Goal: Task Accomplishment & Management: Use online tool/utility

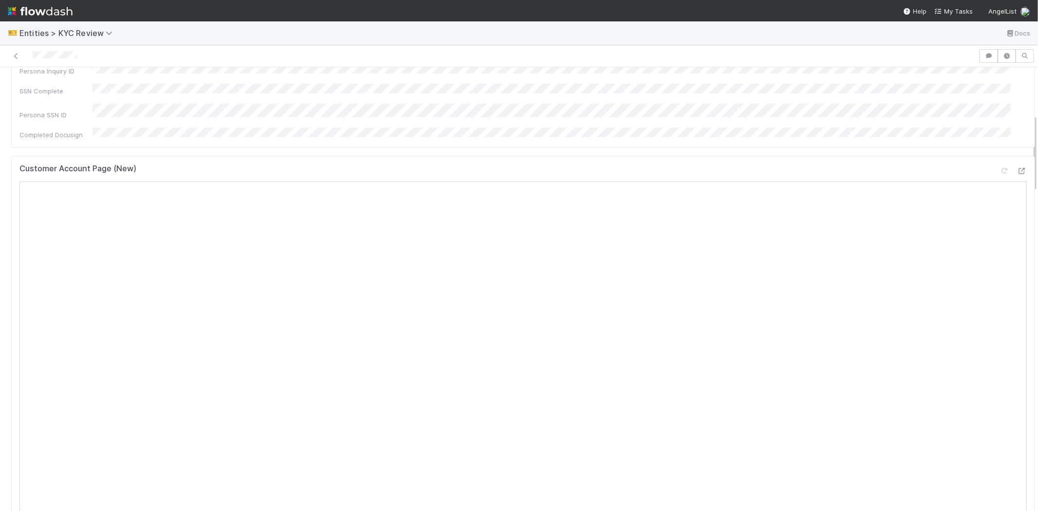
scroll to position [270, 0]
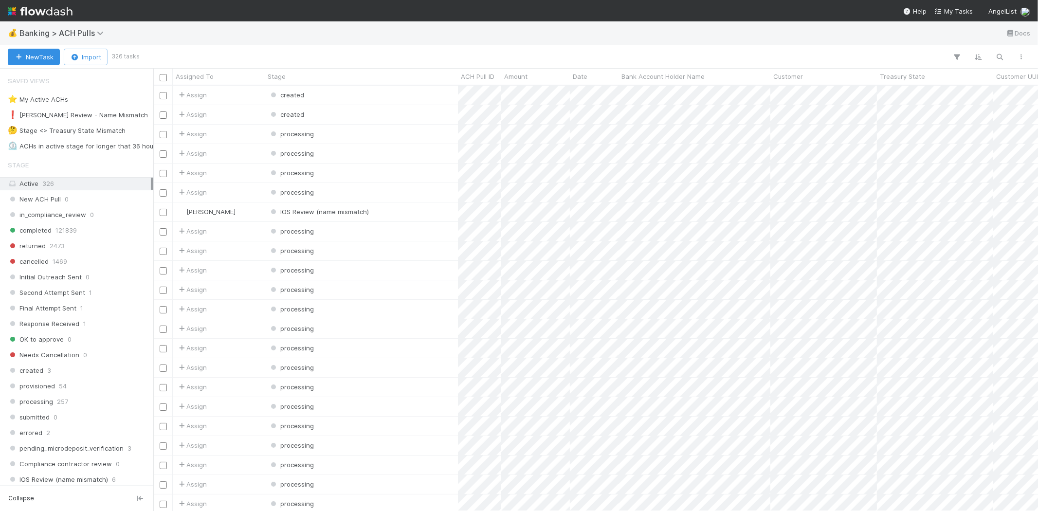
scroll to position [417, 876]
click at [112, 119] on div "❗ Karen Review - Name Mismatch" at bounding box center [78, 115] width 140 height 12
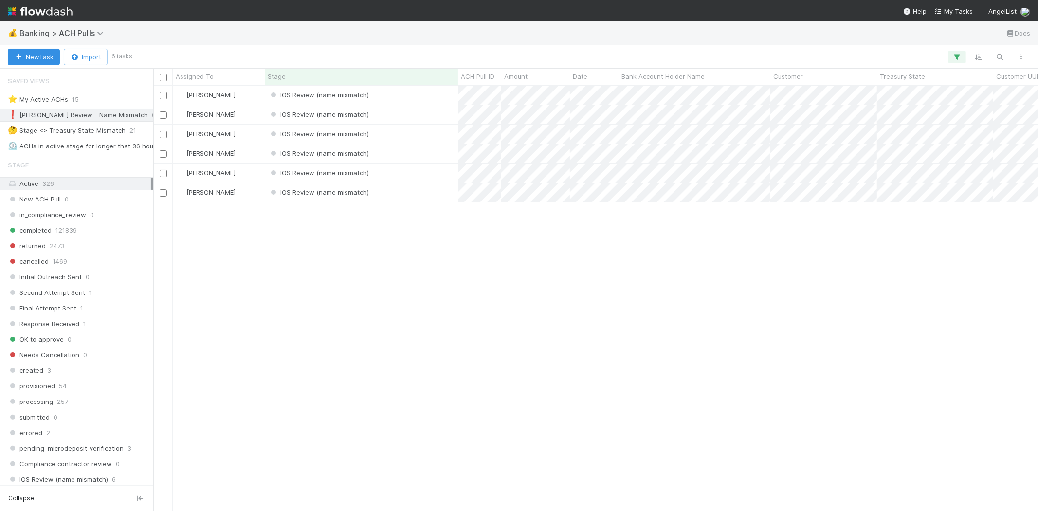
scroll to position [417, 876]
click at [308, 304] on div "Karen Jane Salcedo IOS Review (name mismatch) 8/15/25, 4:28:08 AM 8/15/25, 4:28…" at bounding box center [595, 298] width 885 height 425
click at [433, 285] on div "Karen Jane Salcedo IOS Review (name mismatch) 8/15/25, 4:28:08 AM 8/15/25, 4:28…" at bounding box center [595, 298] width 885 height 425
click at [386, 92] on div "IOS Review (name mismatch)" at bounding box center [361, 95] width 193 height 19
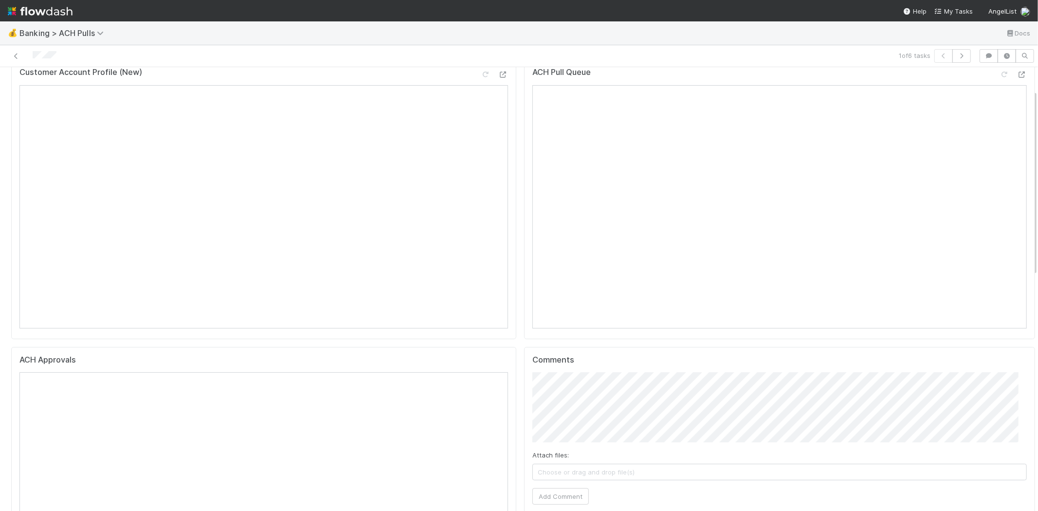
scroll to position [54, 0]
click at [606, 450] on span "Choose or drag and drop file(s)" at bounding box center [779, 458] width 493 height 16
click at [563, 475] on button "Add Comment" at bounding box center [560, 482] width 56 height 17
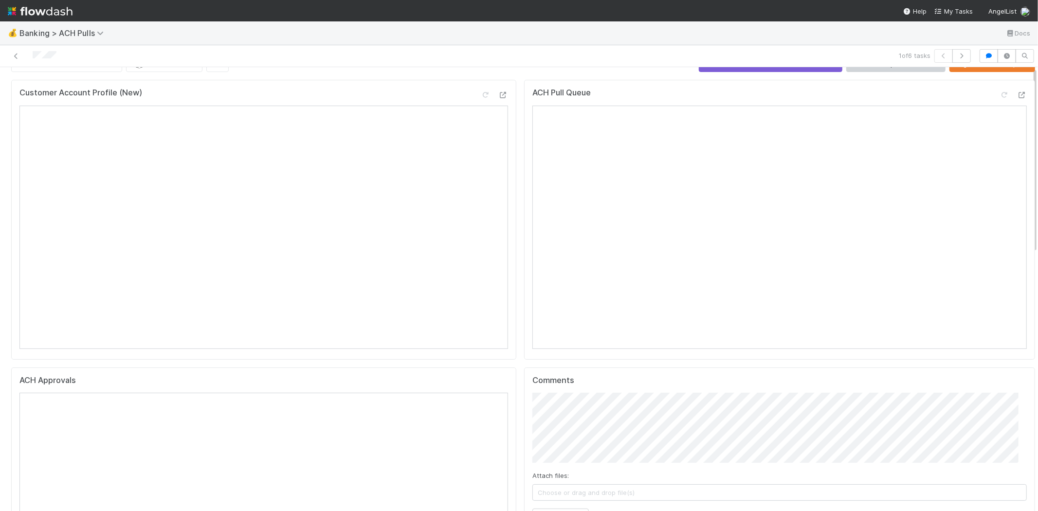
scroll to position [0, 0]
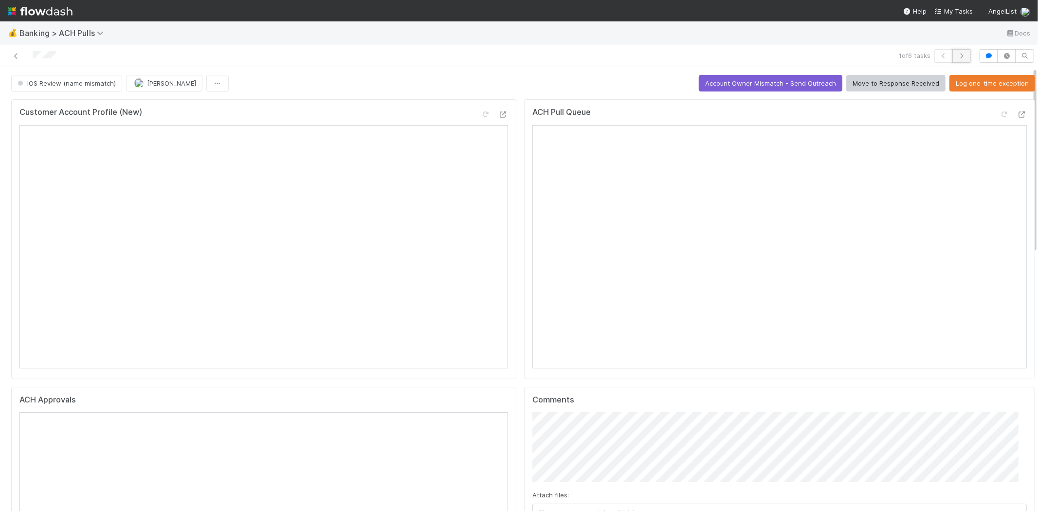
click at [960, 61] on button "button" at bounding box center [961, 56] width 18 height 14
click at [752, 79] on button "Account Owner Mismatch - Send Outreach" at bounding box center [771, 83] width 144 height 17
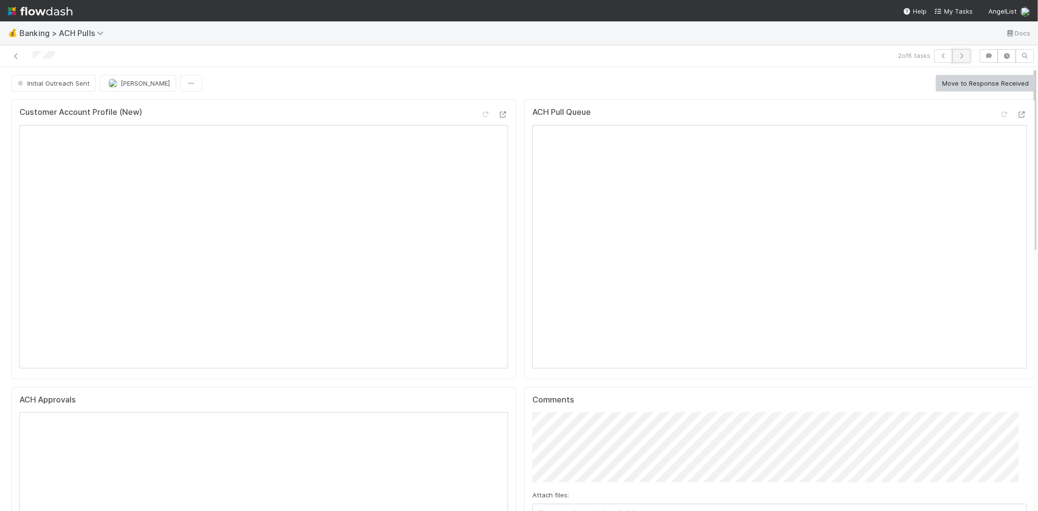
click at [957, 53] on icon "button" at bounding box center [962, 56] width 10 height 6
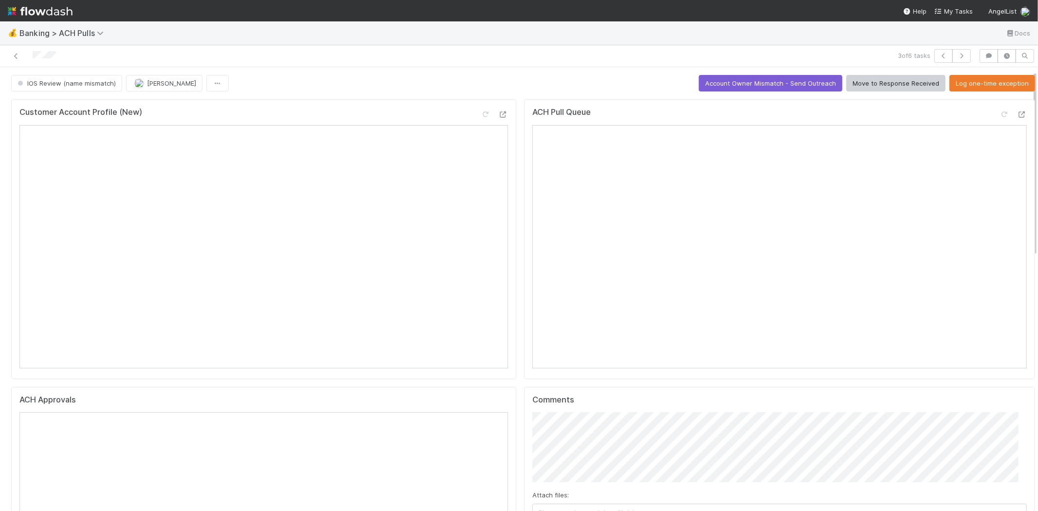
scroll to position [54, 0]
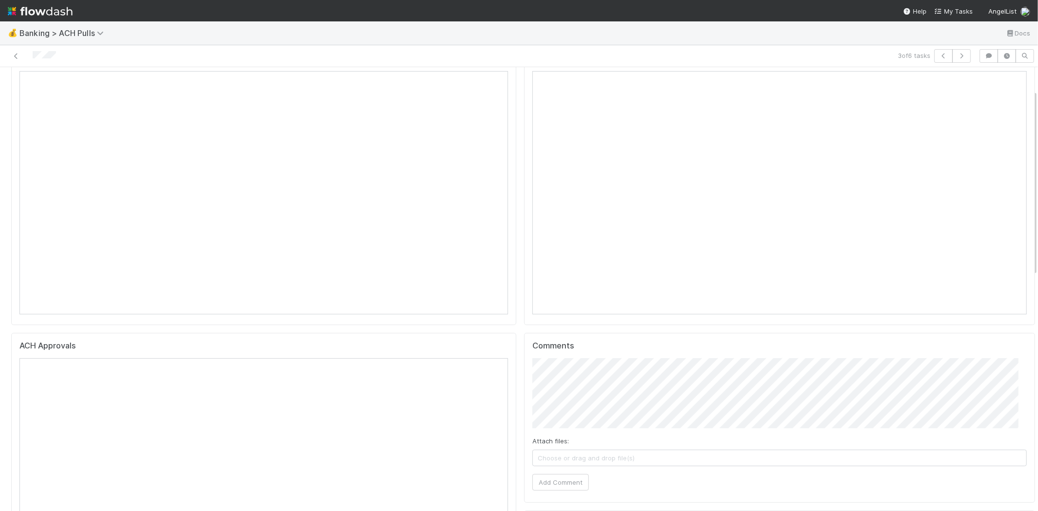
click at [601, 451] on span "Choose or drag and drop file(s)" at bounding box center [779, 458] width 493 height 16
click at [542, 485] on button "Add Comment" at bounding box center [560, 482] width 56 height 17
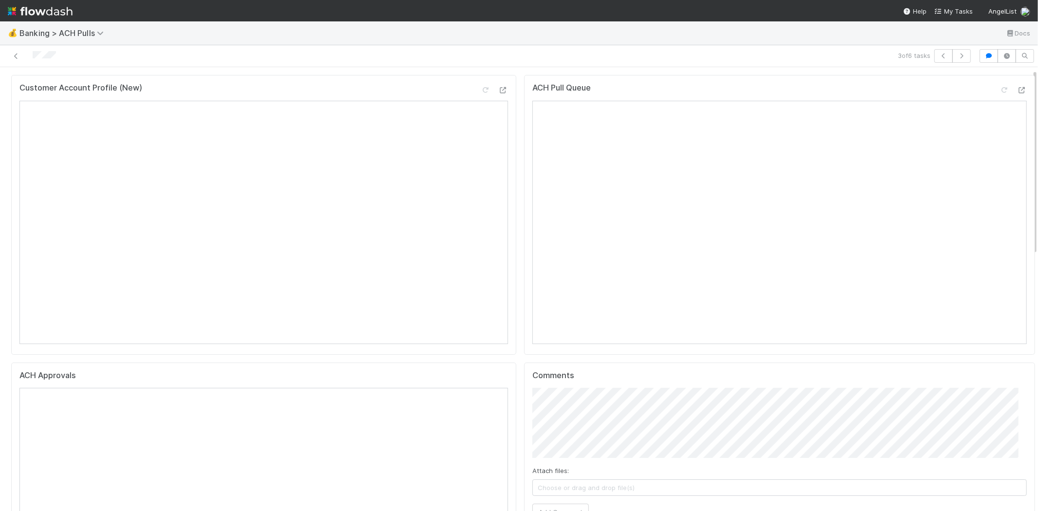
scroll to position [0, 0]
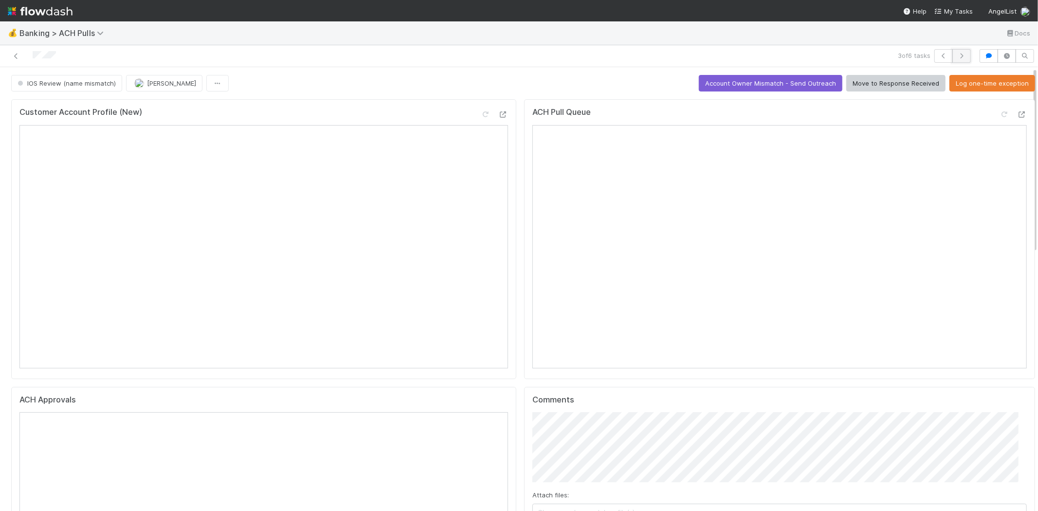
click at [960, 56] on button "button" at bounding box center [961, 56] width 18 height 14
click at [762, 81] on button "Account Owner Mismatch - Send Outreach" at bounding box center [771, 83] width 144 height 17
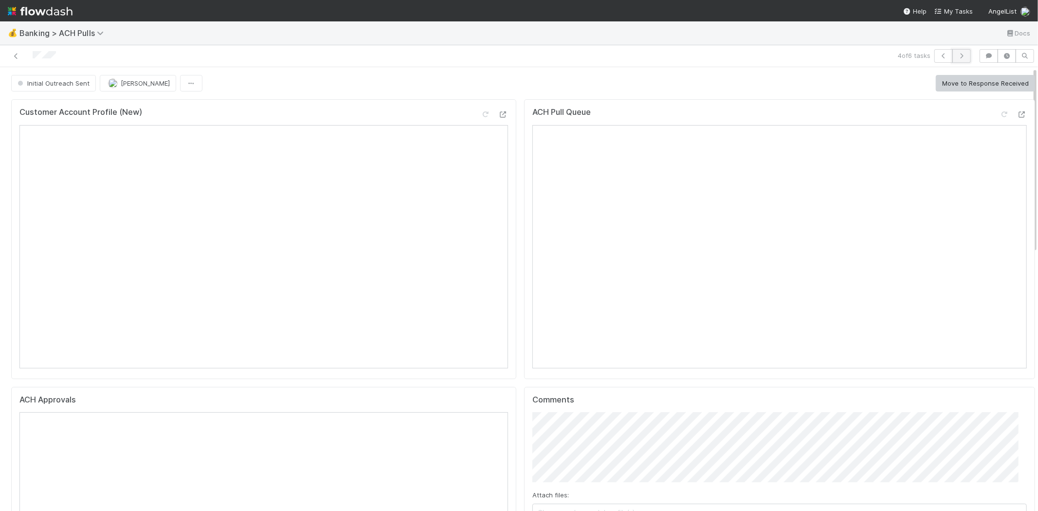
click at [957, 54] on icon "button" at bounding box center [962, 56] width 10 height 6
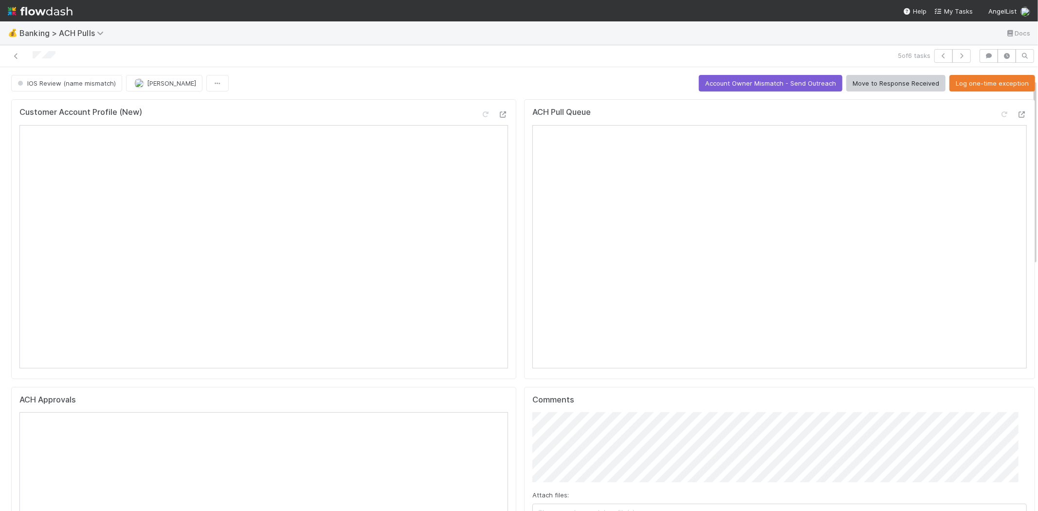
scroll to position [54, 0]
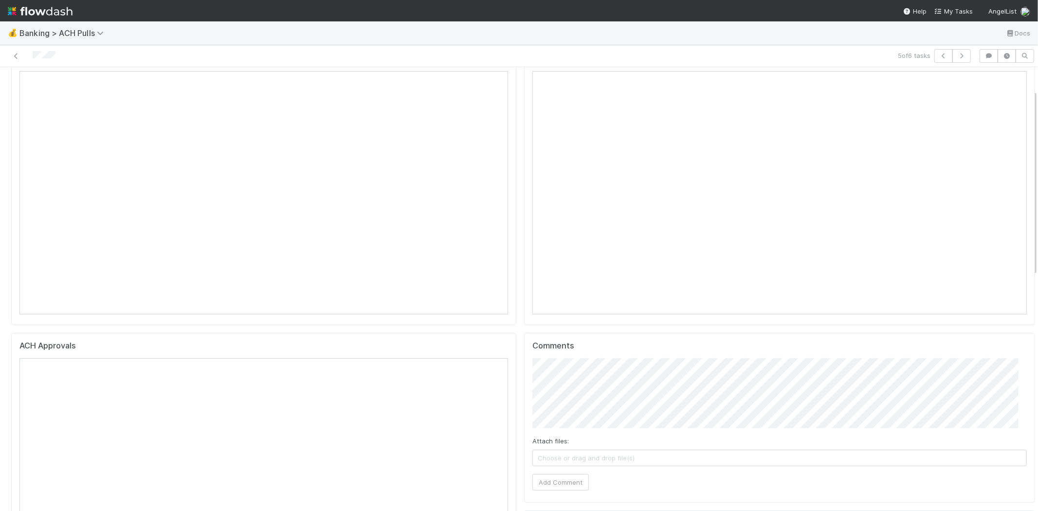
click at [603, 458] on span "Choose or drag and drop file(s)" at bounding box center [779, 458] width 493 height 16
click at [552, 483] on button "Add Comment" at bounding box center [560, 482] width 56 height 17
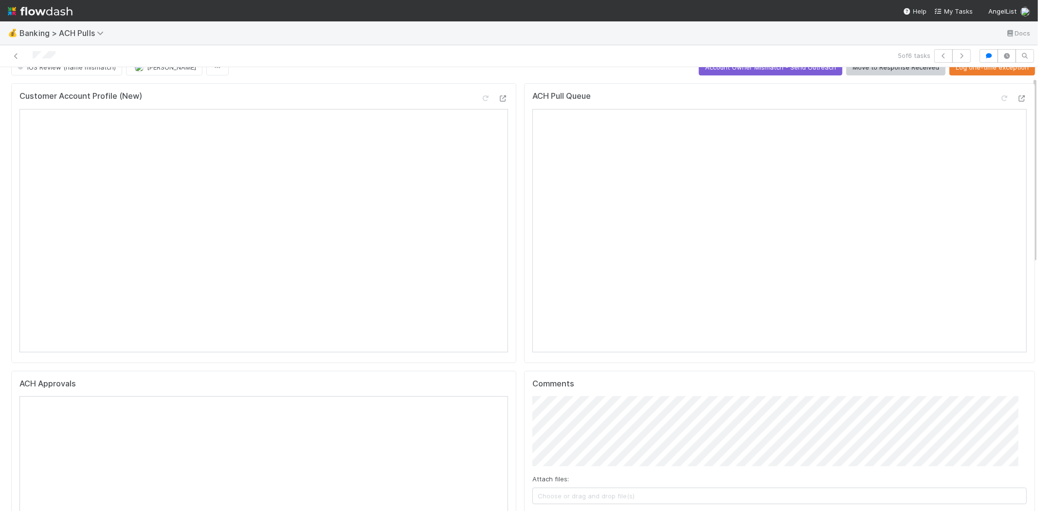
scroll to position [0, 0]
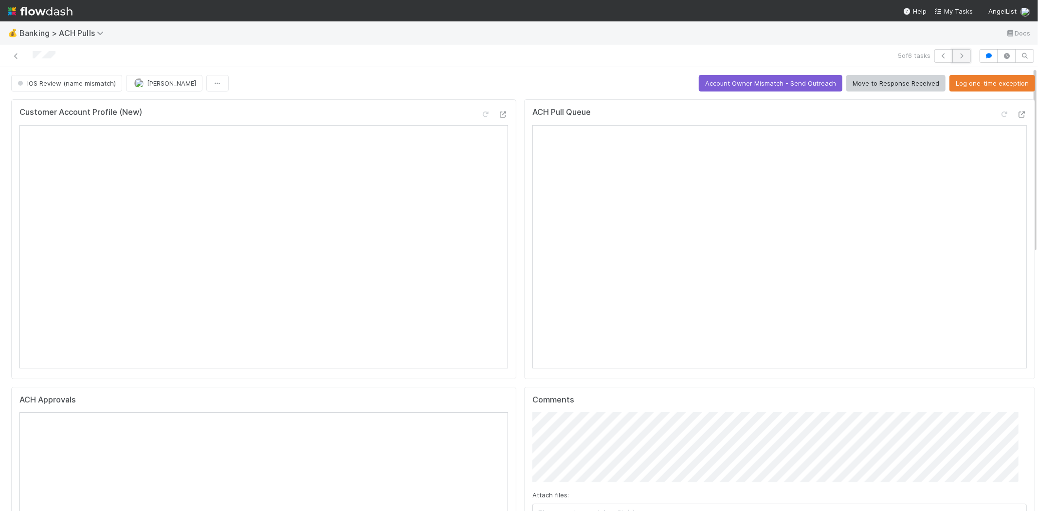
click at [957, 53] on icon "button" at bounding box center [962, 56] width 10 height 6
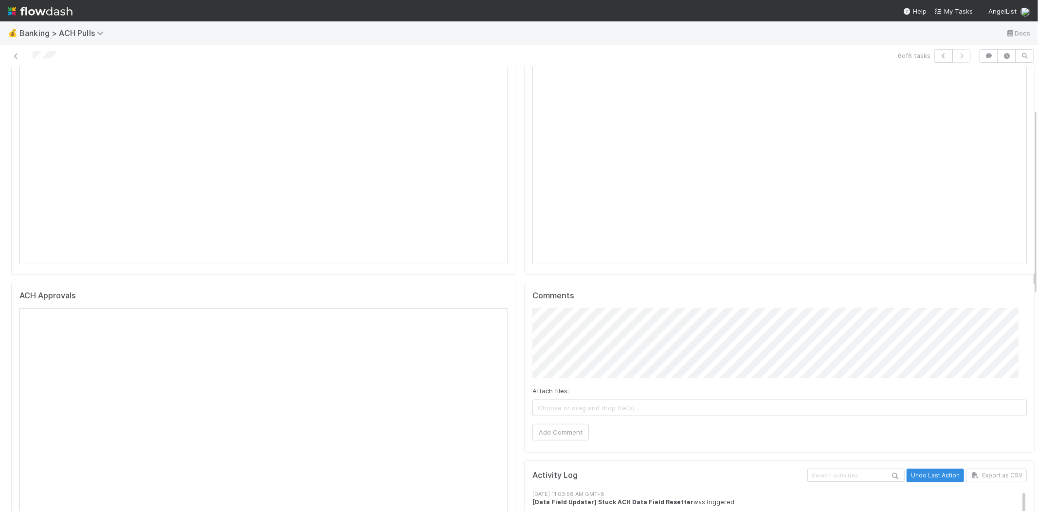
scroll to position [108, 0]
click at [625, 407] on span "Choose or drag and drop file(s)" at bounding box center [779, 404] width 493 height 16
click at [548, 426] on button "Add Comment" at bounding box center [560, 428] width 56 height 17
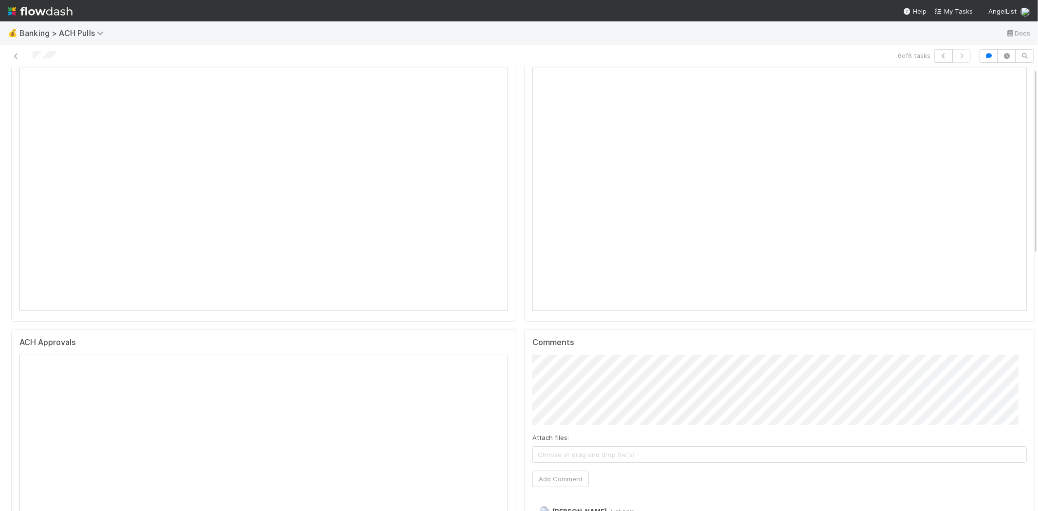
scroll to position [0, 0]
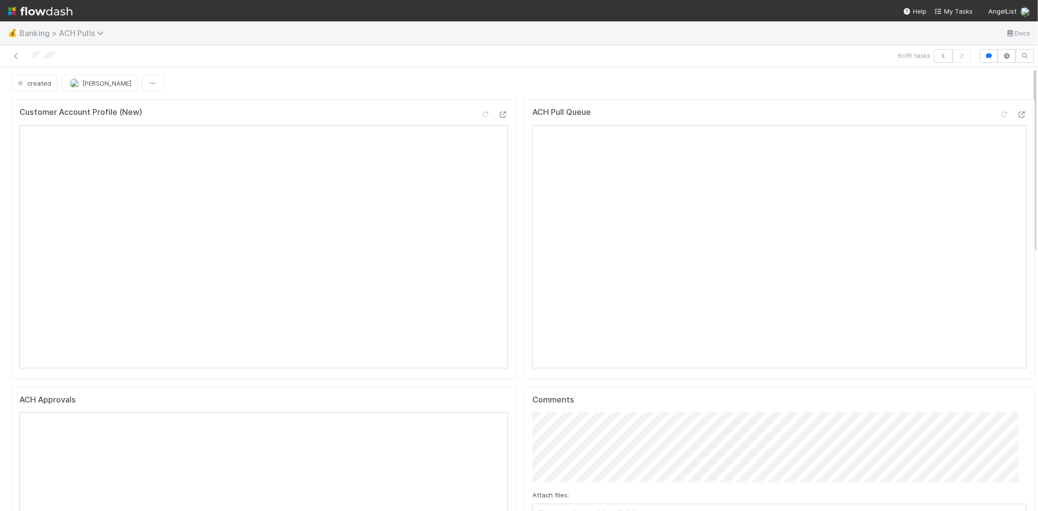
click at [89, 29] on span "Banking > ACH Pulls" at bounding box center [63, 33] width 89 height 10
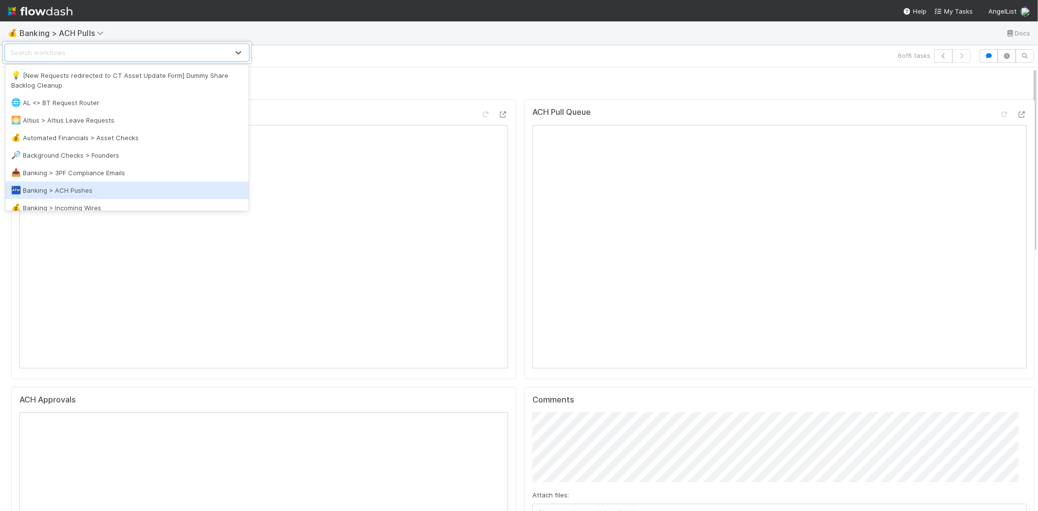
click at [76, 191] on div "🏧 Banking > ACH Pushes" at bounding box center [127, 190] width 232 height 10
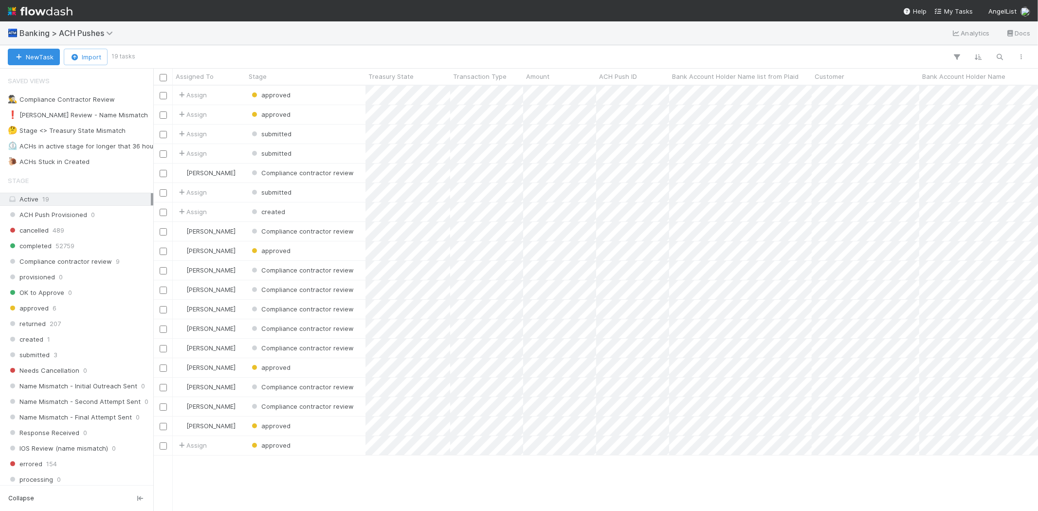
scroll to position [417, 876]
click at [88, 117] on div "❗ Karen Review - Name Mismatch" at bounding box center [78, 115] width 140 height 12
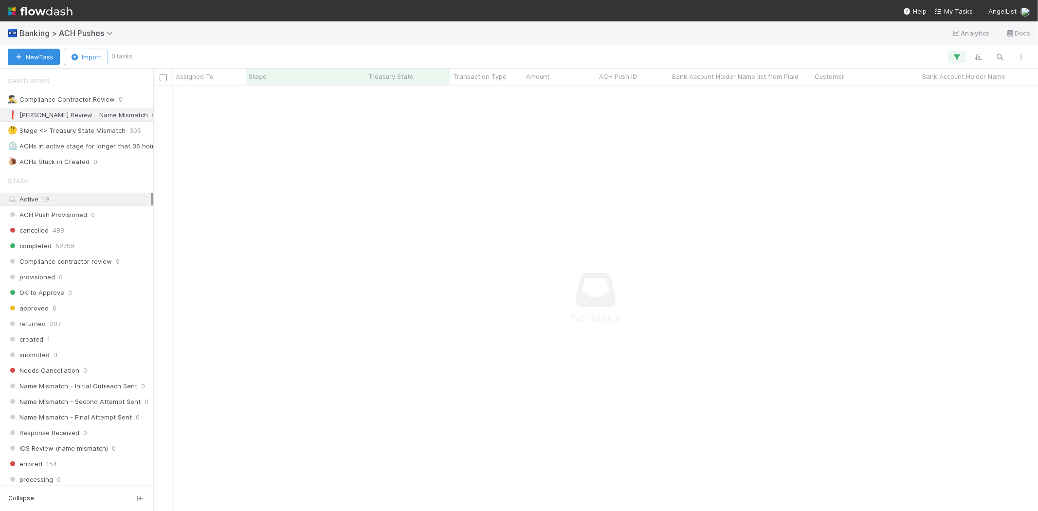
scroll to position [409, 868]
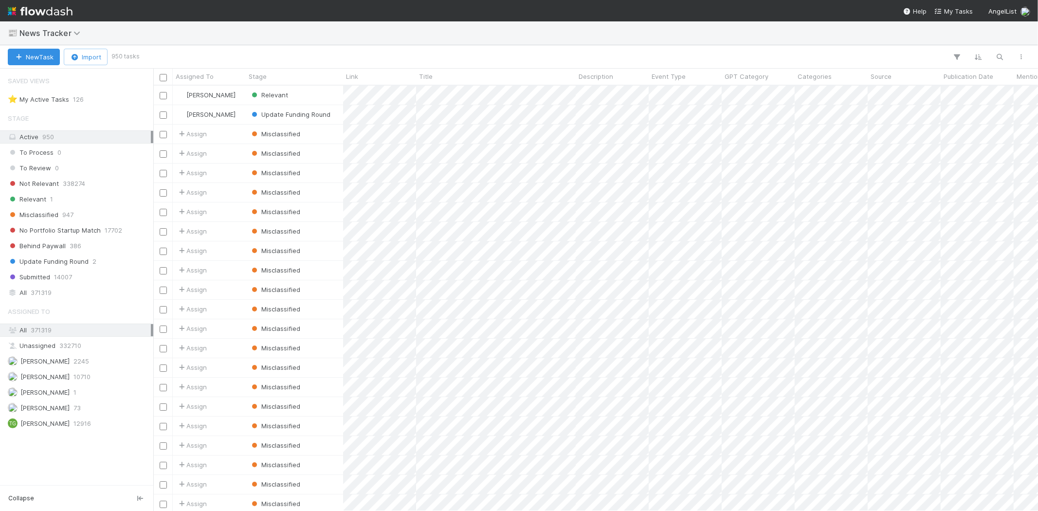
scroll to position [417, 876]
click at [40, 202] on span "Relevant" at bounding box center [27, 199] width 38 height 12
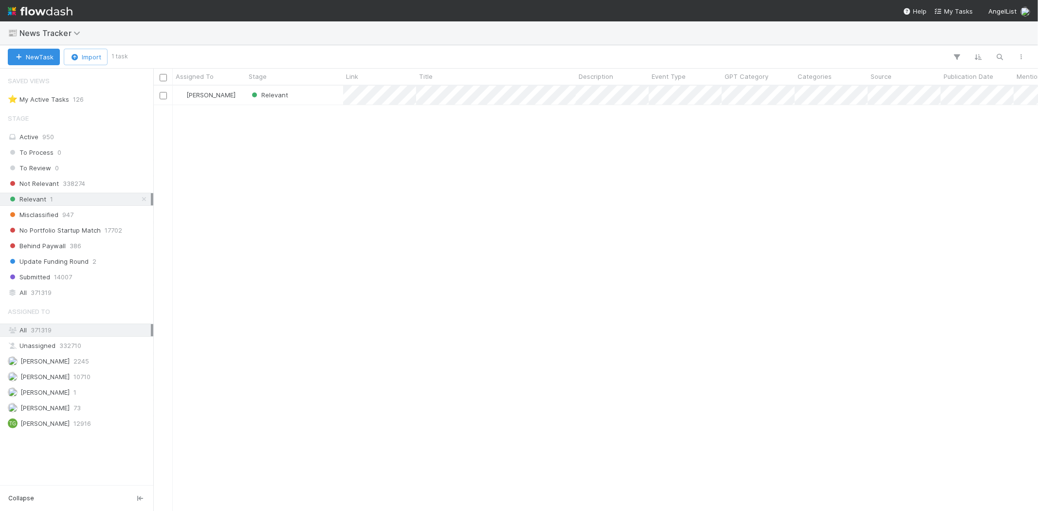
scroll to position [417, 876]
click at [311, 100] on div "Relevant" at bounding box center [294, 95] width 97 height 19
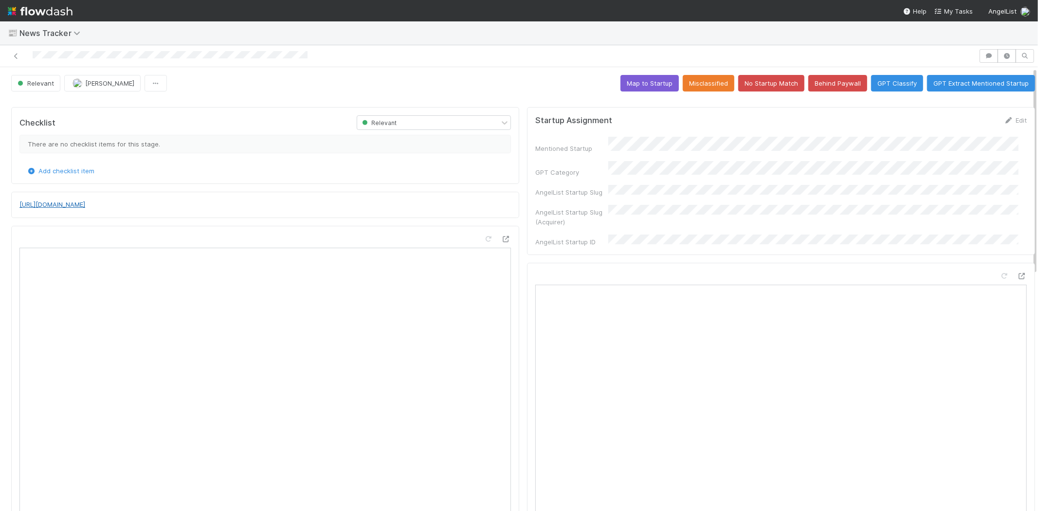
click at [85, 204] on link "https://techcrunch.com/2025/08/14/ai-translation-tech-palabra-gets-backing-from…" at bounding box center [52, 204] width 66 height 8
click at [764, 80] on button "No Startup Match" at bounding box center [771, 83] width 66 height 17
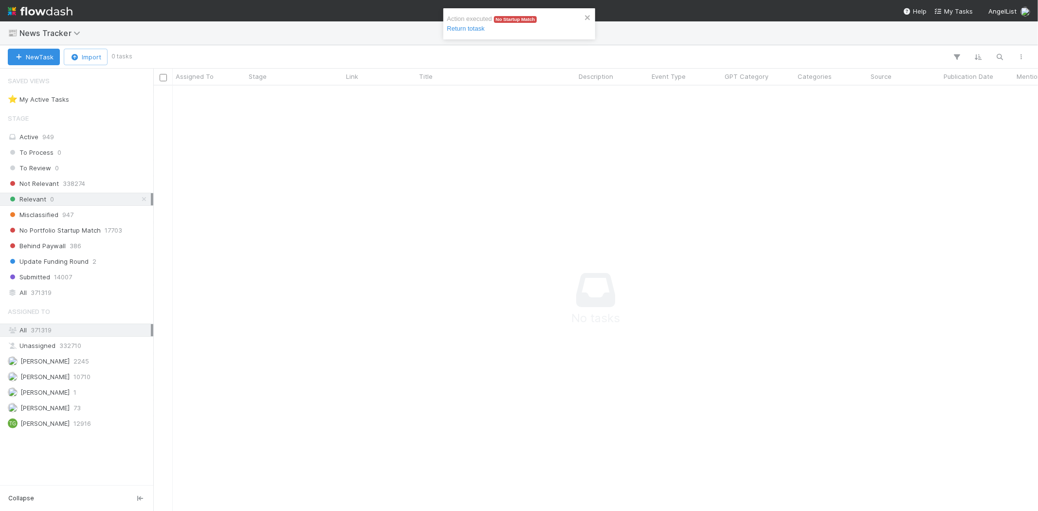
scroll to position [409, 868]
click at [283, 200] on div at bounding box center [1057, 295] width 1809 height 418
click at [361, 192] on div at bounding box center [1057, 295] width 1809 height 418
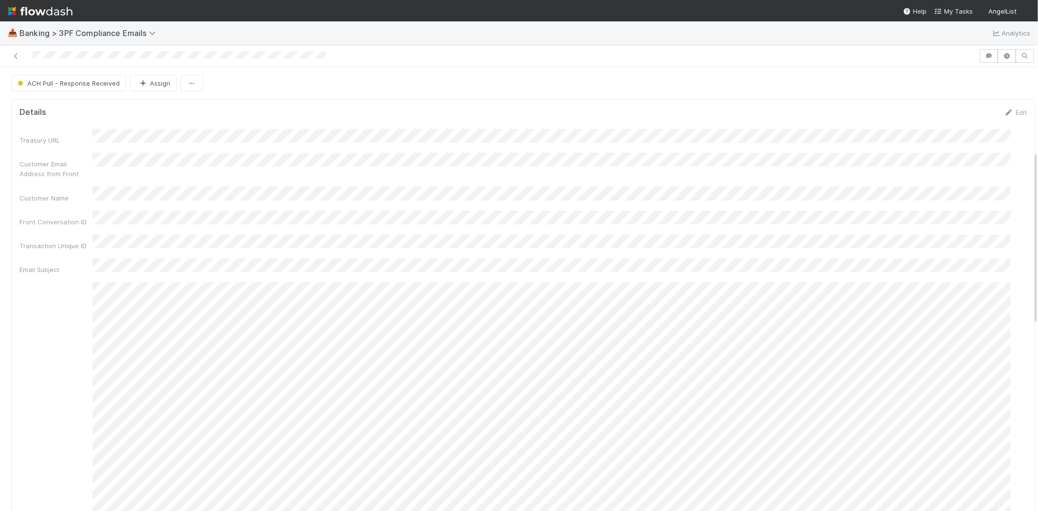
scroll to position [487, 0]
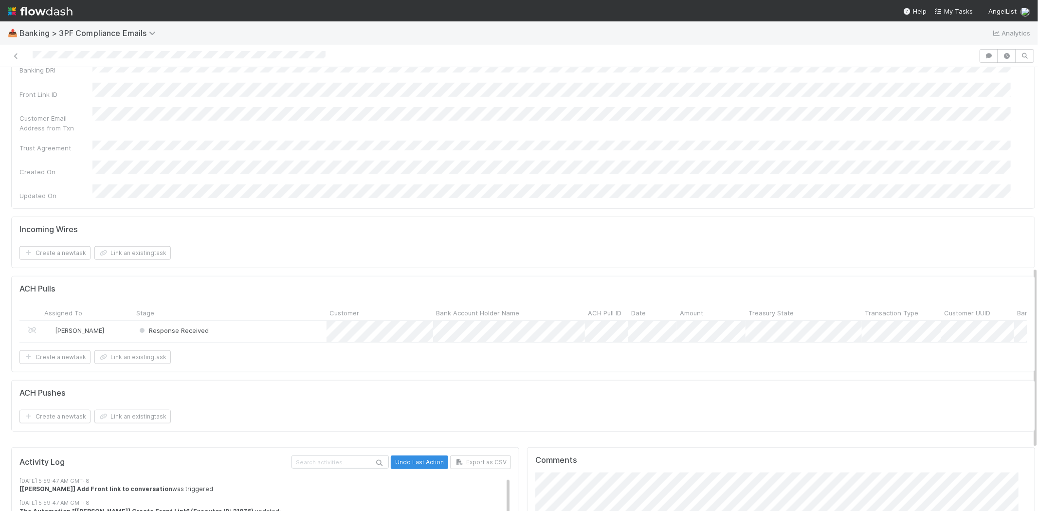
click at [232, 321] on div "Response Received" at bounding box center [229, 331] width 193 height 21
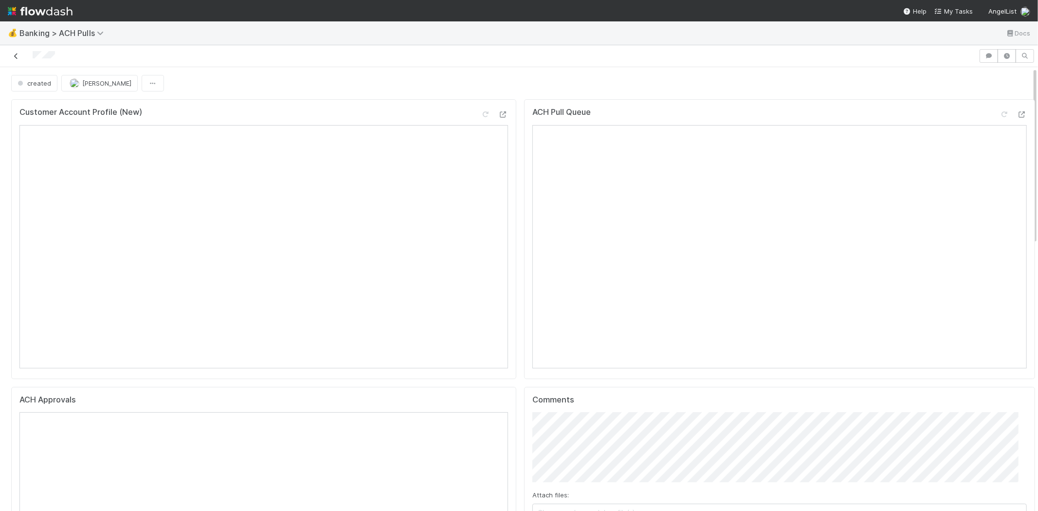
click at [16, 58] on icon at bounding box center [16, 56] width 10 height 6
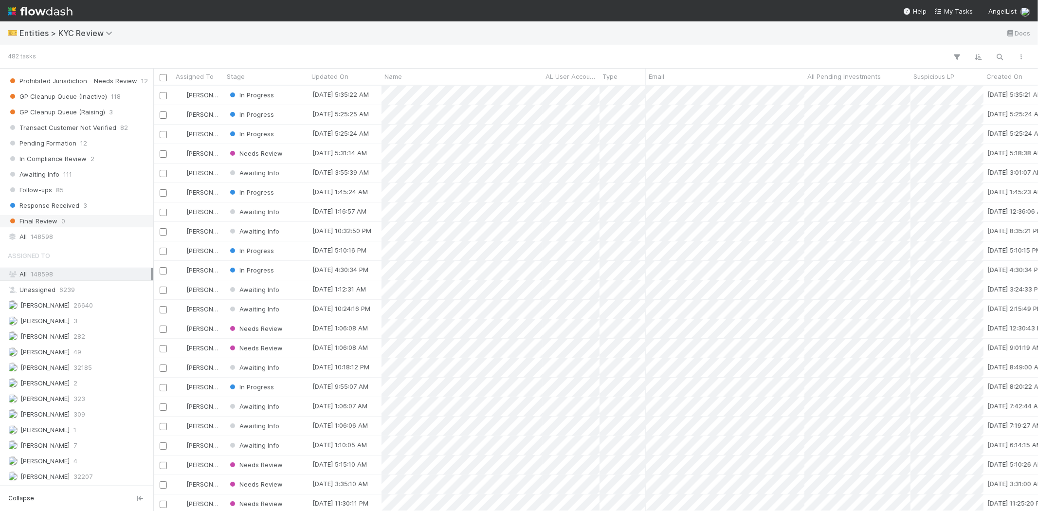
scroll to position [649, 0]
click at [80, 341] on span "282" at bounding box center [79, 335] width 12 height 12
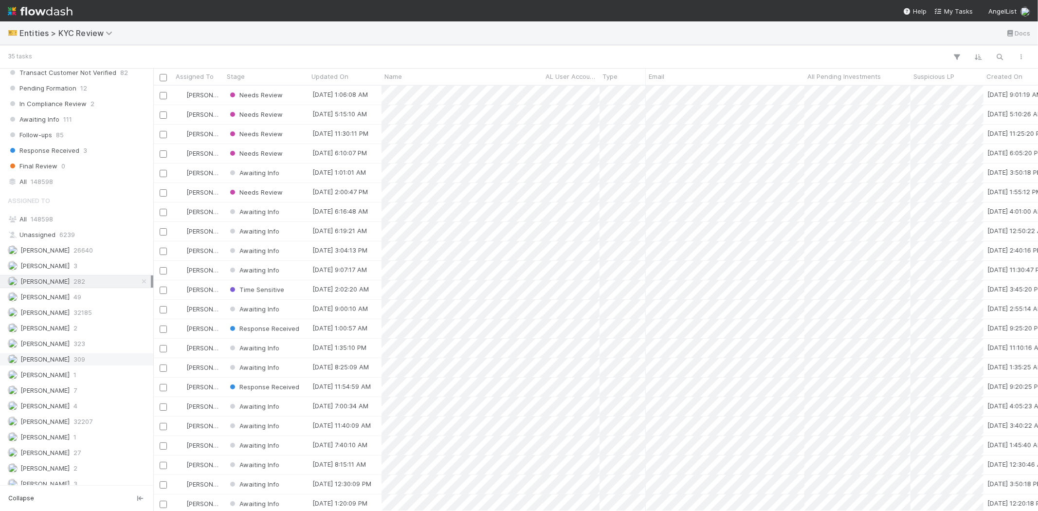
scroll to position [417, 876]
click at [85, 365] on span "309" at bounding box center [79, 359] width 12 height 12
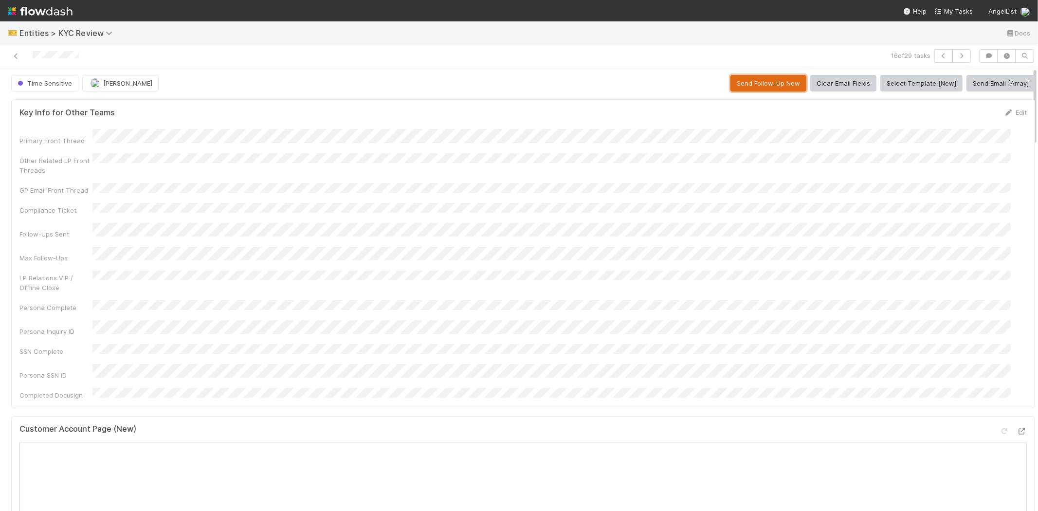
click at [741, 78] on button "Send Follow-Up Now" at bounding box center [768, 83] width 76 height 17
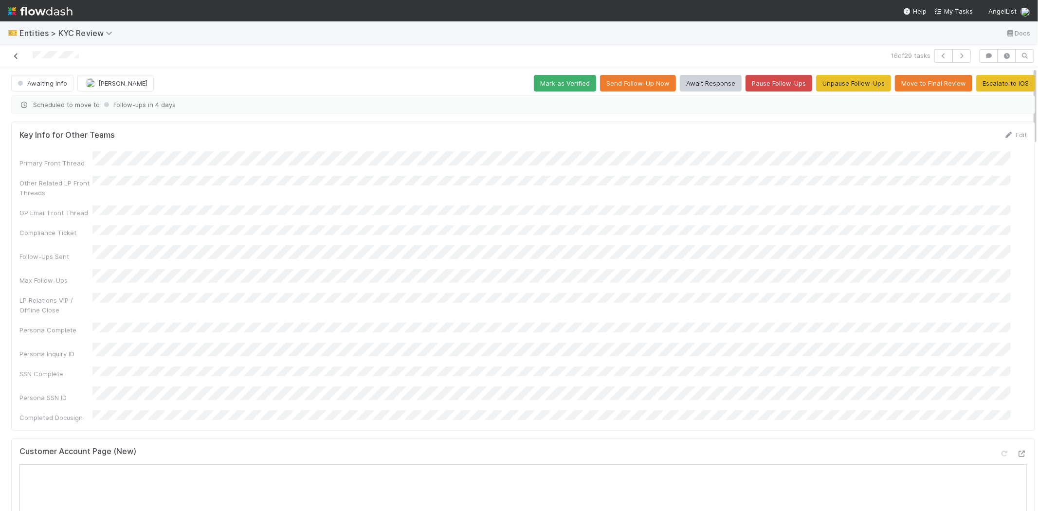
click at [17, 54] on icon at bounding box center [16, 56] width 10 height 6
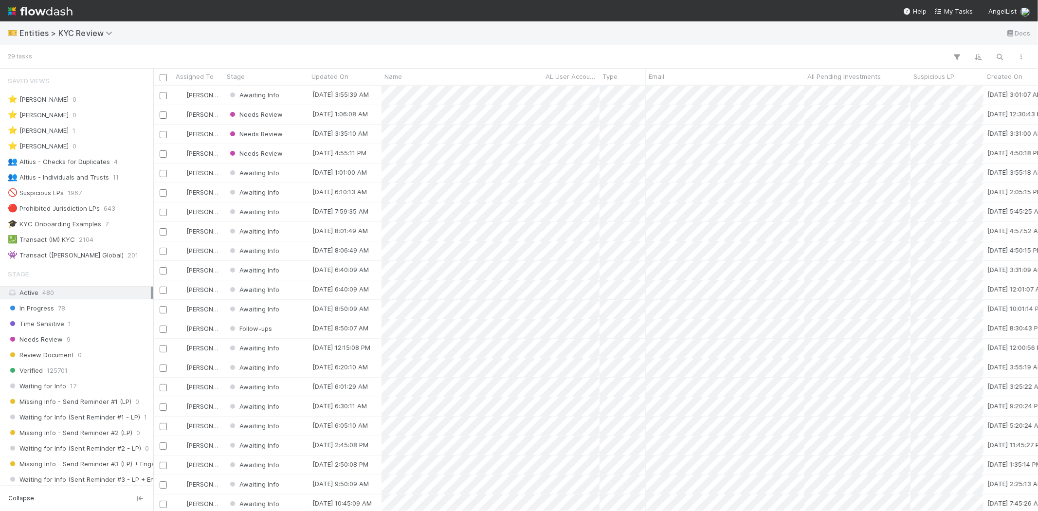
scroll to position [417, 876]
click at [286, 112] on div "Needs Review" at bounding box center [266, 114] width 85 height 19
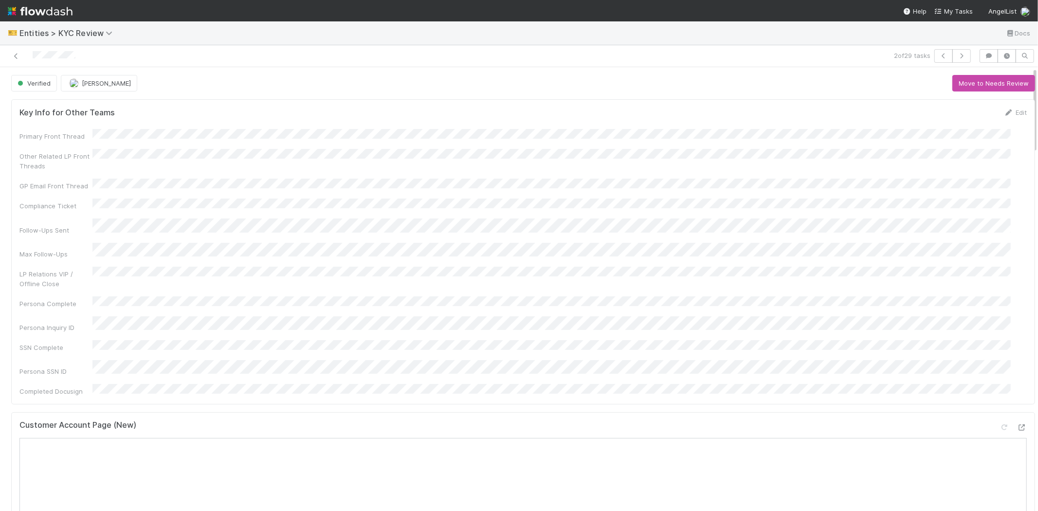
click at [957, 47] on div "2 of 29 tasks" at bounding box center [519, 56] width 1038 height 22
click at [957, 55] on icon "button" at bounding box center [962, 56] width 10 height 6
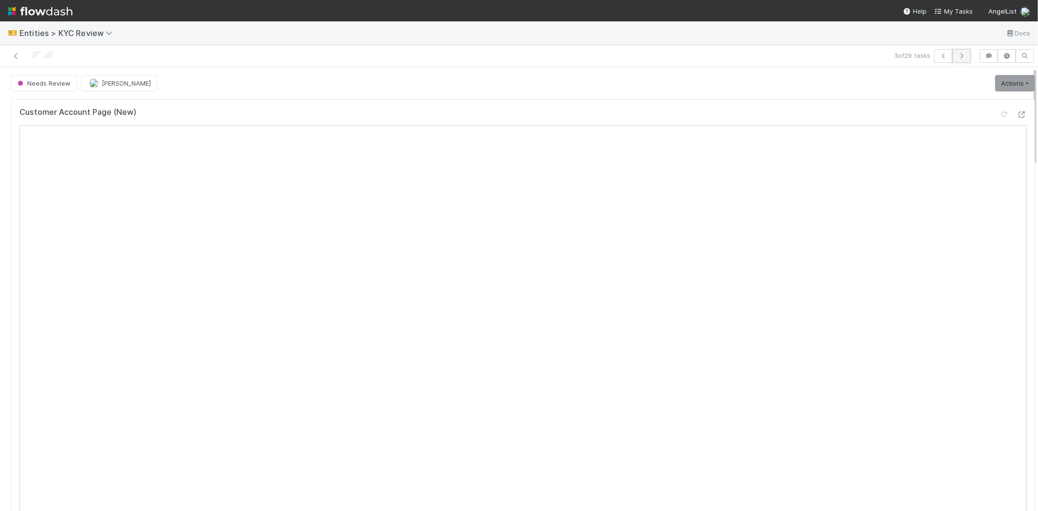
click at [957, 54] on icon "button" at bounding box center [962, 56] width 10 height 6
click at [995, 85] on link "Actions" at bounding box center [1015, 83] width 40 height 17
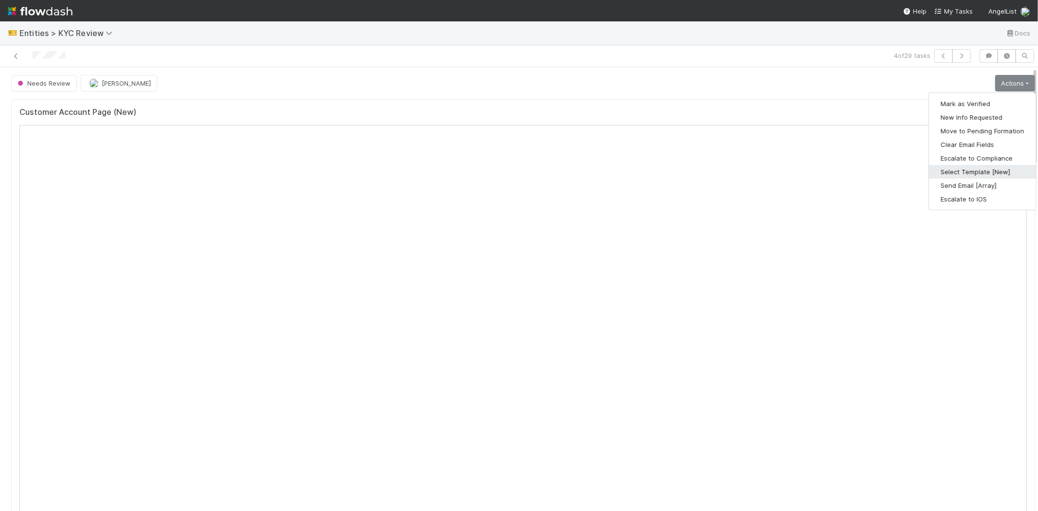
click at [944, 175] on button "Select Template [New]" at bounding box center [982, 172] width 107 height 14
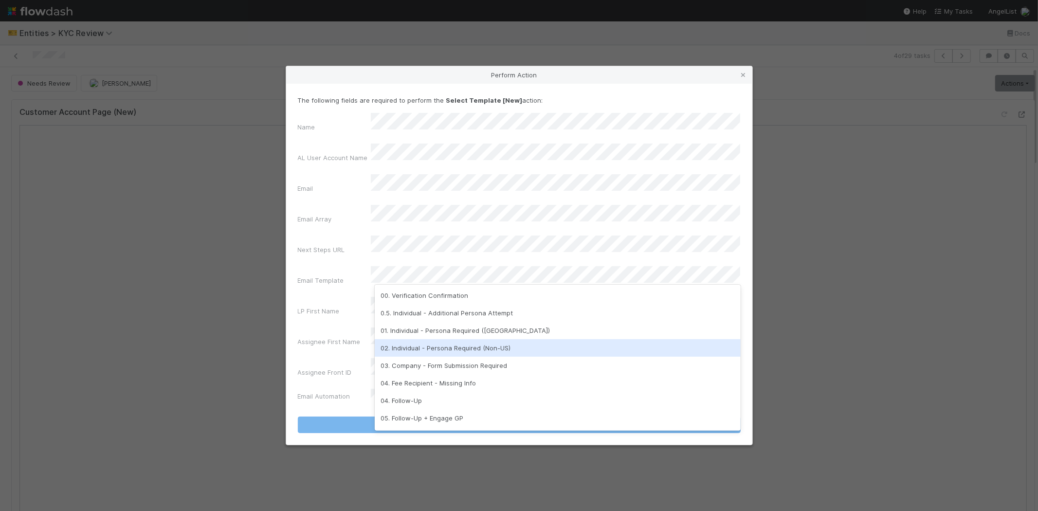
click at [460, 352] on div "02. Individual - Persona Required (Non-US)" at bounding box center [558, 348] width 366 height 18
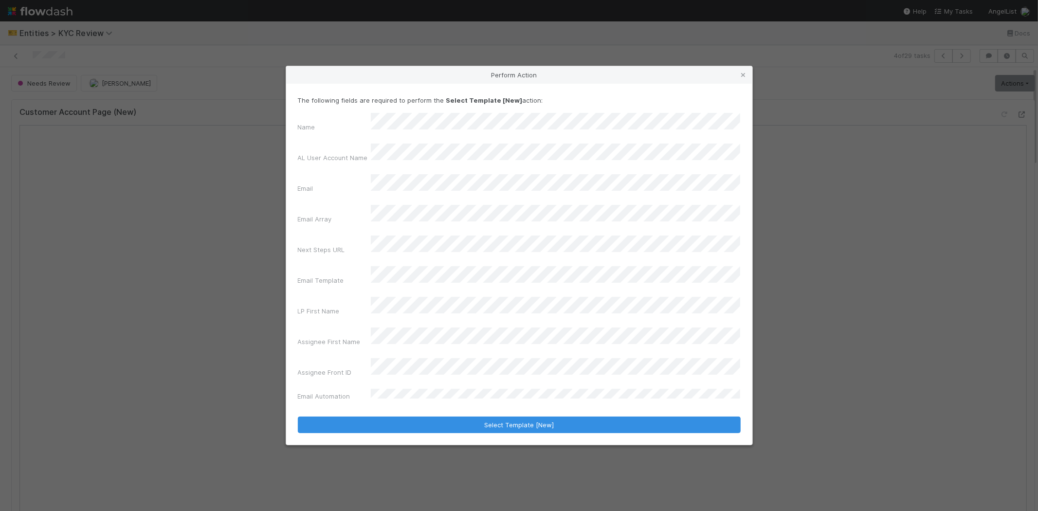
click at [340, 309] on div "Name AL User Account Name Email Email Array Next Steps URL Email Template LP Fi…" at bounding box center [519, 259] width 443 height 292
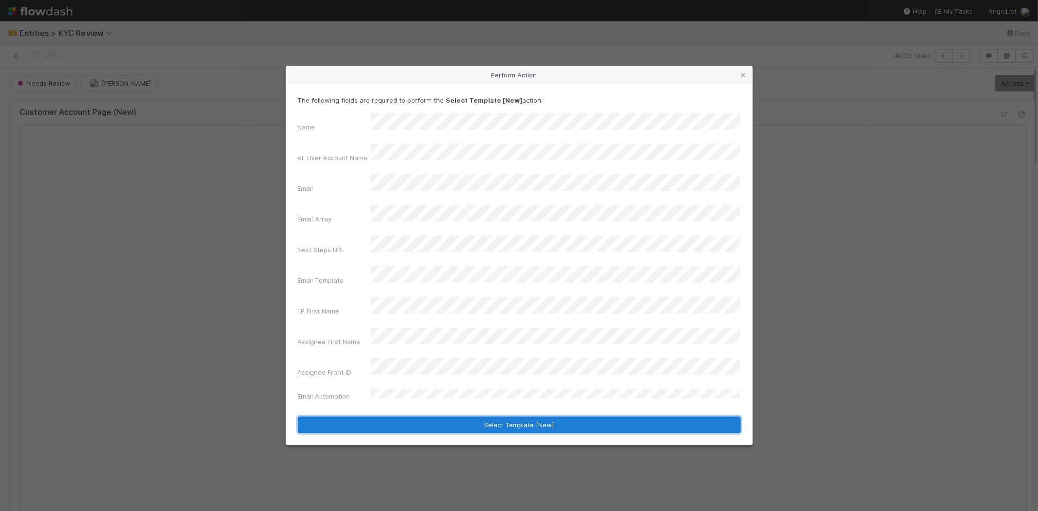
click at [386, 417] on button "Select Template [New]" at bounding box center [519, 425] width 443 height 17
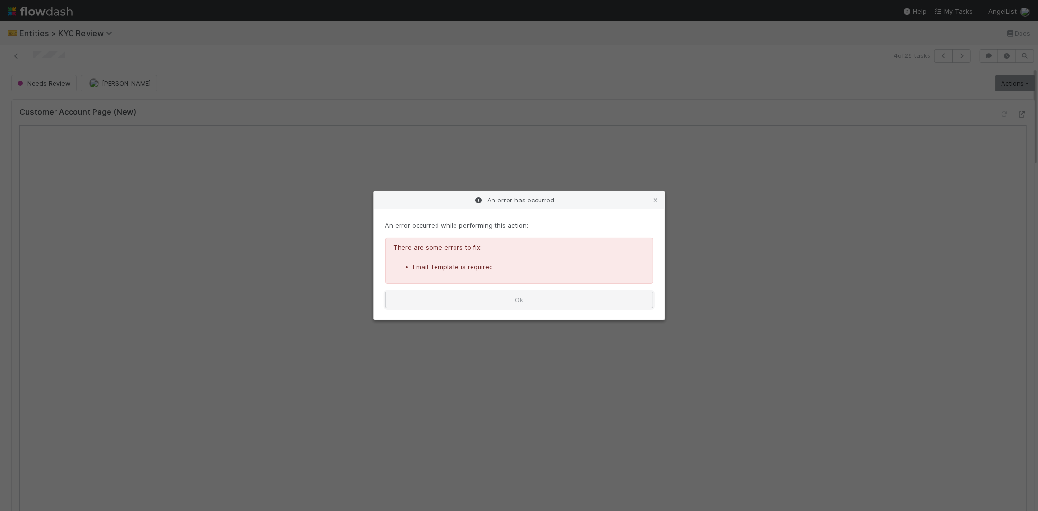
click at [490, 300] on button "Ok" at bounding box center [519, 299] width 268 height 17
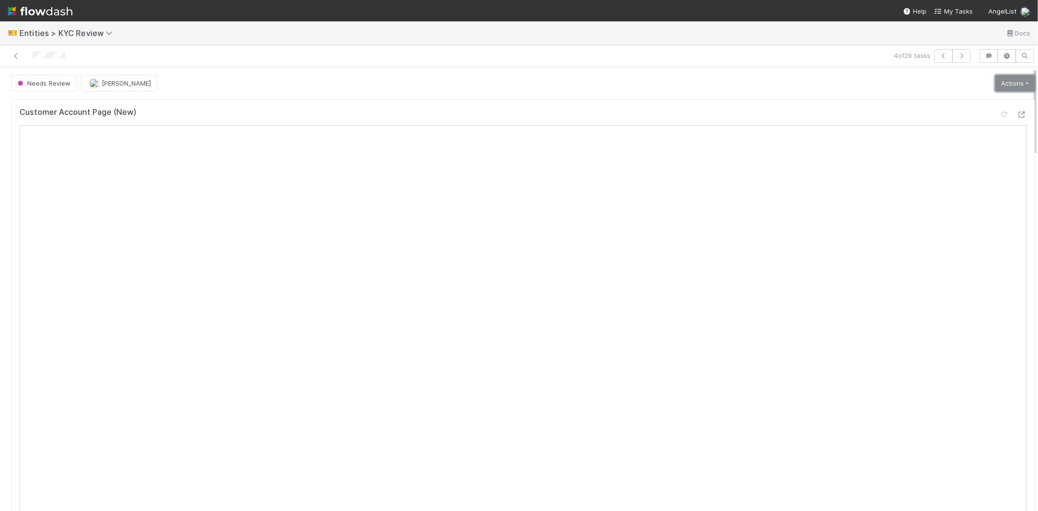
click at [995, 82] on link "Actions" at bounding box center [1015, 83] width 40 height 17
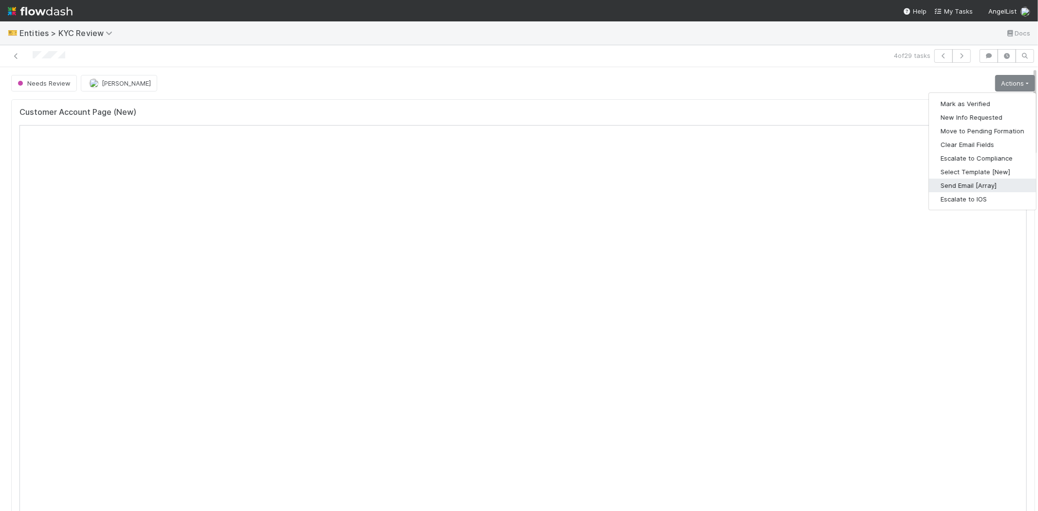
click at [941, 187] on button "Send Email [Array]" at bounding box center [982, 186] width 107 height 14
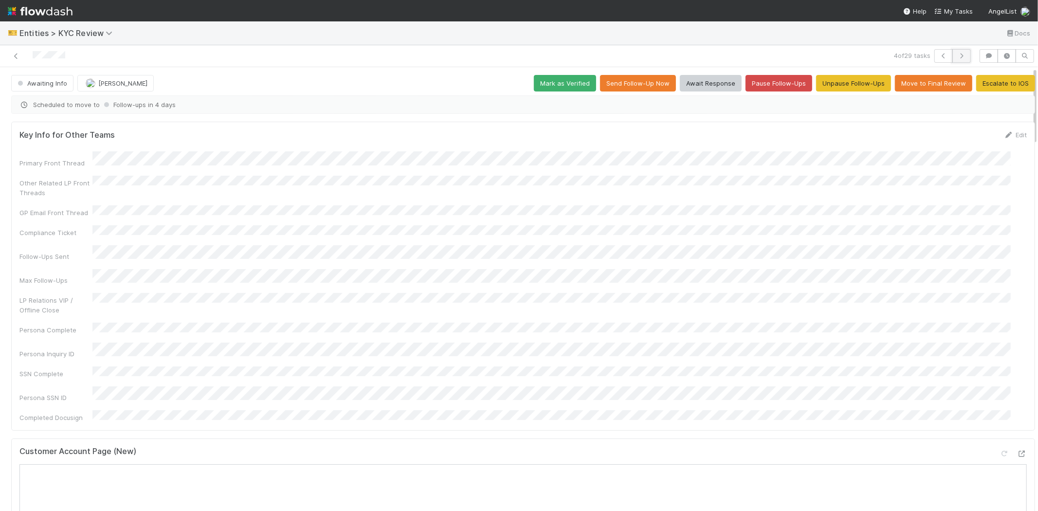
click at [957, 54] on icon "button" at bounding box center [962, 56] width 10 height 6
click at [17, 54] on icon at bounding box center [16, 56] width 10 height 6
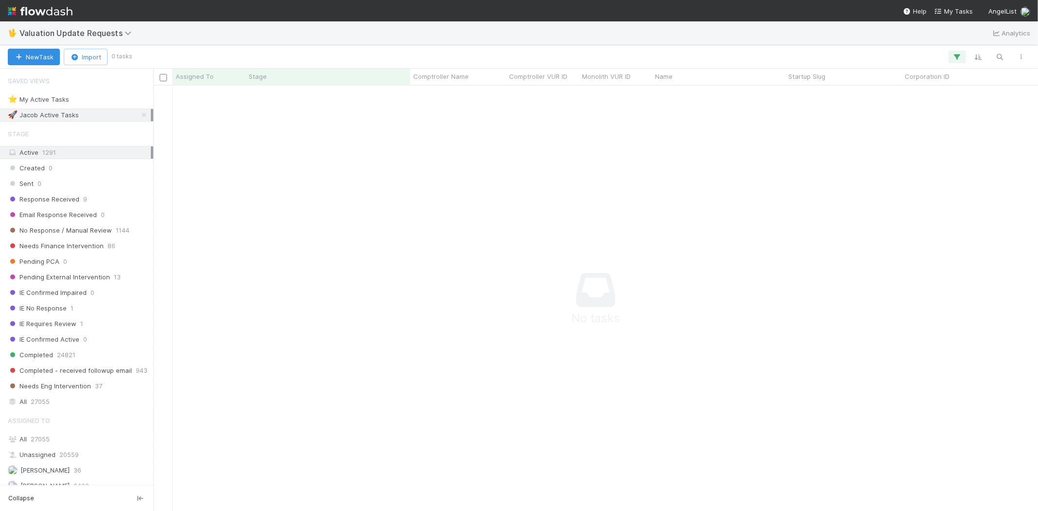
scroll to position [8, 8]
click at [958, 54] on icon "button" at bounding box center [957, 57] width 10 height 9
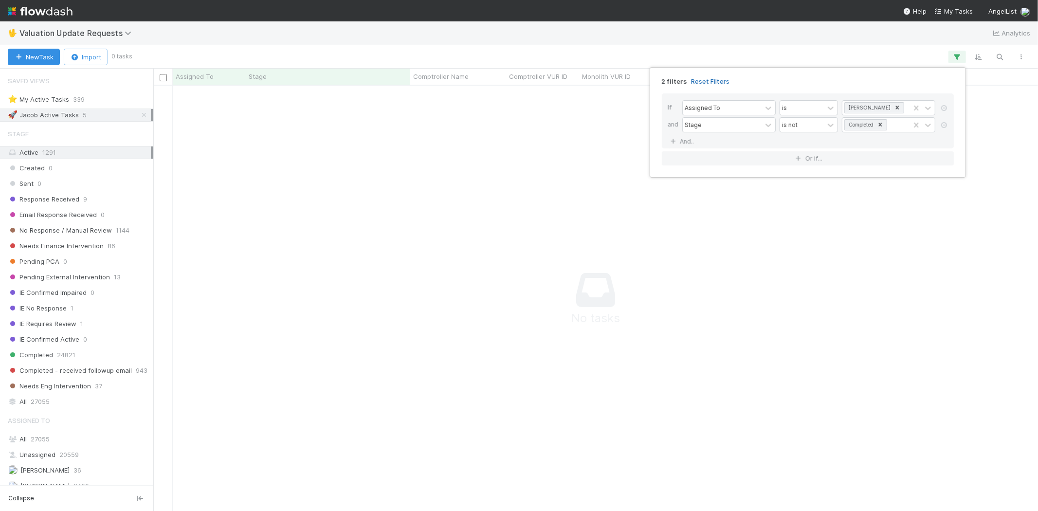
click at [699, 83] on link "Reset Filters" at bounding box center [710, 81] width 38 height 8
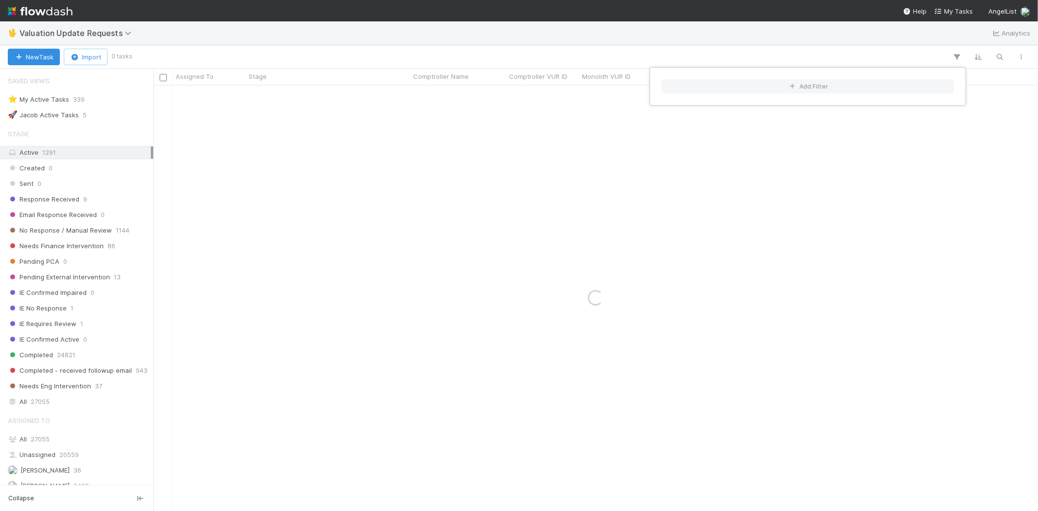
click at [523, 46] on div "Add Filter" at bounding box center [519, 255] width 1038 height 511
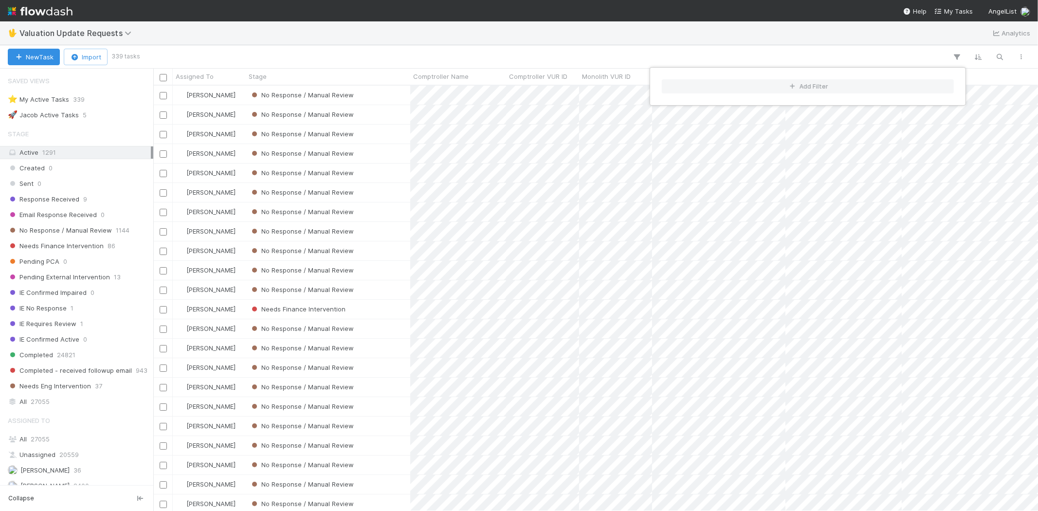
scroll to position [417, 876]
click at [293, 41] on div "Add Filter" at bounding box center [519, 255] width 1038 height 511
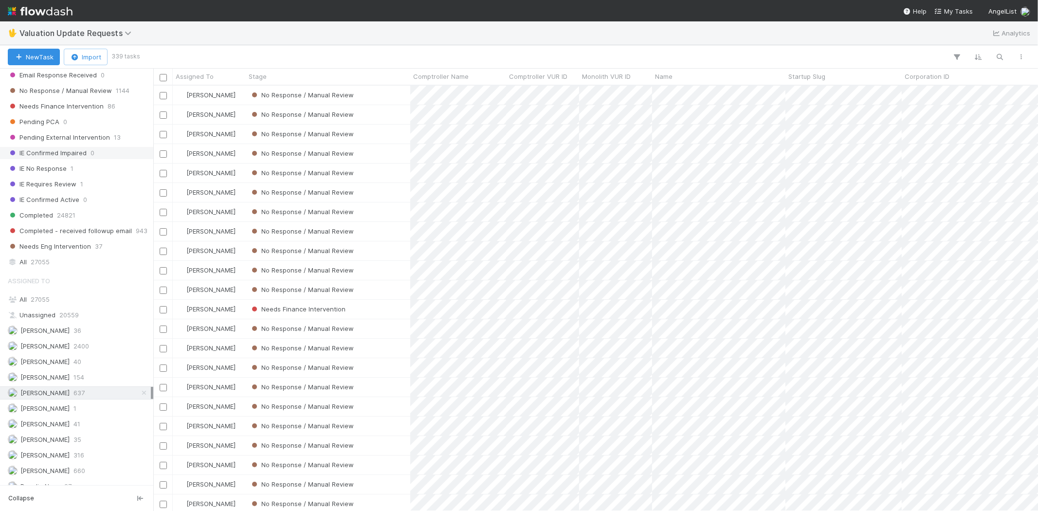
scroll to position [169, 0]
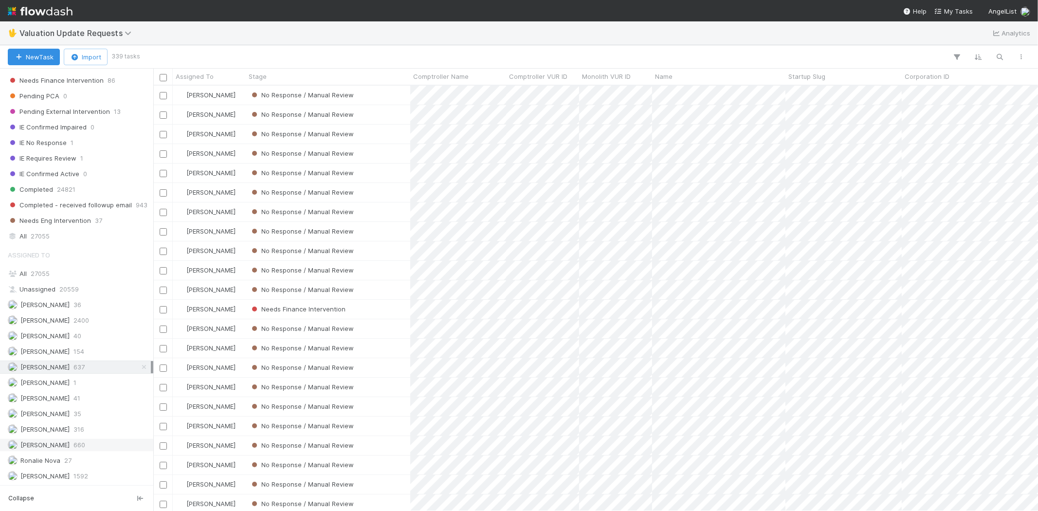
click at [70, 439] on span "Michael Capilitan" at bounding box center [39, 445] width 62 height 12
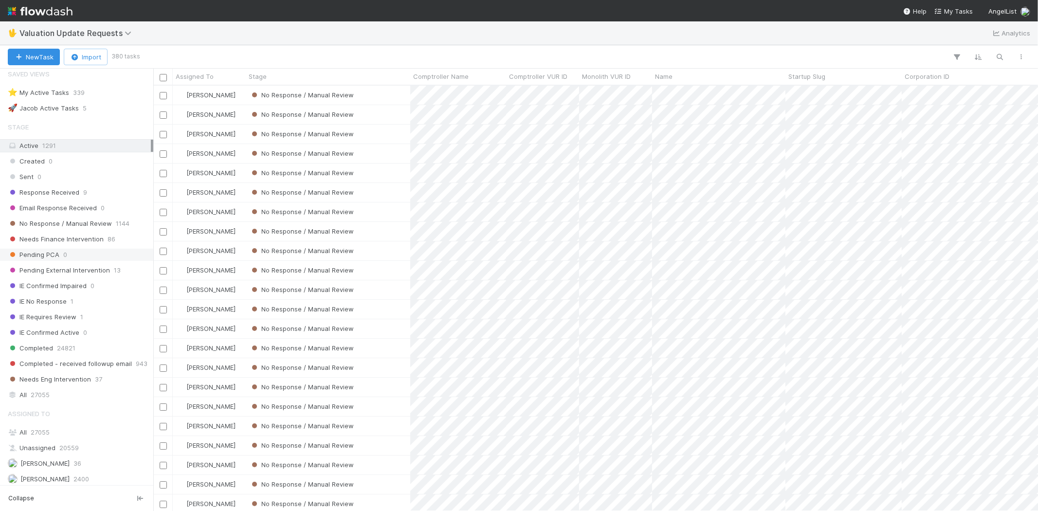
scroll to position [417, 876]
click at [73, 195] on span "Response Received" at bounding box center [44, 192] width 72 height 12
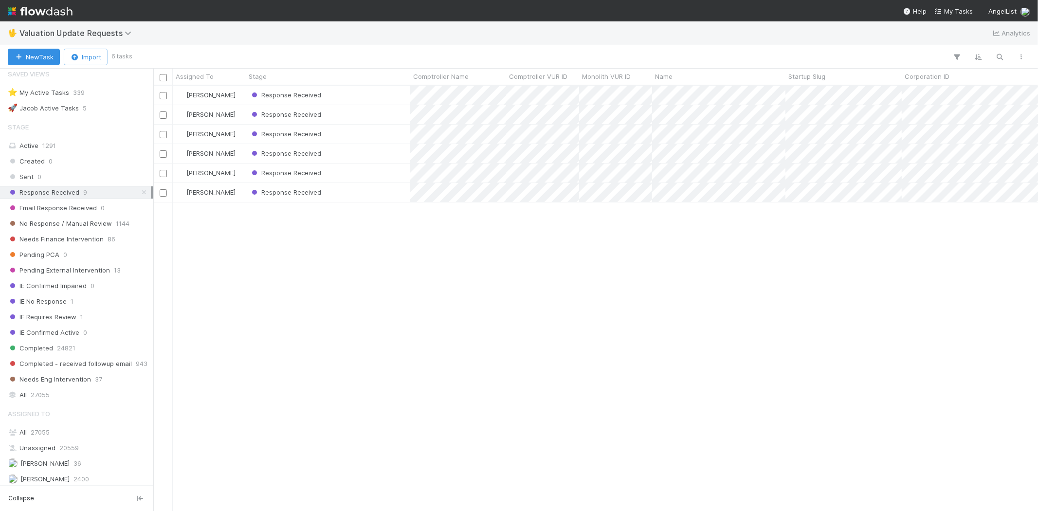
scroll to position [417, 876]
click at [65, 225] on span "No Response / Manual Review" at bounding box center [60, 224] width 104 height 12
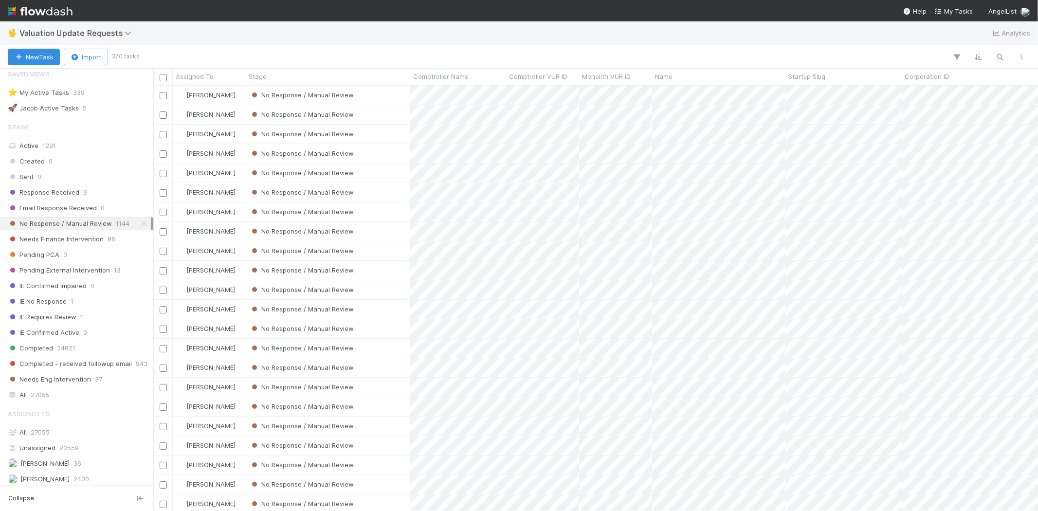
scroll to position [417, 876]
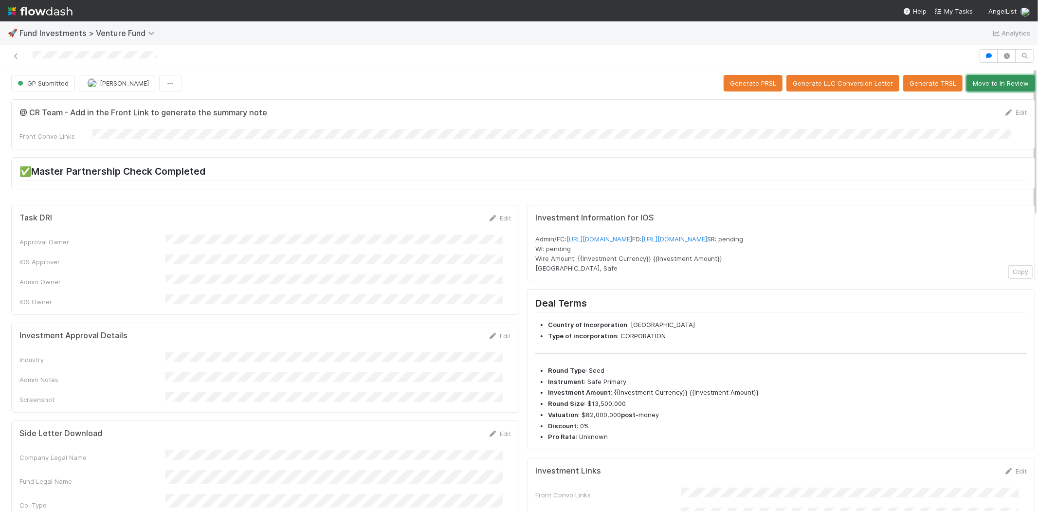
click at [980, 86] on button "Move to In Review" at bounding box center [1000, 83] width 69 height 17
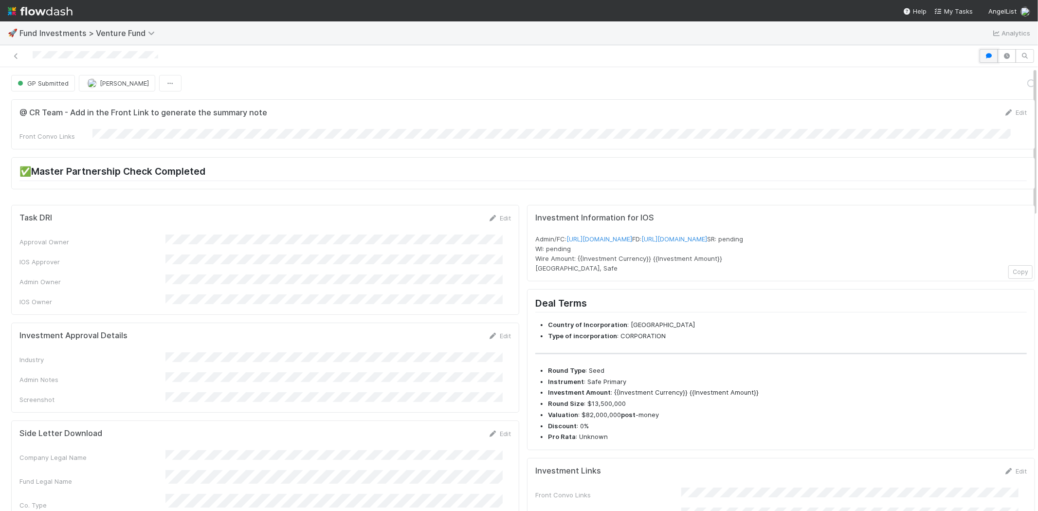
click at [984, 56] on icon "button" at bounding box center [989, 56] width 10 height 6
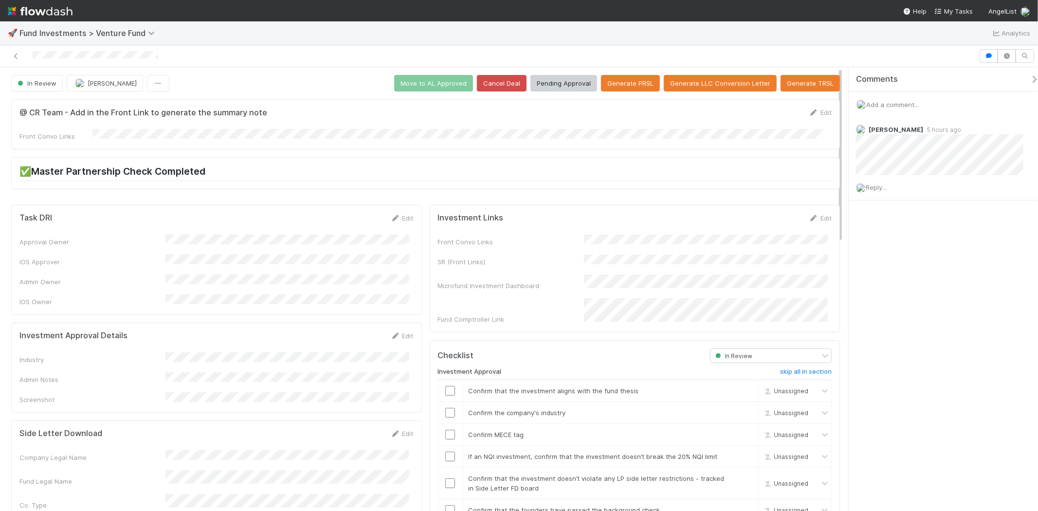
click at [1029, 77] on icon "button" at bounding box center [1034, 79] width 10 height 8
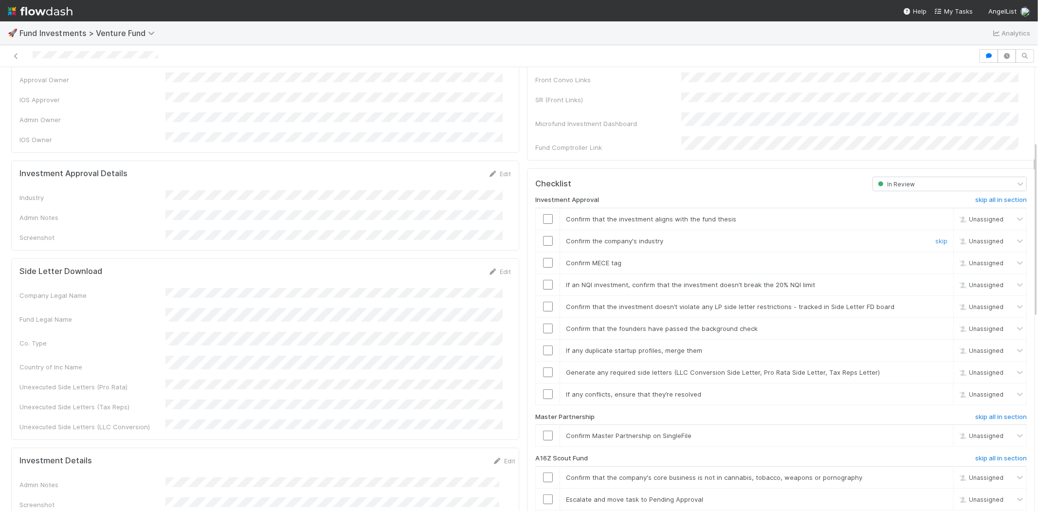
scroll to position [216, 0]
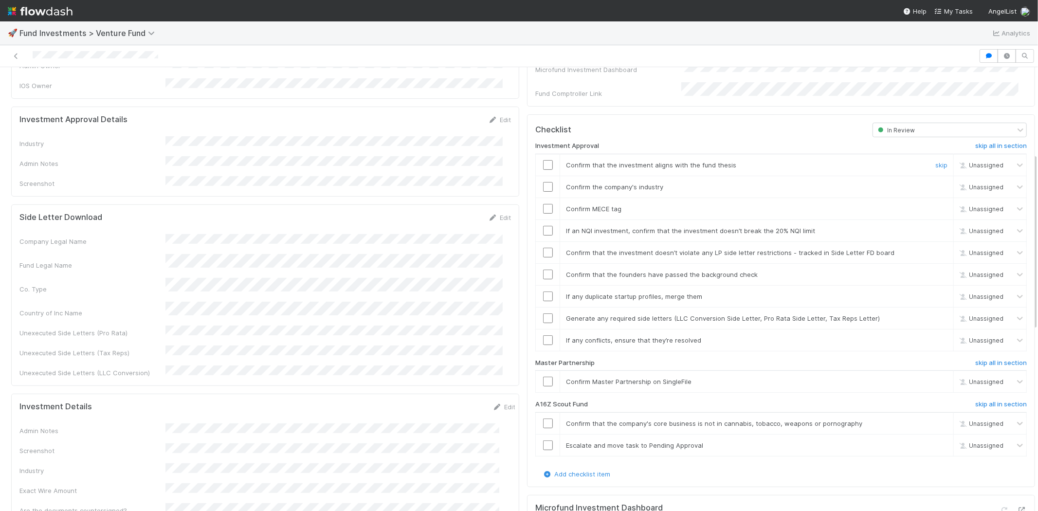
click at [543, 160] on input "checkbox" at bounding box center [548, 165] width 10 height 10
click at [543, 182] on input "checkbox" at bounding box center [548, 187] width 10 height 10
click at [543, 204] on input "checkbox" at bounding box center [548, 209] width 10 height 10
click at [543, 226] on input "checkbox" at bounding box center [548, 231] width 10 height 10
click at [543, 248] on input "checkbox" at bounding box center [548, 253] width 10 height 10
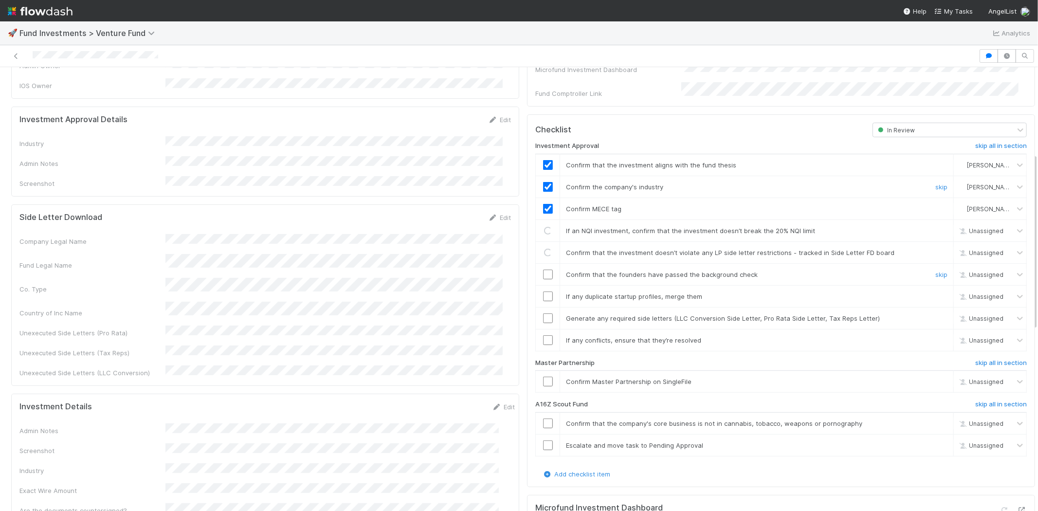
click at [543, 270] on input "checkbox" at bounding box center [548, 275] width 10 height 10
click at [543, 291] on input "checkbox" at bounding box center [548, 296] width 10 height 10
click at [543, 313] on input "checkbox" at bounding box center [548, 318] width 10 height 10
checkbox input "true"
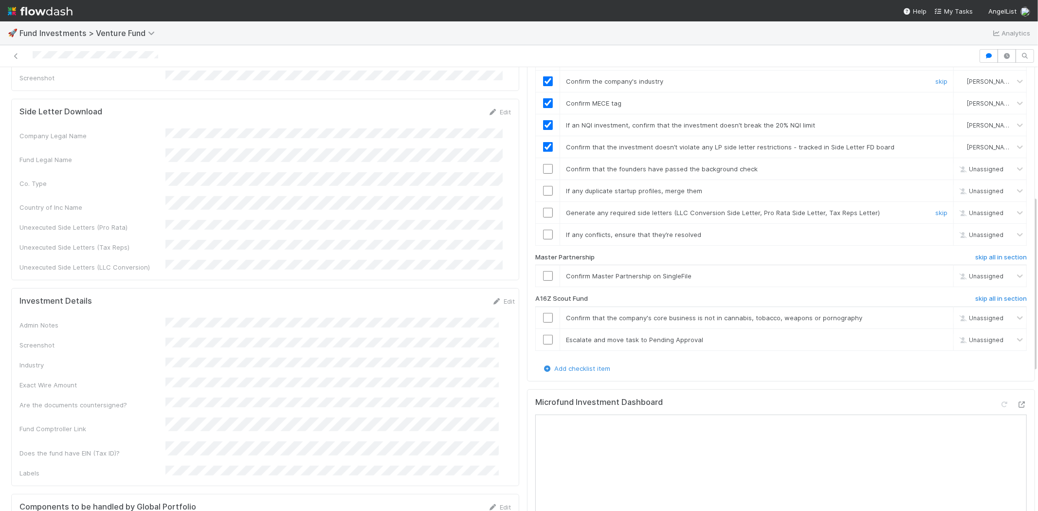
scroll to position [324, 0]
click at [543, 162] on input "checkbox" at bounding box center [548, 167] width 10 height 10
click at [543, 183] on input "checkbox" at bounding box center [548, 188] width 10 height 10
drag, startPoint x: 540, startPoint y: 196, endPoint x: 541, endPoint y: 222, distance: 26.3
click at [543, 205] on input "checkbox" at bounding box center [548, 210] width 10 height 10
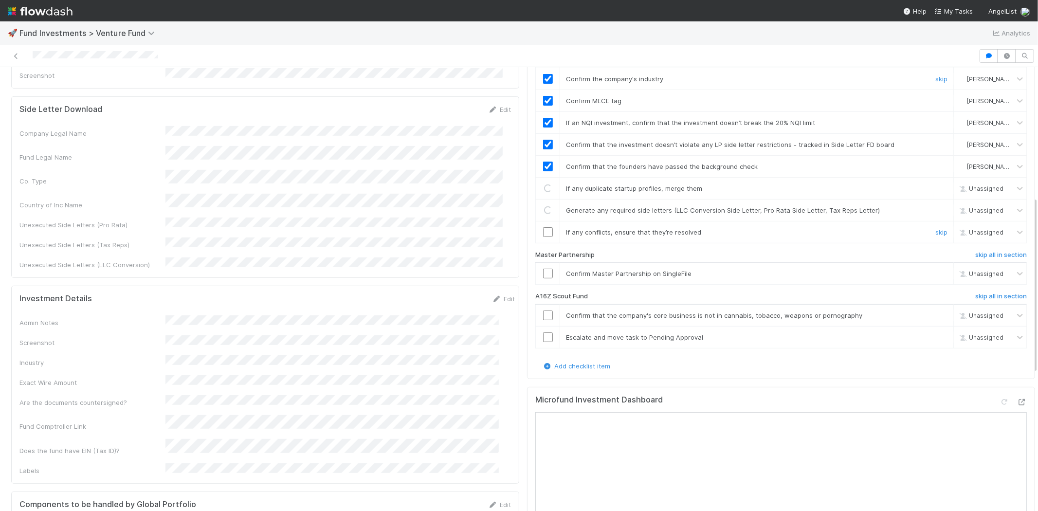
click at [543, 227] on input "checkbox" at bounding box center [548, 232] width 10 height 10
click at [543, 269] on input "checkbox" at bounding box center [548, 274] width 10 height 10
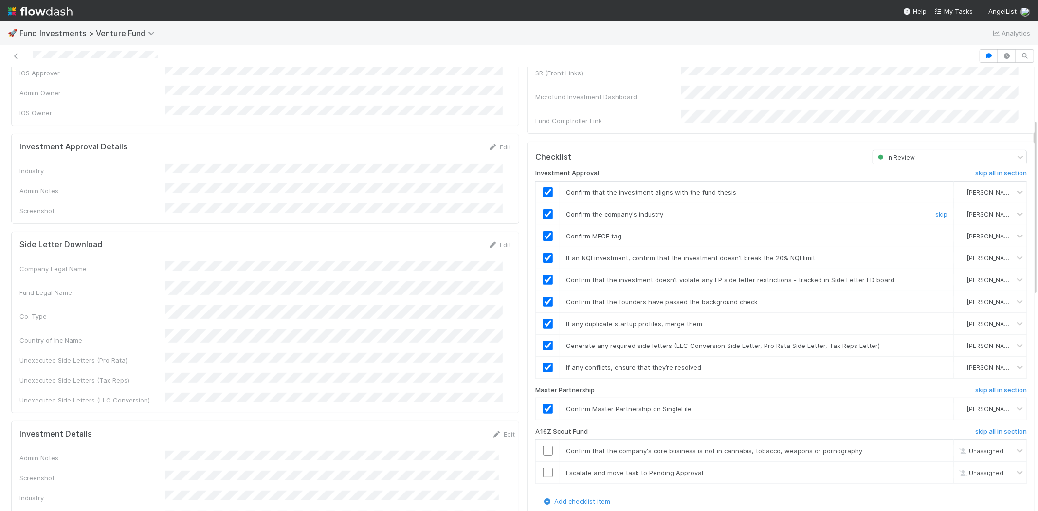
scroll to position [128, 0]
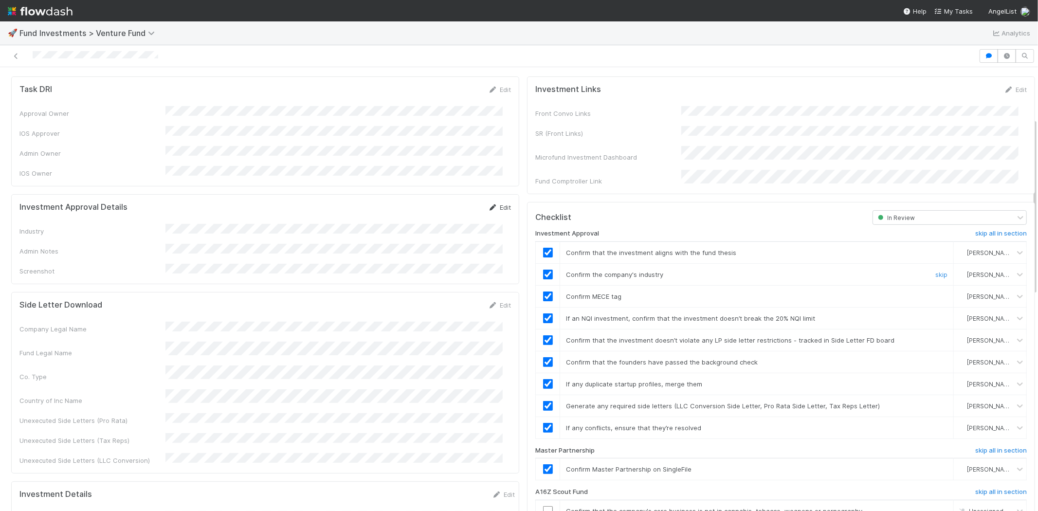
click at [491, 203] on link "Edit" at bounding box center [499, 207] width 23 height 8
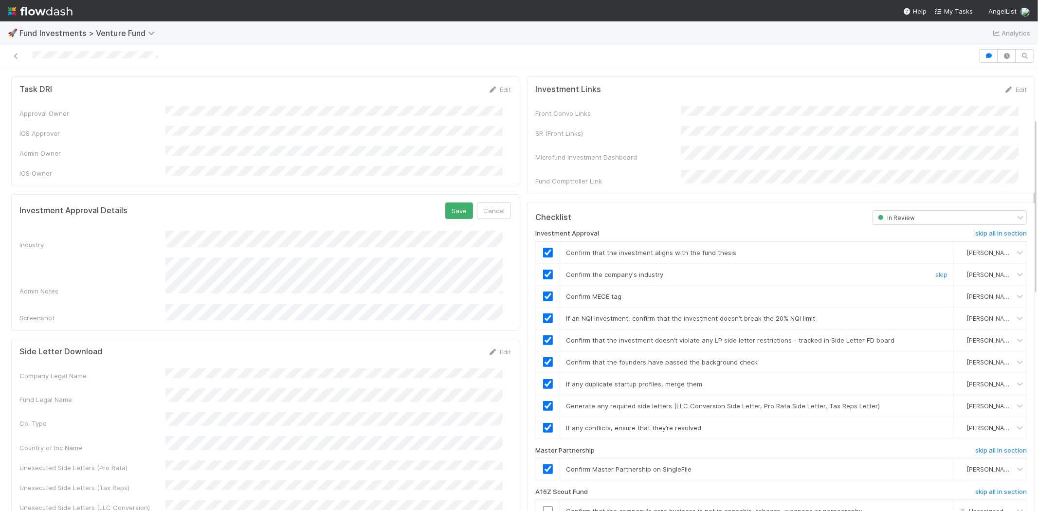
click at [263, 216] on form "Investment Approval Details Save Cancel Industry Admin Notes Screenshot" at bounding box center [264, 262] width 491 height 120
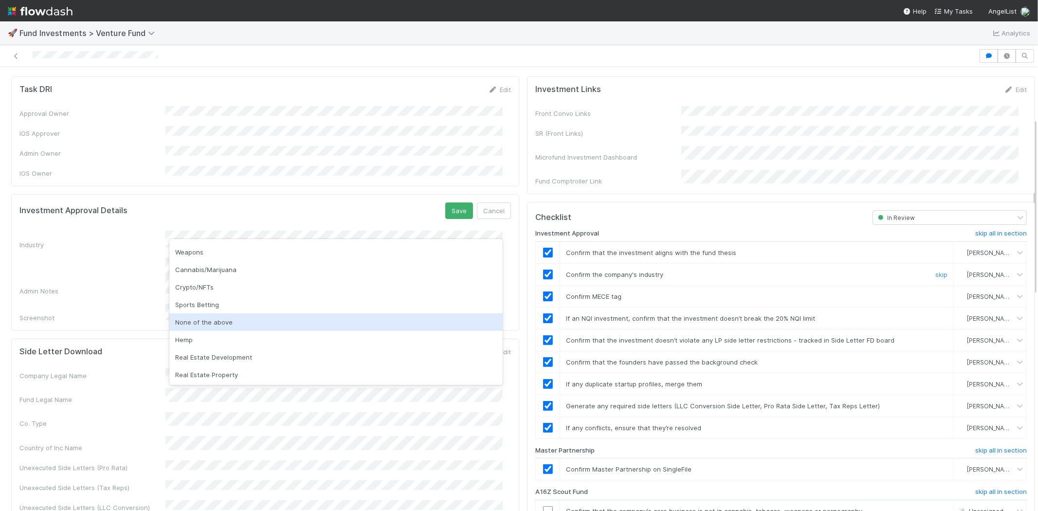
click at [252, 319] on div "None of the above" at bounding box center [335, 322] width 333 height 18
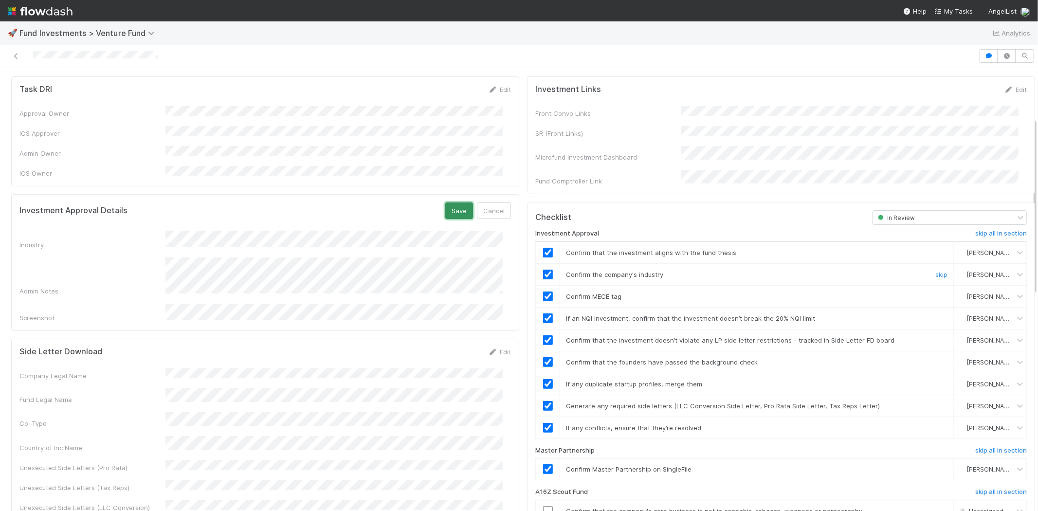
click at [450, 202] on button "Save" at bounding box center [459, 210] width 28 height 17
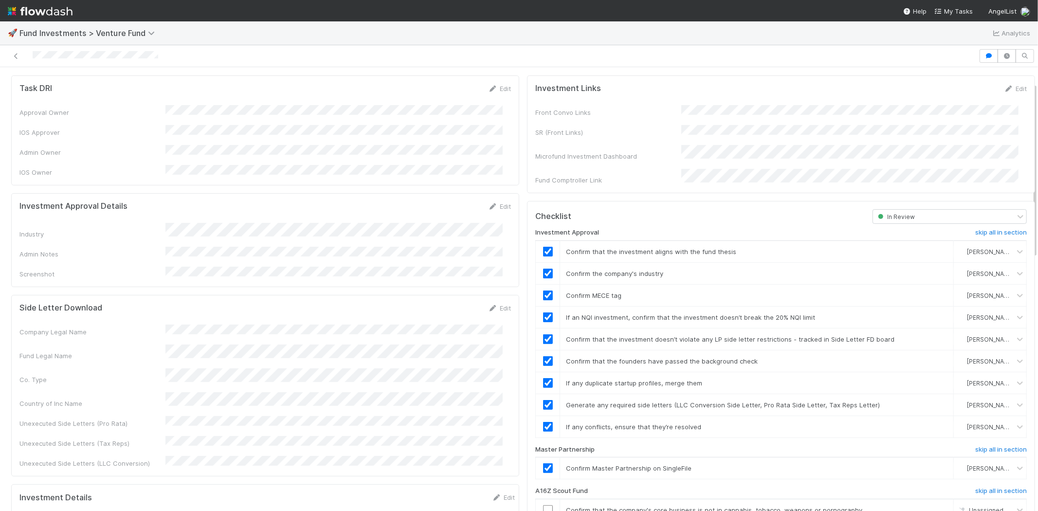
scroll to position [20, 0]
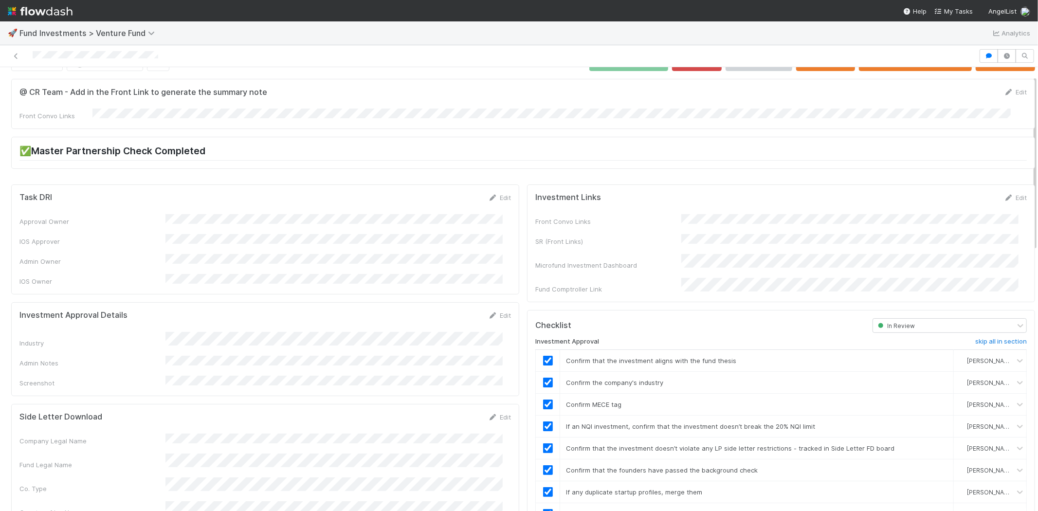
click at [188, 50] on div at bounding box center [489, 56] width 971 height 14
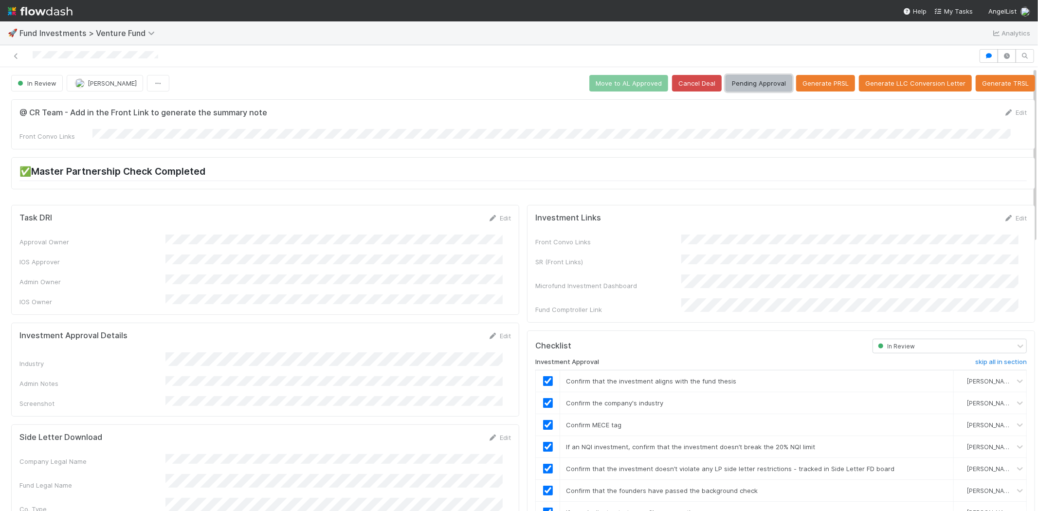
click at [741, 78] on button "Pending Approval" at bounding box center [759, 83] width 67 height 17
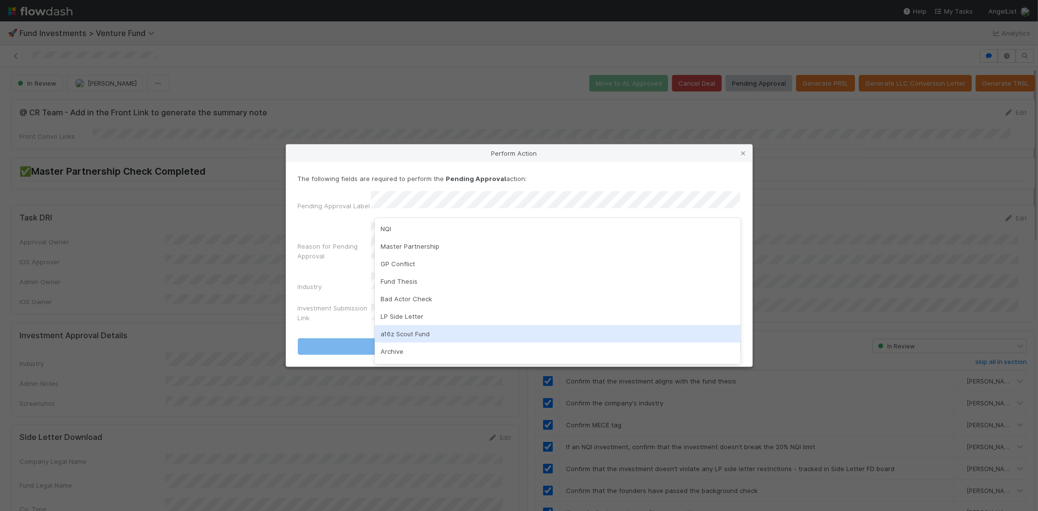
drag, startPoint x: 383, startPoint y: 337, endPoint x: 399, endPoint y: 292, distance: 48.0
click at [383, 336] on div "a16z Scout Fund" at bounding box center [558, 334] width 366 height 18
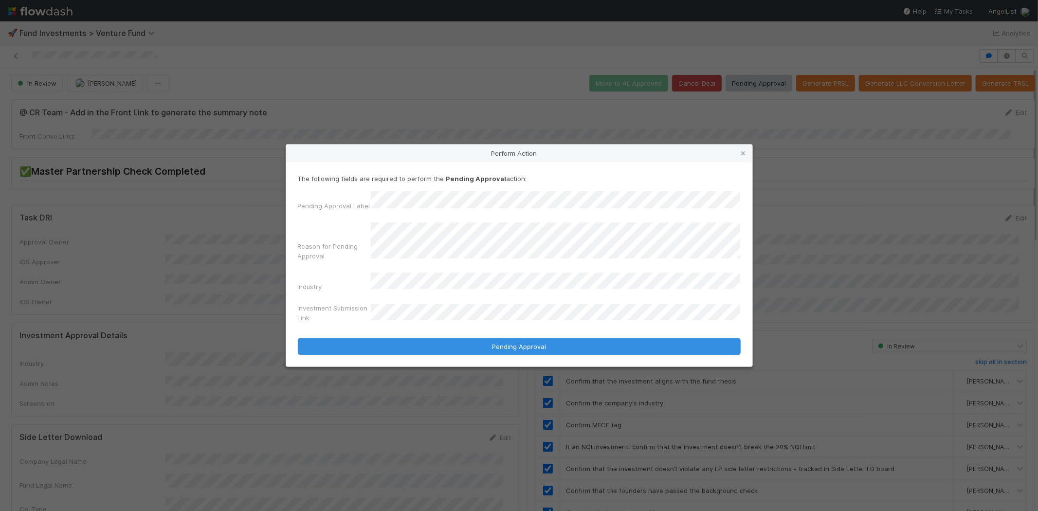
click at [298, 338] on button "Pending Approval" at bounding box center [519, 346] width 443 height 17
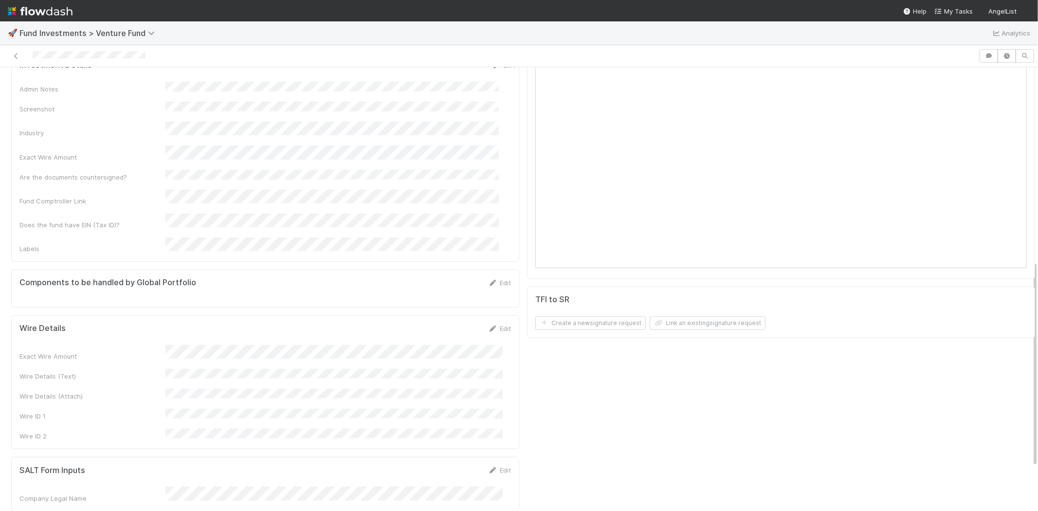
scroll to position [487, 0]
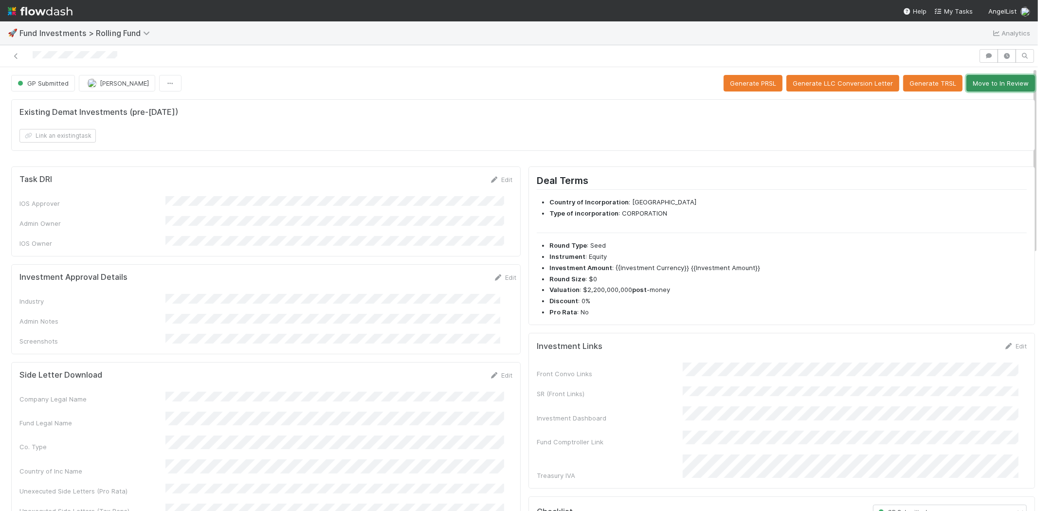
click at [985, 88] on button "Move to In Review" at bounding box center [1000, 83] width 69 height 17
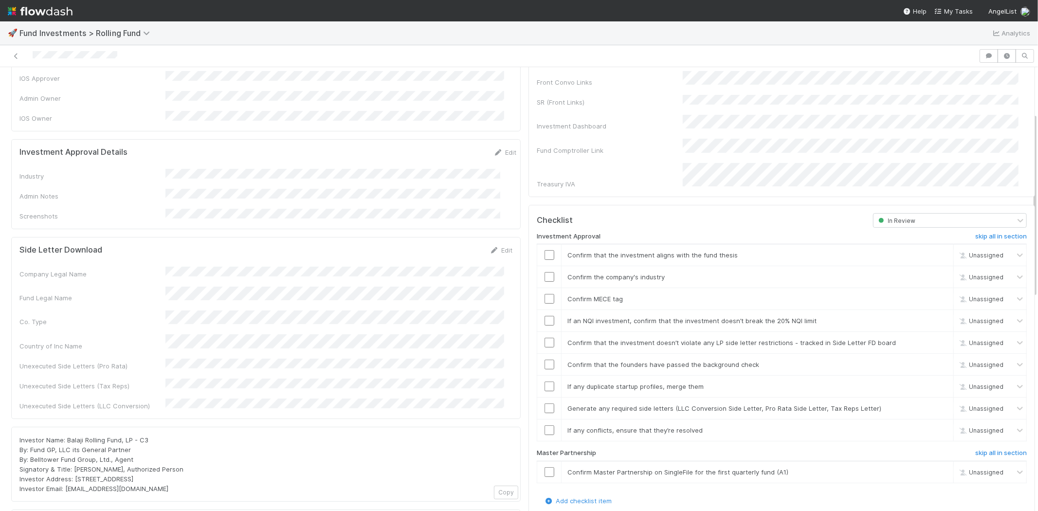
scroll to position [108, 0]
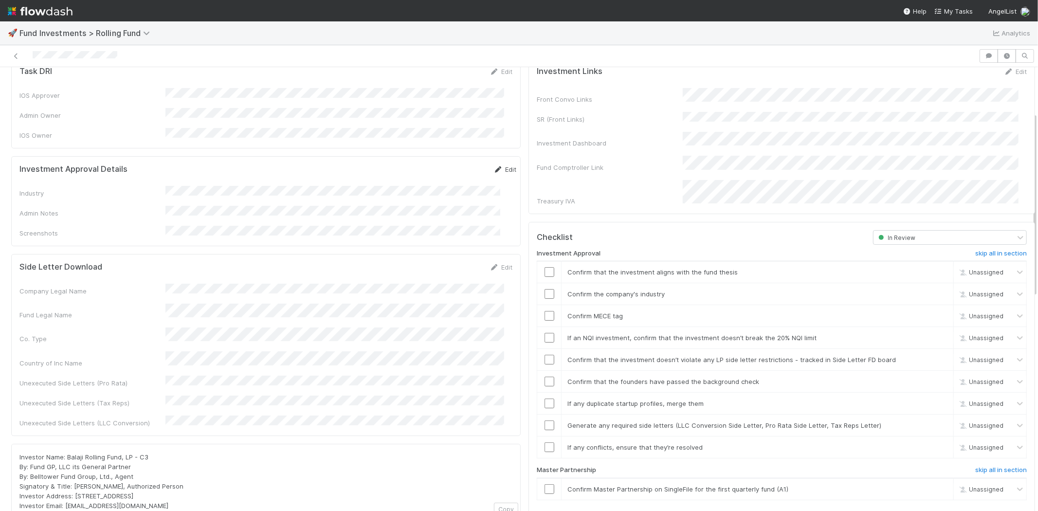
click at [493, 166] on icon at bounding box center [498, 169] width 10 height 6
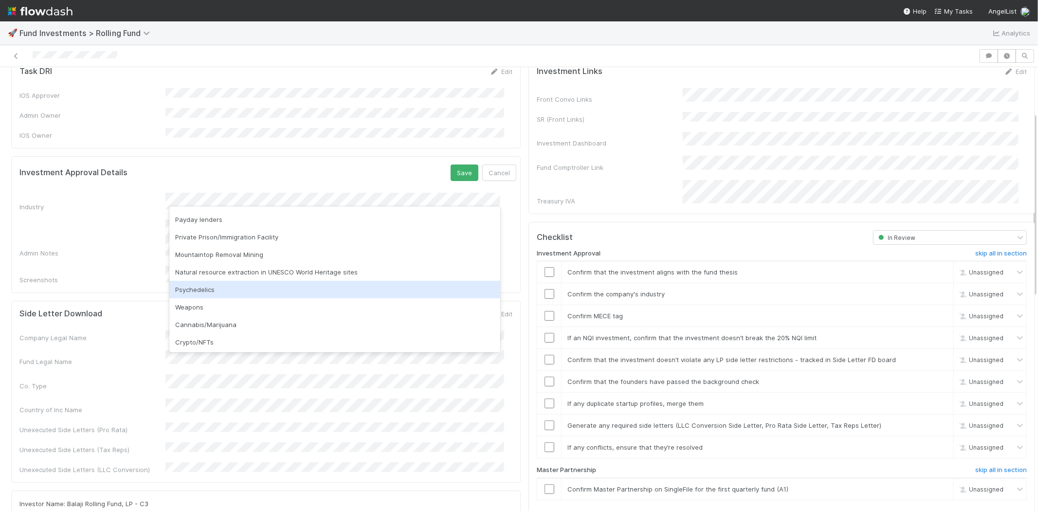
scroll to position [278, 0]
click at [226, 285] on div "None of the above" at bounding box center [334, 290] width 331 height 18
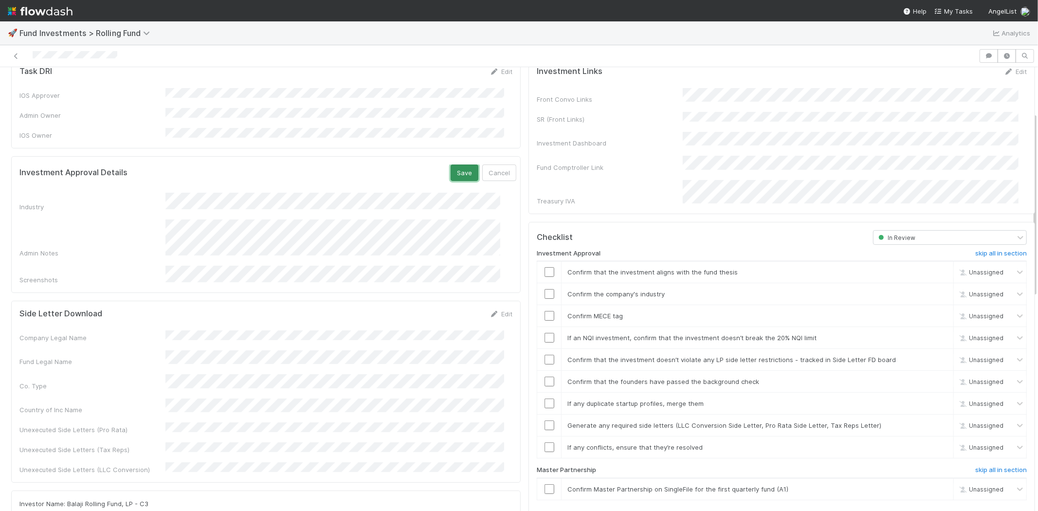
click at [451, 164] on button "Save" at bounding box center [465, 172] width 28 height 17
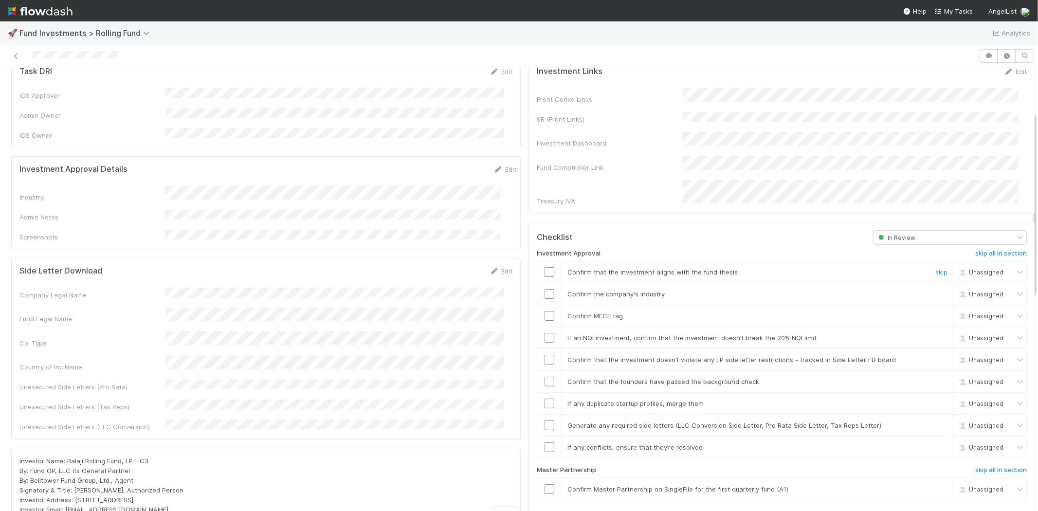
click at [545, 267] on input "checkbox" at bounding box center [550, 272] width 10 height 10
click at [545, 289] on input "checkbox" at bounding box center [550, 294] width 10 height 10
click at [545, 311] on input "checkbox" at bounding box center [550, 316] width 10 height 10
click at [545, 333] on input "checkbox" at bounding box center [550, 338] width 10 height 10
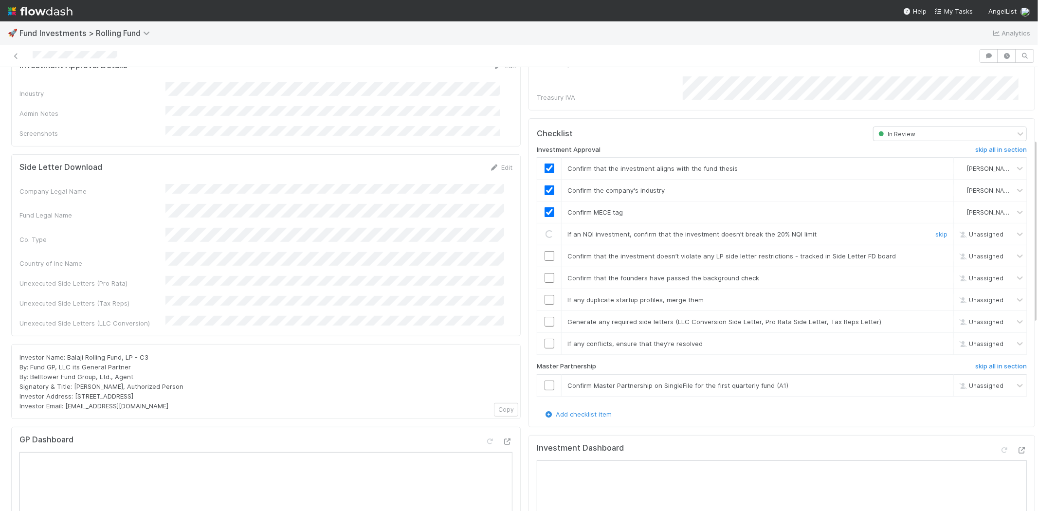
scroll to position [270, 0]
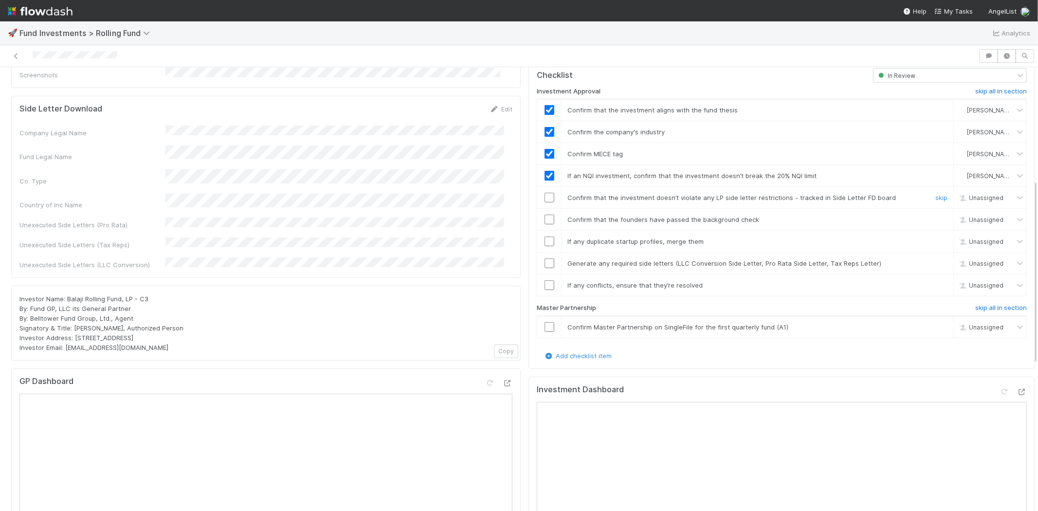
click at [545, 193] on input "checkbox" at bounding box center [550, 198] width 10 height 10
click at [545, 215] on input "checkbox" at bounding box center [550, 220] width 10 height 10
click at [540, 236] on td at bounding box center [549, 242] width 24 height 22
click at [545, 236] on input "checkbox" at bounding box center [550, 241] width 10 height 10
click at [545, 258] on input "checkbox" at bounding box center [550, 263] width 10 height 10
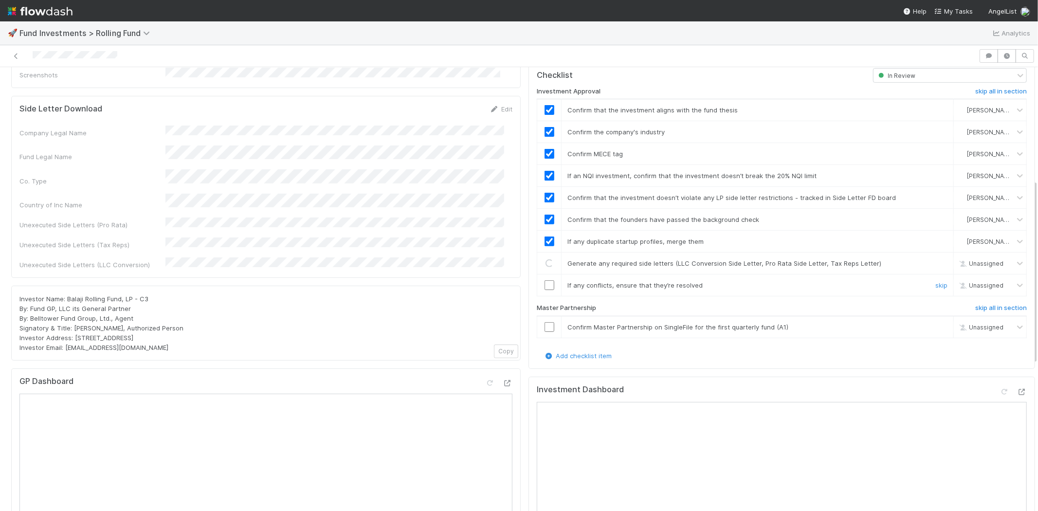
click at [545, 280] on input "checkbox" at bounding box center [550, 285] width 10 height 10
click at [545, 322] on input "checkbox" at bounding box center [550, 327] width 10 height 10
checkbox input "true"
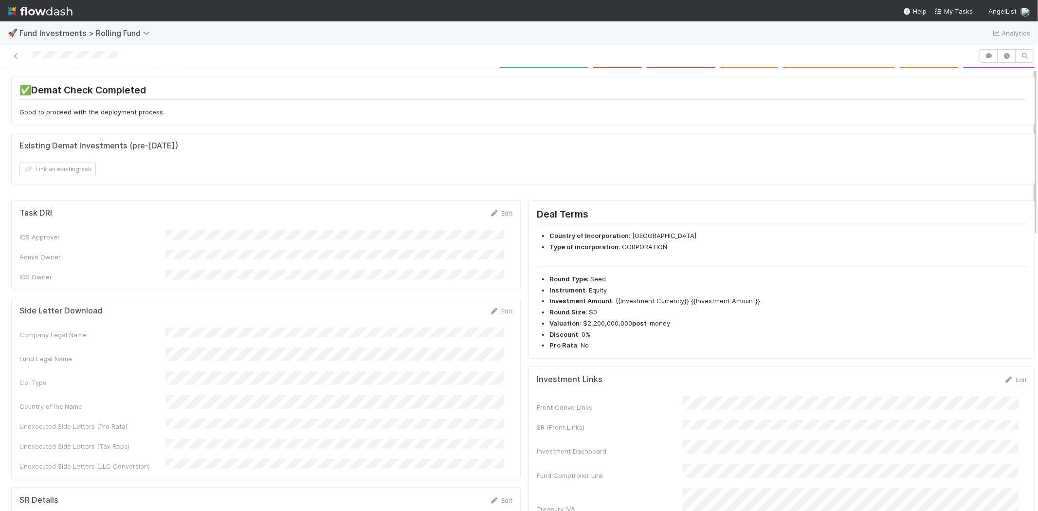
scroll to position [0, 0]
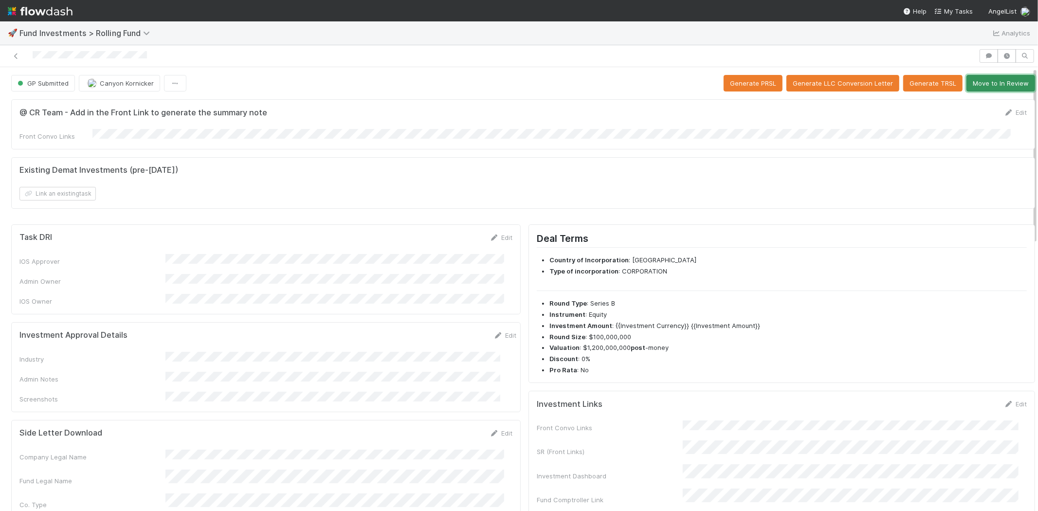
click at [979, 86] on button "Move to In Review" at bounding box center [1000, 83] width 69 height 17
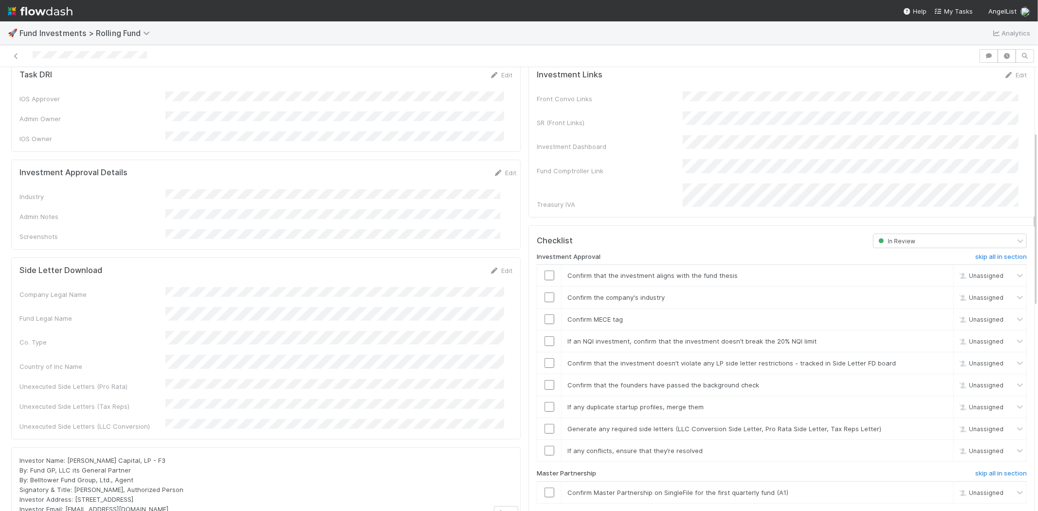
scroll to position [162, 0]
click at [493, 170] on icon at bounding box center [498, 173] width 10 height 6
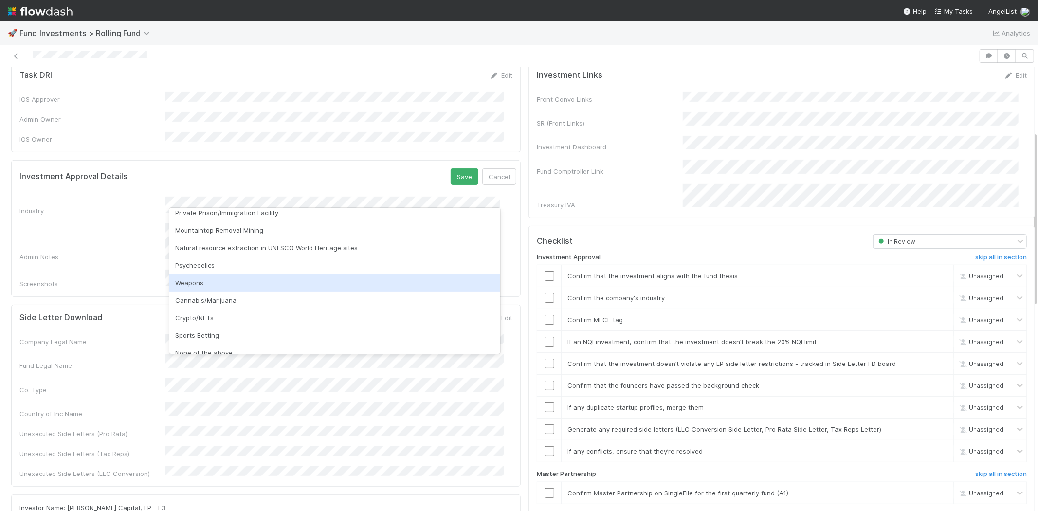
scroll to position [270, 0]
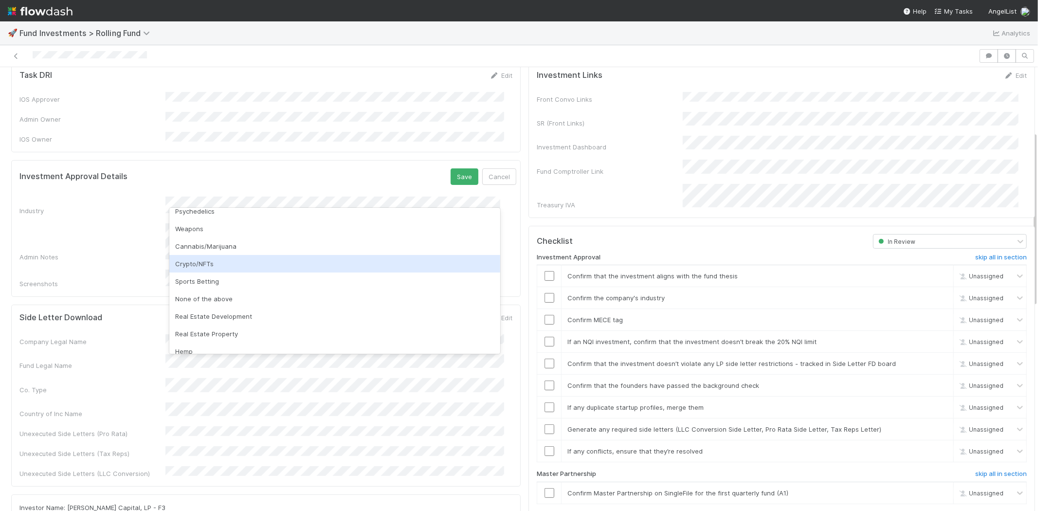
click at [214, 264] on div "Crypto/NFTs" at bounding box center [334, 264] width 331 height 18
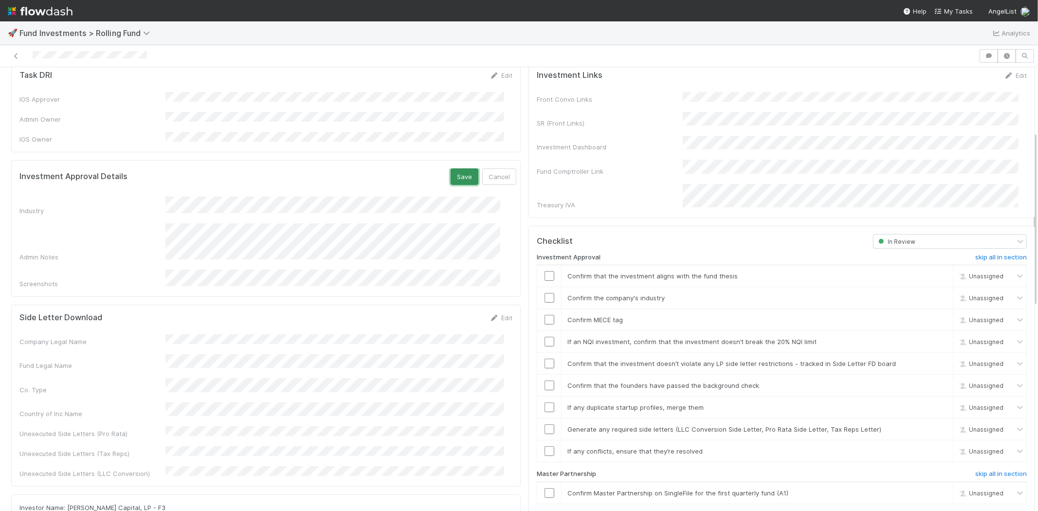
click at [451, 168] on button "Save" at bounding box center [465, 176] width 28 height 17
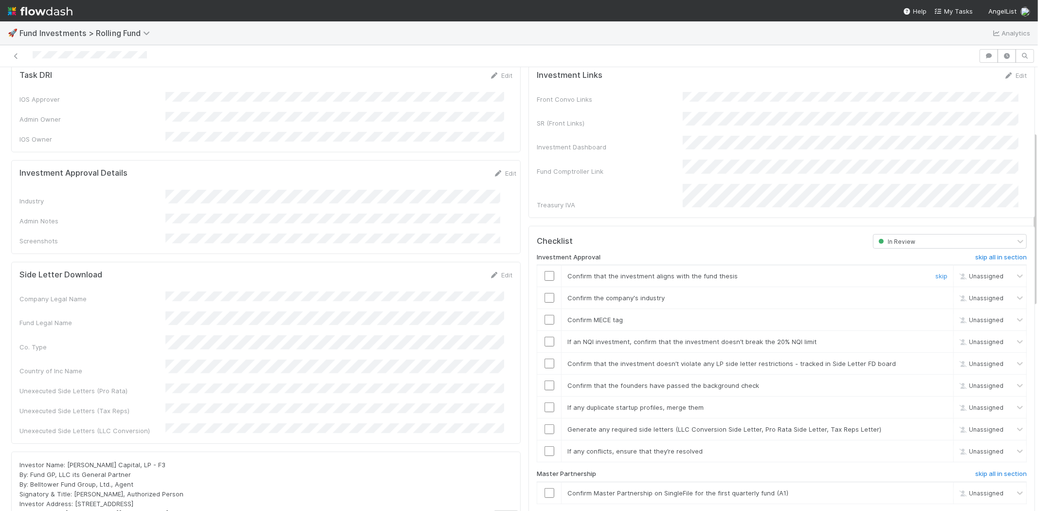
click at [545, 271] on input "checkbox" at bounding box center [550, 276] width 10 height 10
click at [545, 293] on input "checkbox" at bounding box center [550, 298] width 10 height 10
click at [545, 315] on input "checkbox" at bounding box center [550, 320] width 10 height 10
click at [545, 337] on input "checkbox" at bounding box center [550, 342] width 10 height 10
click at [545, 359] on input "checkbox" at bounding box center [550, 364] width 10 height 10
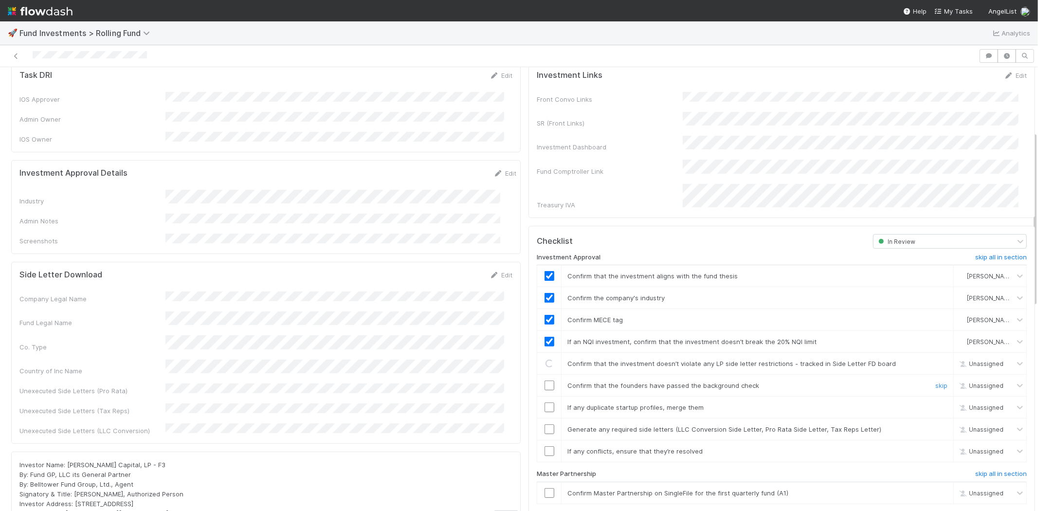
click at [545, 381] on input "checkbox" at bounding box center [550, 386] width 10 height 10
click at [545, 402] on input "checkbox" at bounding box center [550, 407] width 10 height 10
click at [545, 424] on input "checkbox" at bounding box center [550, 429] width 10 height 10
click at [545, 446] on input "checkbox" at bounding box center [550, 451] width 10 height 10
click at [545, 488] on input "checkbox" at bounding box center [550, 493] width 10 height 10
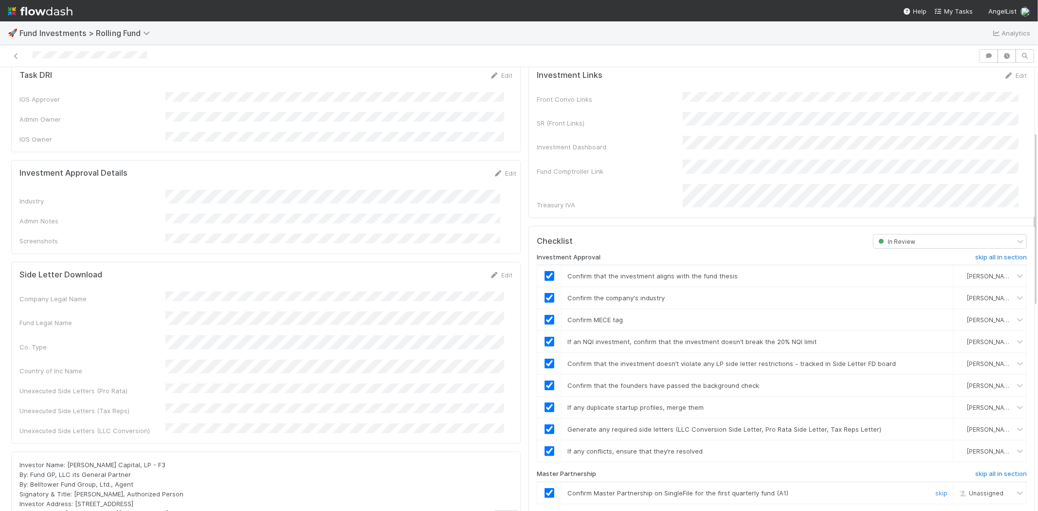
checkbox input "true"
click at [218, 190] on div "Industry" at bounding box center [267, 198] width 497 height 16
copy div
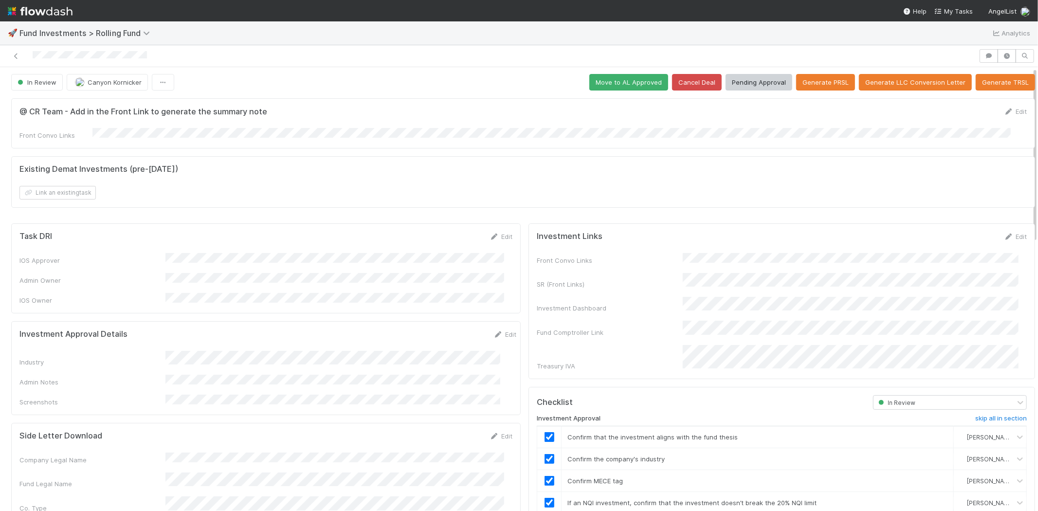
scroll to position [0, 0]
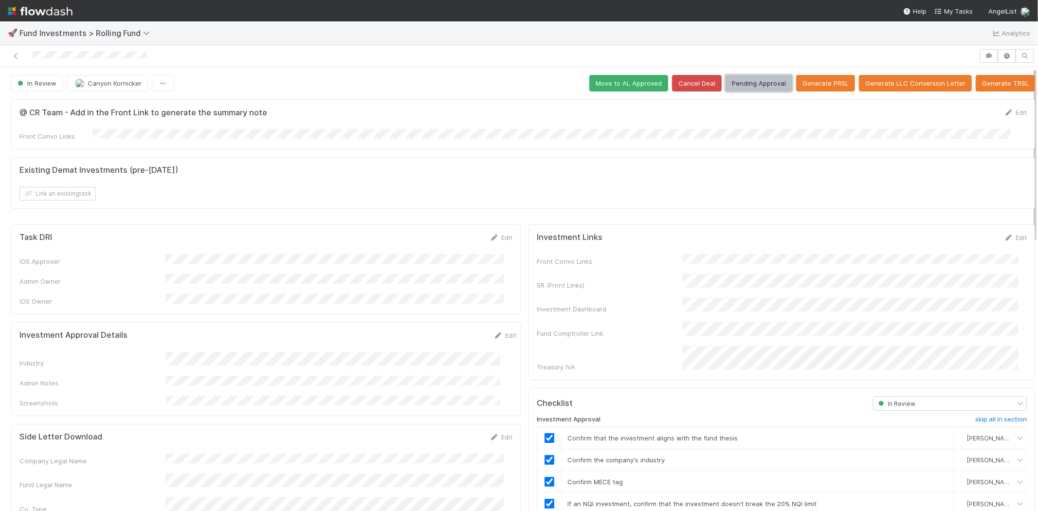
click at [750, 81] on button "Pending Approval" at bounding box center [759, 83] width 67 height 17
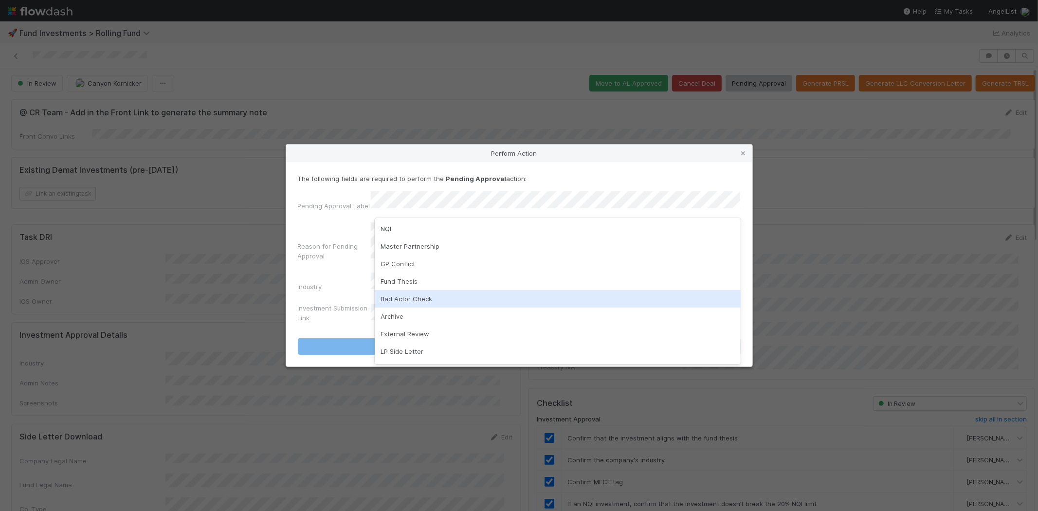
scroll to position [50, 0]
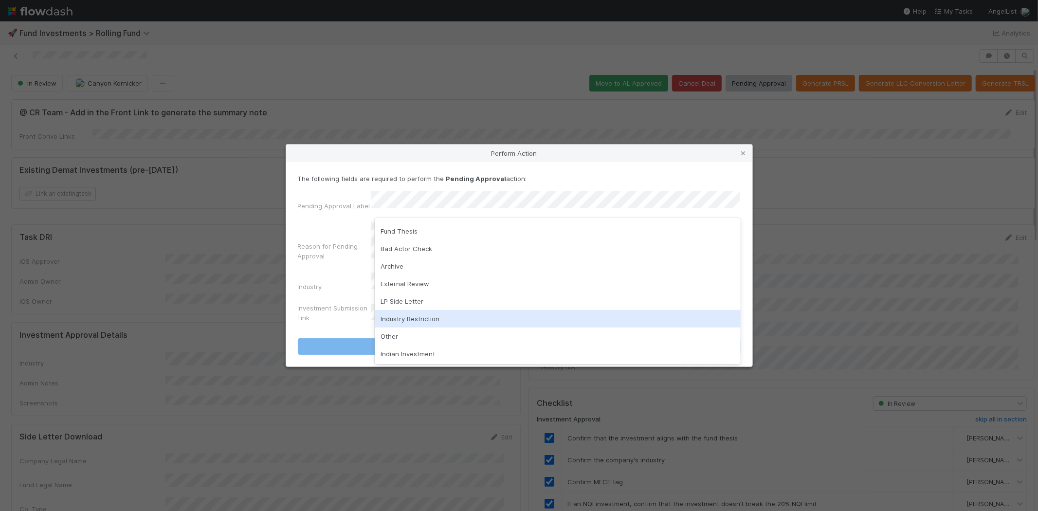
click at [425, 315] on div "Industry Restriction" at bounding box center [558, 319] width 366 height 18
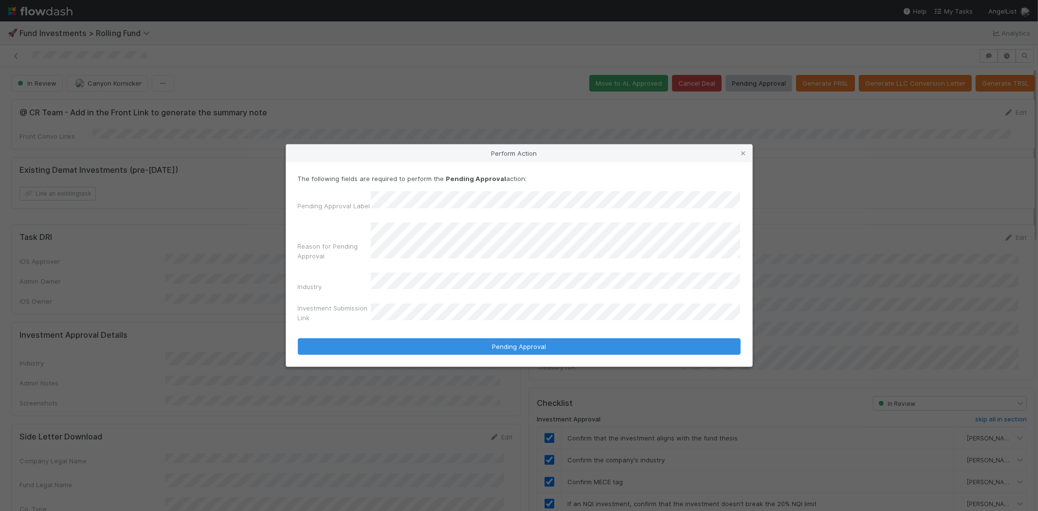
click at [298, 338] on button "Pending Approval" at bounding box center [519, 346] width 443 height 17
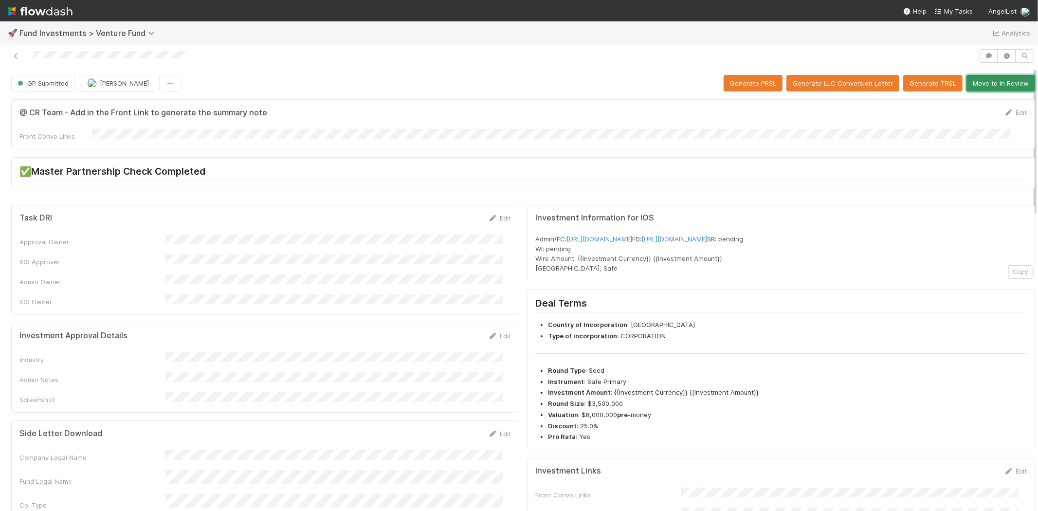
click at [975, 75] on button "Move to In Review" at bounding box center [1000, 83] width 69 height 17
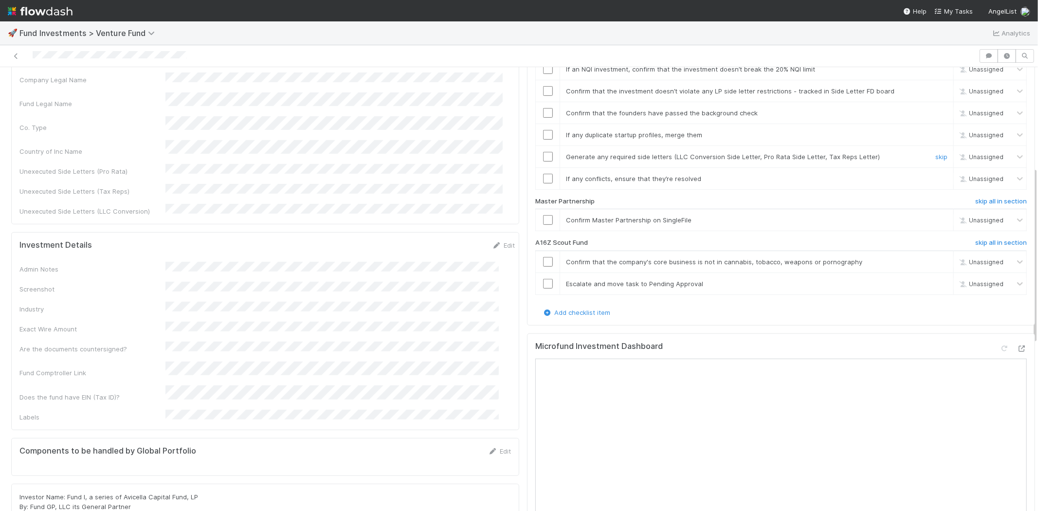
scroll to position [378, 0]
click at [975, 238] on h6 "skip all in section" at bounding box center [1001, 242] width 52 height 8
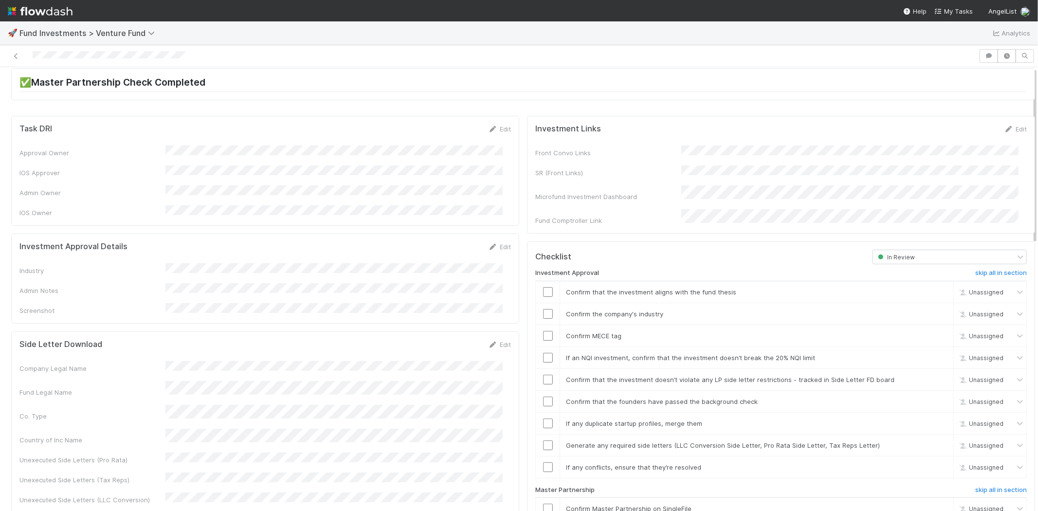
scroll to position [0, 0]
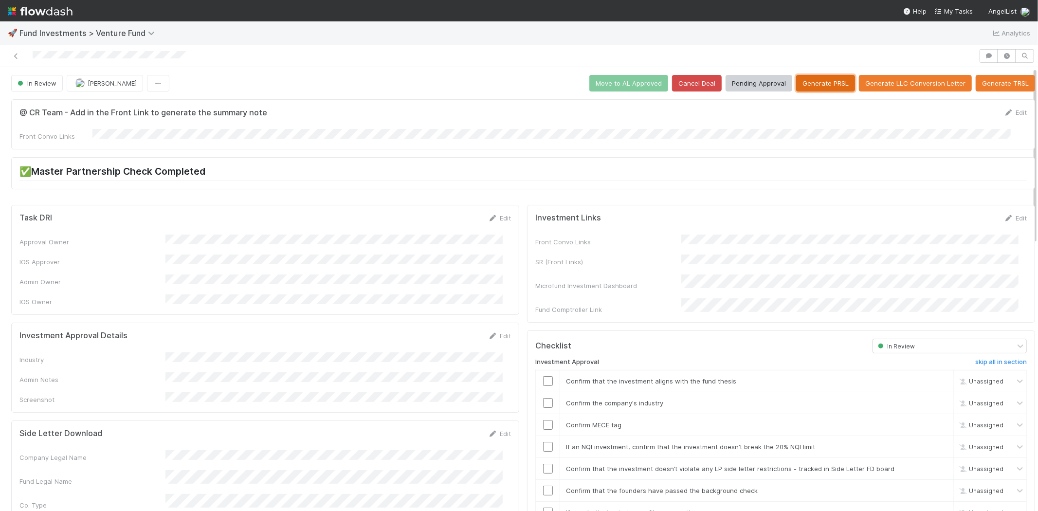
click at [813, 79] on button "Generate PRSL" at bounding box center [825, 83] width 59 height 17
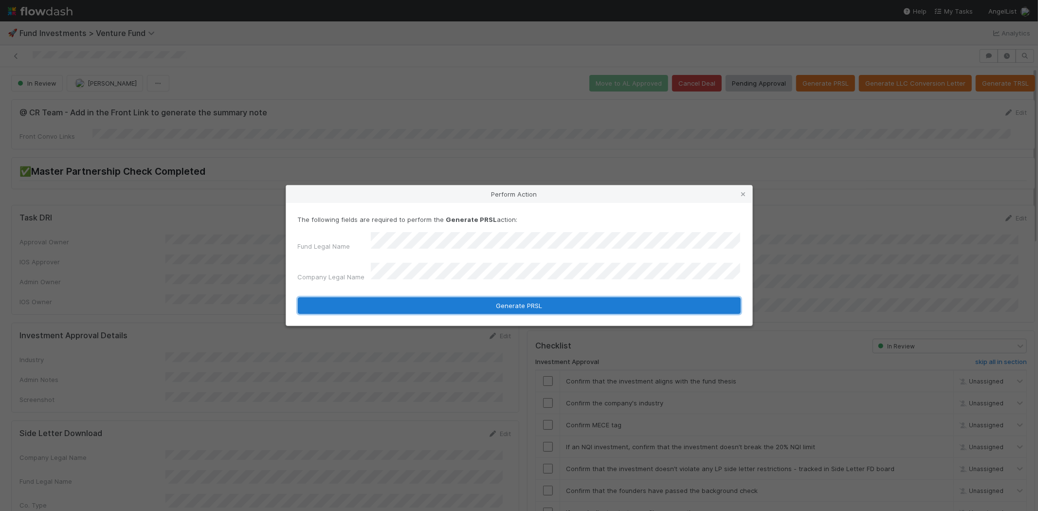
click at [405, 297] on button "Generate PRSL" at bounding box center [519, 305] width 443 height 17
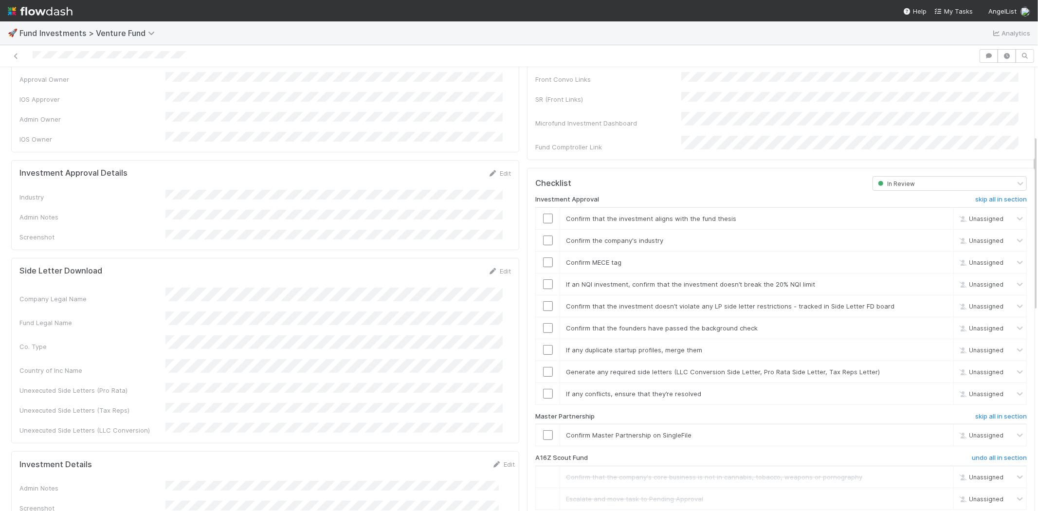
scroll to position [162, 0]
click at [497, 170] on link "Edit" at bounding box center [499, 174] width 23 height 8
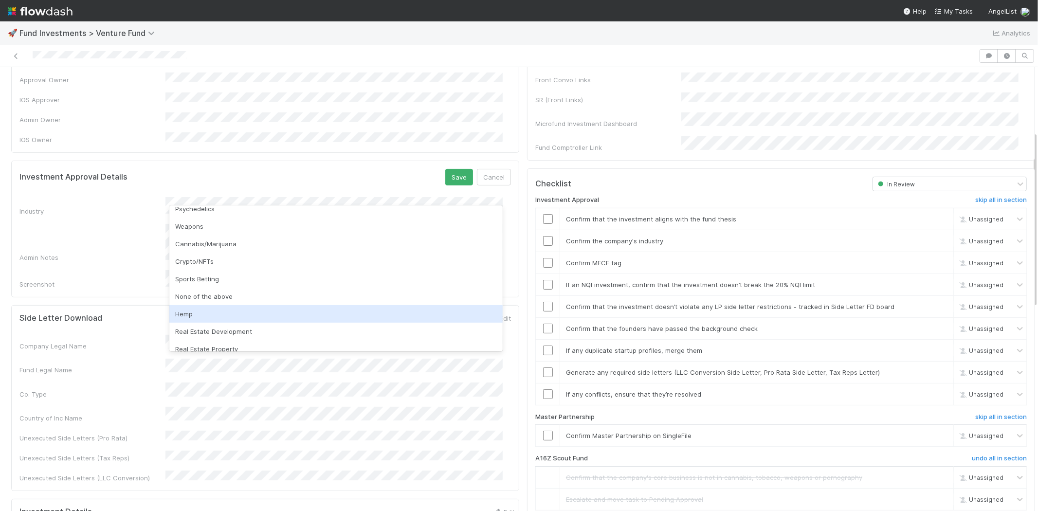
scroll to position [278, 0]
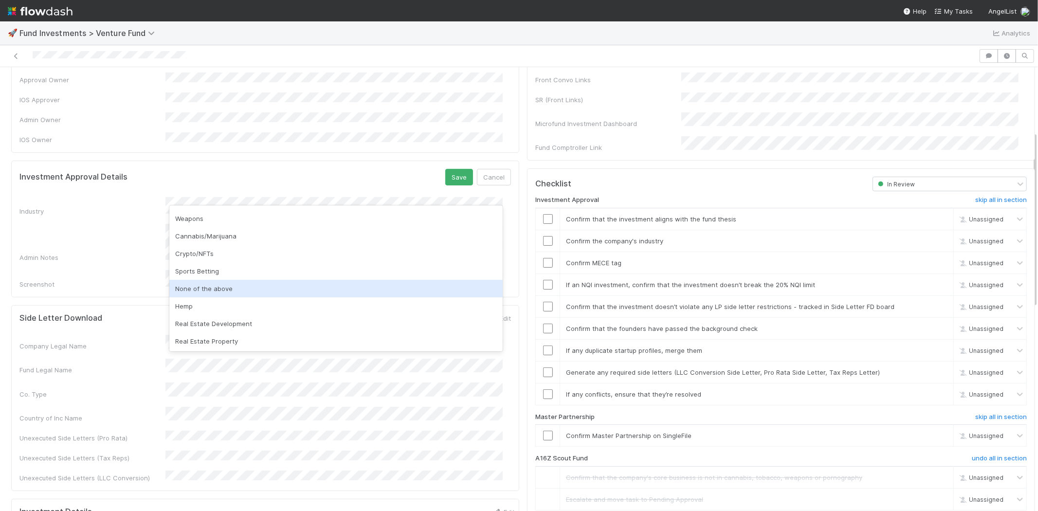
click at [218, 292] on div "None of the above" at bounding box center [335, 289] width 333 height 18
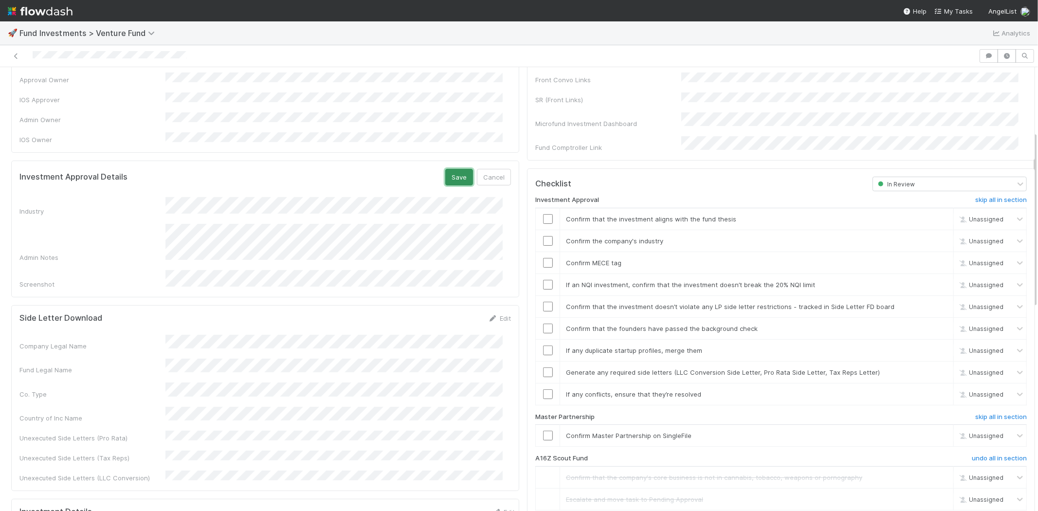
click at [447, 169] on button "Save" at bounding box center [459, 177] width 28 height 17
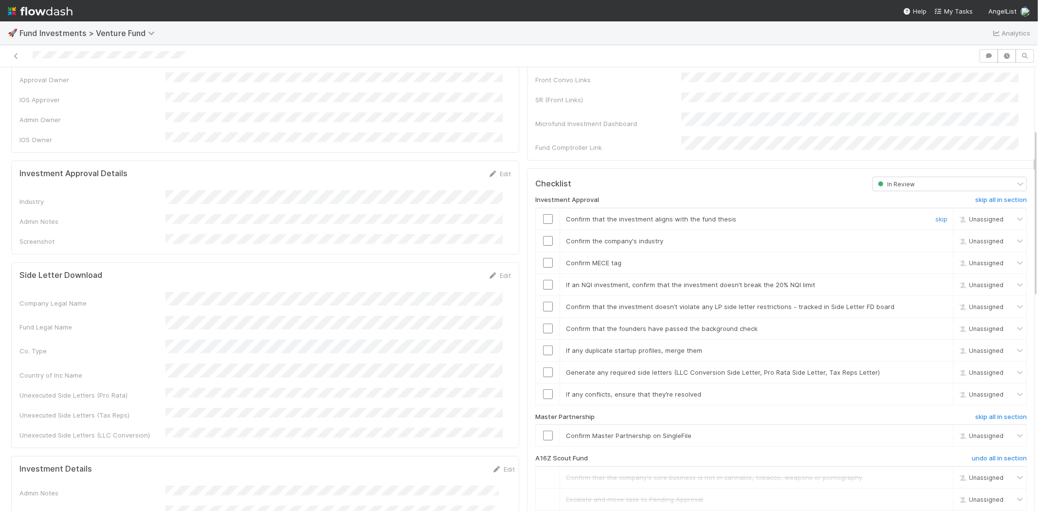
click at [543, 214] on input "checkbox" at bounding box center [548, 219] width 10 height 10
drag, startPoint x: 544, startPoint y: 223, endPoint x: 544, endPoint y: 231, distance: 8.3
click at [544, 230] on td at bounding box center [548, 241] width 24 height 22
drag, startPoint x: 544, startPoint y: 231, endPoint x: 543, endPoint y: 245, distance: 13.7
click at [543, 236] on input "checkbox" at bounding box center [548, 241] width 10 height 10
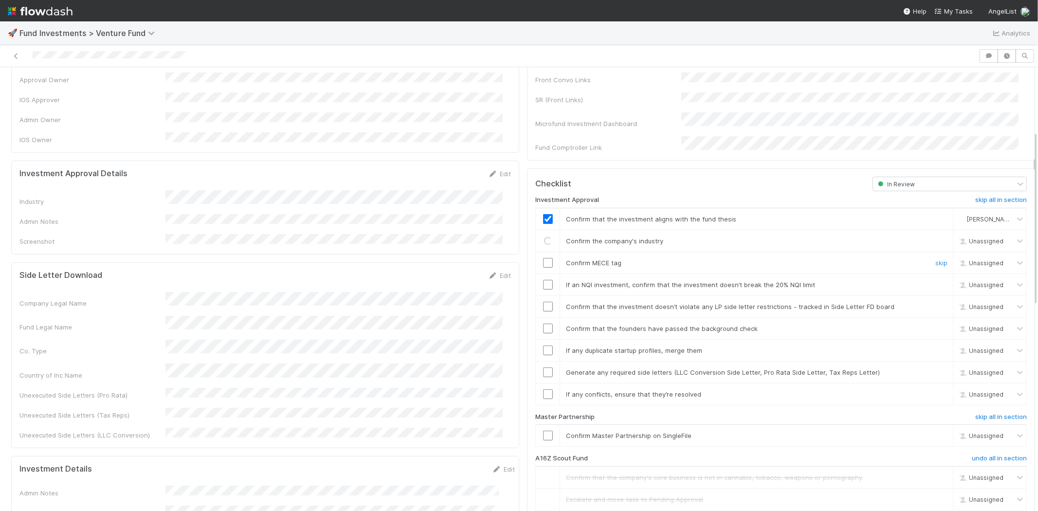
click at [543, 258] on input "checkbox" at bounding box center [548, 263] width 10 height 10
click at [543, 280] on input "checkbox" at bounding box center [548, 285] width 10 height 10
click at [543, 302] on input "checkbox" at bounding box center [548, 307] width 10 height 10
click at [543, 324] on input "checkbox" at bounding box center [548, 329] width 10 height 10
click at [543, 345] on input "checkbox" at bounding box center [548, 350] width 10 height 10
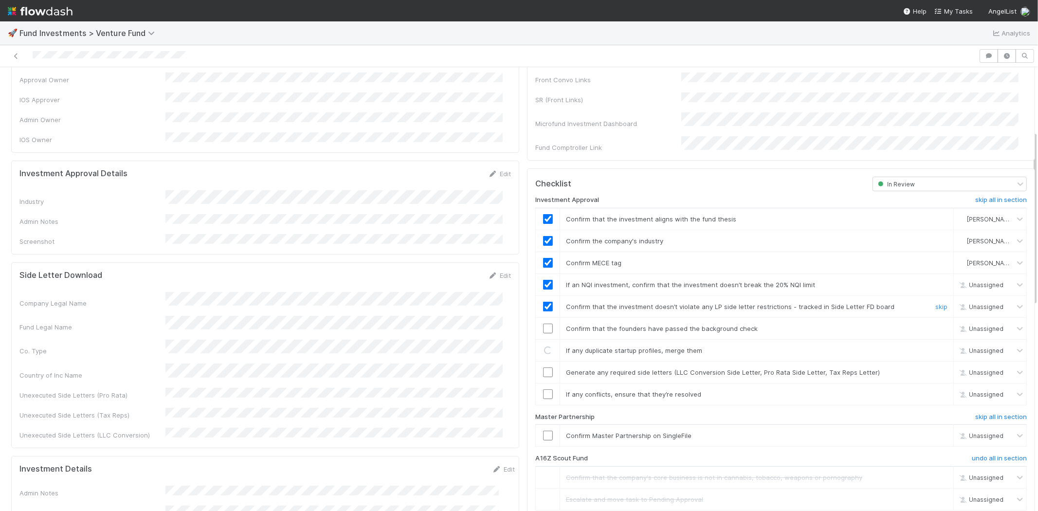
checkbox input "true"
click at [543, 324] on input "checkbox" at bounding box center [548, 329] width 10 height 10
click at [543, 367] on input "checkbox" at bounding box center [548, 372] width 10 height 10
click at [543, 389] on input "checkbox" at bounding box center [548, 394] width 10 height 10
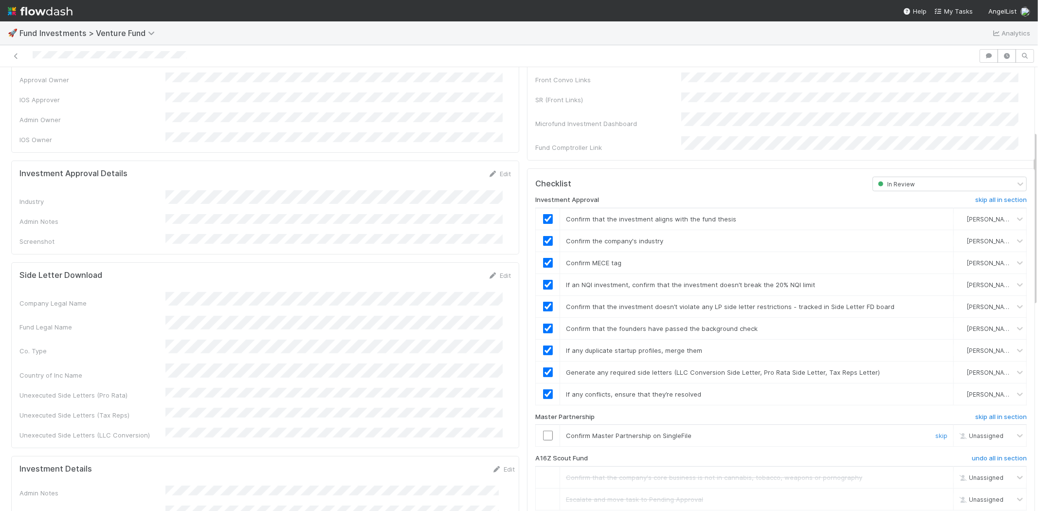
click at [543, 431] on input "checkbox" at bounding box center [548, 436] width 10 height 10
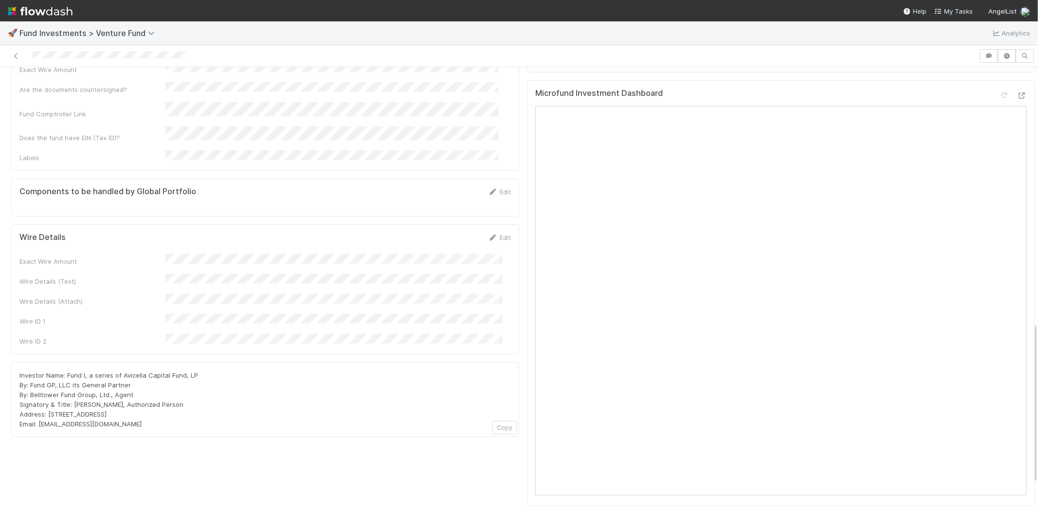
scroll to position [594, 0]
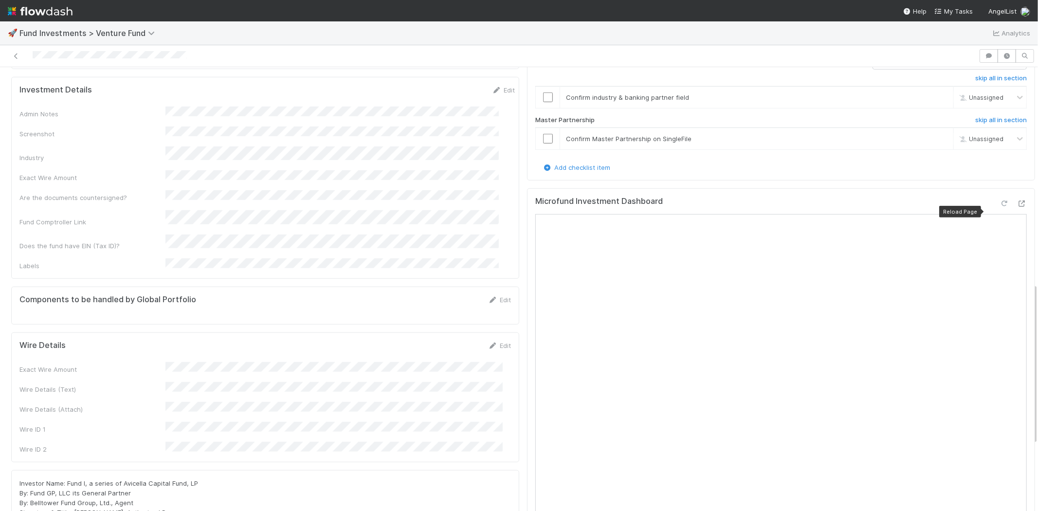
click at [999, 207] on icon at bounding box center [1004, 203] width 10 height 6
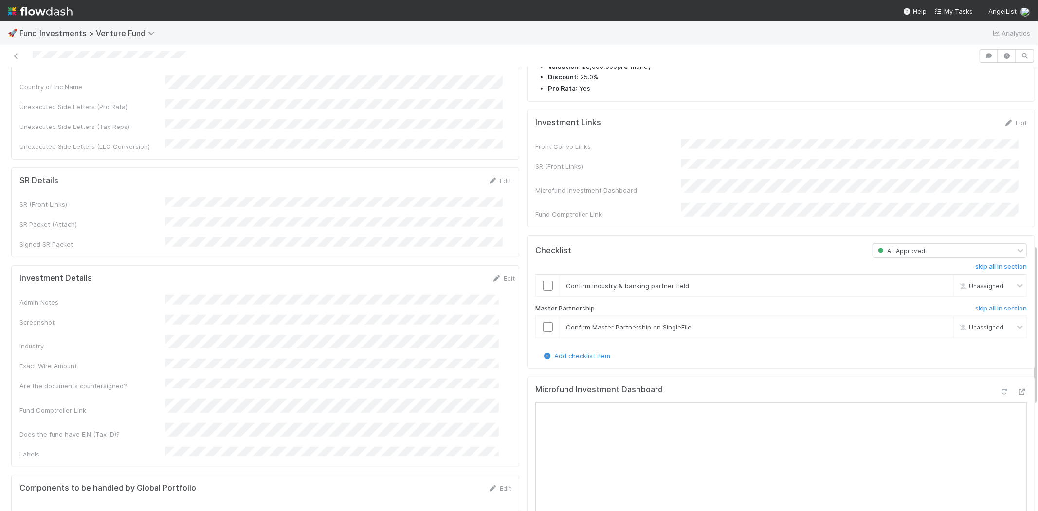
scroll to position [324, 0]
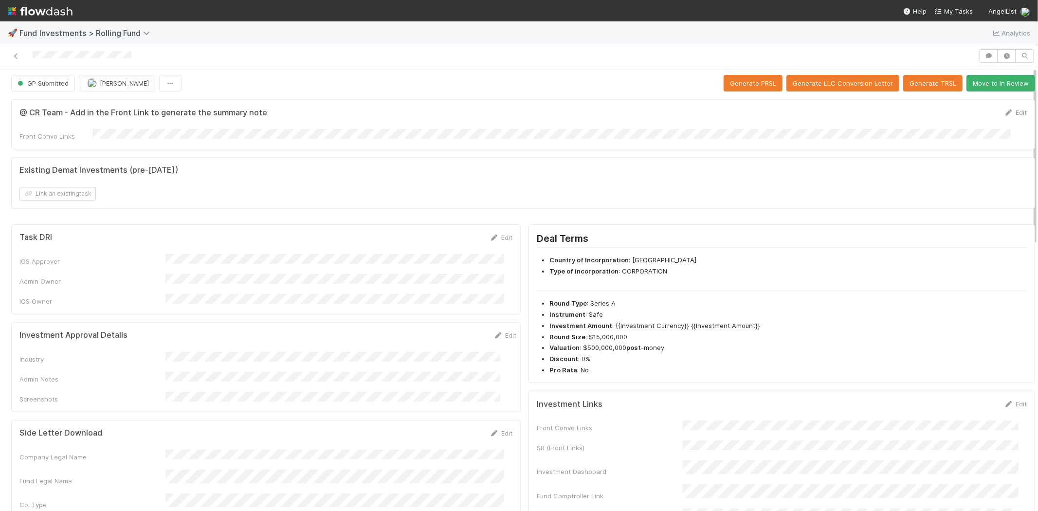
click at [981, 76] on button "Move to In Review" at bounding box center [1000, 83] width 69 height 17
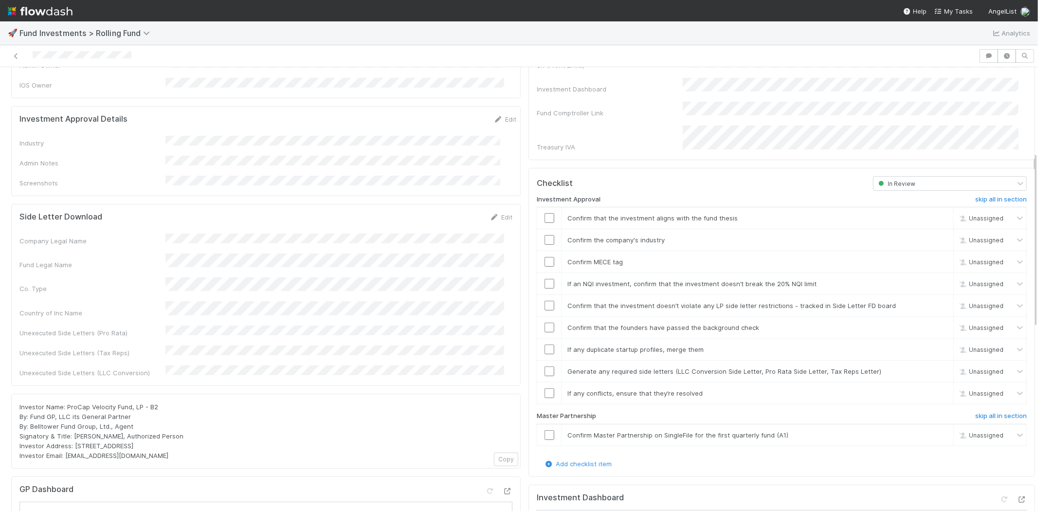
scroll to position [162, 0]
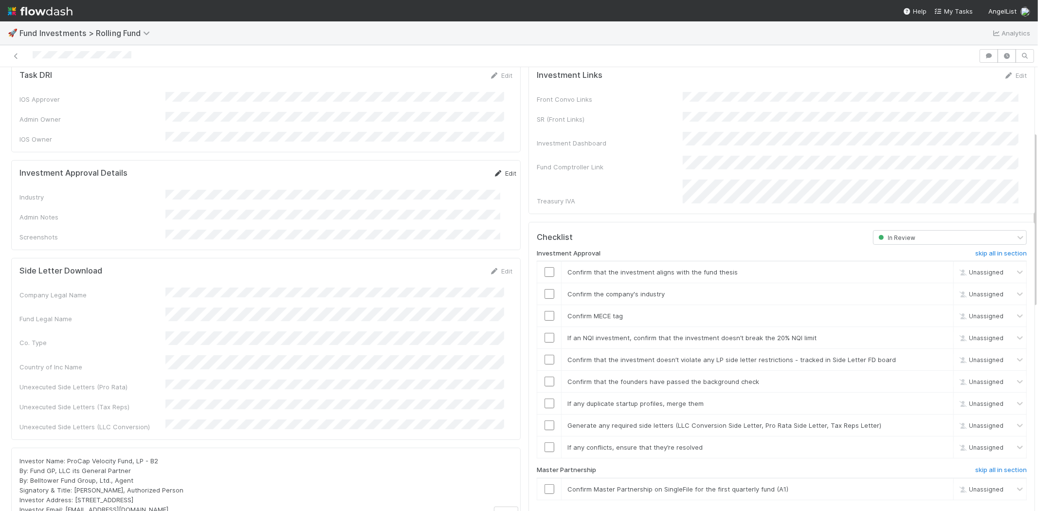
click at [494, 169] on link "Edit" at bounding box center [504, 173] width 23 height 8
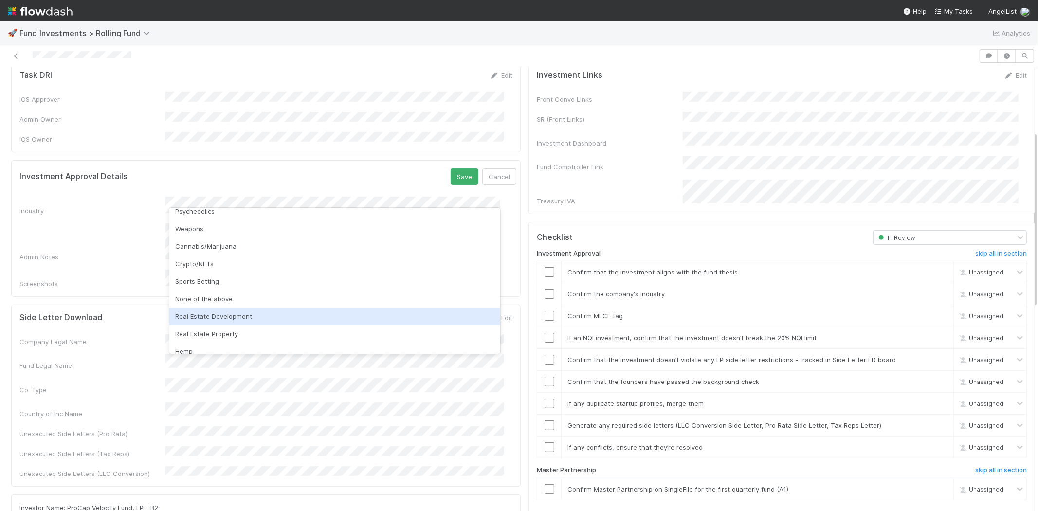
scroll to position [278, 0]
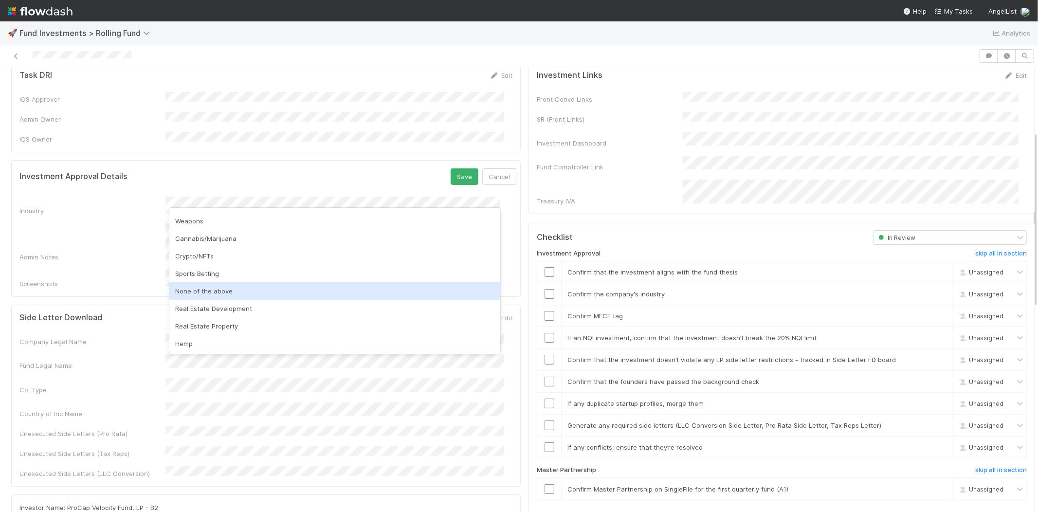
click at [246, 293] on div "None of the above" at bounding box center [334, 291] width 331 height 18
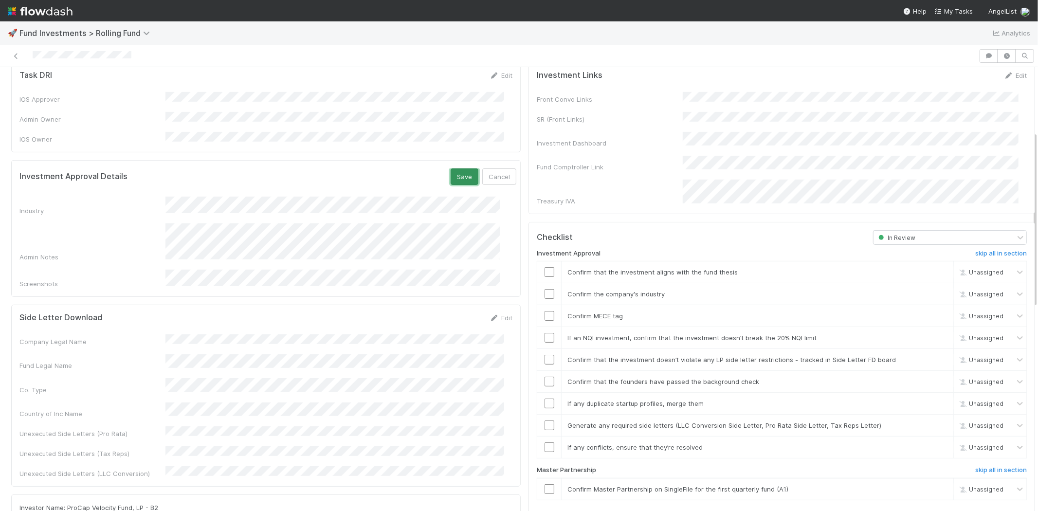
click at [451, 168] on button "Save" at bounding box center [465, 176] width 28 height 17
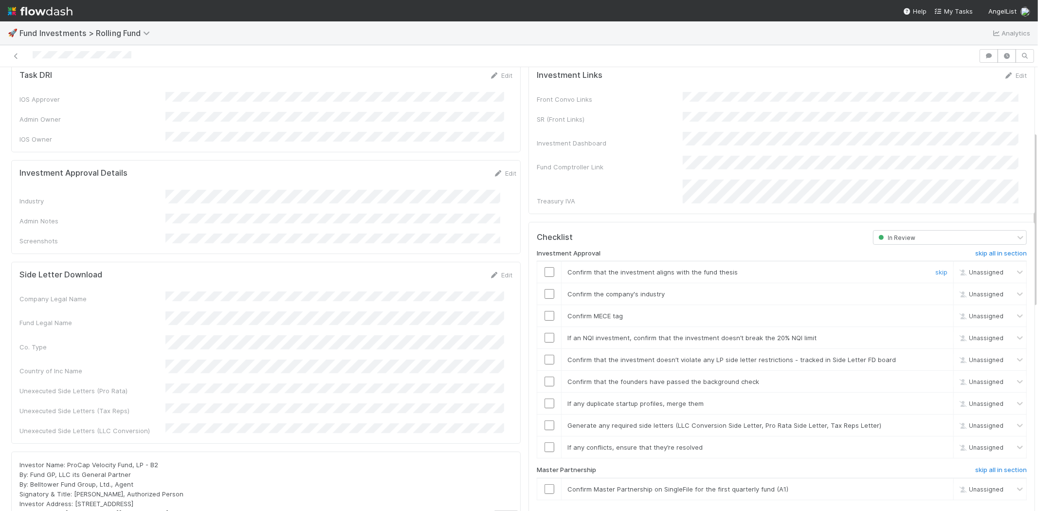
click at [545, 267] on input "checkbox" at bounding box center [550, 272] width 10 height 10
click at [545, 289] on input "checkbox" at bounding box center [550, 294] width 10 height 10
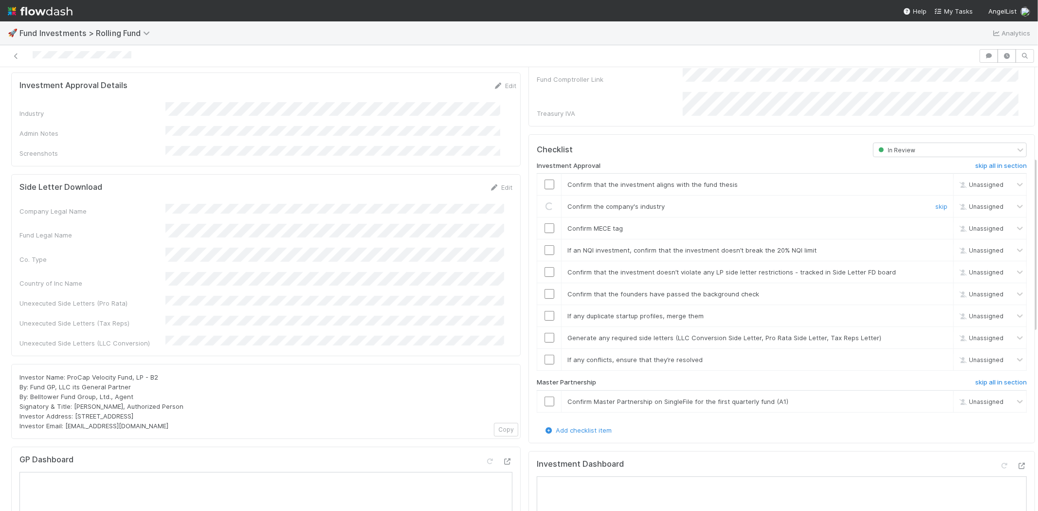
scroll to position [270, 0]
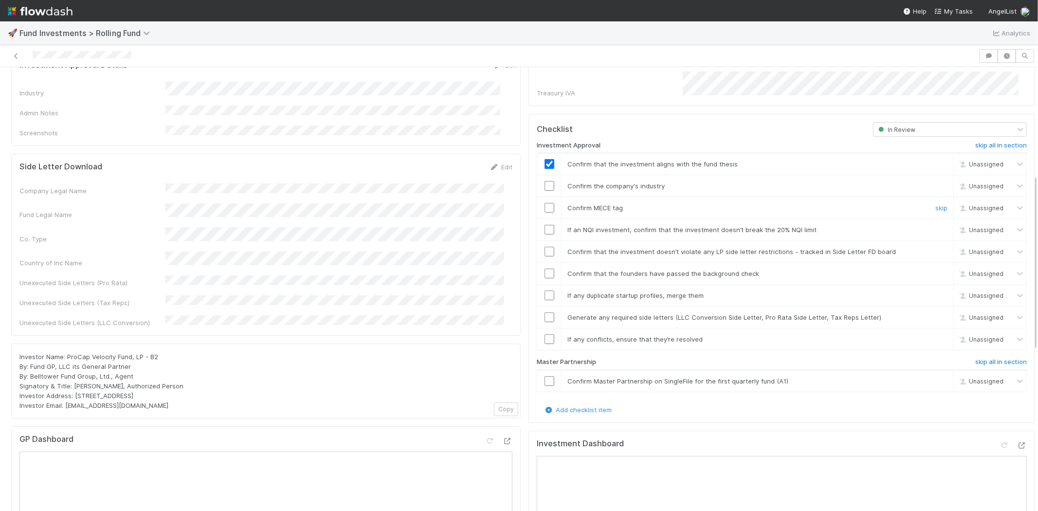
checkbox input "true"
click at [545, 181] on input "checkbox" at bounding box center [550, 186] width 10 height 10
click at [545, 203] on input "checkbox" at bounding box center [550, 208] width 10 height 10
click at [545, 225] on input "checkbox" at bounding box center [550, 230] width 10 height 10
click at [545, 247] on input "checkbox" at bounding box center [550, 252] width 10 height 10
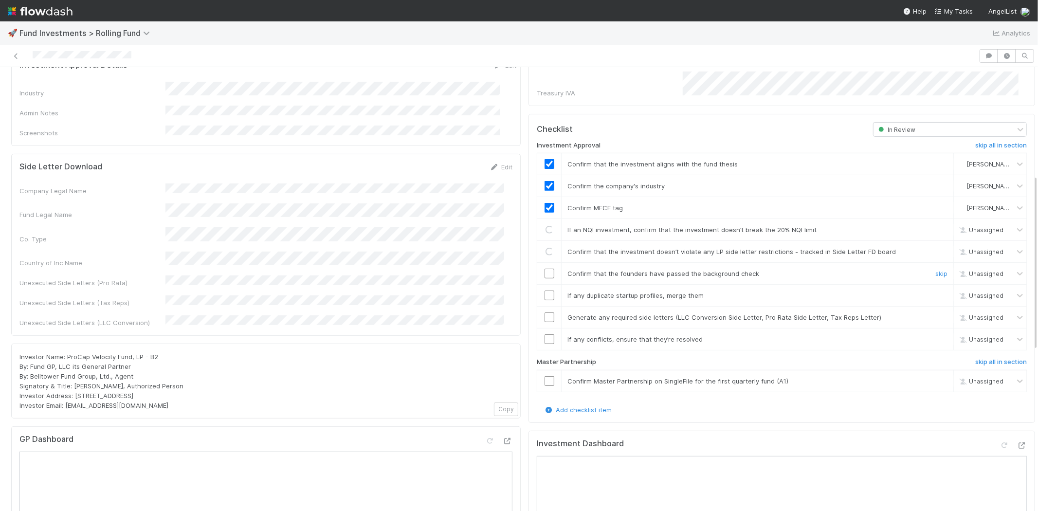
click at [545, 269] on input "checkbox" at bounding box center [550, 274] width 10 height 10
click at [545, 290] on input "checkbox" at bounding box center [550, 295] width 10 height 10
click at [545, 312] on input "checkbox" at bounding box center [550, 317] width 10 height 10
click at [545, 334] on input "checkbox" at bounding box center [550, 339] width 10 height 10
click at [545, 376] on input "checkbox" at bounding box center [550, 381] width 10 height 10
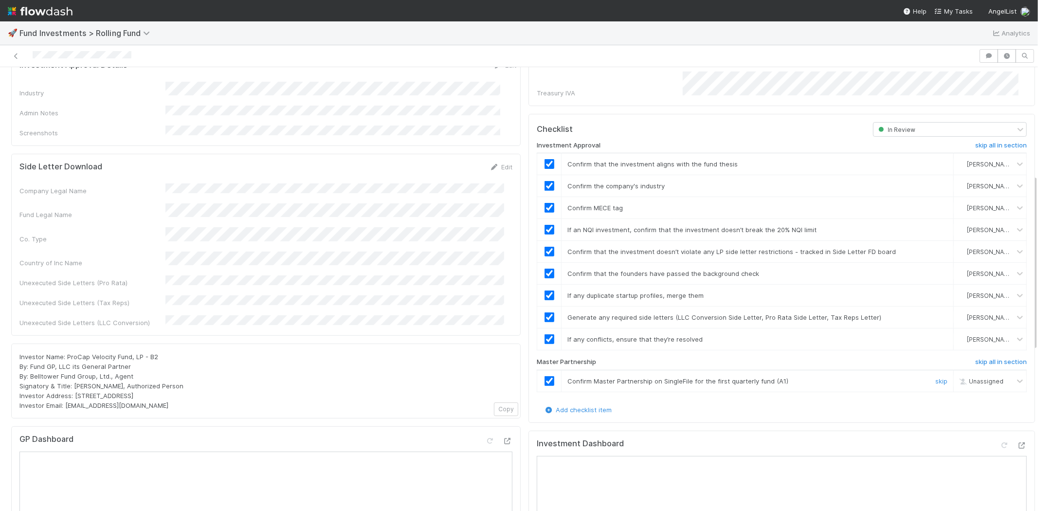
checkbox input "true"
click at [545, 376] on input "checkbox" at bounding box center [550, 381] width 10 height 10
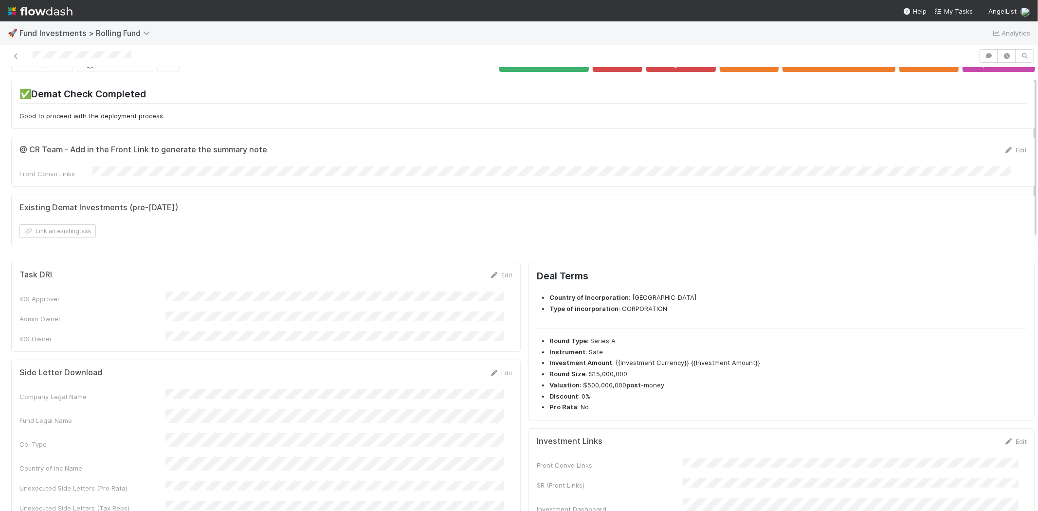
scroll to position [0, 0]
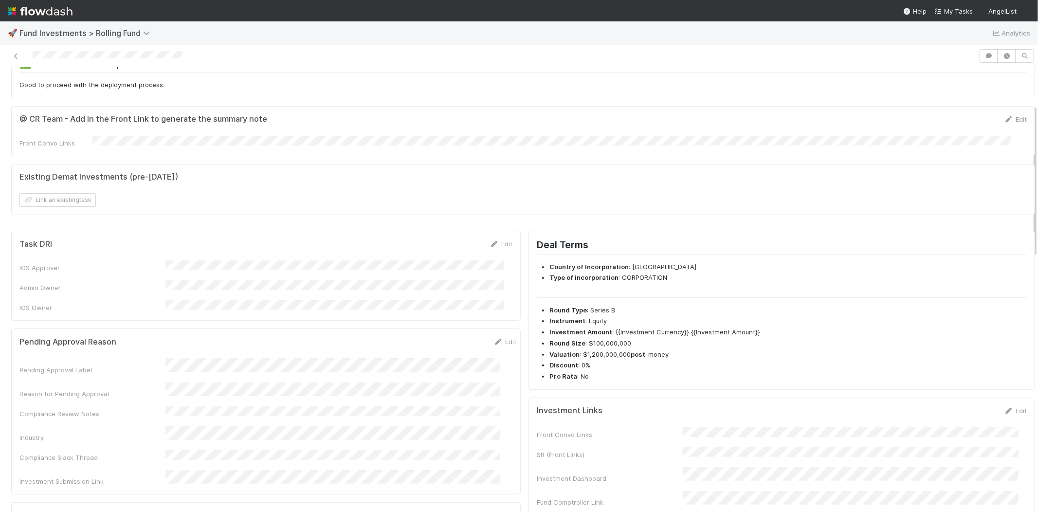
scroll to position [108, 0]
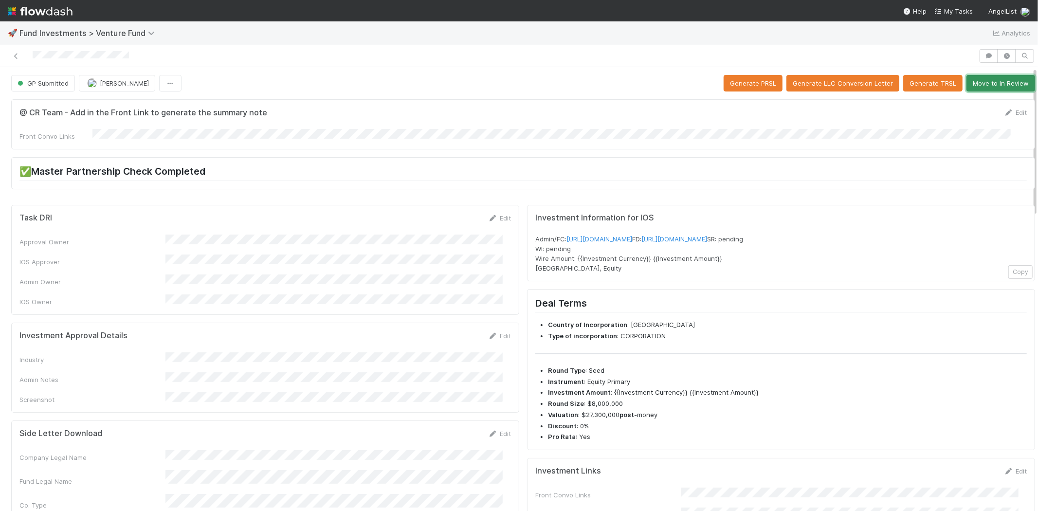
click at [975, 84] on button "Move to In Review" at bounding box center [1000, 83] width 69 height 17
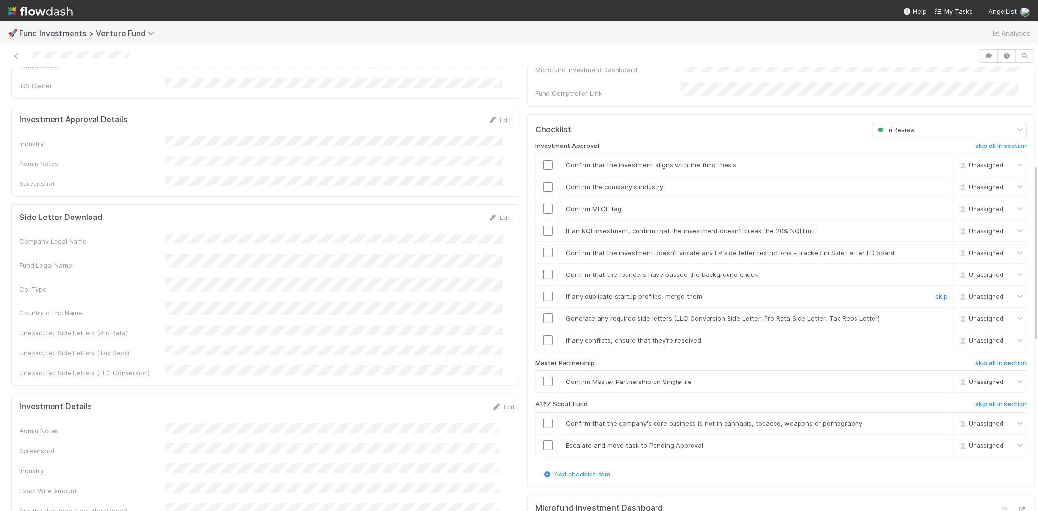
scroll to position [270, 0]
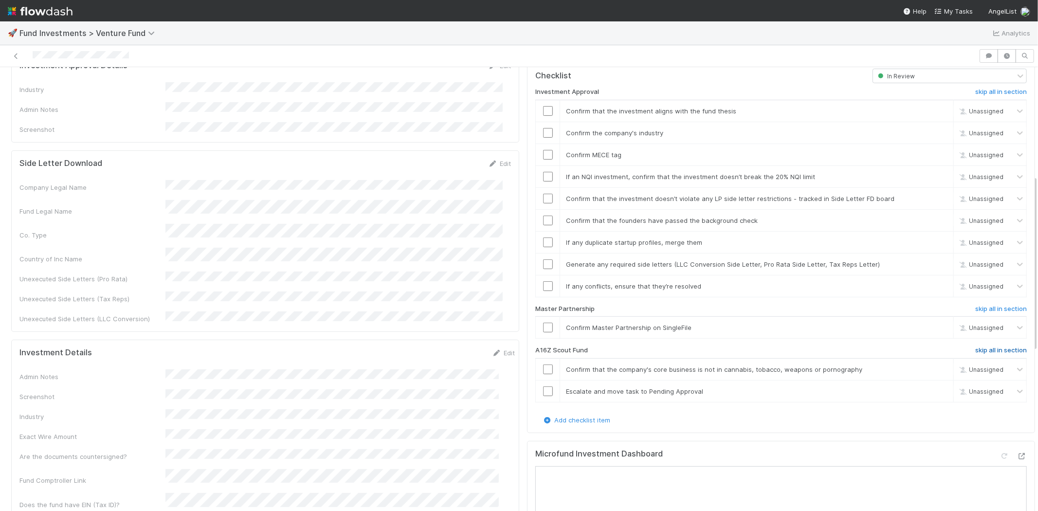
click at [975, 346] on h6 "skip all in section" at bounding box center [1001, 350] width 52 height 8
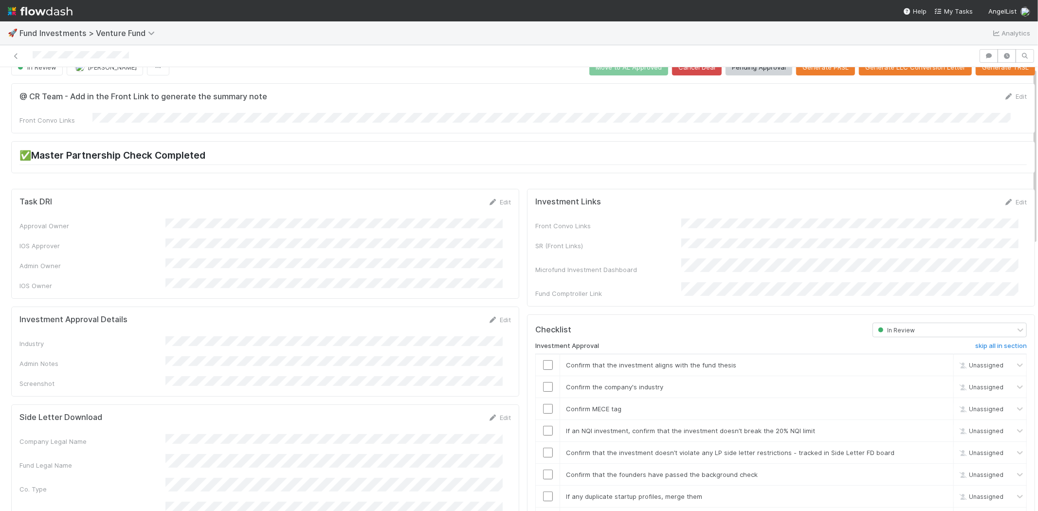
scroll to position [0, 0]
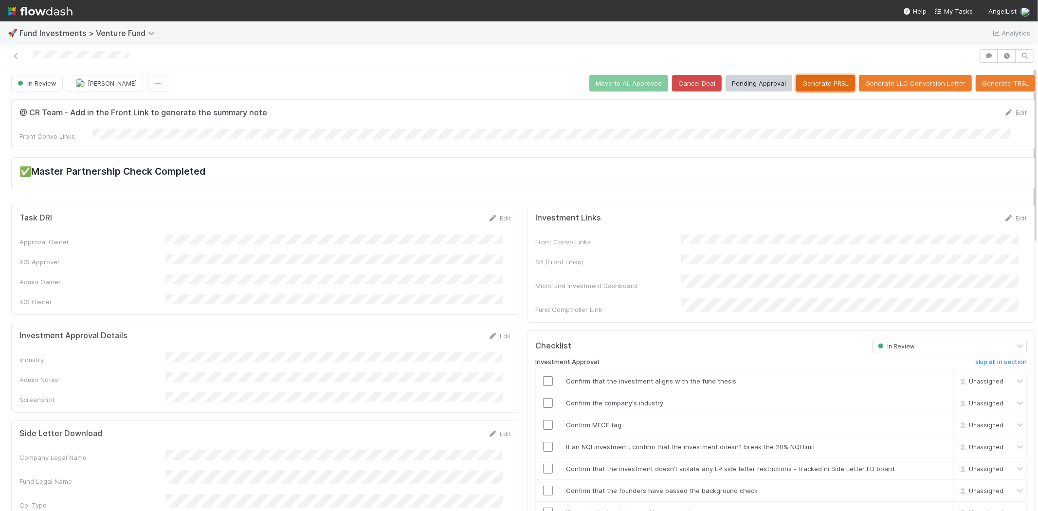
click at [813, 86] on button "Generate PRSL" at bounding box center [825, 83] width 59 height 17
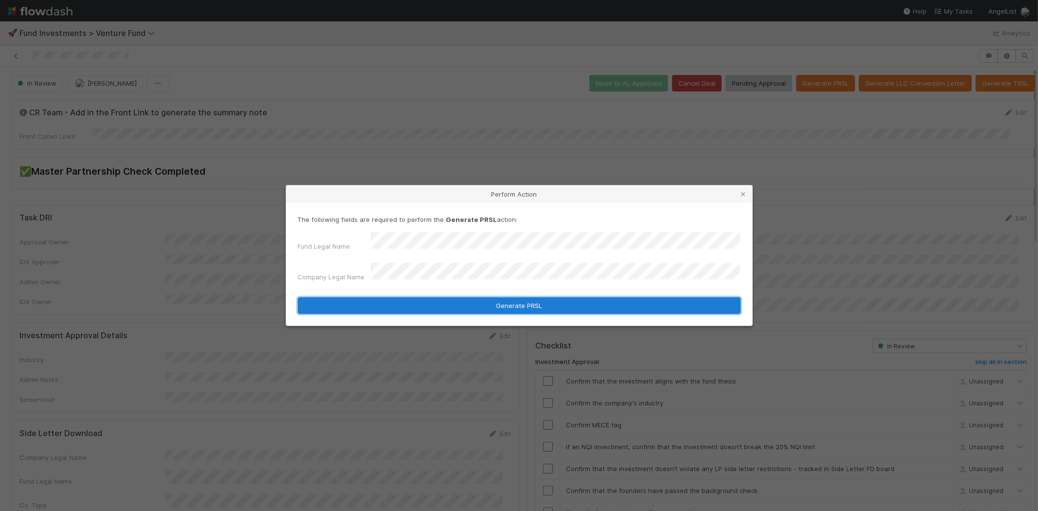
click at [415, 299] on button "Generate PRSL" at bounding box center [519, 305] width 443 height 17
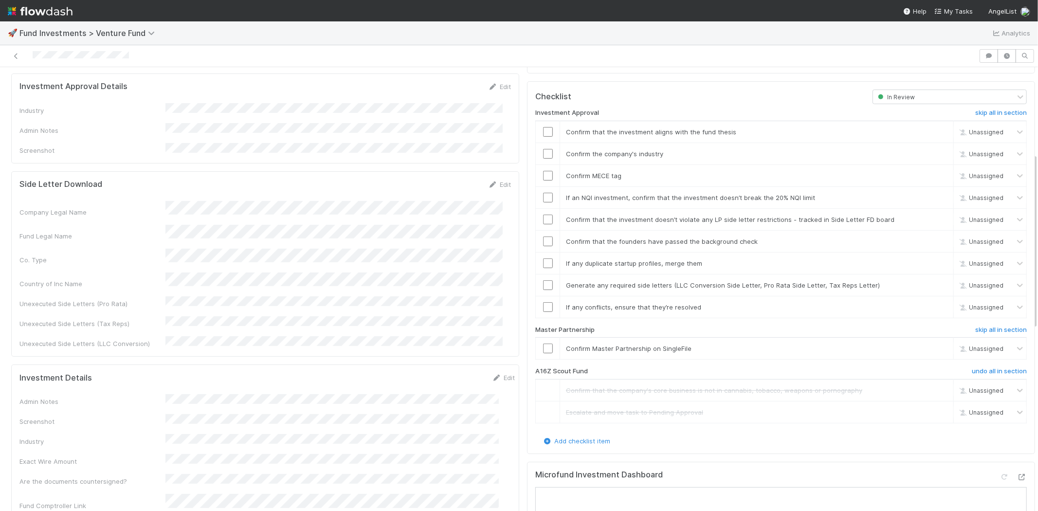
scroll to position [216, 0]
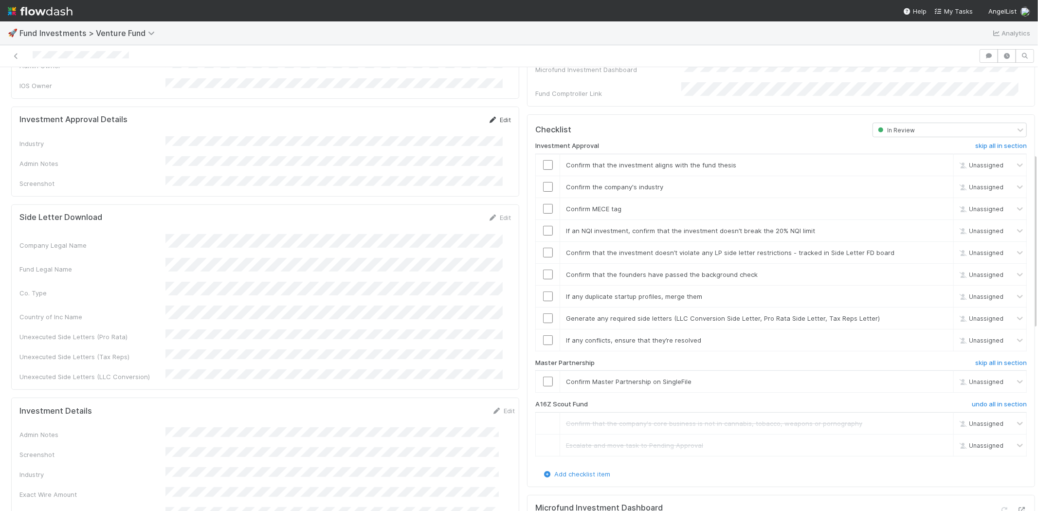
click at [489, 117] on icon at bounding box center [493, 120] width 10 height 6
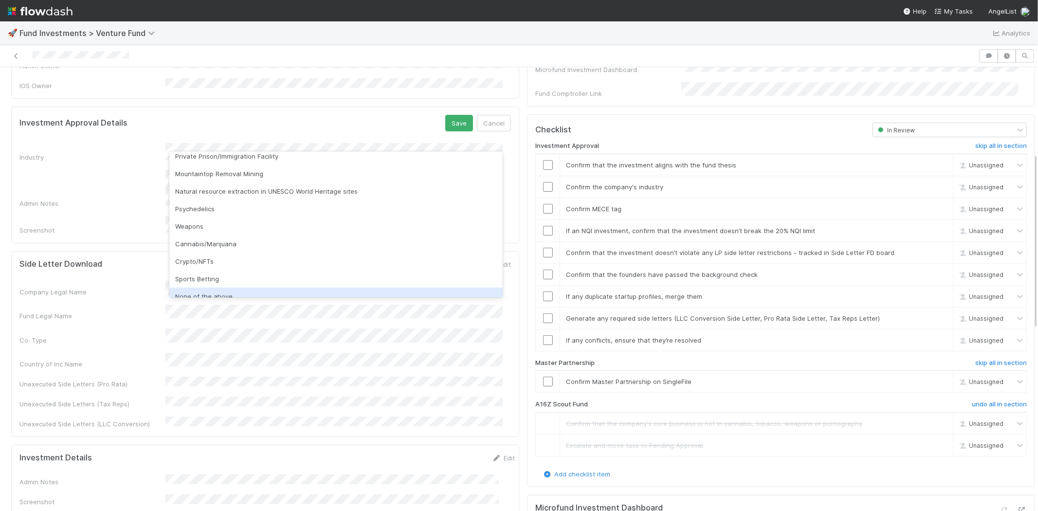
scroll to position [278, 0]
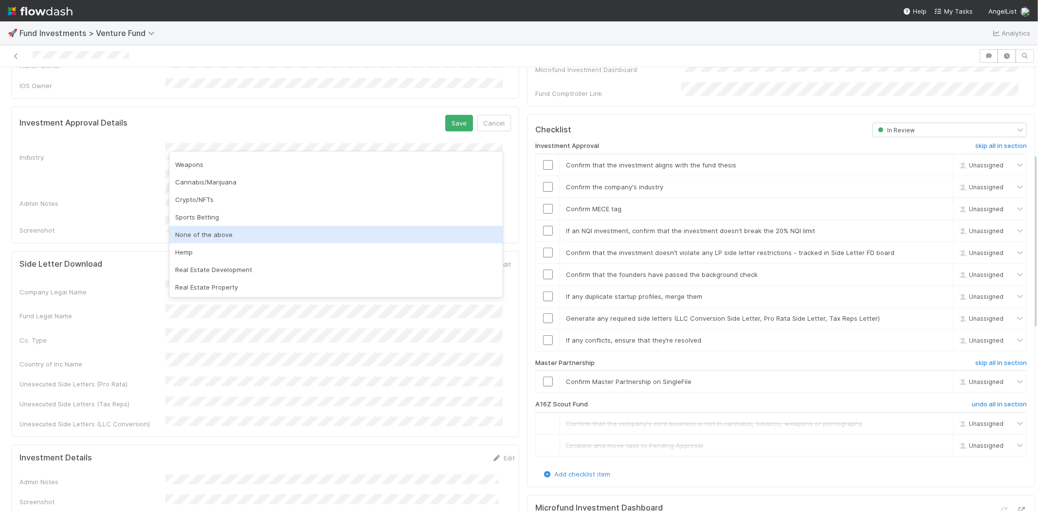
click at [200, 231] on div "None of the above" at bounding box center [335, 235] width 333 height 18
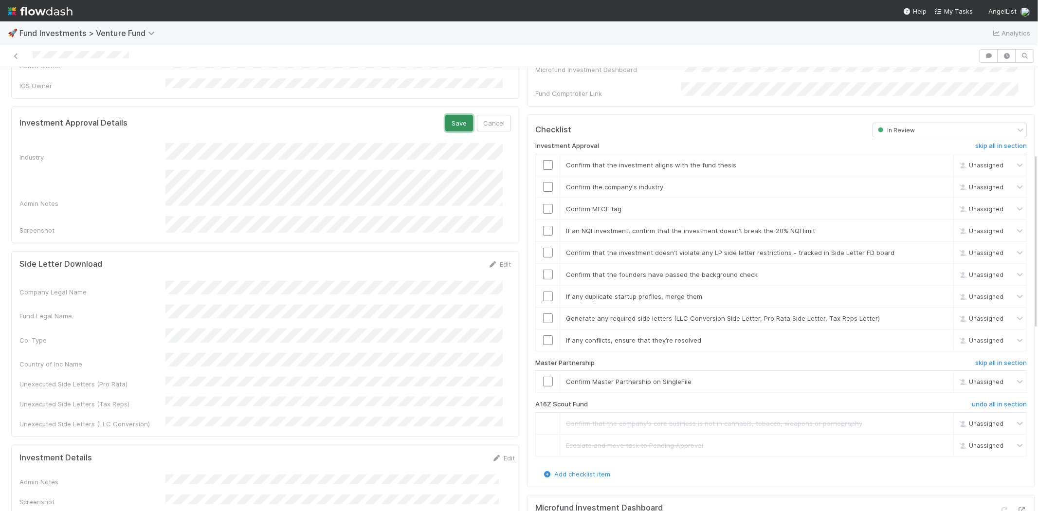
click at [451, 115] on button "Save" at bounding box center [459, 123] width 28 height 17
click at [543, 160] on input "checkbox" at bounding box center [548, 165] width 10 height 10
click at [543, 182] on input "checkbox" at bounding box center [548, 187] width 10 height 10
click at [543, 204] on input "checkbox" at bounding box center [548, 209] width 10 height 10
click at [543, 226] on input "checkbox" at bounding box center [548, 231] width 10 height 10
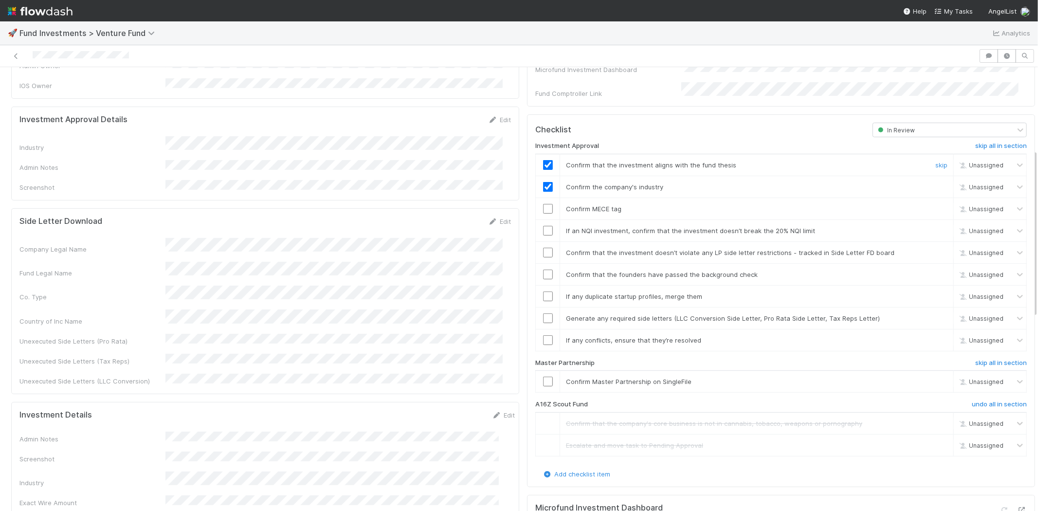
checkbox input "true"
click at [542, 204] on div at bounding box center [548, 209] width 24 height 10
click at [543, 204] on input "checkbox" at bounding box center [548, 209] width 10 height 10
click at [543, 226] on input "checkbox" at bounding box center [548, 231] width 10 height 10
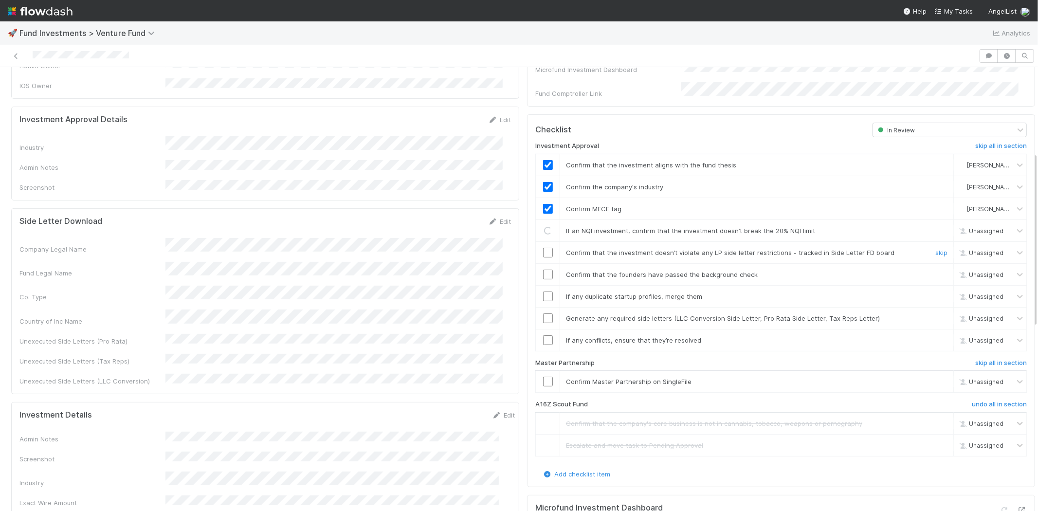
click at [543, 248] on input "checkbox" at bounding box center [548, 253] width 10 height 10
click at [543, 270] on input "checkbox" at bounding box center [548, 275] width 10 height 10
click at [543, 291] on input "checkbox" at bounding box center [548, 296] width 10 height 10
click at [543, 313] on input "checkbox" at bounding box center [548, 318] width 10 height 10
click at [543, 335] on input "checkbox" at bounding box center [548, 340] width 10 height 10
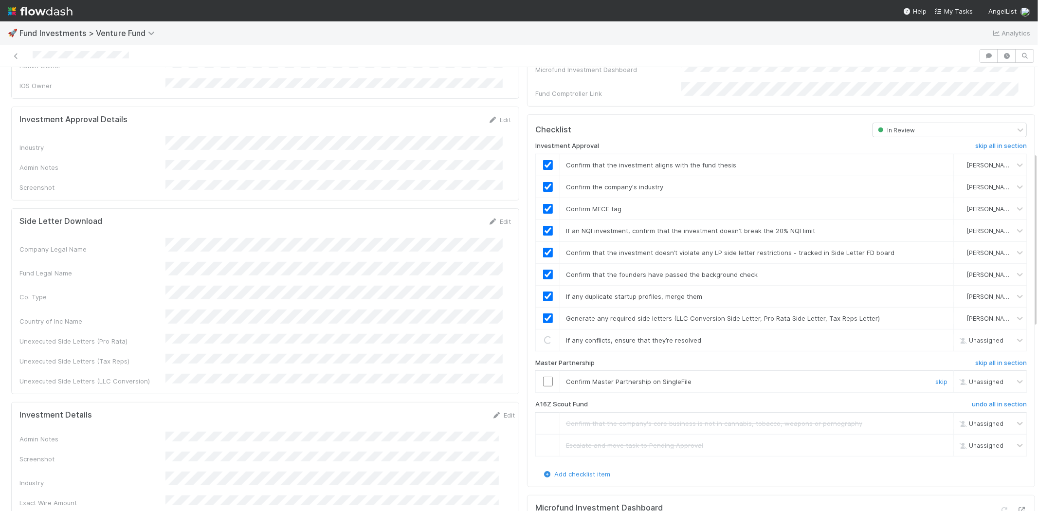
click at [543, 377] on input "checkbox" at bounding box center [548, 382] width 10 height 10
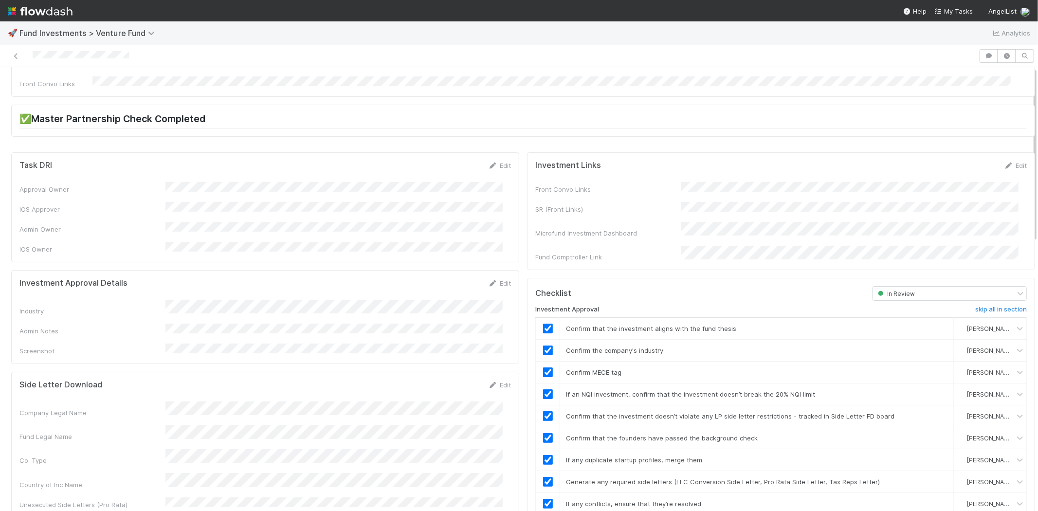
scroll to position [0, 0]
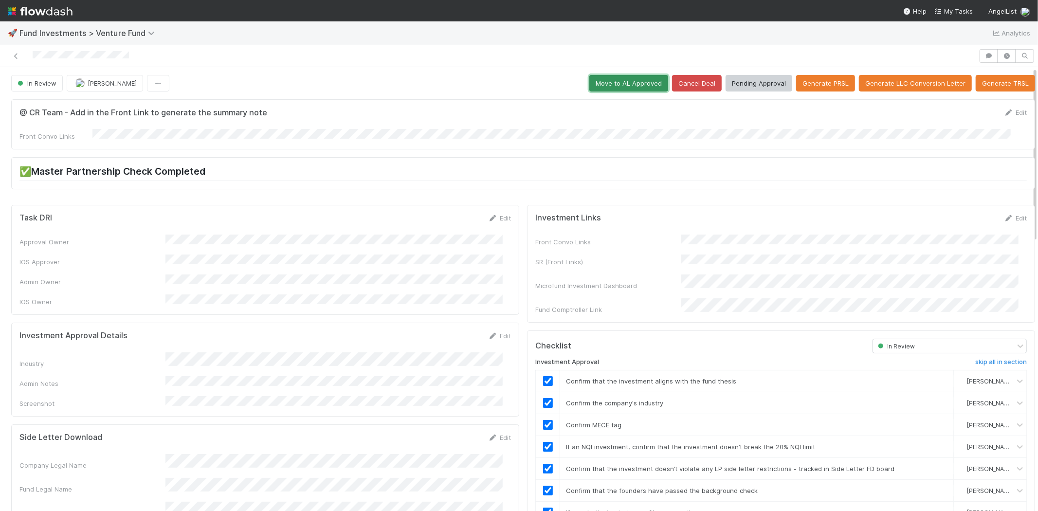
click at [612, 78] on button "Move to AL Approved" at bounding box center [628, 83] width 79 height 17
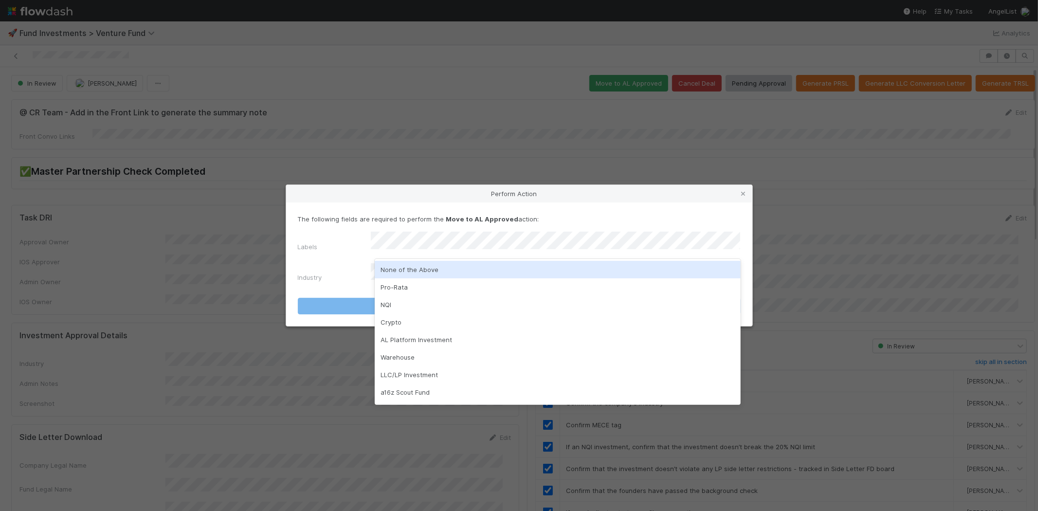
click at [410, 261] on div "None of the Above" at bounding box center [558, 270] width 366 height 18
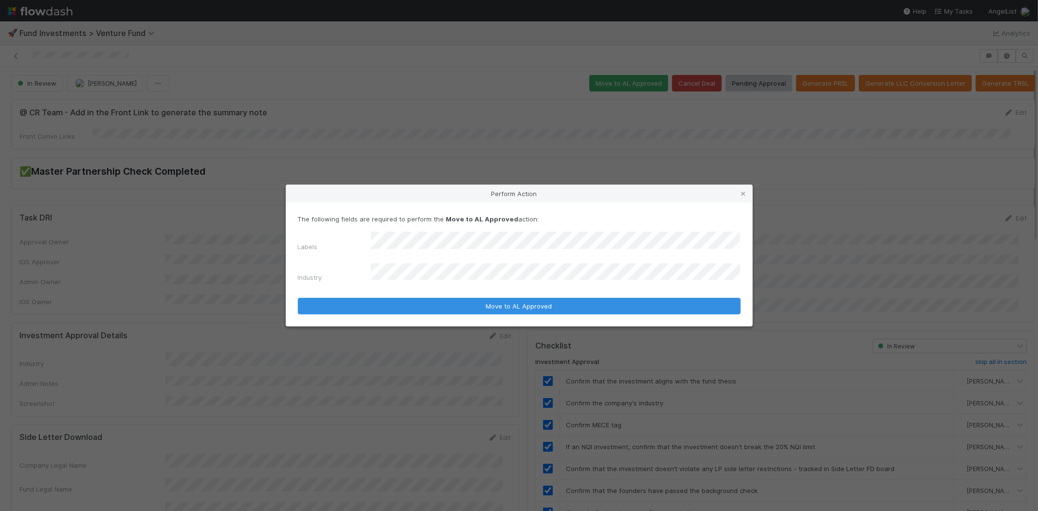
click at [337, 254] on div "Labels" at bounding box center [334, 249] width 73 height 14
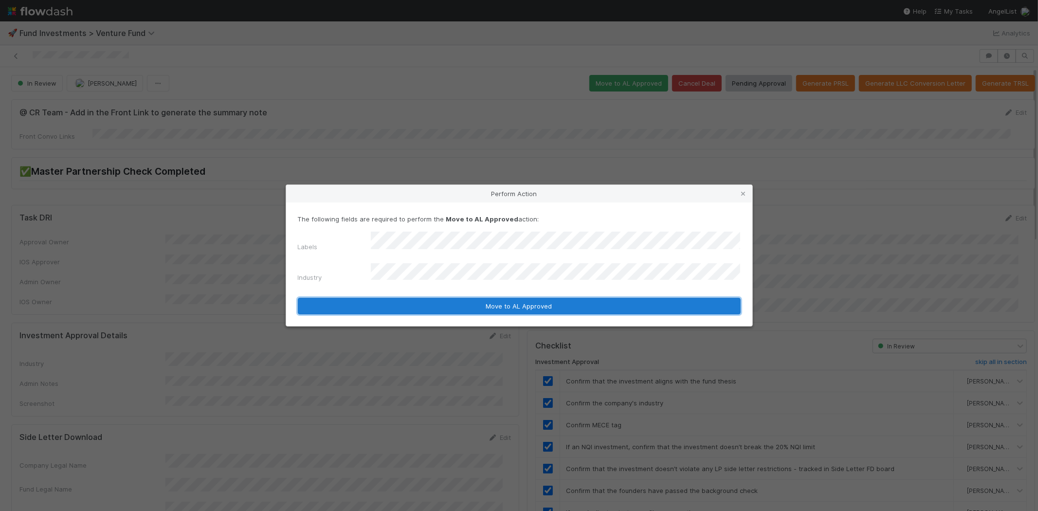
click at [370, 302] on button "Move to AL Approved" at bounding box center [519, 306] width 443 height 17
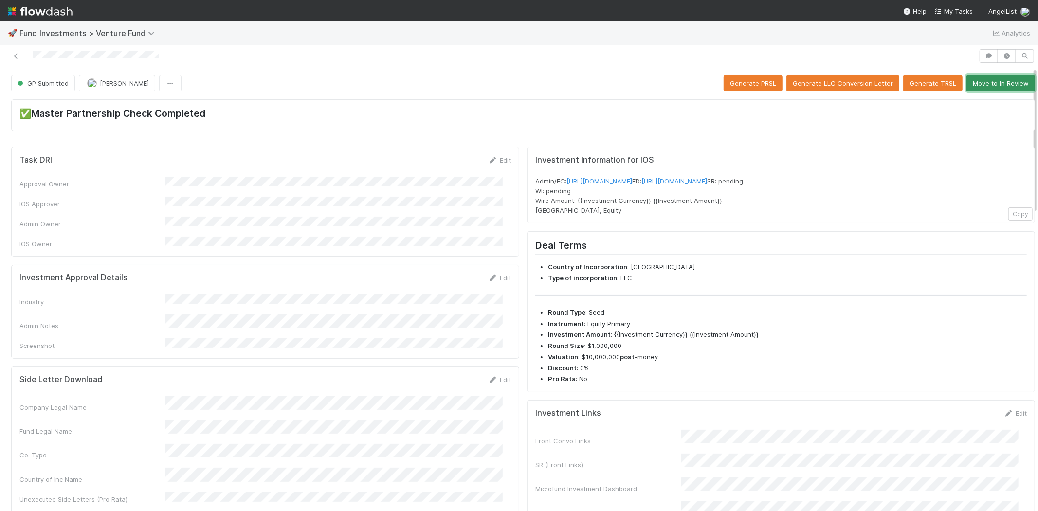
click at [980, 87] on button "Move to In Review" at bounding box center [1000, 83] width 69 height 17
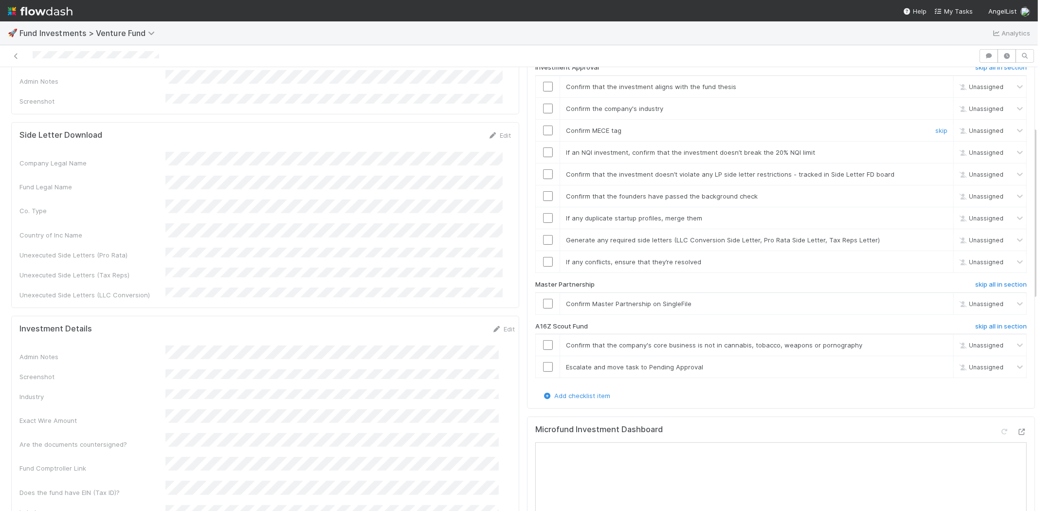
scroll to position [270, 0]
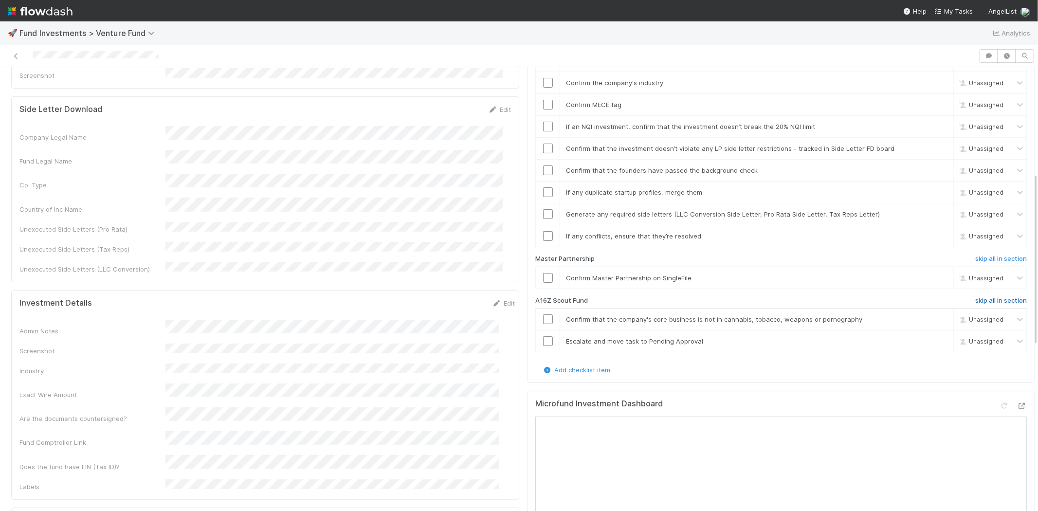
click at [975, 297] on h6 "skip all in section" at bounding box center [1001, 301] width 52 height 8
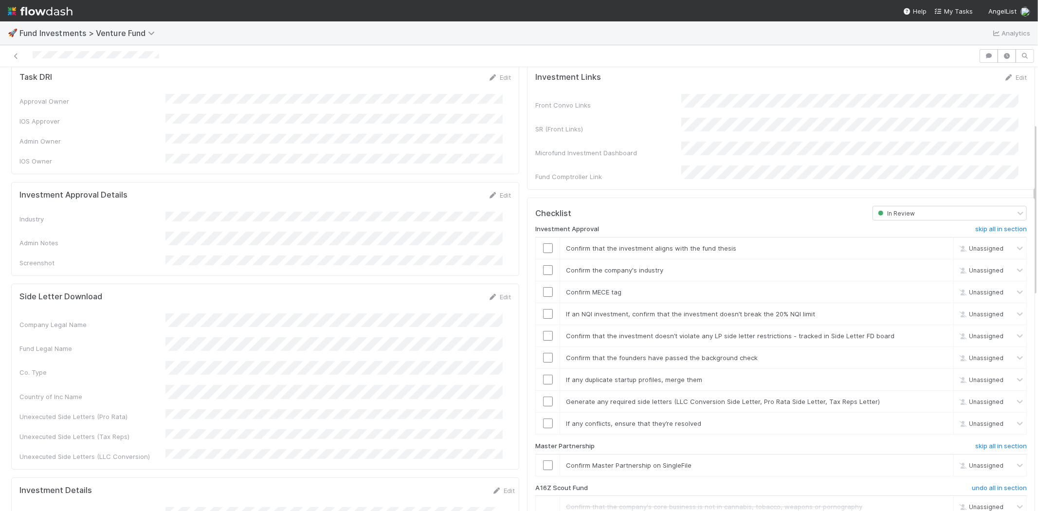
scroll to position [0, 0]
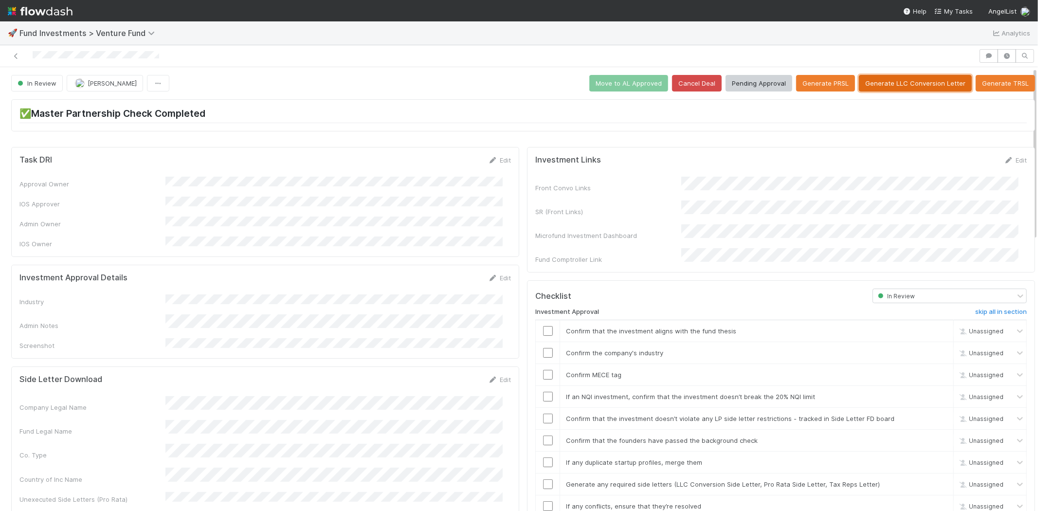
click at [882, 83] on button "Generate LLC Conversion Letter" at bounding box center [915, 83] width 113 height 17
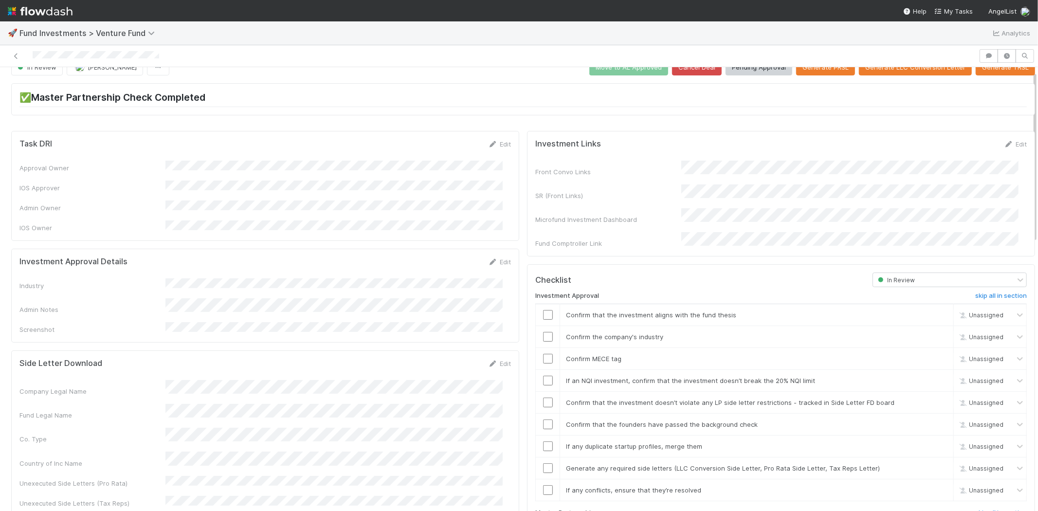
scroll to position [10, 0]
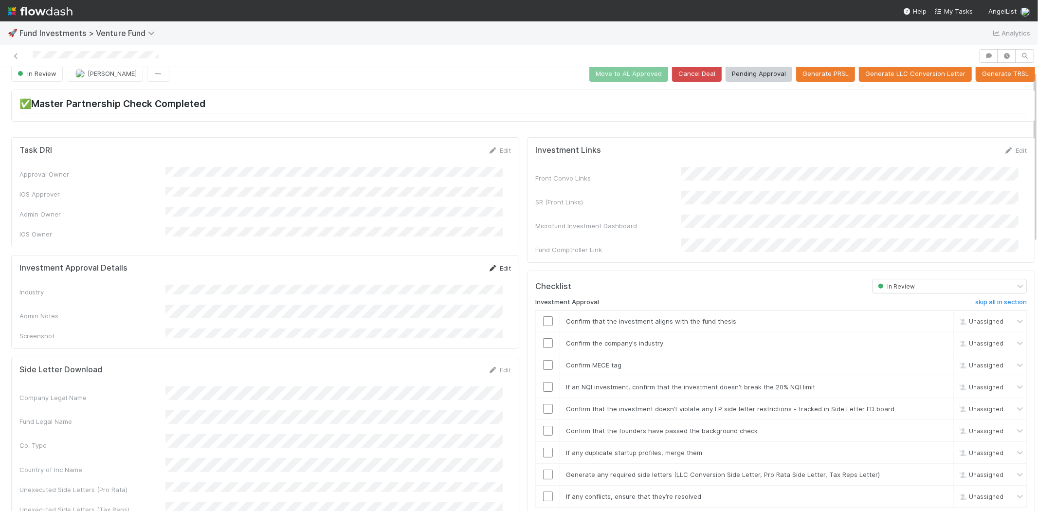
click at [495, 264] on link "Edit" at bounding box center [499, 268] width 23 height 8
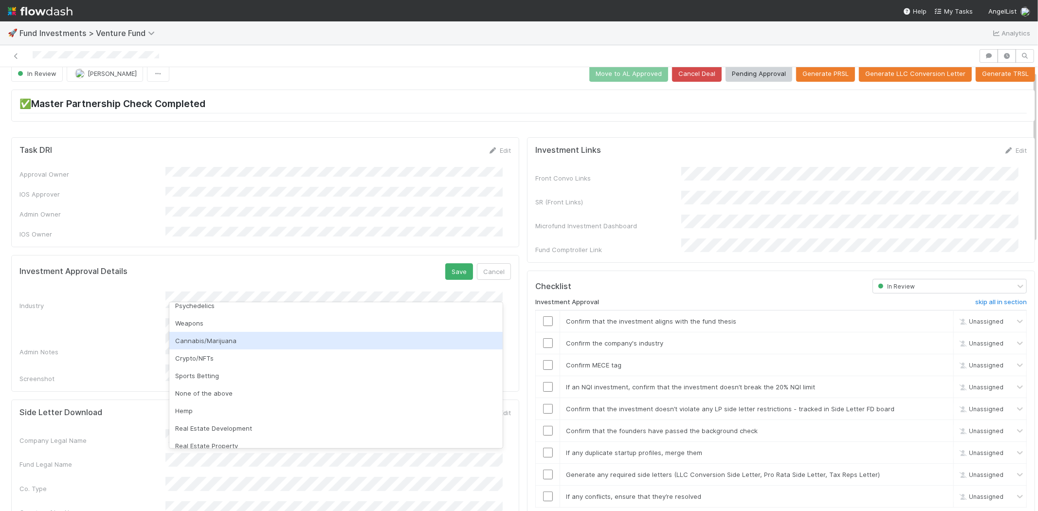
scroll to position [278, 0]
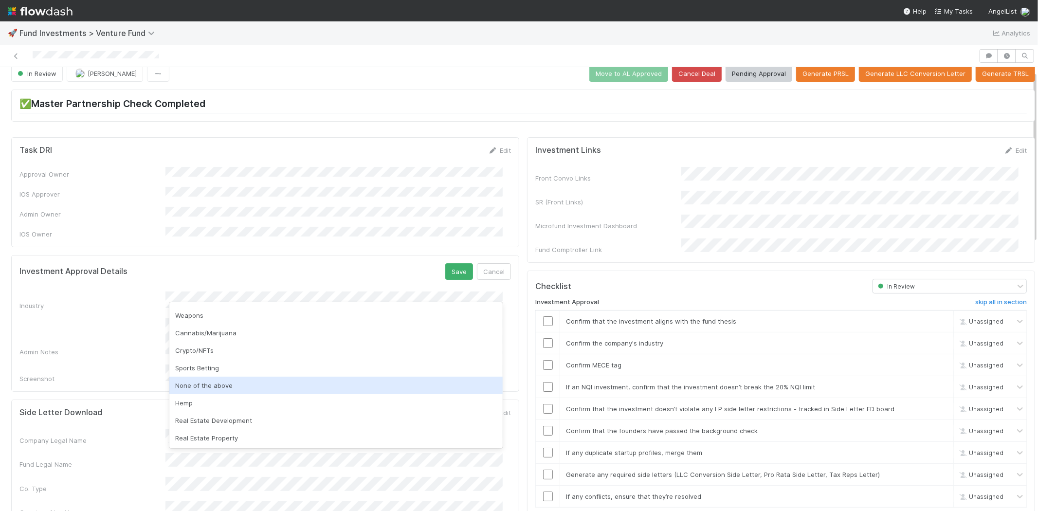
click at [213, 387] on div "None of the above" at bounding box center [335, 386] width 333 height 18
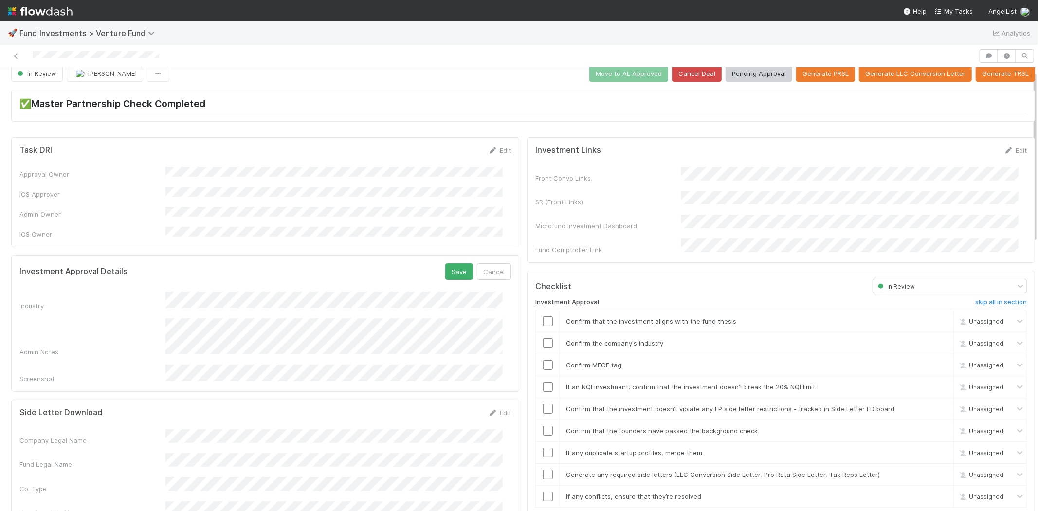
click at [112, 322] on div "Admin Notes" at bounding box center [264, 337] width 491 height 38
click at [448, 263] on button "Save" at bounding box center [459, 271] width 28 height 17
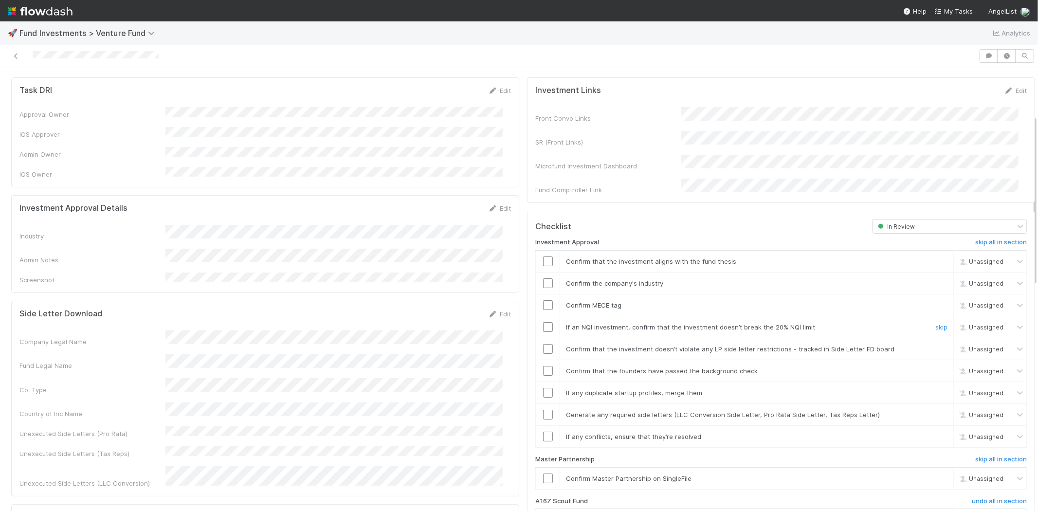
scroll to position [64, 0]
click at [543, 262] on input "checkbox" at bounding box center [548, 267] width 10 height 10
click at [543, 284] on input "checkbox" at bounding box center [548, 289] width 10 height 10
click at [543, 306] on input "checkbox" at bounding box center [548, 311] width 10 height 10
click at [543, 328] on input "checkbox" at bounding box center [548, 333] width 10 height 10
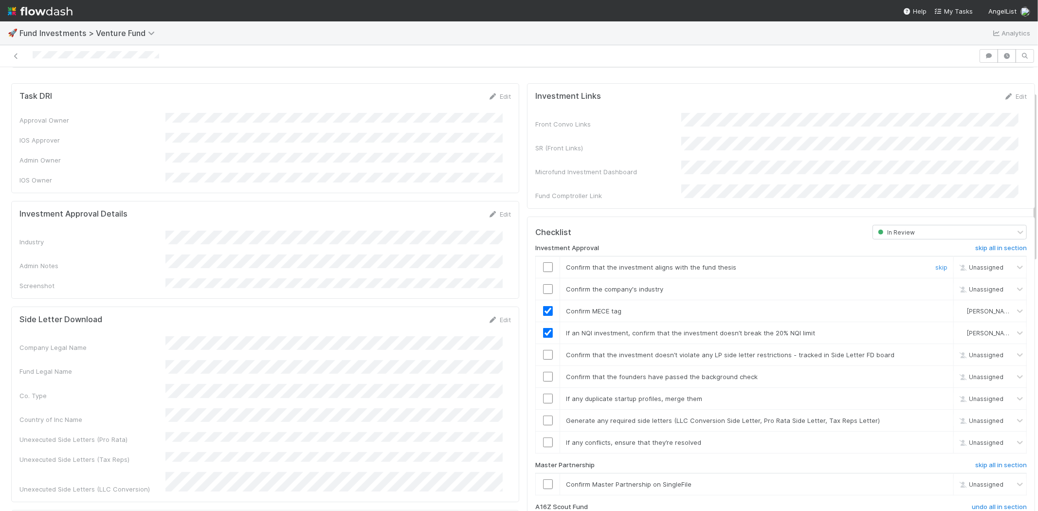
click at [543, 262] on input "checkbox" at bounding box center [548, 267] width 10 height 10
click at [543, 284] on input "checkbox" at bounding box center [548, 289] width 10 height 10
click at [539, 352] on td at bounding box center [548, 355] width 24 height 22
click at [543, 350] on input "checkbox" at bounding box center [548, 355] width 10 height 10
click at [543, 372] on input "checkbox" at bounding box center [548, 377] width 10 height 10
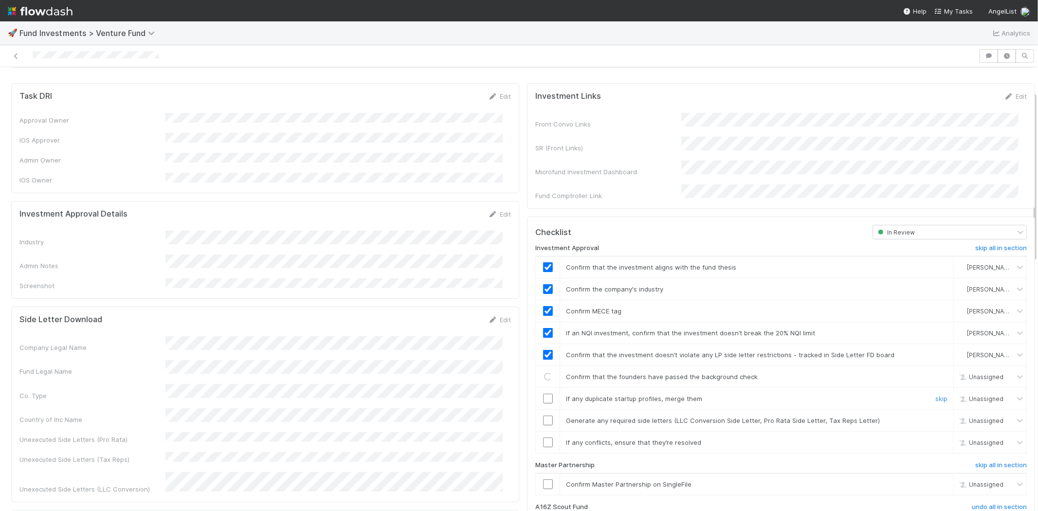
click at [543, 394] on input "checkbox" at bounding box center [548, 399] width 10 height 10
click at [543, 416] on input "checkbox" at bounding box center [548, 421] width 10 height 10
click at [543, 437] on input "checkbox" at bounding box center [548, 442] width 10 height 10
click at [543, 479] on input "checkbox" at bounding box center [548, 484] width 10 height 10
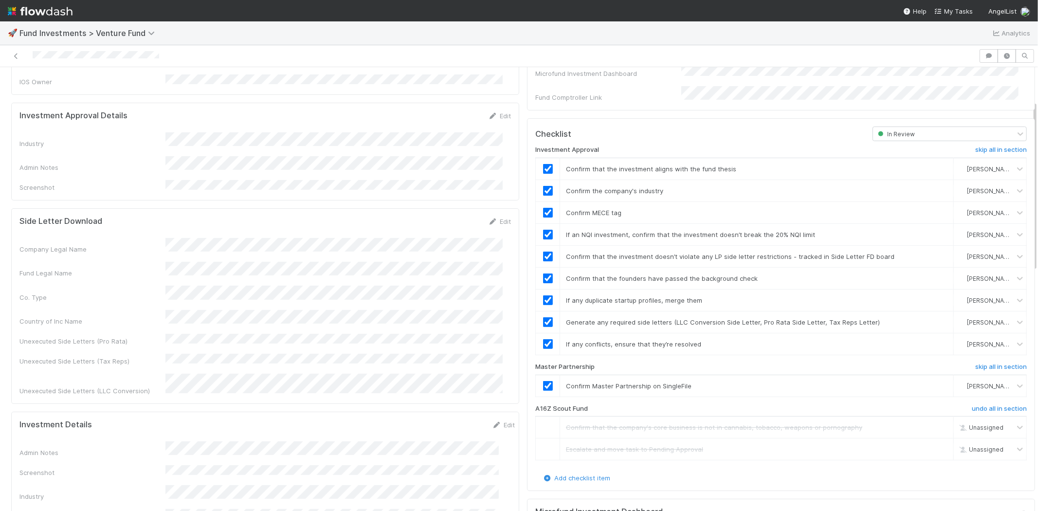
scroll to position [0, 0]
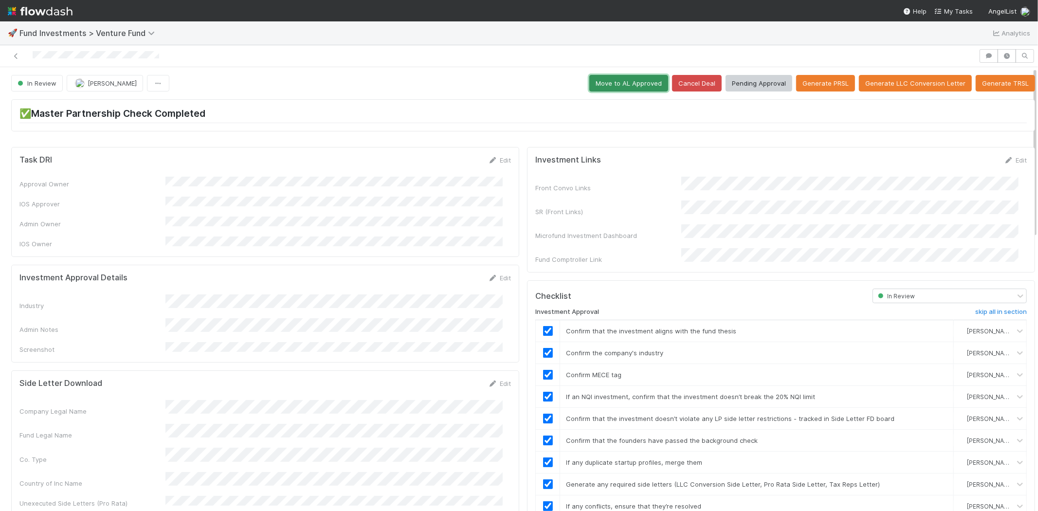
click at [604, 76] on button "Move to AL Approved" at bounding box center [628, 83] width 79 height 17
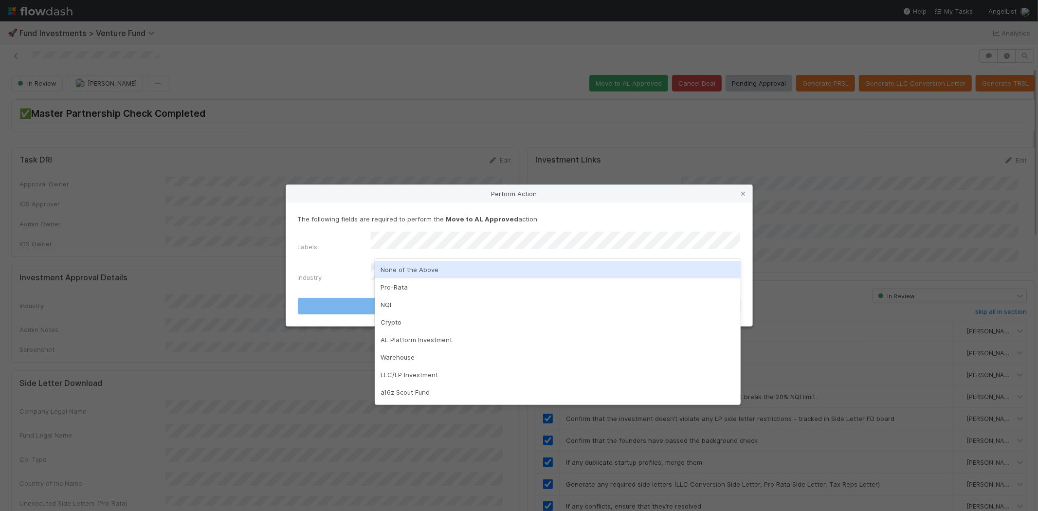
click at [401, 272] on div "None of the Above" at bounding box center [558, 270] width 366 height 18
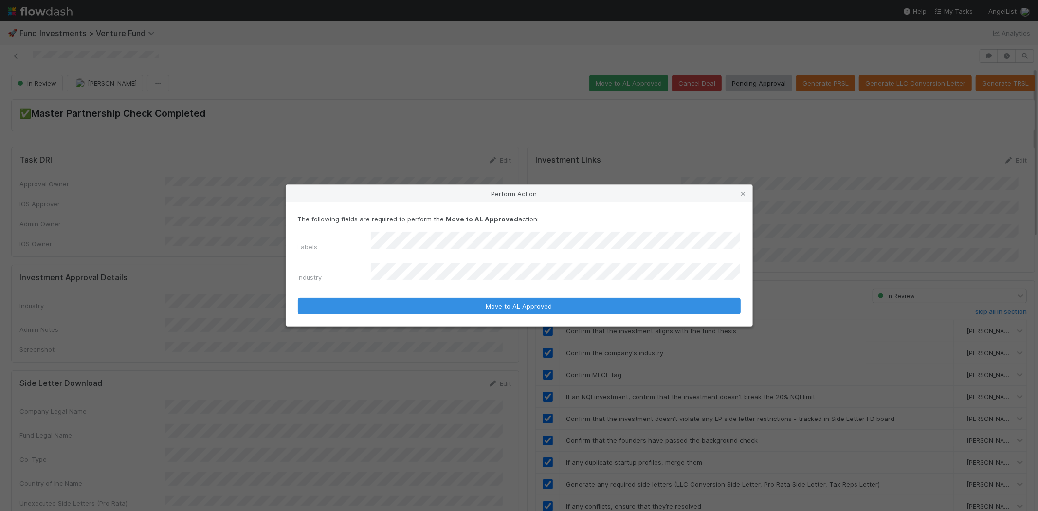
click at [327, 261] on div "Labels Industry" at bounding box center [519, 259] width 443 height 54
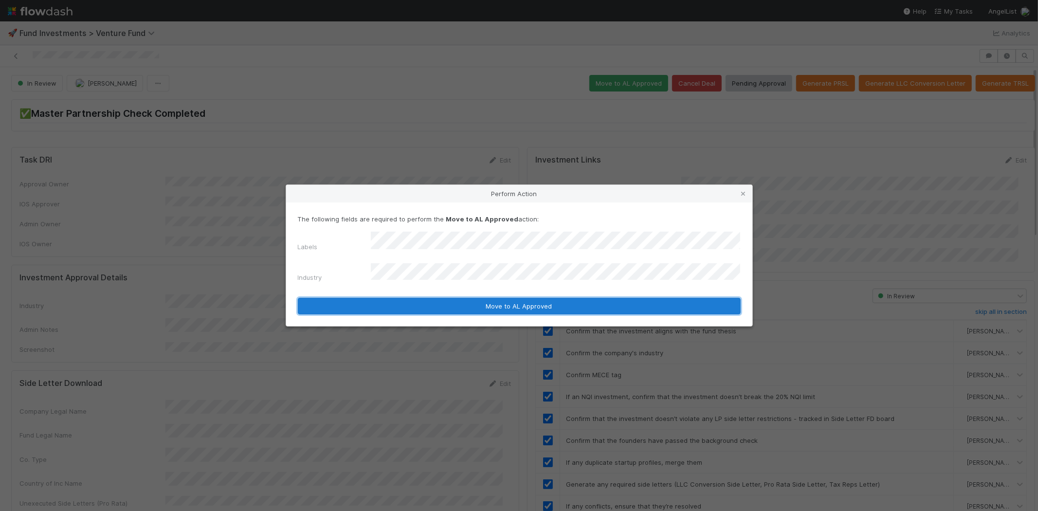
click at [362, 301] on button "Move to AL Approved" at bounding box center [519, 306] width 443 height 17
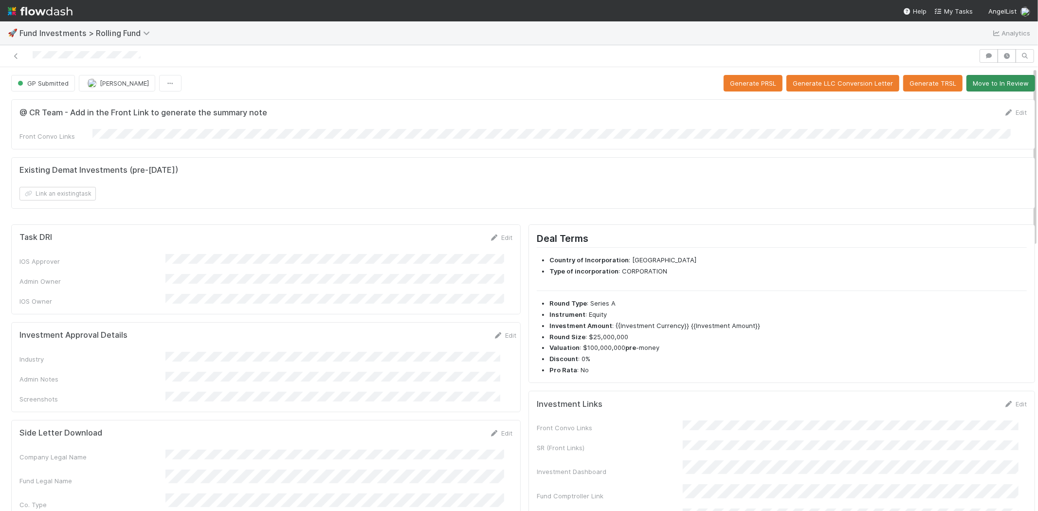
drag, startPoint x: 978, startPoint y: 94, endPoint x: 982, endPoint y: 81, distance: 13.2
click at [982, 81] on button "Move to In Review" at bounding box center [1000, 83] width 69 height 17
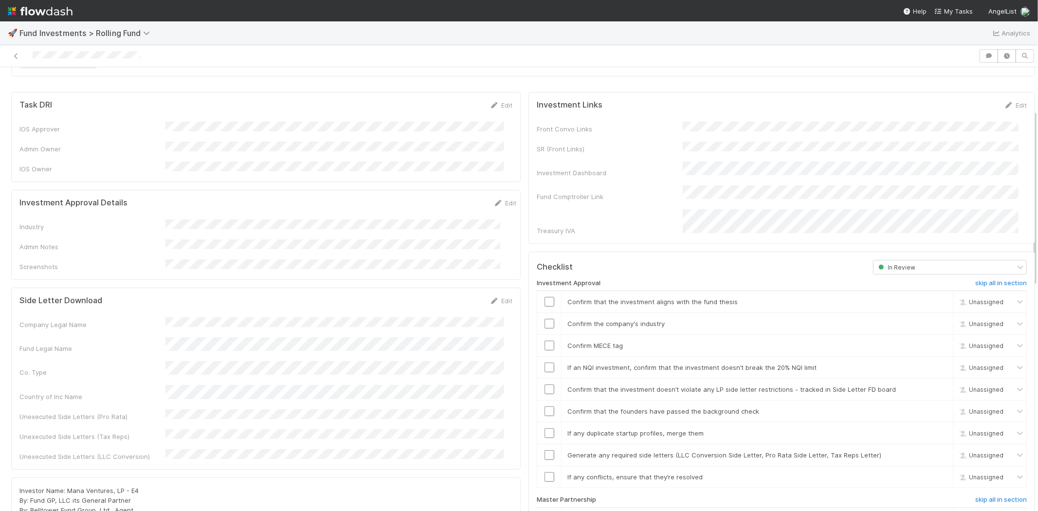
scroll to position [108, 0]
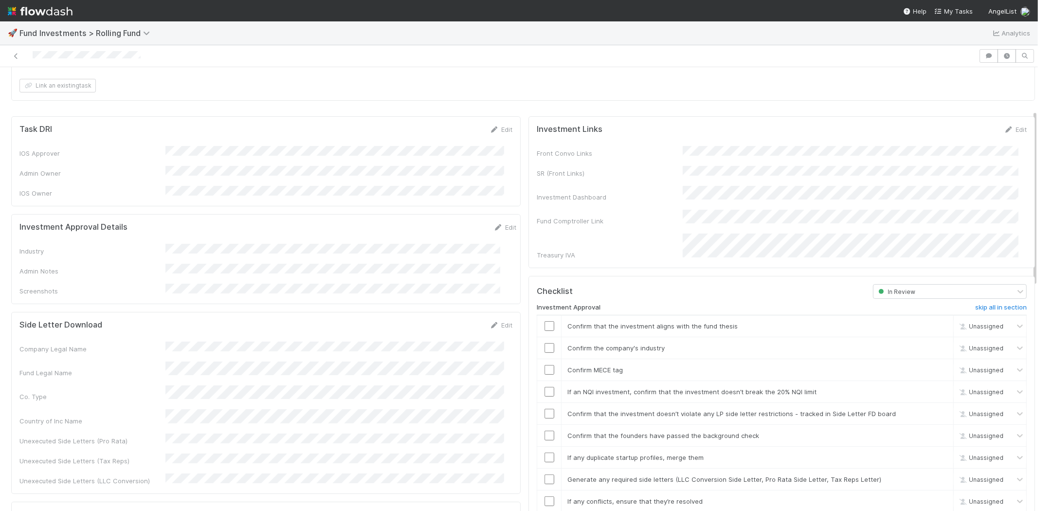
click at [494, 222] on div "Edit" at bounding box center [504, 227] width 23 height 10
click at [493, 222] on div "Edit" at bounding box center [504, 227] width 23 height 10
click at [493, 223] on link "Edit" at bounding box center [504, 227] width 23 height 8
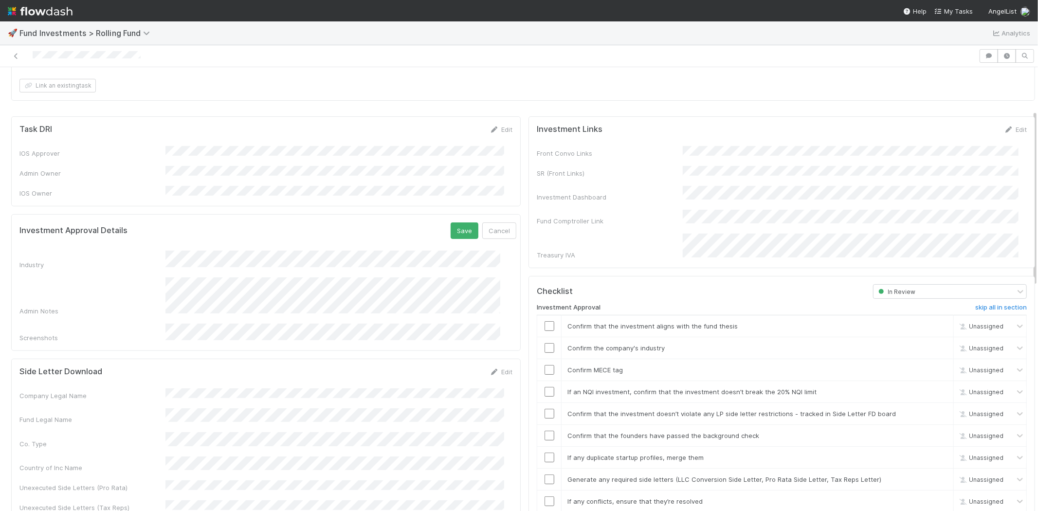
click at [258, 240] on form "Investment Approval Details Save Cancel Industry Admin Notes Screenshots" at bounding box center [267, 282] width 497 height 120
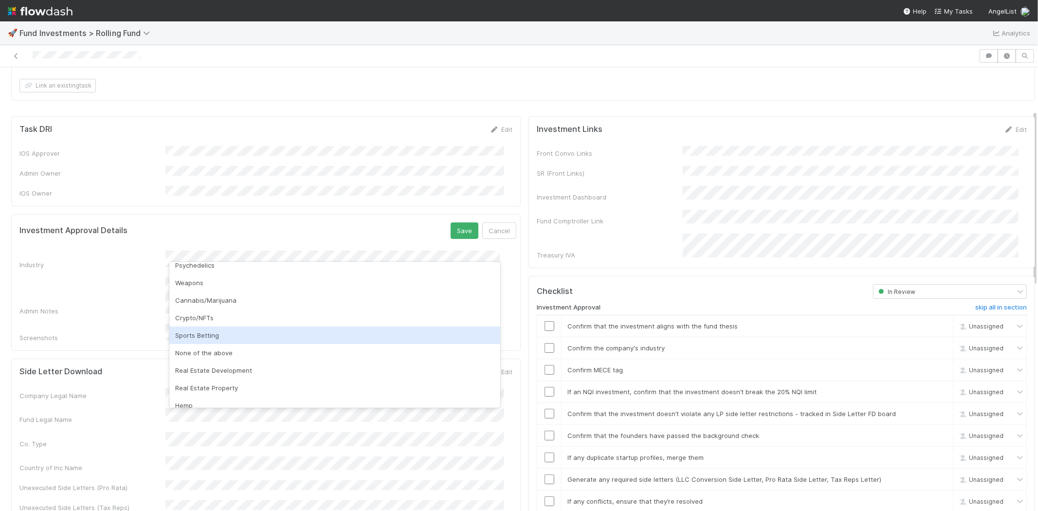
scroll to position [278, 0]
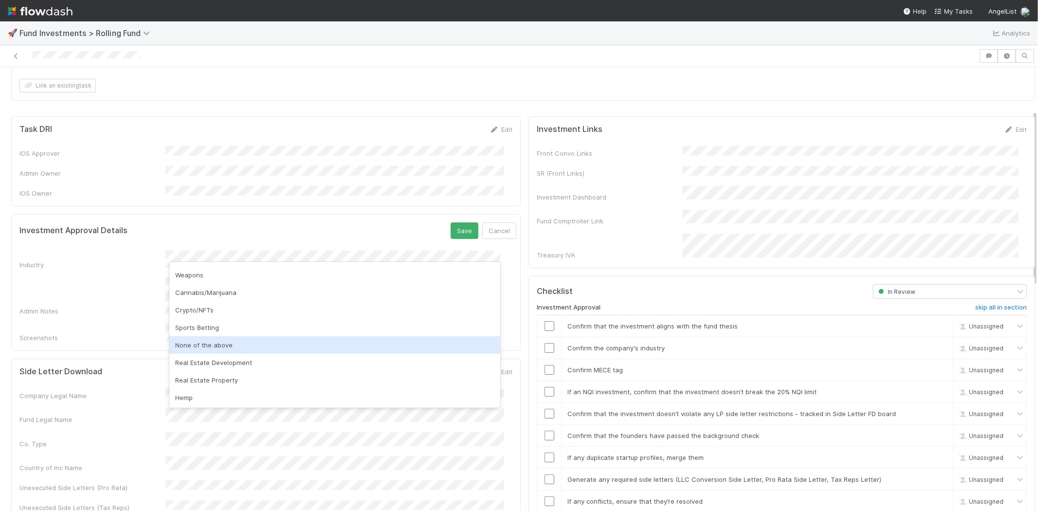
click at [231, 345] on div "None of the above" at bounding box center [334, 345] width 331 height 18
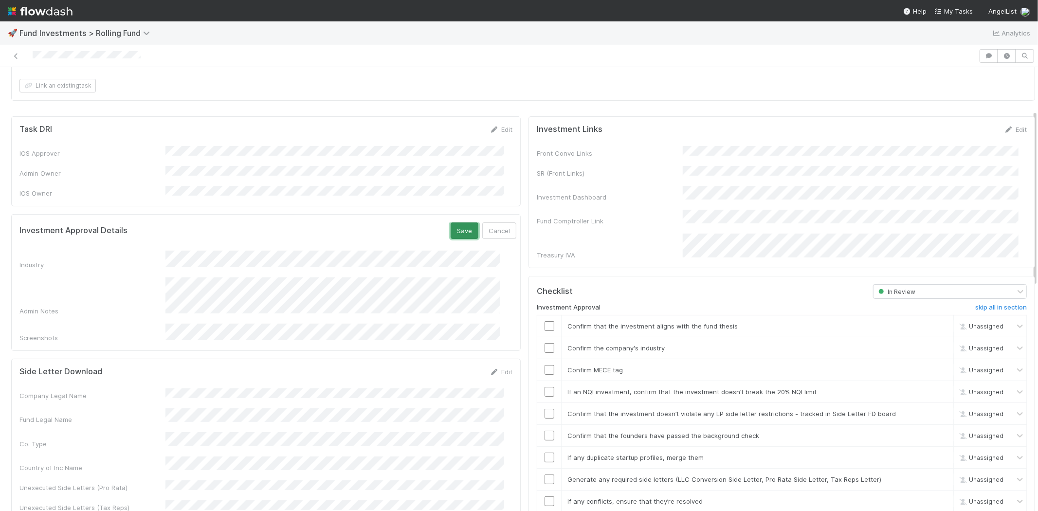
click at [451, 222] on button "Save" at bounding box center [465, 230] width 28 height 17
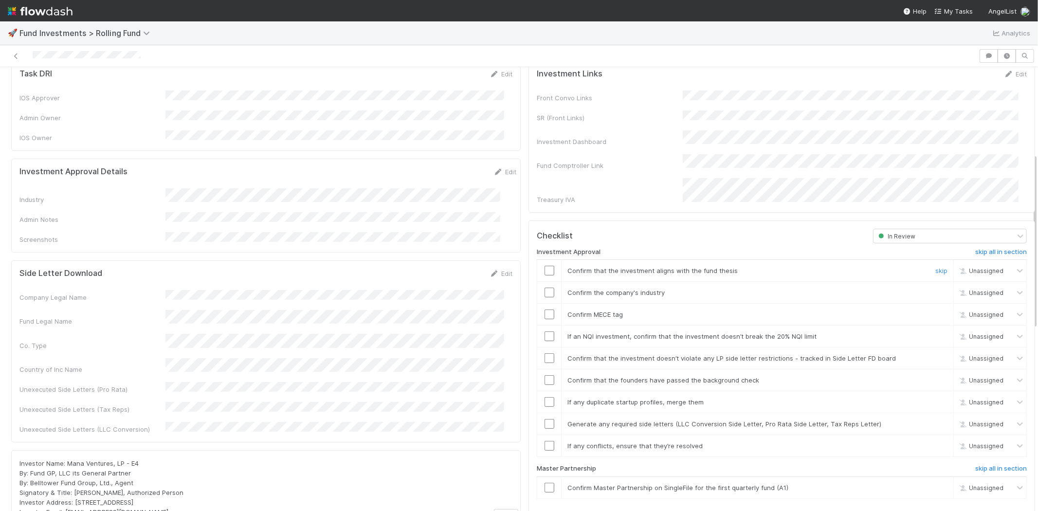
scroll to position [216, 0]
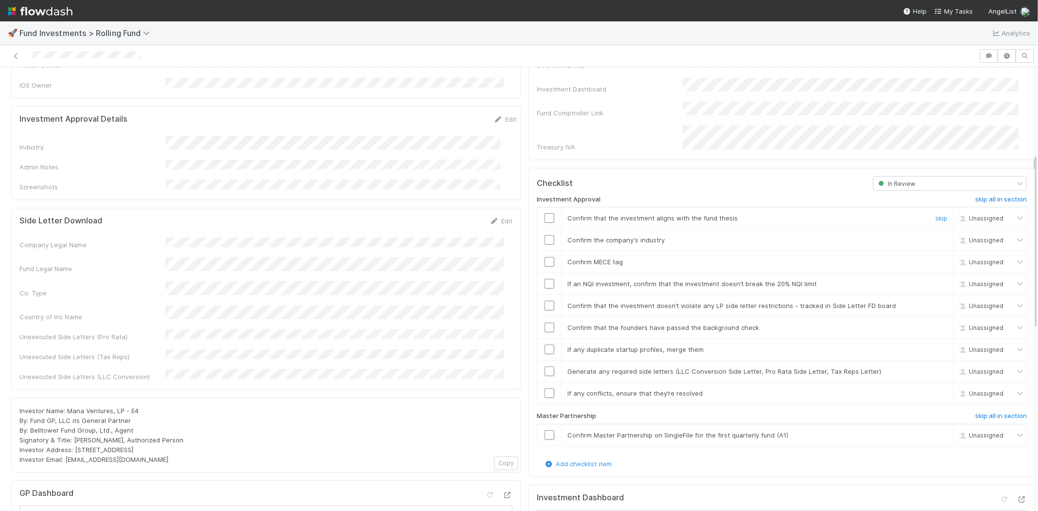
click at [545, 213] on input "checkbox" at bounding box center [550, 218] width 10 height 10
click at [545, 235] on input "checkbox" at bounding box center [550, 240] width 10 height 10
click at [545, 257] on input "checkbox" at bounding box center [550, 262] width 10 height 10
click at [545, 279] on input "checkbox" at bounding box center [550, 284] width 10 height 10
click at [545, 301] on input "checkbox" at bounding box center [550, 306] width 10 height 10
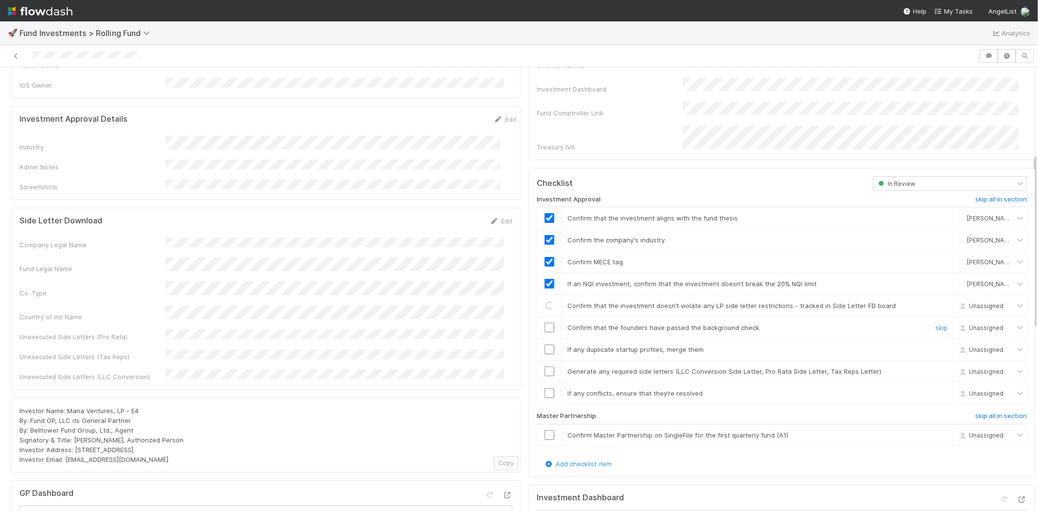
click at [545, 323] on input "checkbox" at bounding box center [550, 328] width 10 height 10
click at [545, 345] on input "checkbox" at bounding box center [550, 350] width 10 height 10
click at [542, 363] on td at bounding box center [549, 372] width 24 height 22
click at [545, 366] on input "checkbox" at bounding box center [550, 371] width 10 height 10
click at [545, 388] on input "checkbox" at bounding box center [550, 393] width 10 height 10
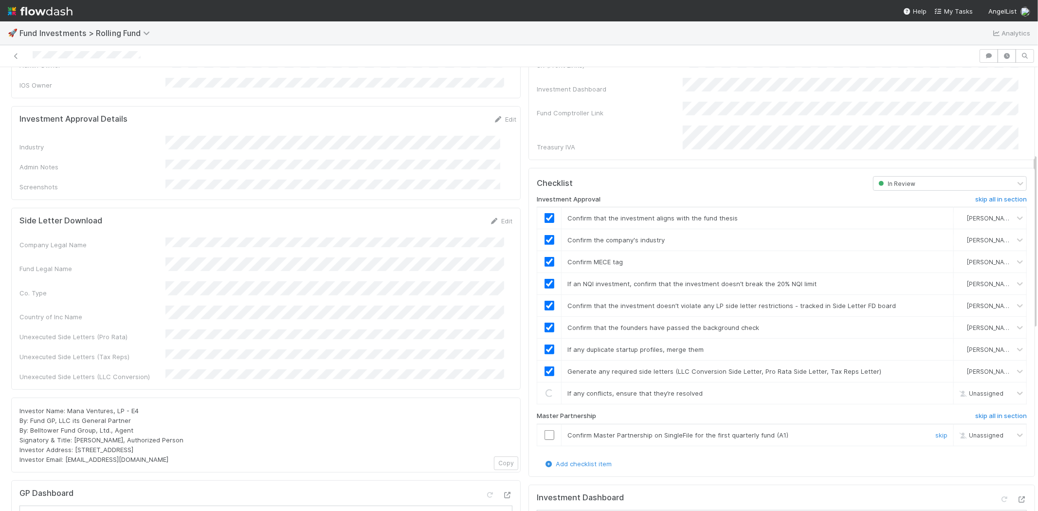
click at [545, 430] on input "checkbox" at bounding box center [550, 435] width 10 height 10
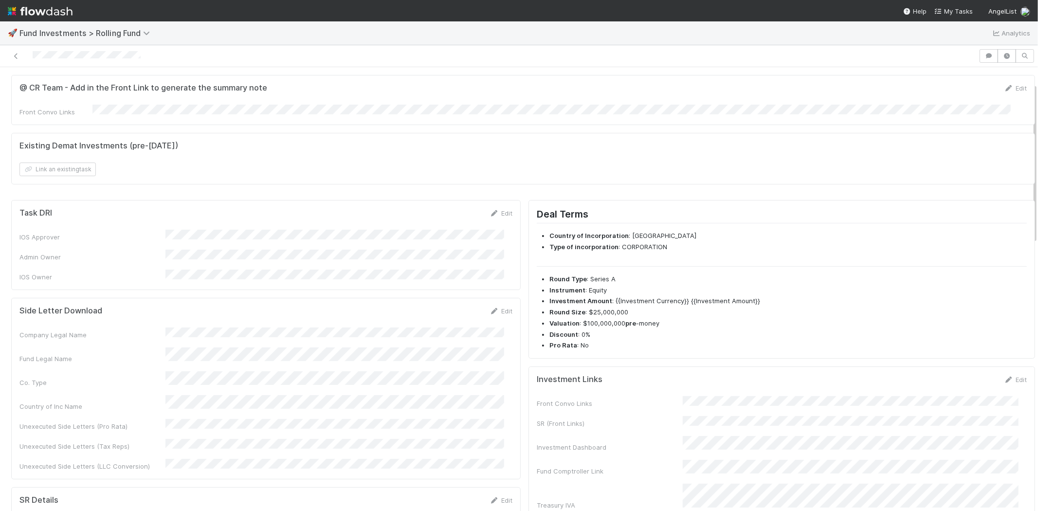
scroll to position [0, 0]
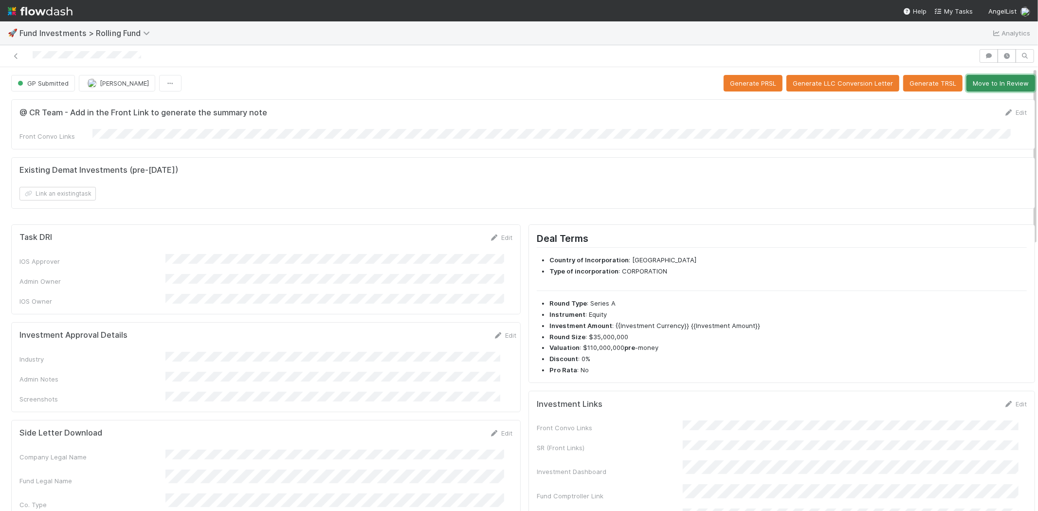
click at [993, 88] on button "Move to In Review" at bounding box center [1000, 83] width 69 height 17
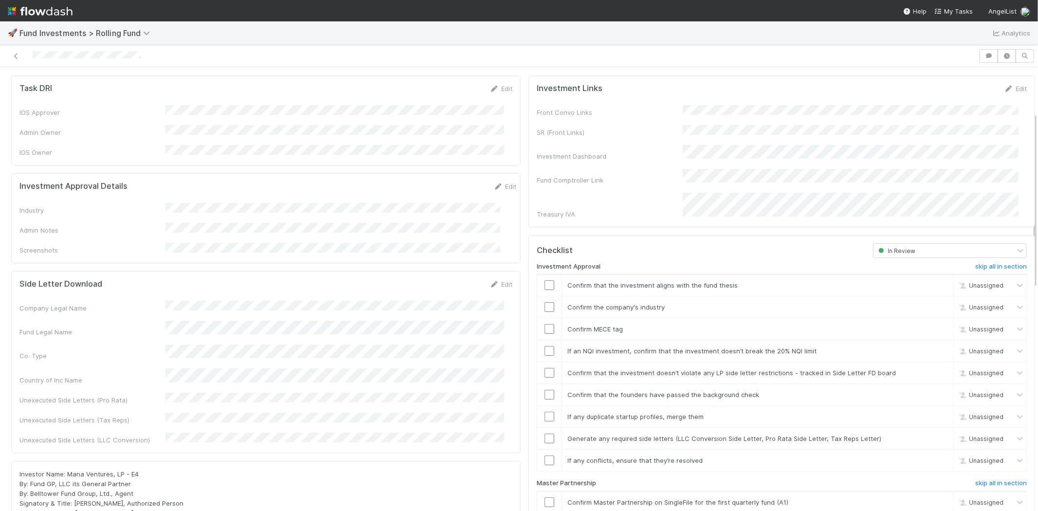
scroll to position [108, 0]
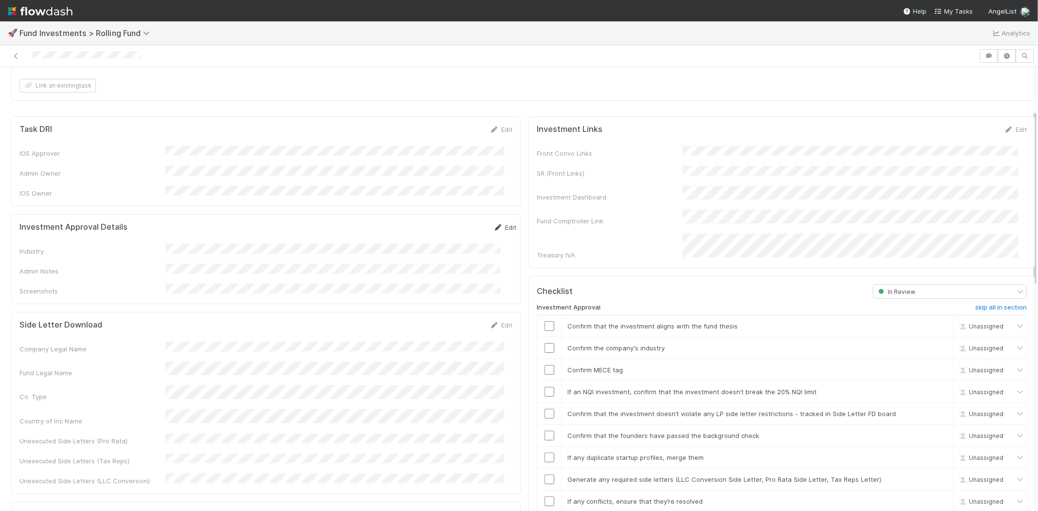
click at [493, 223] on link "Edit" at bounding box center [504, 227] width 23 height 8
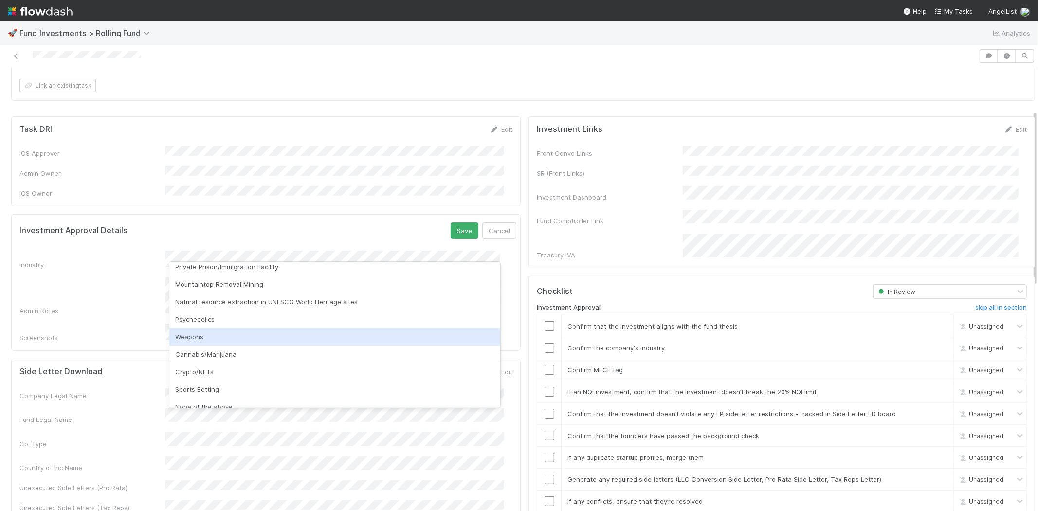
scroll to position [278, 0]
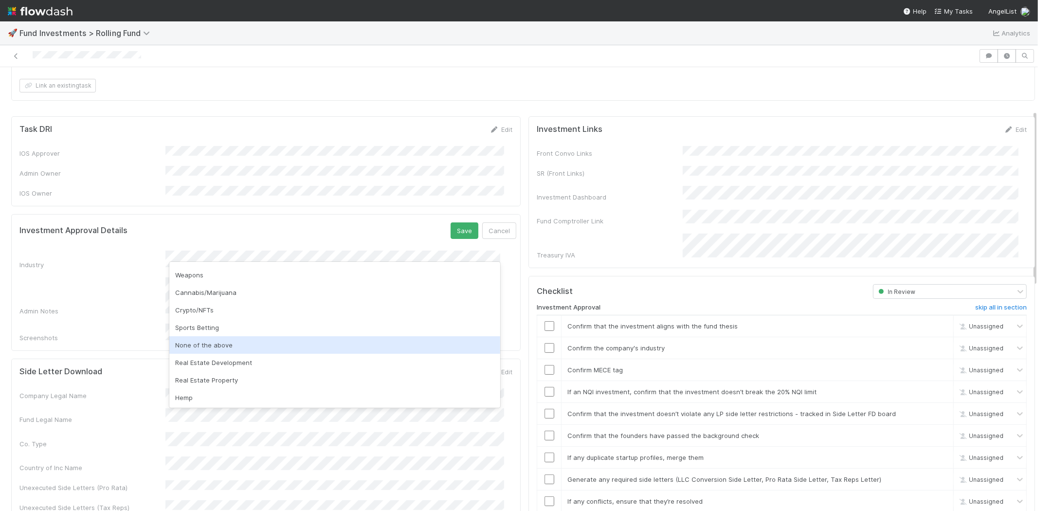
click at [194, 345] on div "None of the above" at bounding box center [334, 345] width 331 height 18
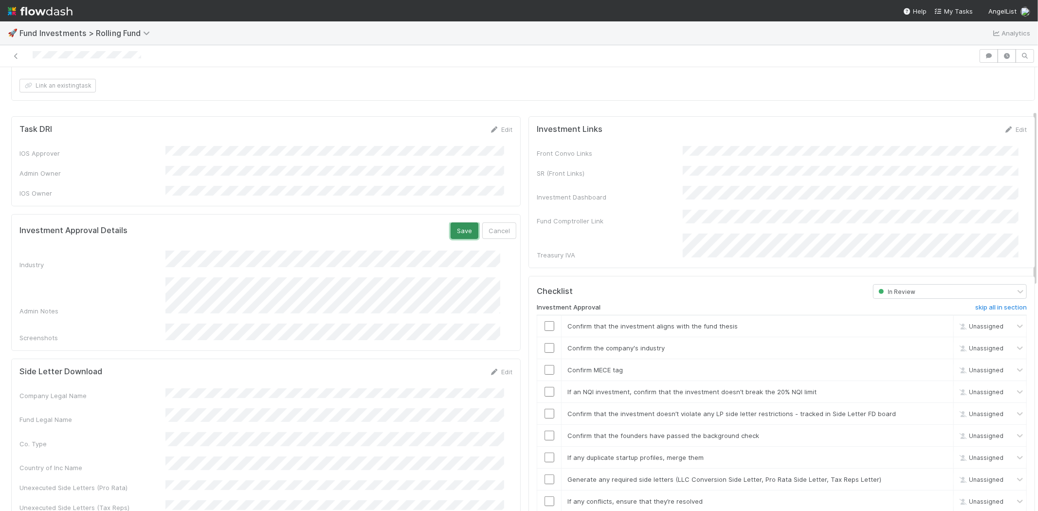
click at [451, 222] on button "Save" at bounding box center [465, 230] width 28 height 17
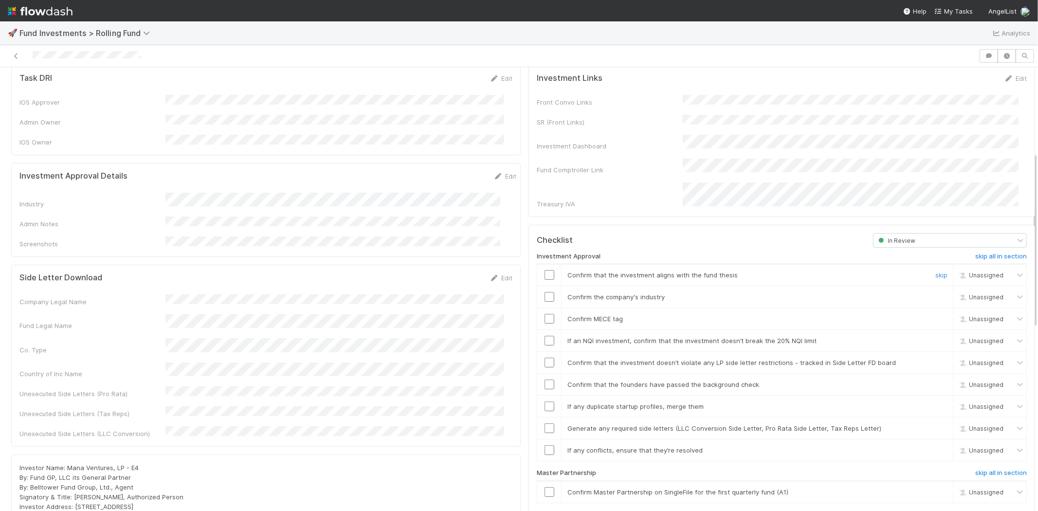
scroll to position [216, 0]
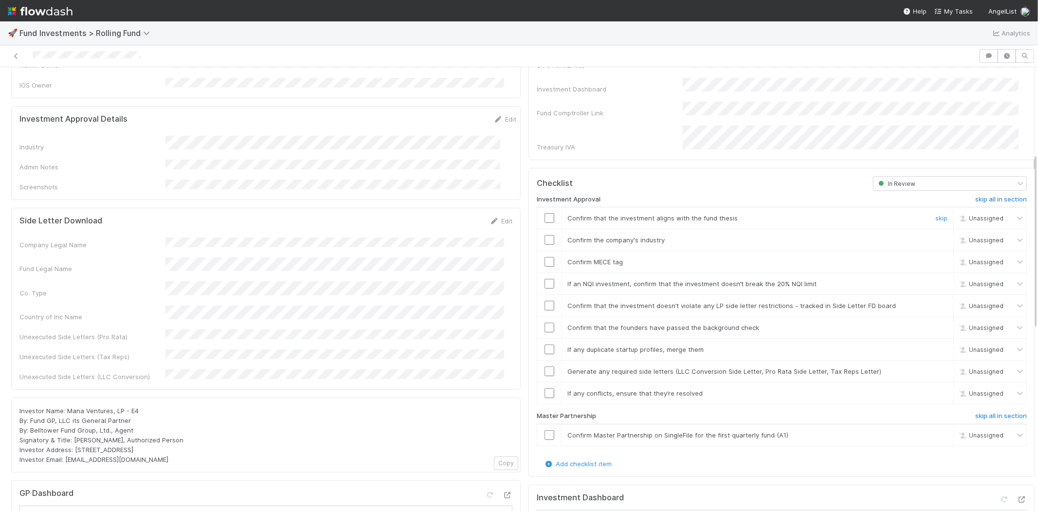
click at [545, 213] on input "checkbox" at bounding box center [550, 218] width 10 height 10
click at [545, 235] on input "checkbox" at bounding box center [550, 240] width 10 height 10
click at [545, 257] on input "checkbox" at bounding box center [550, 262] width 10 height 10
click at [545, 279] on input "checkbox" at bounding box center [550, 284] width 10 height 10
click at [545, 301] on input "checkbox" at bounding box center [550, 306] width 10 height 10
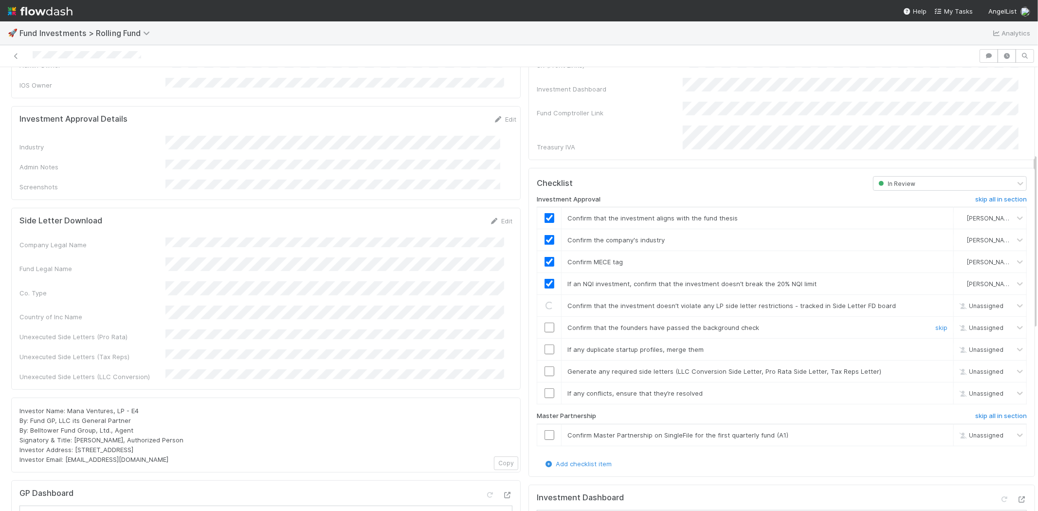
click at [545, 323] on input "checkbox" at bounding box center [550, 328] width 10 height 10
drag, startPoint x: 541, startPoint y: 337, endPoint x: 544, endPoint y: 355, distance: 18.2
click at [545, 345] on input "checkbox" at bounding box center [550, 350] width 10 height 10
click at [545, 366] on input "checkbox" at bounding box center [550, 371] width 10 height 10
click at [540, 386] on td at bounding box center [549, 393] width 24 height 22
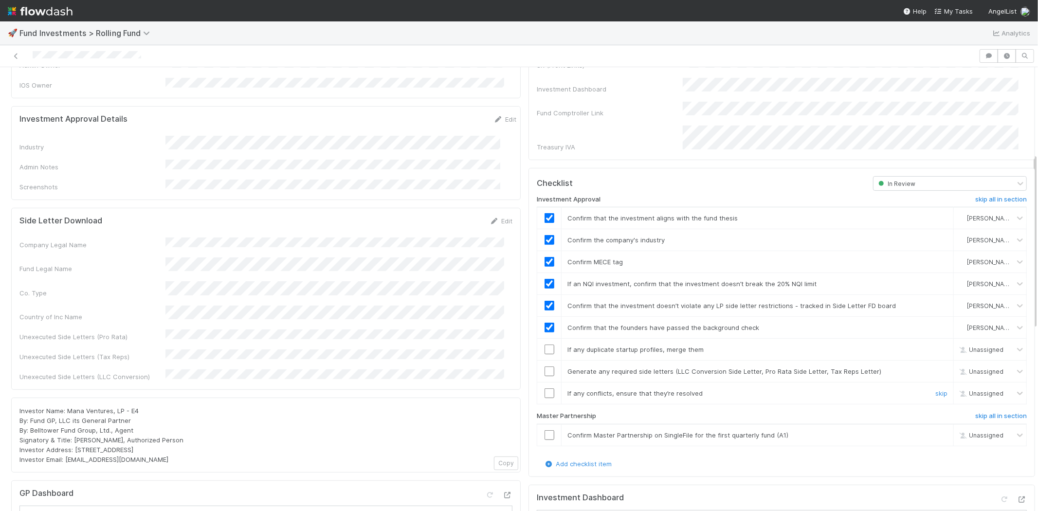
click at [545, 388] on input "checkbox" at bounding box center [550, 393] width 10 height 10
checkbox input "true"
drag, startPoint x: 542, startPoint y: 380, endPoint x: 551, endPoint y: 392, distance: 14.9
click at [545, 388] on input "checkbox" at bounding box center [550, 393] width 10 height 10
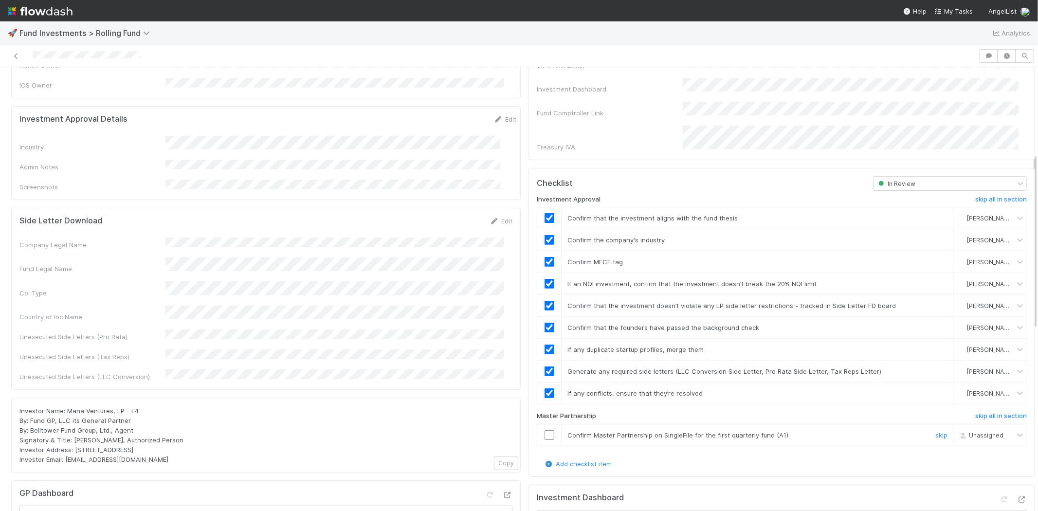
click at [545, 430] on input "checkbox" at bounding box center [550, 435] width 10 height 10
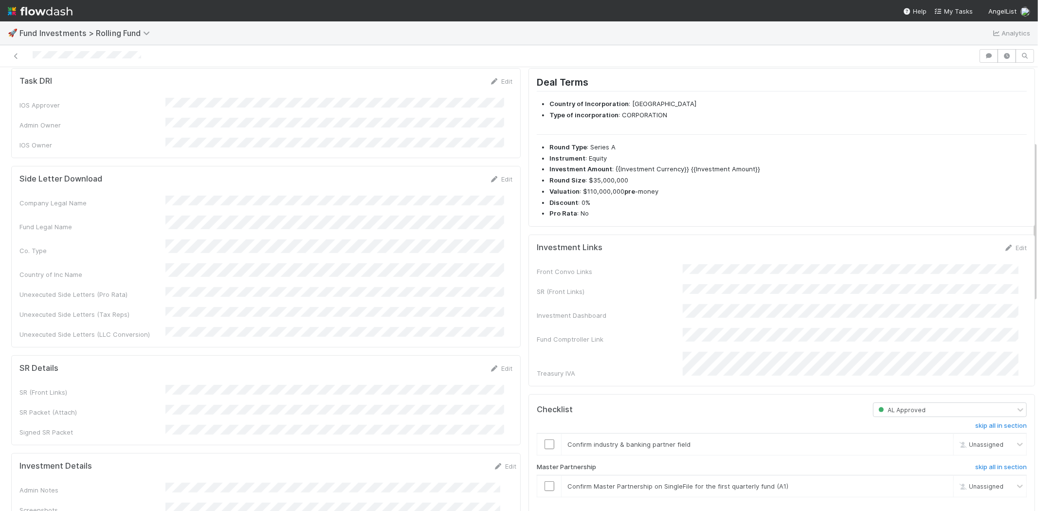
scroll to position [0, 0]
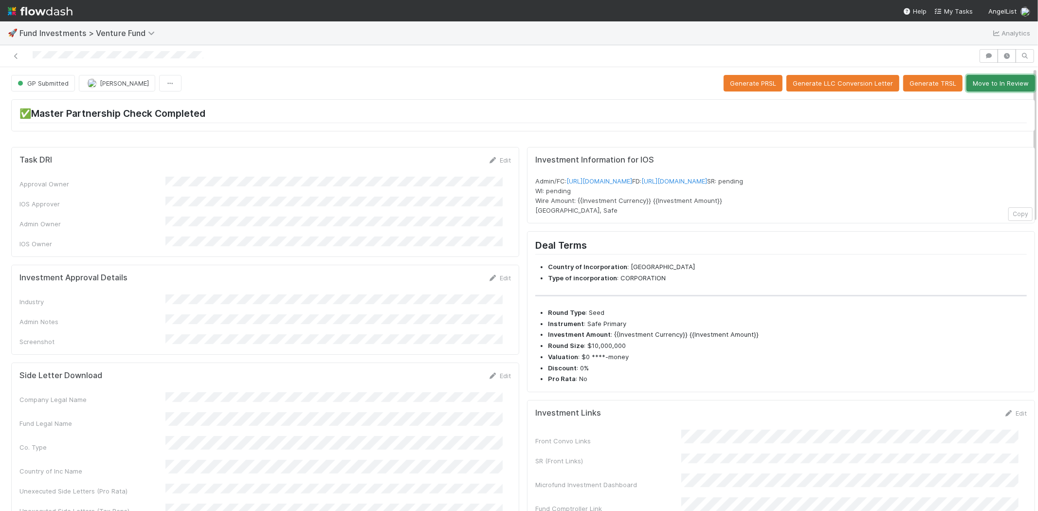
click at [995, 80] on button "Move to In Review" at bounding box center [1000, 83] width 69 height 17
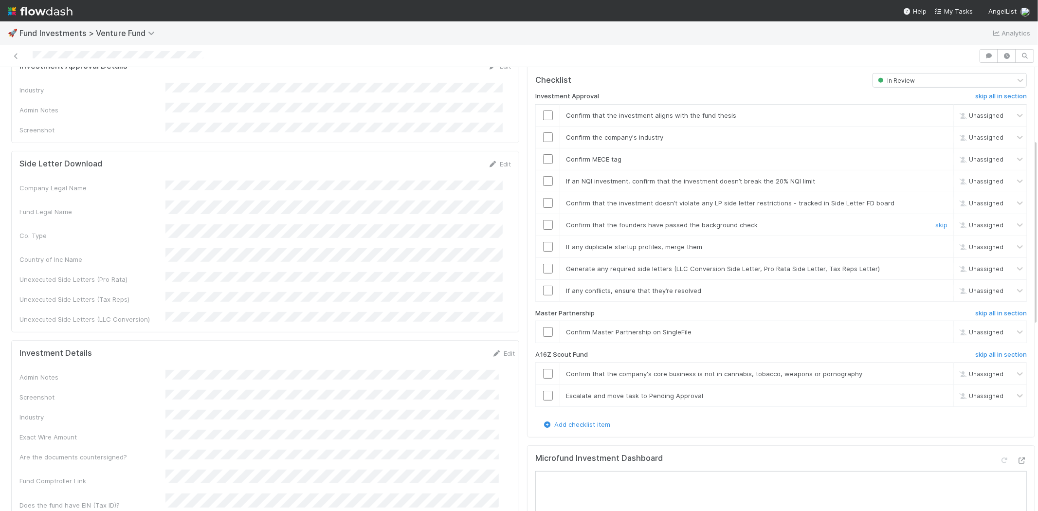
scroll to position [216, 0]
click at [975, 346] on h6 "skip all in section" at bounding box center [1001, 350] width 52 height 8
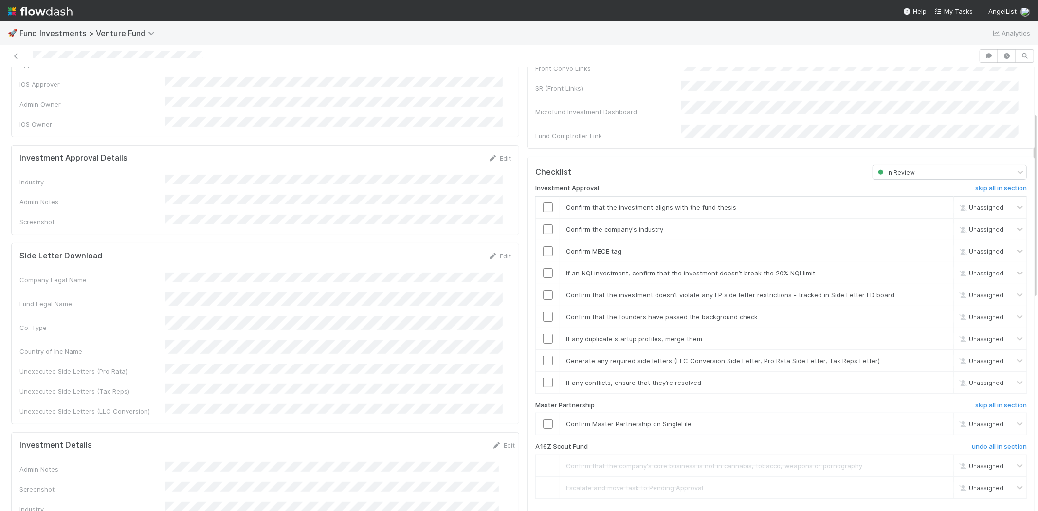
scroll to position [108, 0]
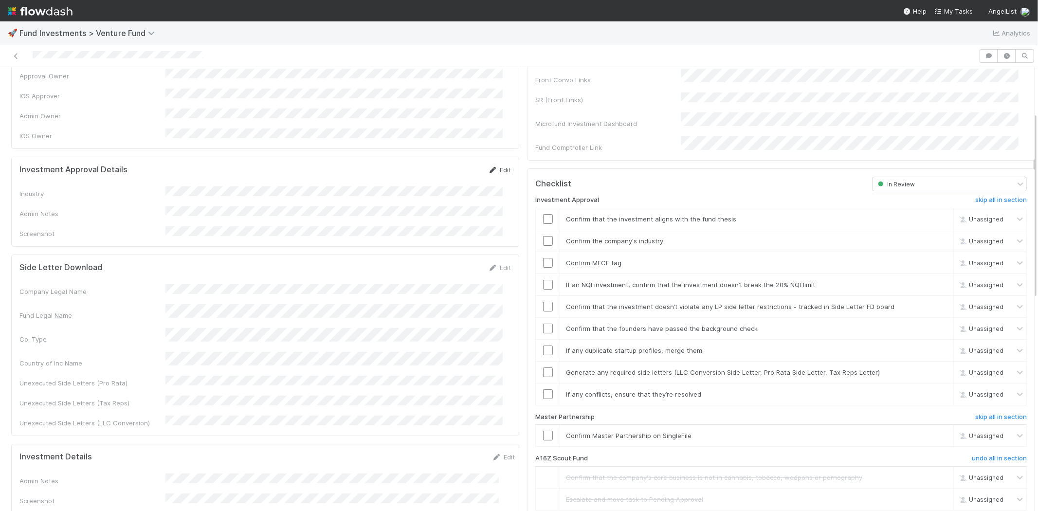
click at [494, 166] on link "Edit" at bounding box center [499, 170] width 23 height 8
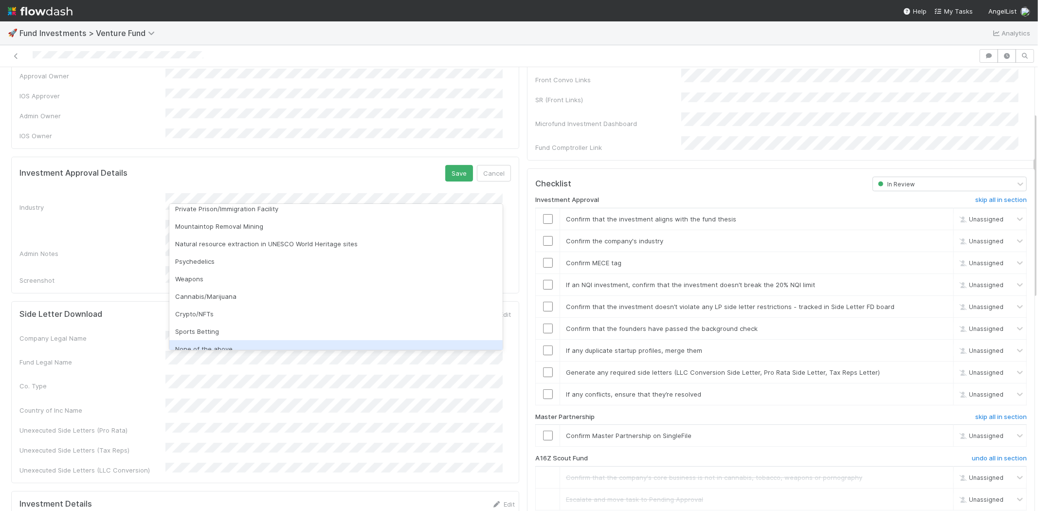
scroll to position [278, 0]
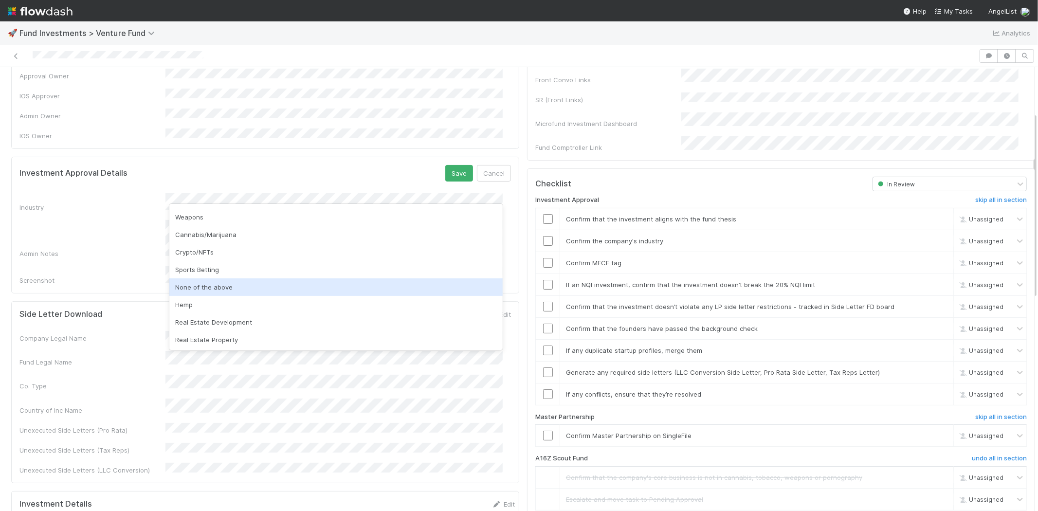
click at [200, 286] on div "None of the above" at bounding box center [335, 287] width 333 height 18
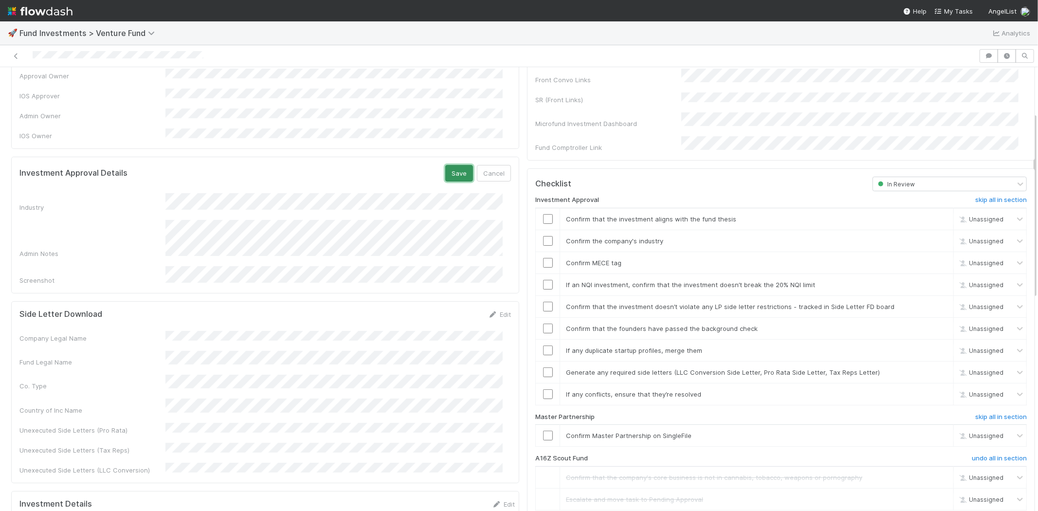
click at [453, 165] on button "Save" at bounding box center [459, 173] width 28 height 17
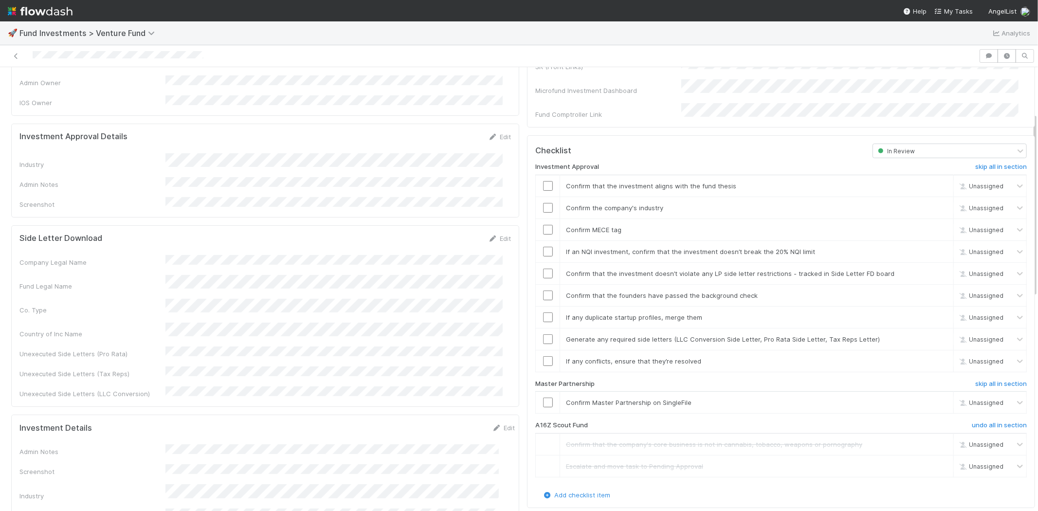
scroll to position [108, 0]
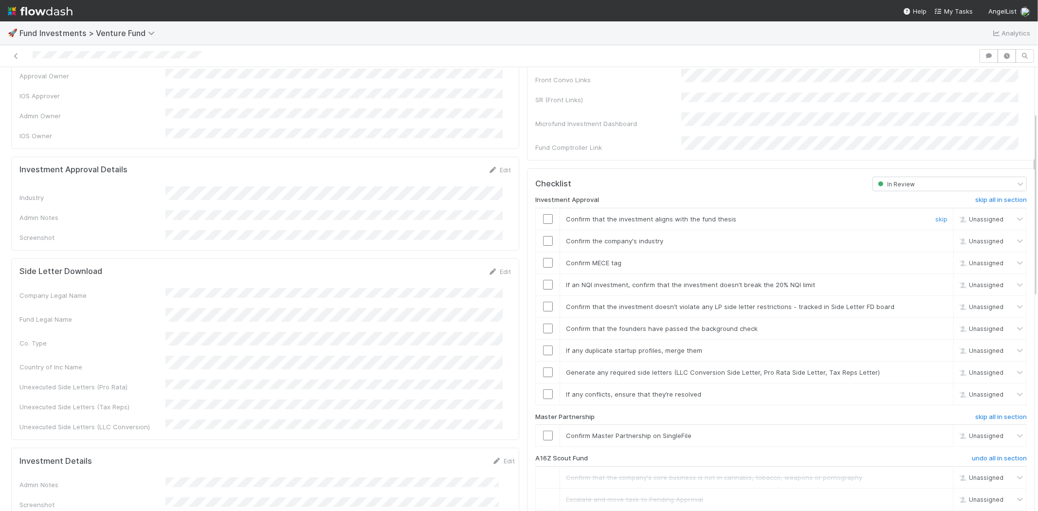
click at [543, 214] on input "checkbox" at bounding box center [548, 219] width 10 height 10
click at [543, 236] on input "checkbox" at bounding box center [548, 241] width 10 height 10
click at [543, 258] on input "checkbox" at bounding box center [548, 263] width 10 height 10
click at [543, 280] on input "checkbox" at bounding box center [548, 285] width 10 height 10
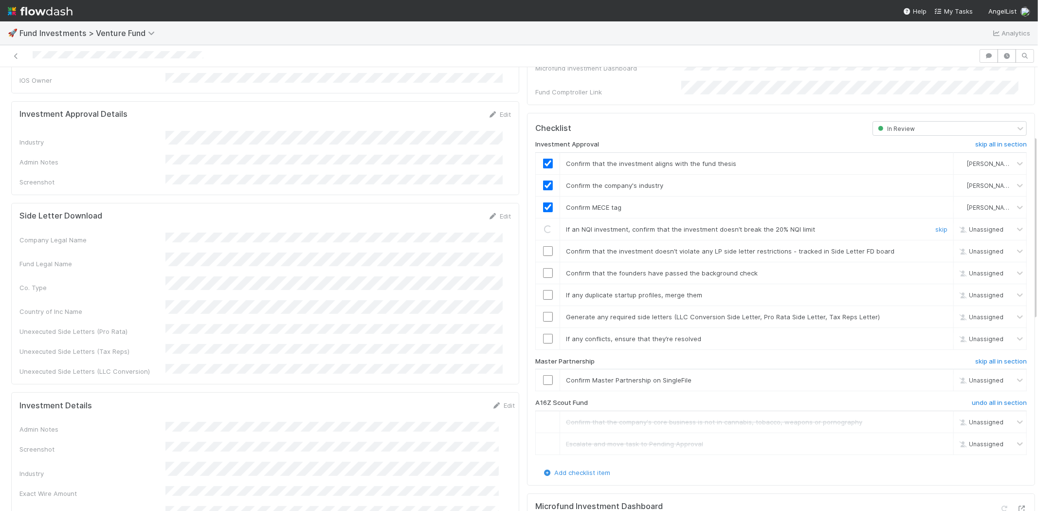
scroll to position [216, 0]
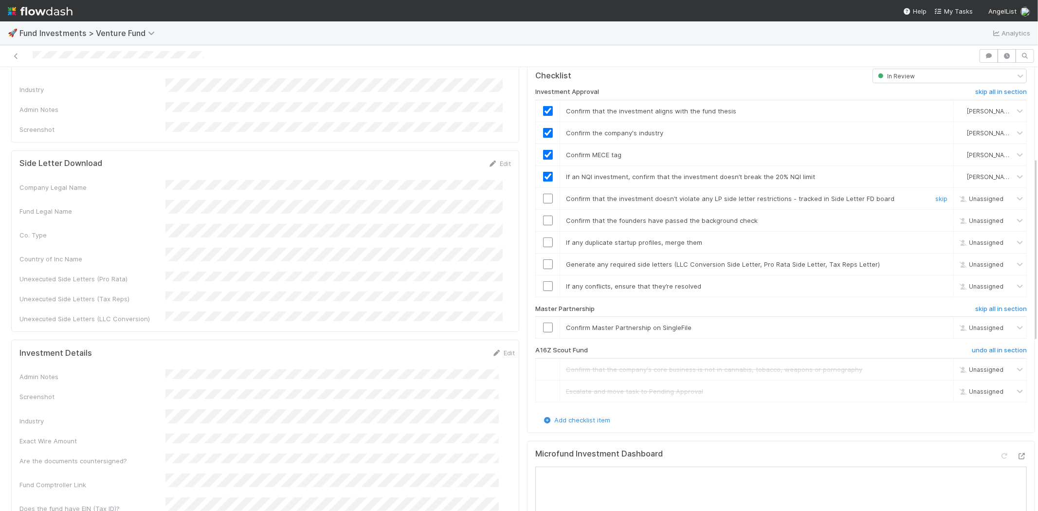
click at [543, 194] on input "checkbox" at bounding box center [548, 199] width 10 height 10
click at [543, 216] on input "checkbox" at bounding box center [548, 221] width 10 height 10
click at [543, 237] on input "checkbox" at bounding box center [548, 242] width 10 height 10
click at [543, 259] on input "checkbox" at bounding box center [548, 264] width 10 height 10
click at [543, 281] on input "checkbox" at bounding box center [548, 286] width 10 height 10
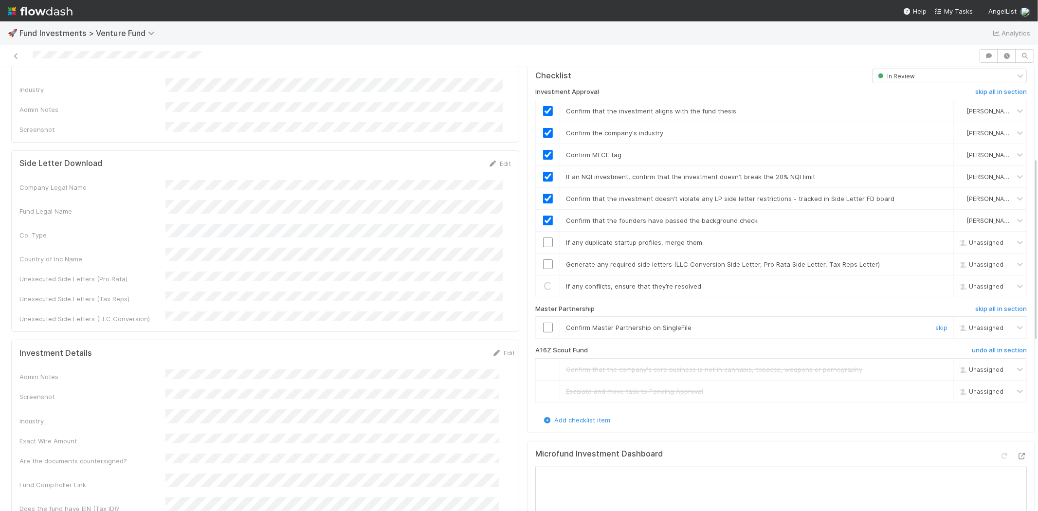
click at [543, 323] on input "checkbox" at bounding box center [548, 328] width 10 height 10
checkbox input "true"
click at [539, 282] on td at bounding box center [548, 286] width 24 height 22
click at [543, 281] on input "checkbox" at bounding box center [548, 286] width 10 height 10
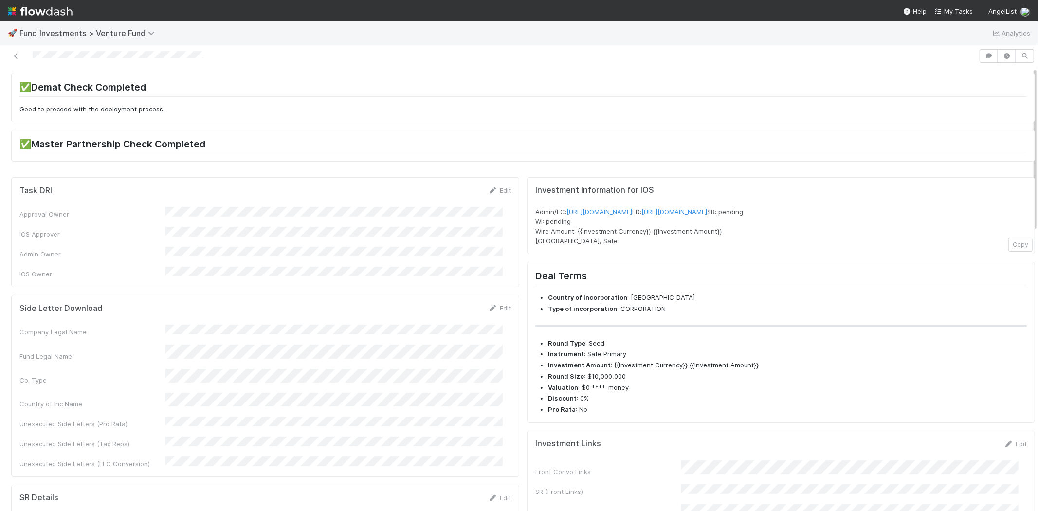
scroll to position [0, 0]
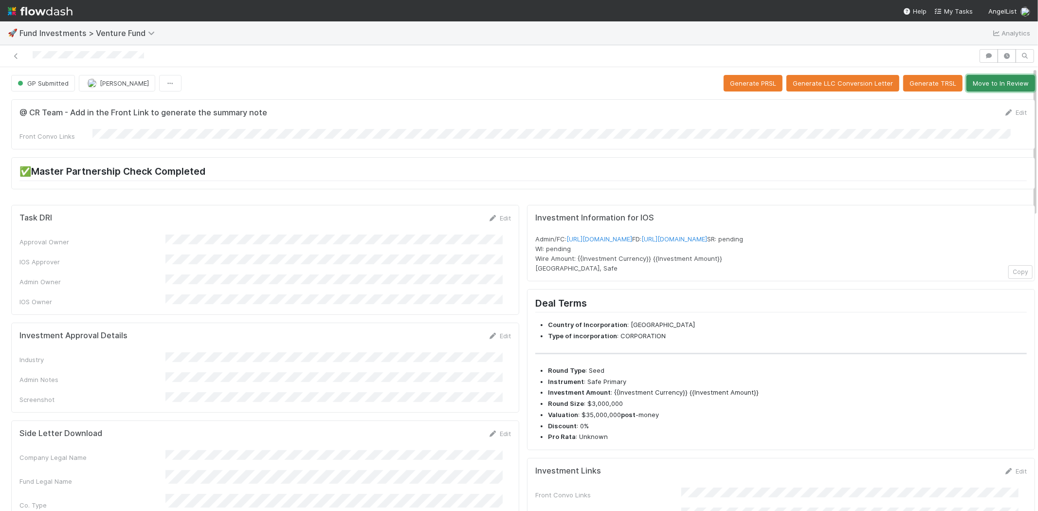
click at [986, 80] on button "Move to In Review" at bounding box center [1000, 83] width 69 height 17
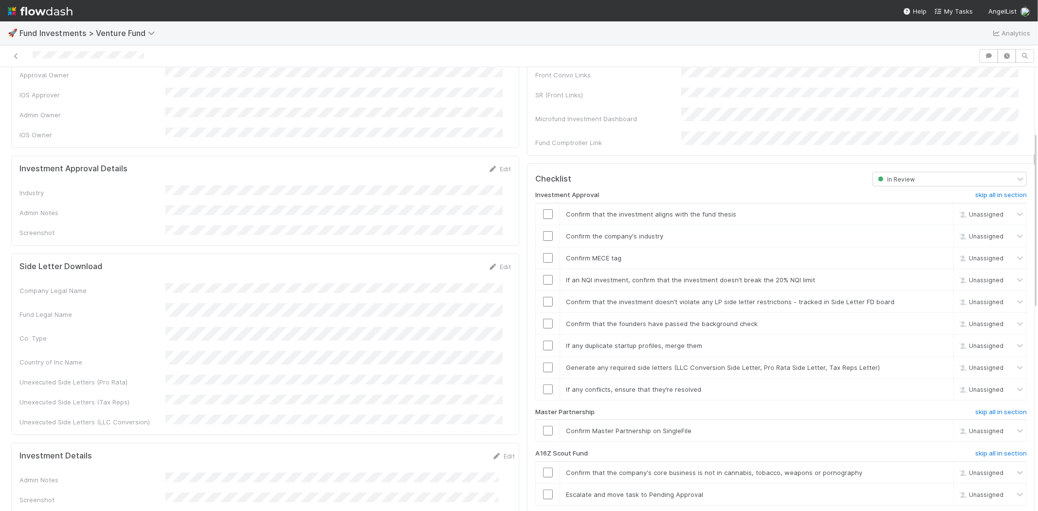
scroll to position [162, 0]
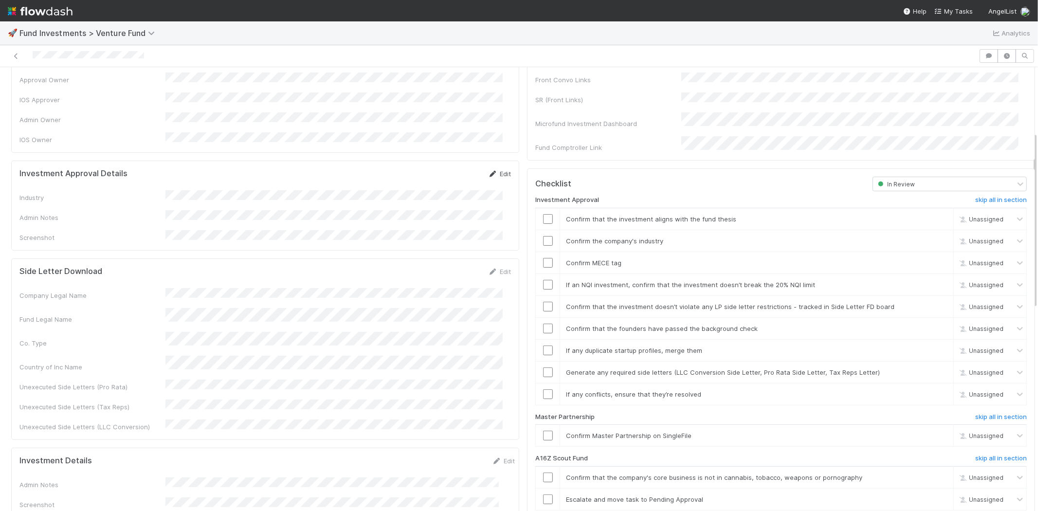
drag, startPoint x: 494, startPoint y: 163, endPoint x: 466, endPoint y: 163, distance: 28.7
click at [493, 170] on link "Edit" at bounding box center [499, 174] width 23 height 8
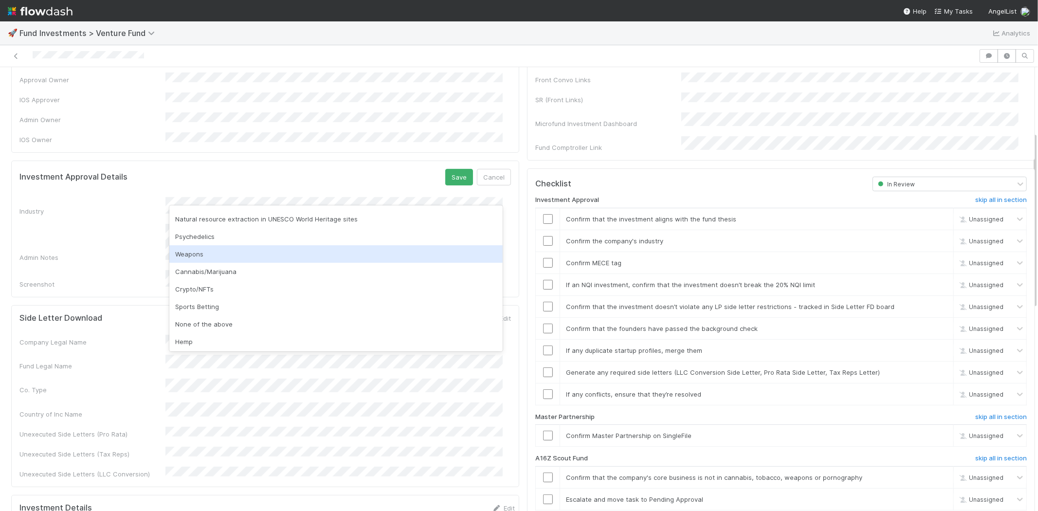
scroll to position [278, 0]
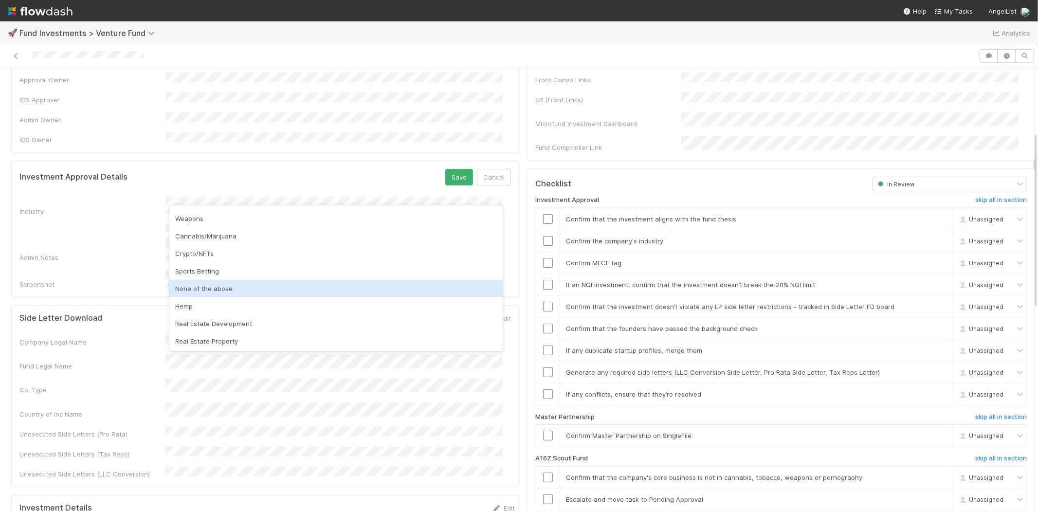
click at [229, 283] on div "None of the above" at bounding box center [335, 289] width 333 height 18
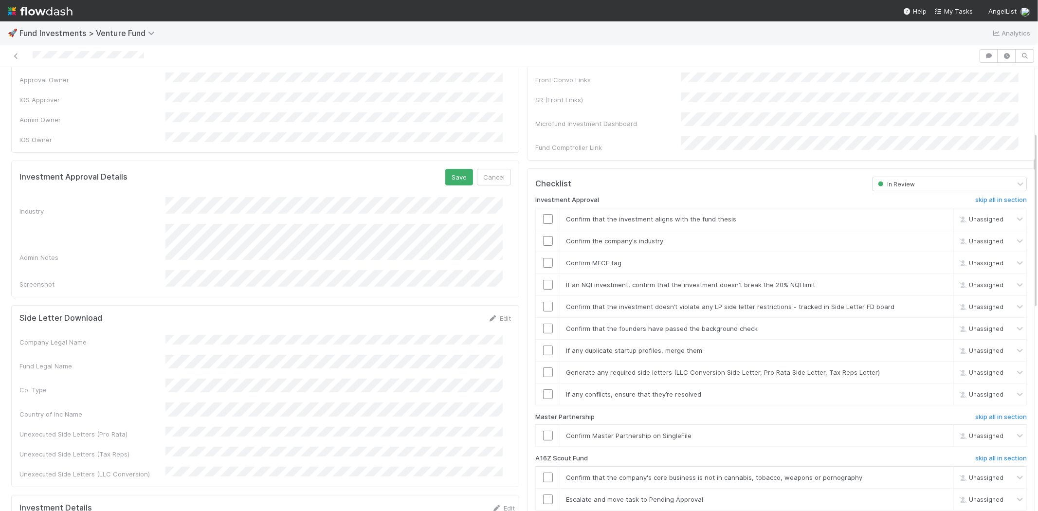
click at [455, 161] on div "Investment Approval Details Save Cancel Industry Admin Notes Screenshot" at bounding box center [265, 229] width 508 height 137
click at [450, 169] on button "Save" at bounding box center [459, 177] width 28 height 17
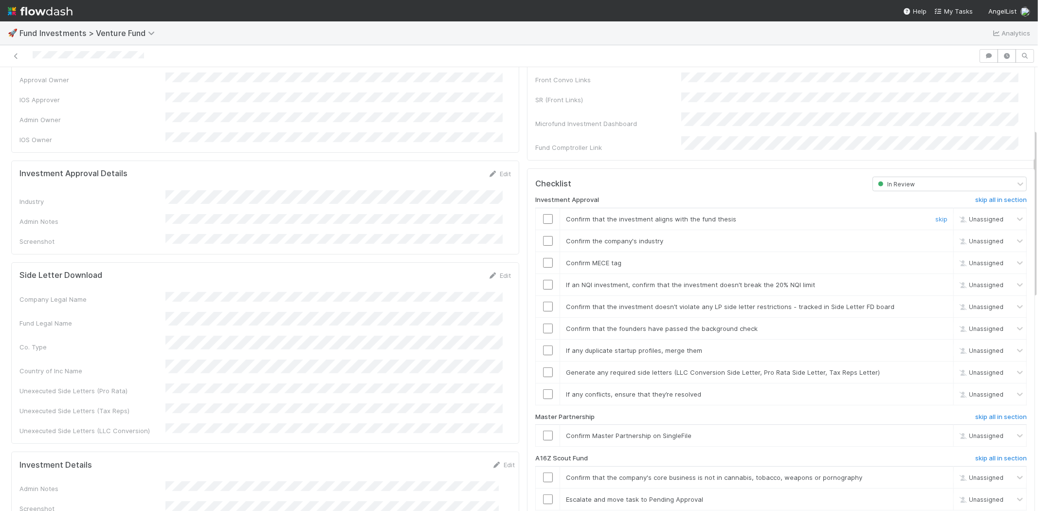
click at [543, 214] on input "checkbox" at bounding box center [548, 219] width 10 height 10
click at [543, 236] on input "checkbox" at bounding box center [548, 241] width 10 height 10
click at [543, 258] on input "checkbox" at bounding box center [548, 263] width 10 height 10
click at [543, 280] on input "checkbox" at bounding box center [548, 285] width 10 height 10
click at [542, 295] on td at bounding box center [548, 306] width 24 height 22
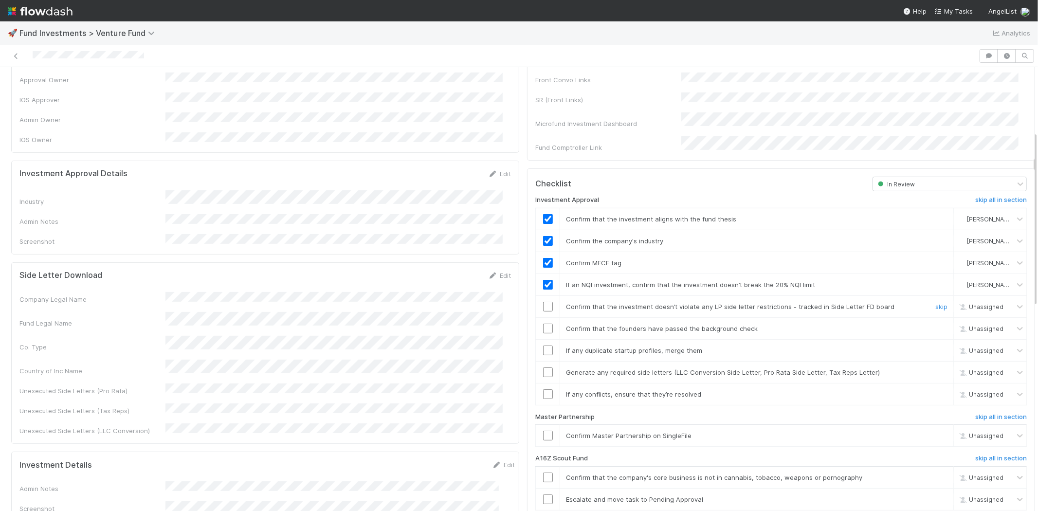
click at [543, 302] on input "checkbox" at bounding box center [548, 307] width 10 height 10
click at [543, 324] on input "checkbox" at bounding box center [548, 329] width 10 height 10
click at [543, 345] on input "checkbox" at bounding box center [548, 350] width 10 height 10
click at [543, 367] on input "checkbox" at bounding box center [548, 372] width 10 height 10
click at [543, 389] on input "checkbox" at bounding box center [548, 394] width 10 height 10
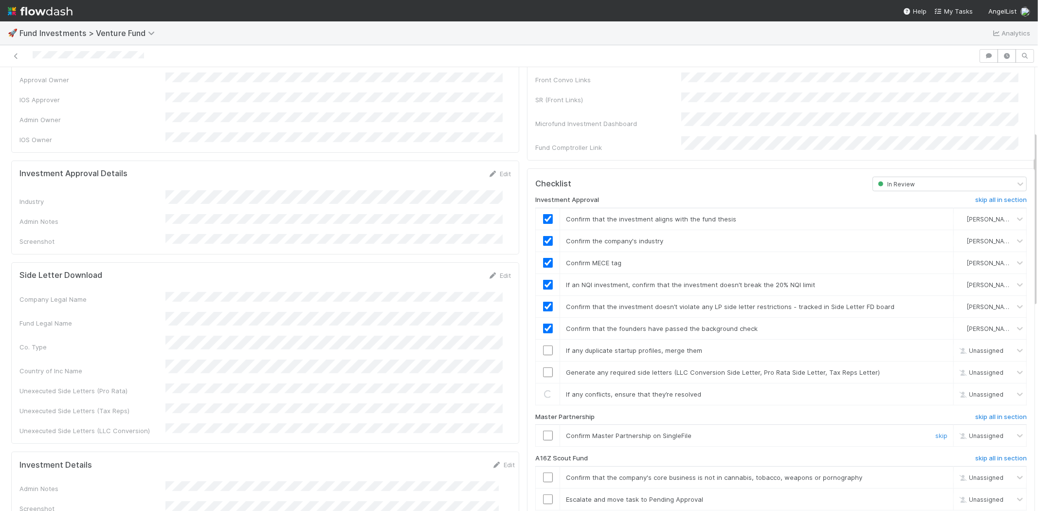
click at [543, 431] on input "checkbox" at bounding box center [548, 436] width 10 height 10
checkbox input "true"
click at [539, 388] on td at bounding box center [548, 394] width 24 height 22
click at [543, 389] on input "checkbox" at bounding box center [548, 394] width 10 height 10
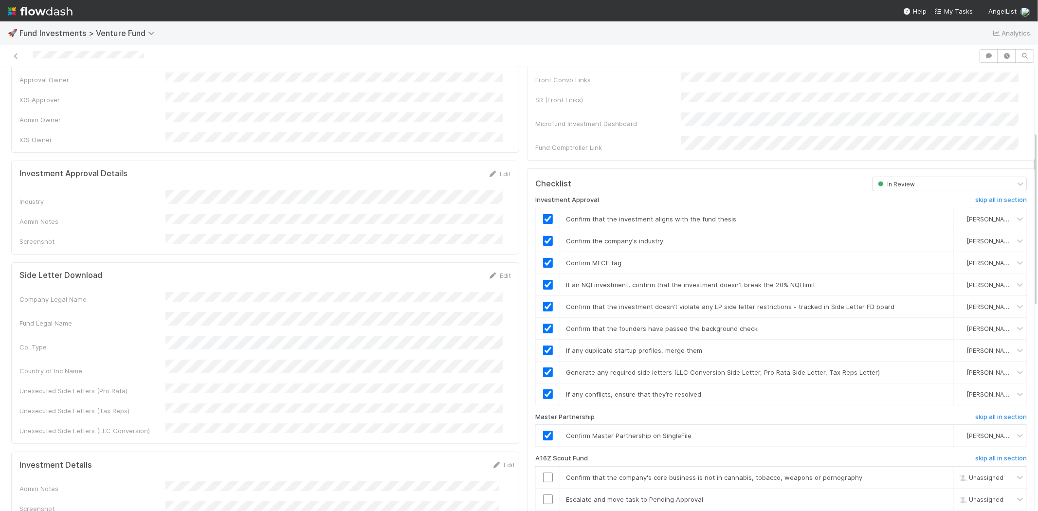
click at [186, 61] on div at bounding box center [489, 56] width 971 height 14
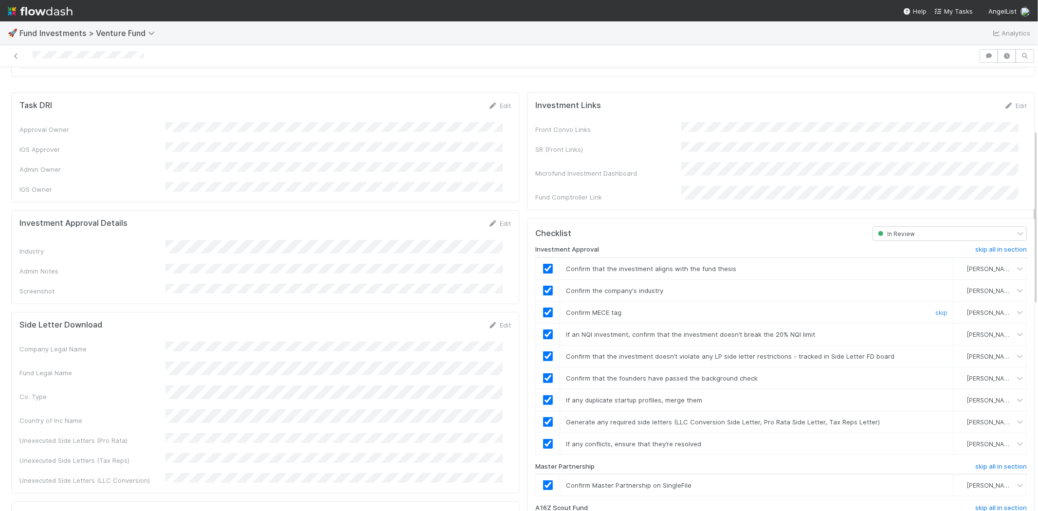
scroll to position [0, 0]
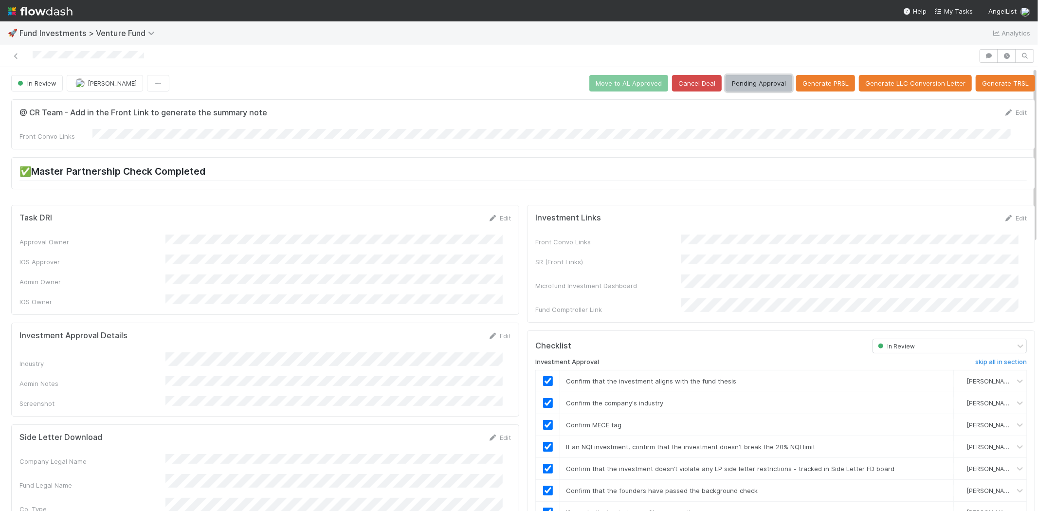
click at [753, 76] on button "Pending Approval" at bounding box center [759, 83] width 67 height 17
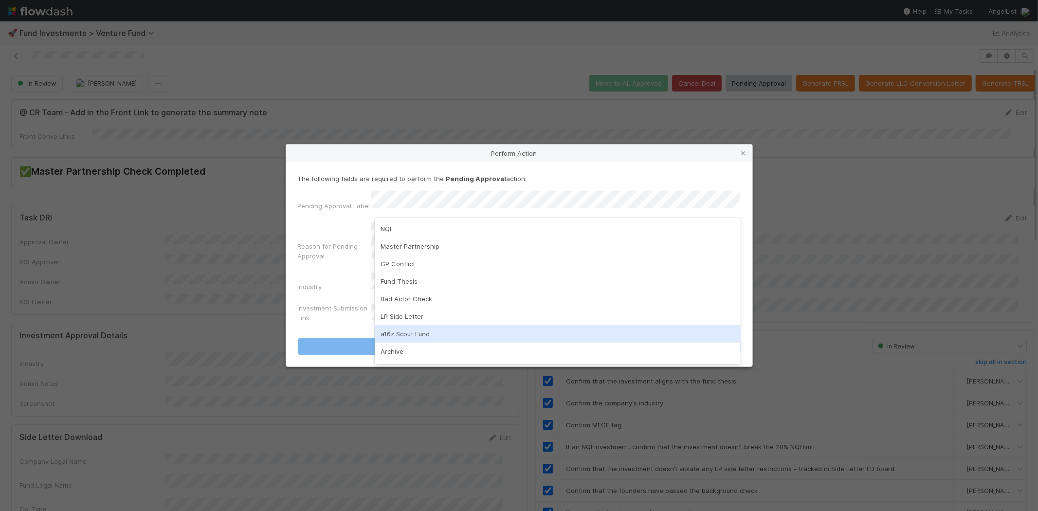
click at [405, 334] on div "a16z Scout Fund" at bounding box center [558, 334] width 366 height 18
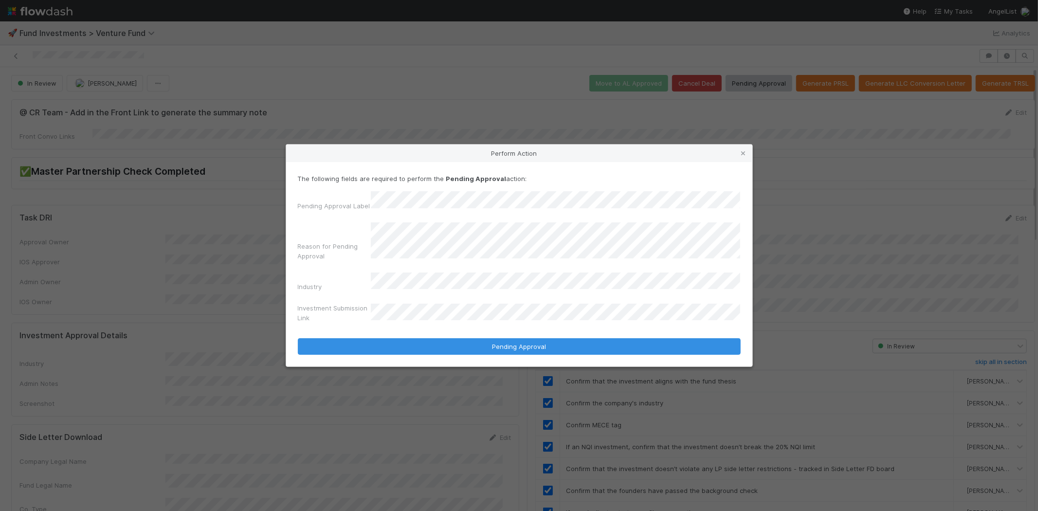
click at [298, 338] on button "Pending Approval" at bounding box center [519, 346] width 443 height 17
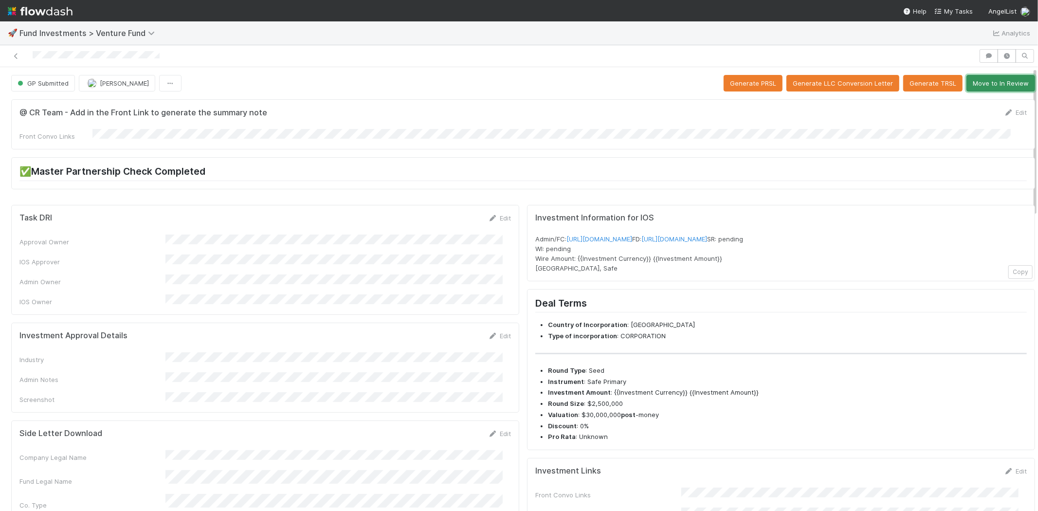
click at [981, 79] on button "Move to In Review" at bounding box center [1000, 83] width 69 height 17
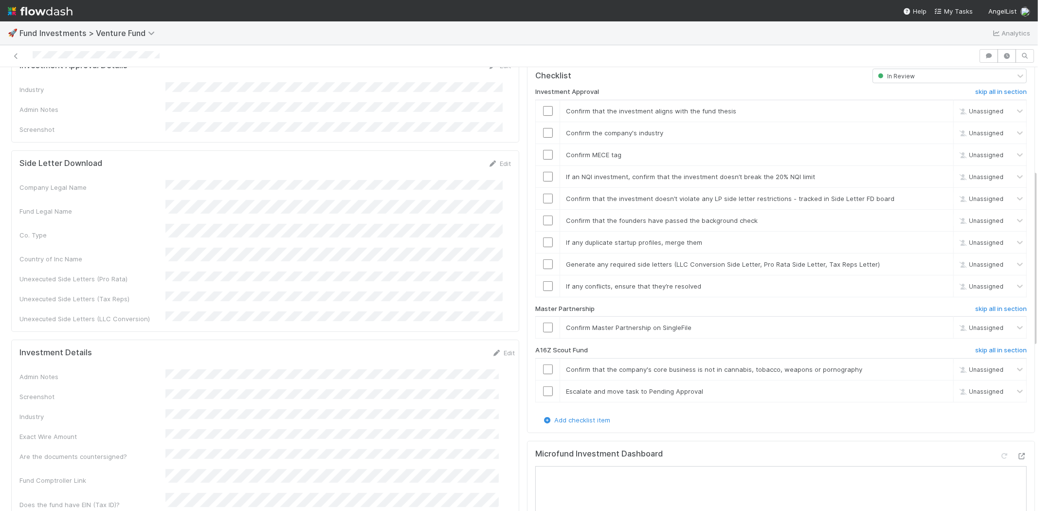
scroll to position [162, 0]
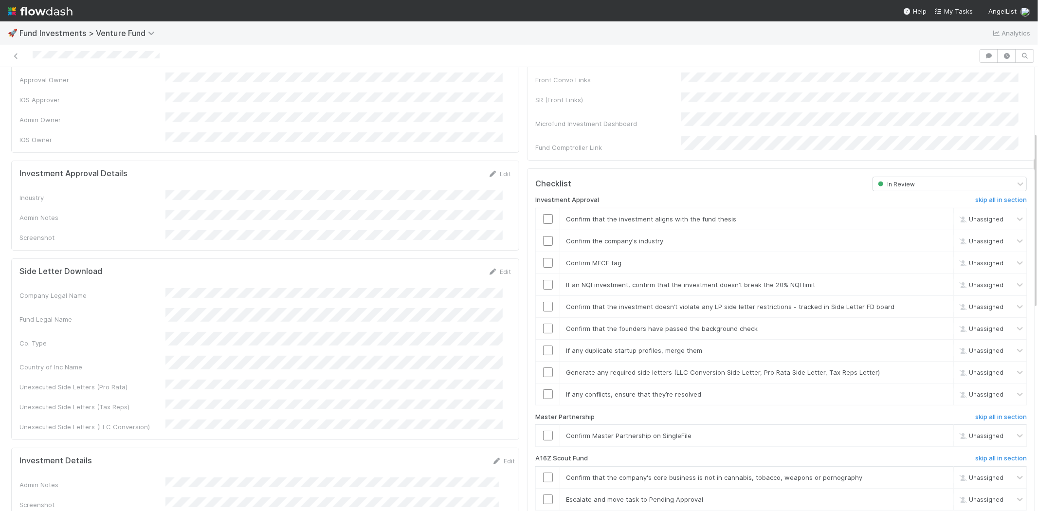
drag, startPoint x: 482, startPoint y: 164, endPoint x: 434, endPoint y: 167, distance: 48.3
click at [488, 171] on icon at bounding box center [493, 174] width 10 height 6
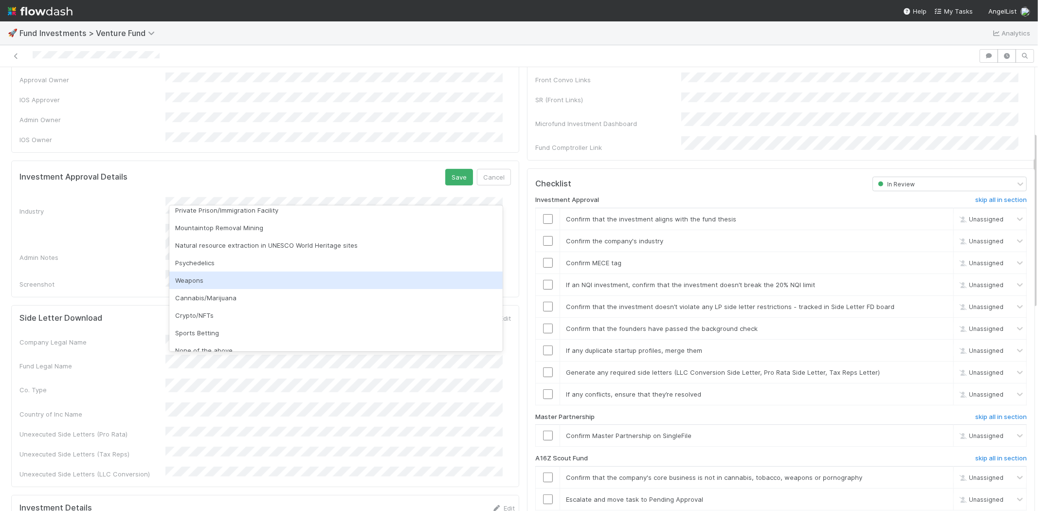
scroll to position [278, 0]
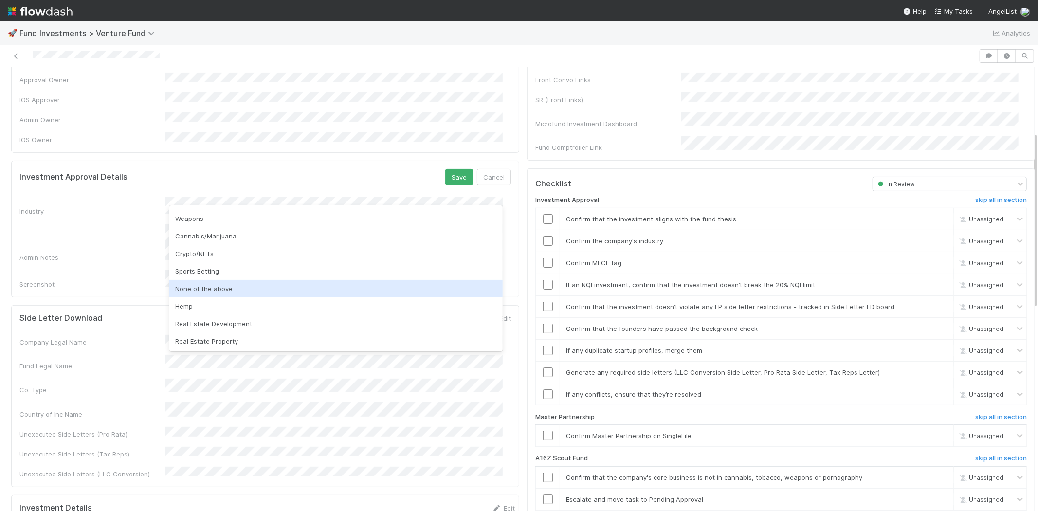
click at [212, 285] on div "None of the above" at bounding box center [335, 289] width 333 height 18
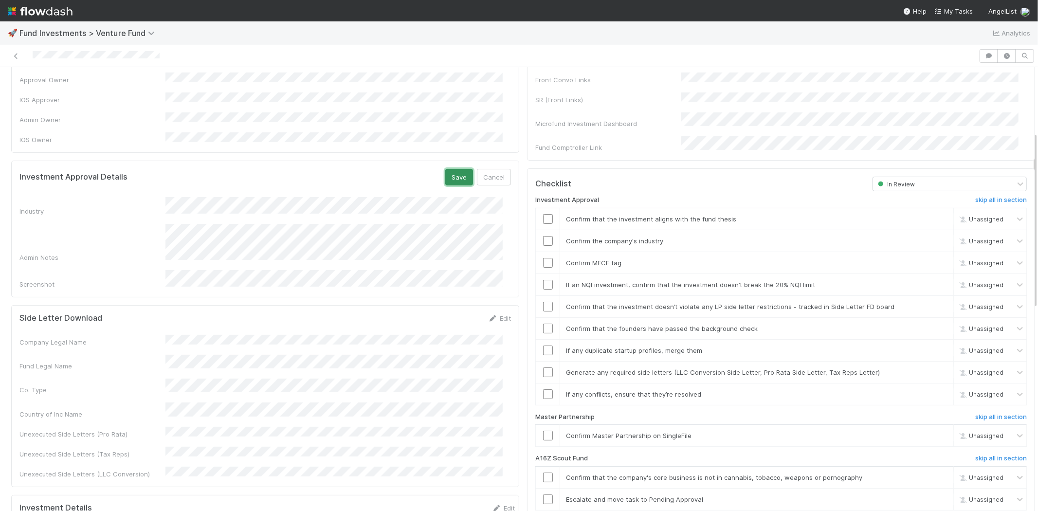
click at [448, 169] on button "Save" at bounding box center [459, 177] width 28 height 17
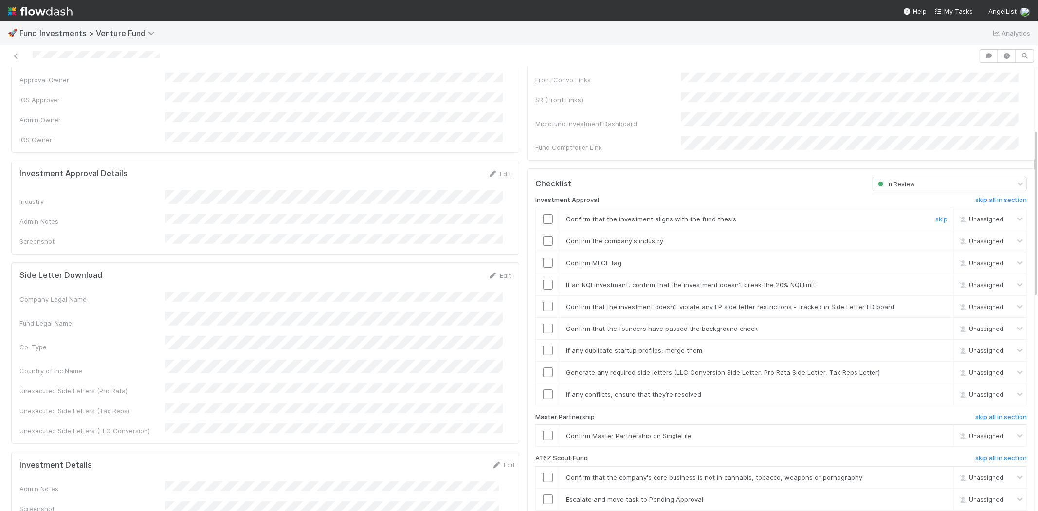
click at [543, 214] on input "checkbox" at bounding box center [548, 219] width 10 height 10
drag, startPoint x: 541, startPoint y: 236, endPoint x: 538, endPoint y: 230, distance: 6.3
click at [541, 235] on td at bounding box center [548, 241] width 24 height 22
click at [543, 236] on input "checkbox" at bounding box center [548, 241] width 10 height 10
click at [543, 258] on input "checkbox" at bounding box center [548, 263] width 10 height 10
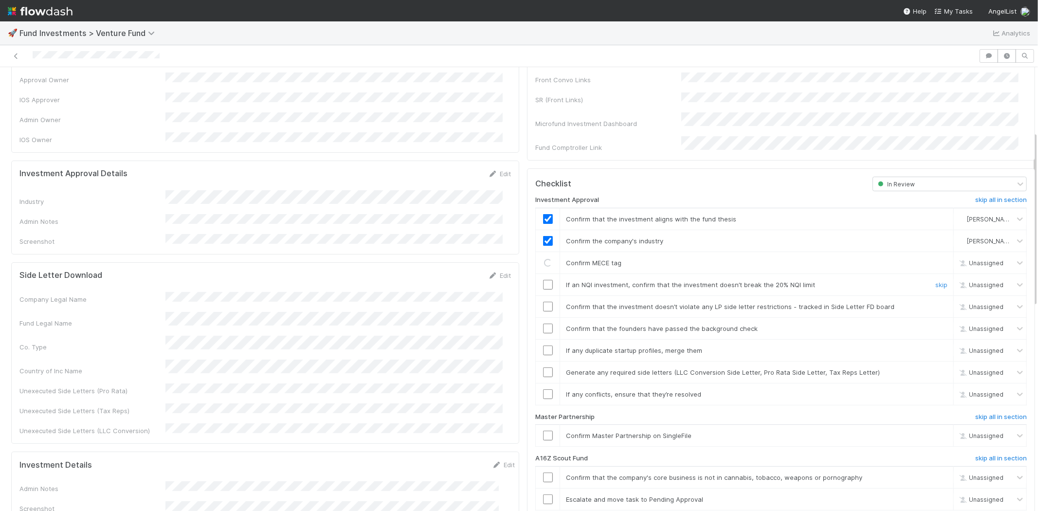
click at [538, 273] on td at bounding box center [548, 284] width 24 height 22
click at [543, 280] on input "checkbox" at bounding box center [548, 285] width 10 height 10
click at [543, 302] on input "checkbox" at bounding box center [548, 307] width 10 height 10
click at [543, 324] on input "checkbox" at bounding box center [548, 329] width 10 height 10
click at [543, 345] on input "checkbox" at bounding box center [548, 350] width 10 height 10
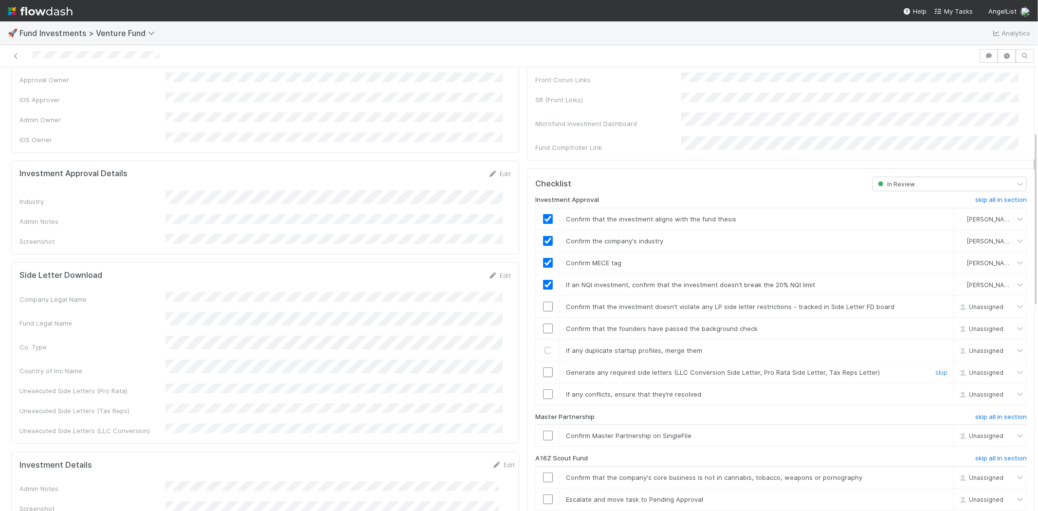
click at [543, 367] on input "checkbox" at bounding box center [548, 372] width 10 height 10
checkbox input "true"
click at [543, 345] on input "checkbox" at bounding box center [548, 350] width 10 height 10
drag, startPoint x: 541, startPoint y: 381, endPoint x: 539, endPoint y: 388, distance: 6.5
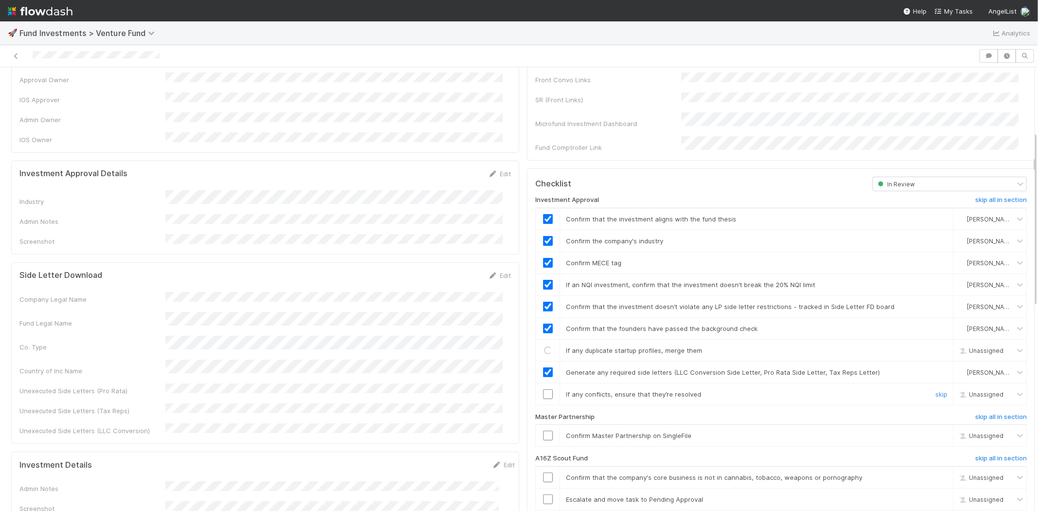
click at [543, 389] on input "checkbox" at bounding box center [548, 394] width 10 height 10
click at [543, 431] on input "checkbox" at bounding box center [548, 436] width 10 height 10
click at [191, 59] on div at bounding box center [489, 56] width 971 height 14
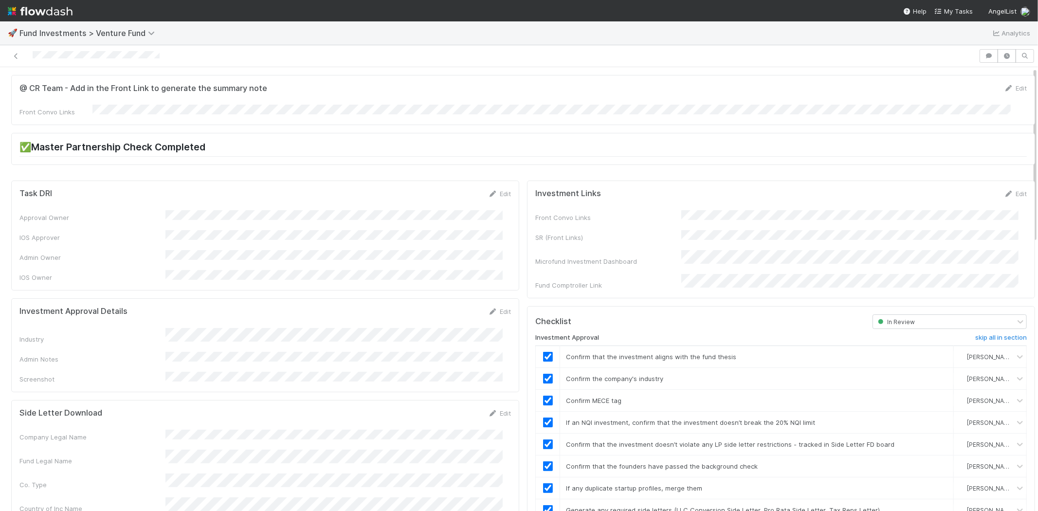
scroll to position [0, 0]
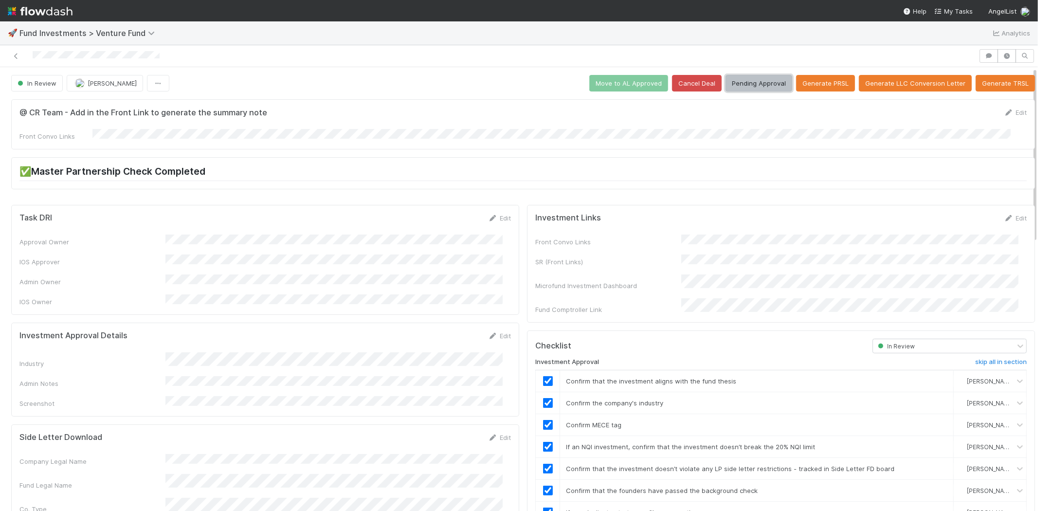
click at [746, 80] on button "Pending Approval" at bounding box center [759, 83] width 67 height 17
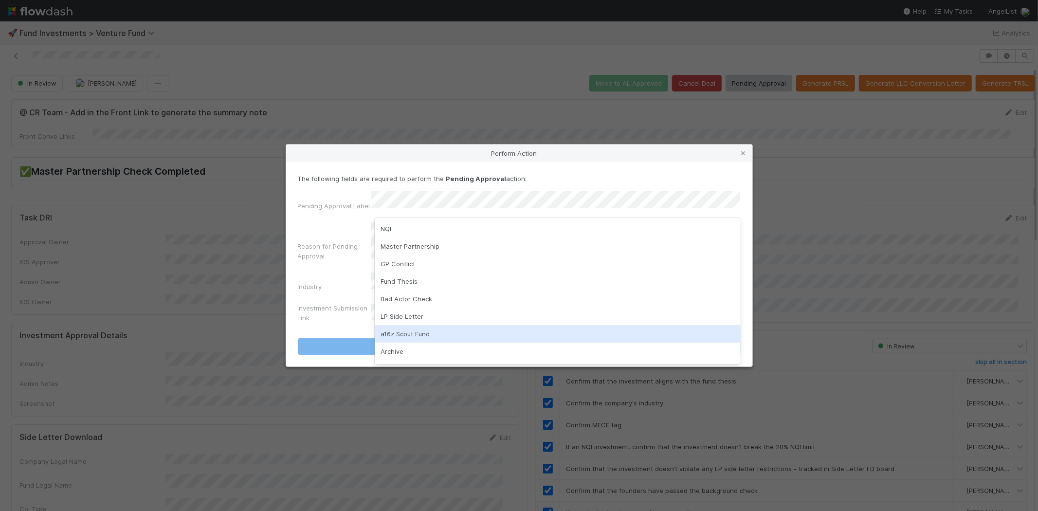
click at [401, 328] on div "a16z Scout Fund" at bounding box center [558, 334] width 366 height 18
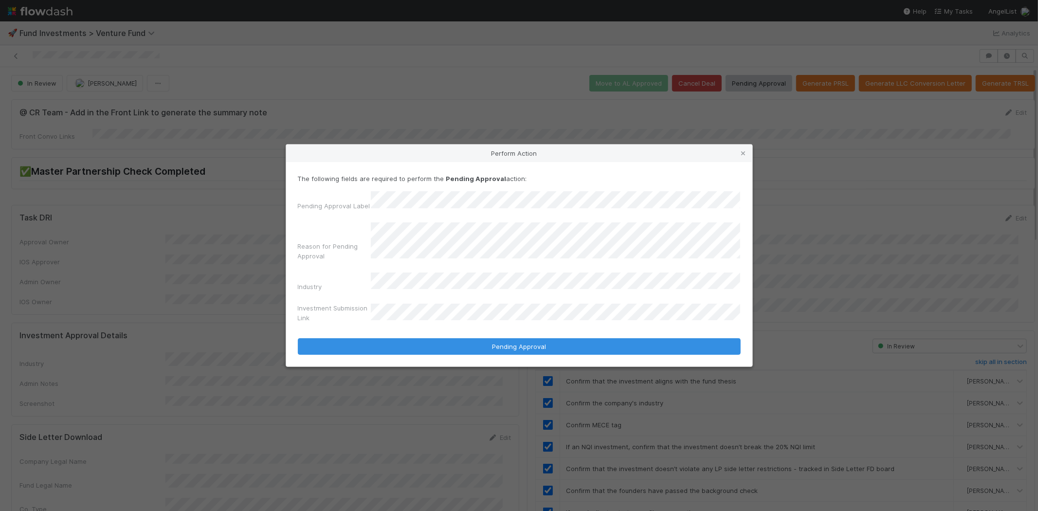
click at [298, 338] on button "Pending Approval" at bounding box center [519, 346] width 443 height 17
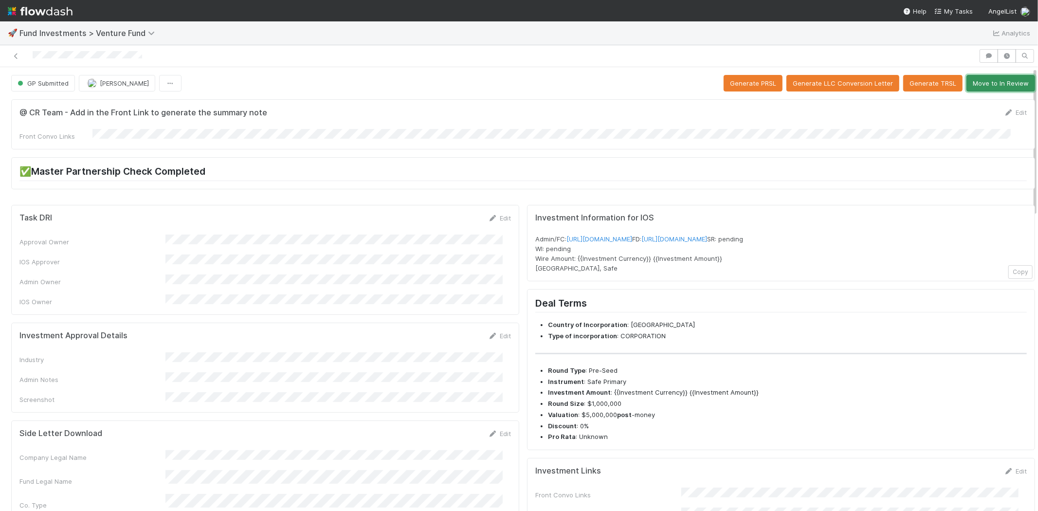
click at [994, 77] on button "Move to In Review" at bounding box center [1000, 83] width 69 height 17
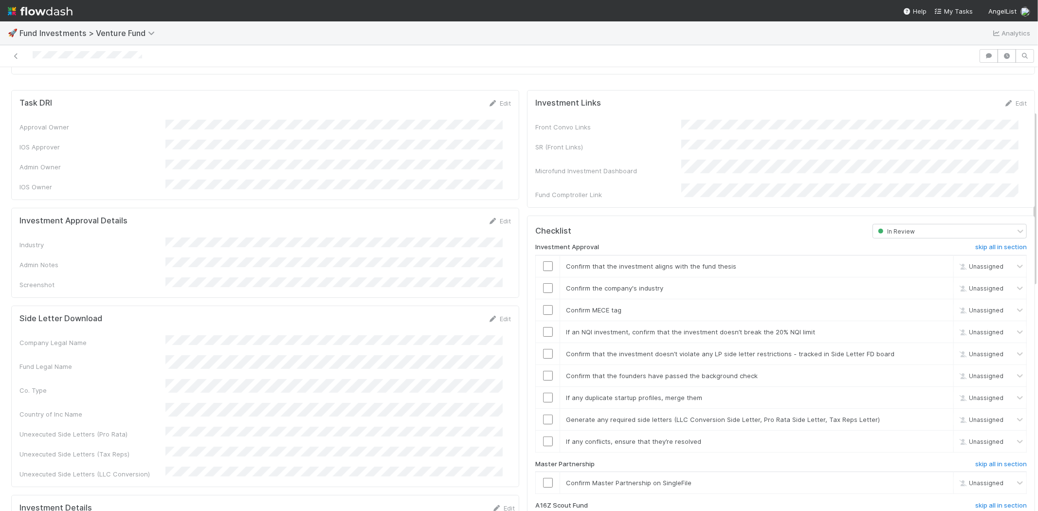
scroll to position [108, 0]
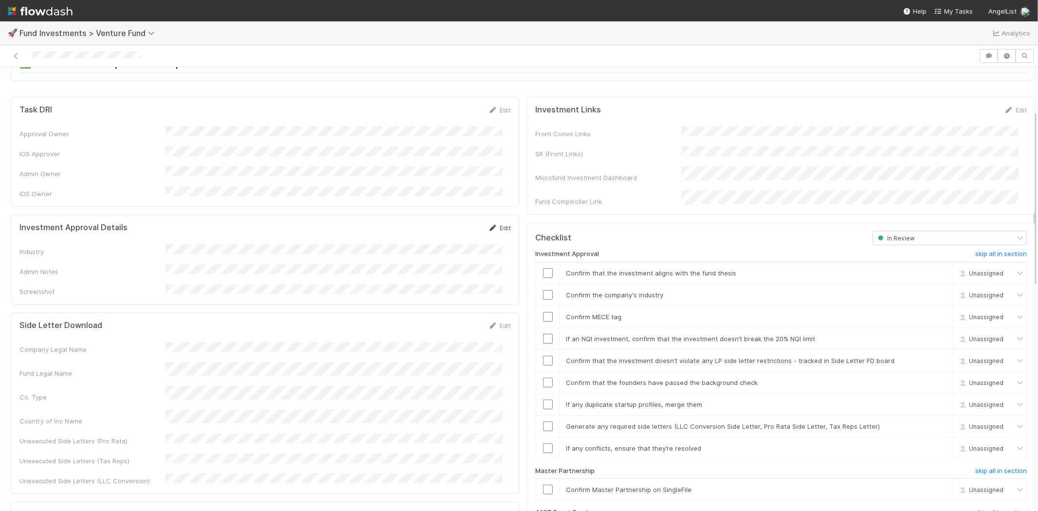
click at [493, 224] on link "Edit" at bounding box center [499, 228] width 23 height 8
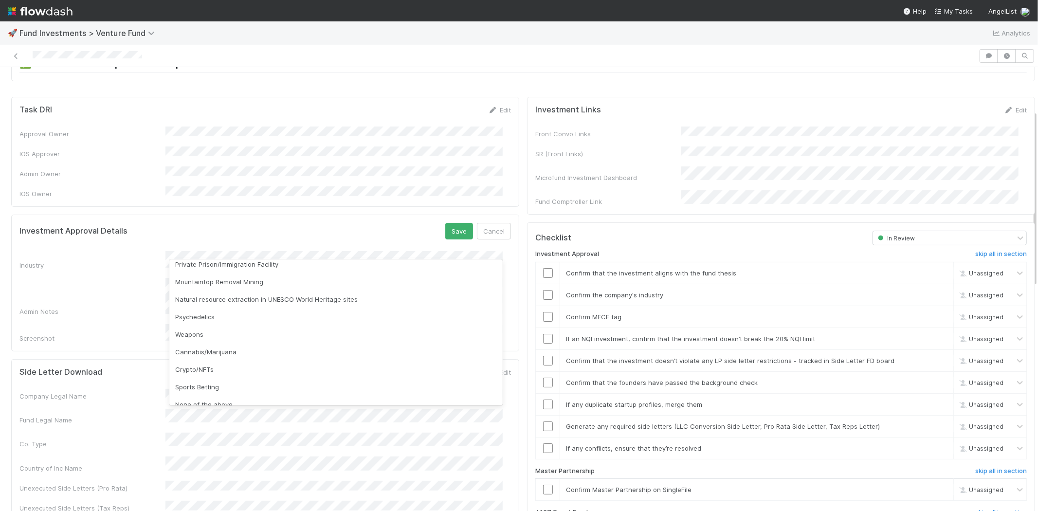
scroll to position [278, 0]
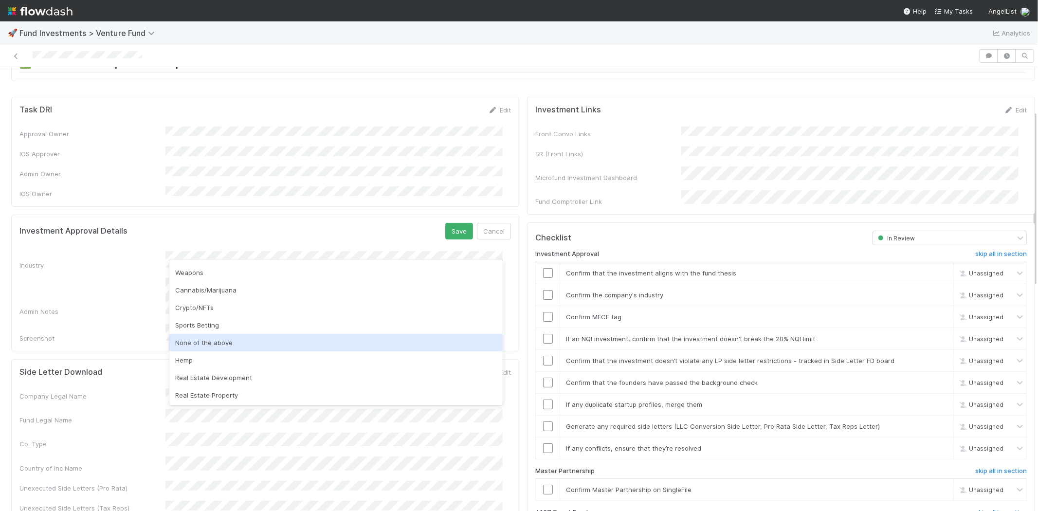
click at [220, 337] on div "None of the above" at bounding box center [335, 343] width 333 height 18
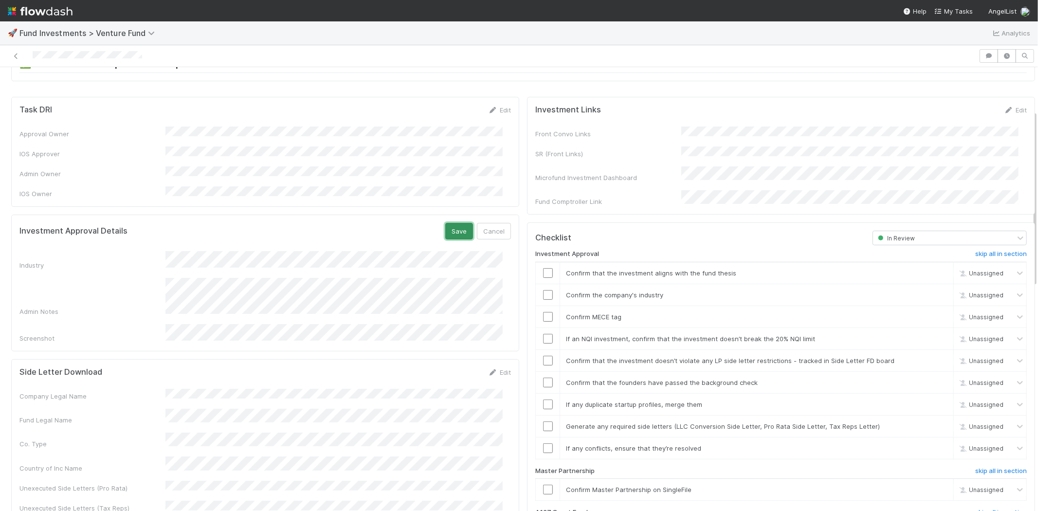
click at [453, 223] on button "Save" at bounding box center [459, 231] width 28 height 17
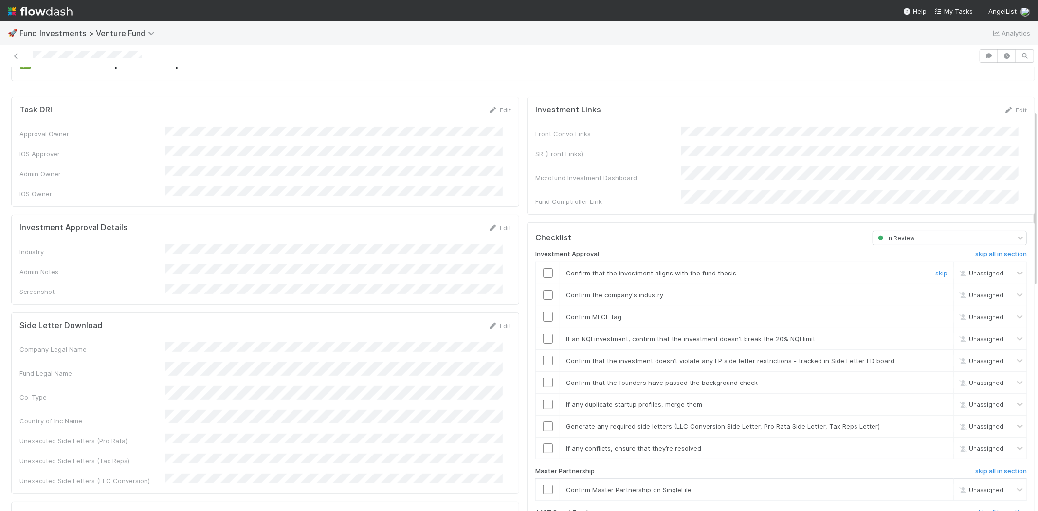
click at [543, 268] on input "checkbox" at bounding box center [548, 273] width 10 height 10
click at [543, 290] on input "checkbox" at bounding box center [548, 295] width 10 height 10
click at [543, 312] on input "checkbox" at bounding box center [548, 317] width 10 height 10
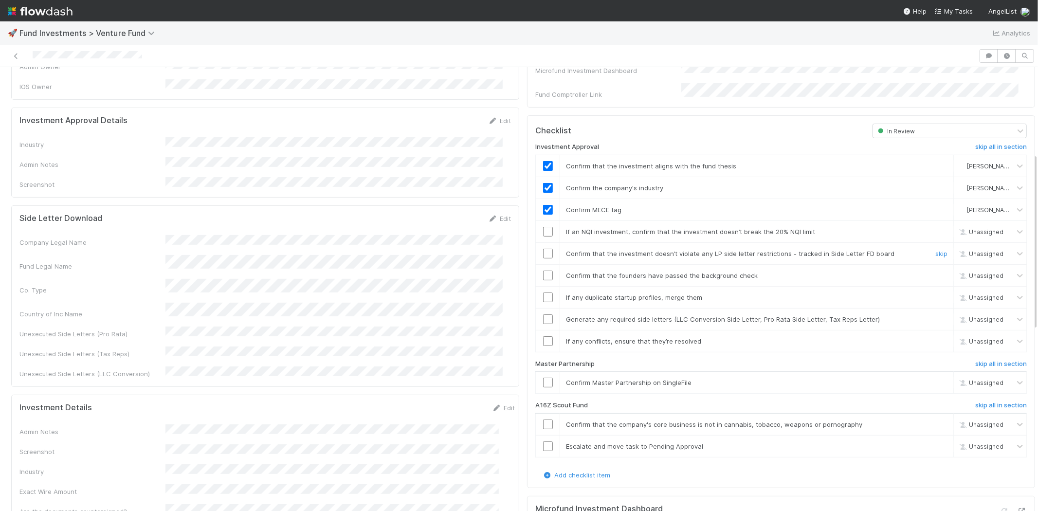
scroll to position [216, 0]
click at [543, 226] on input "checkbox" at bounding box center [548, 231] width 10 height 10
click at [543, 248] on input "checkbox" at bounding box center [548, 253] width 10 height 10
click at [543, 270] on input "checkbox" at bounding box center [548, 275] width 10 height 10
click at [543, 291] on input "checkbox" at bounding box center [548, 296] width 10 height 10
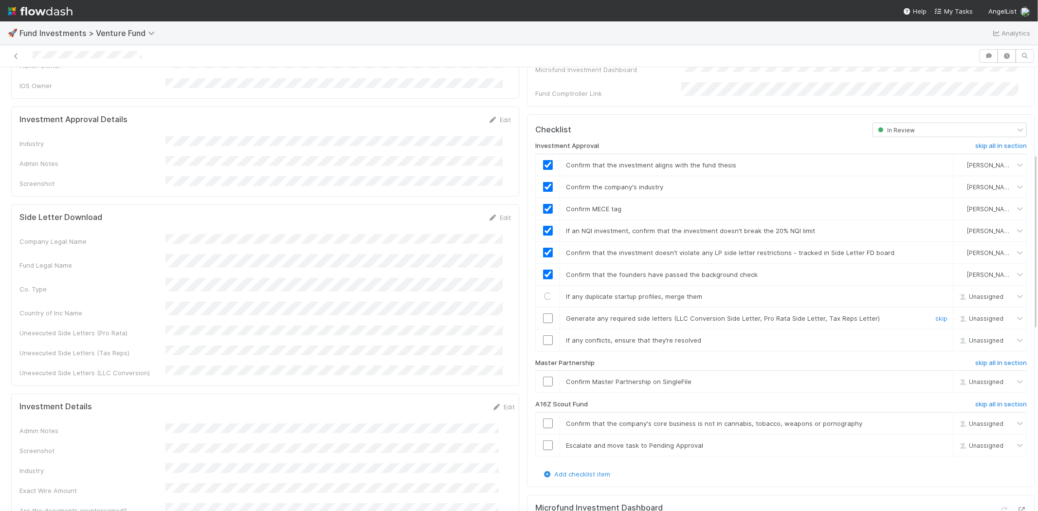
click at [543, 313] on input "checkbox" at bounding box center [548, 318] width 10 height 10
click at [543, 335] on input "checkbox" at bounding box center [548, 340] width 10 height 10
checkbox input "true"
click at [543, 313] on input "checkbox" at bounding box center [548, 318] width 10 height 10
click at [543, 377] on input "checkbox" at bounding box center [548, 382] width 10 height 10
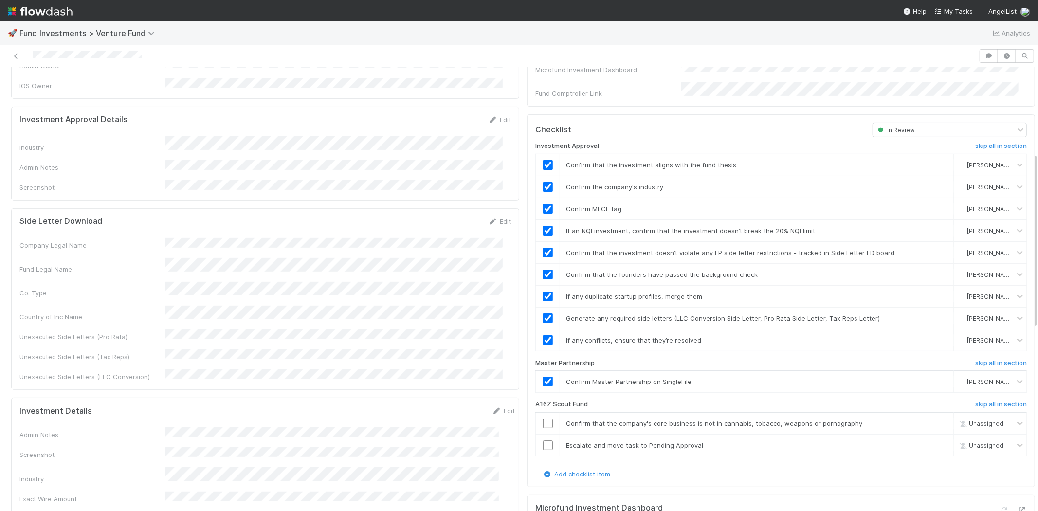
click at [167, 57] on div at bounding box center [489, 56] width 971 height 14
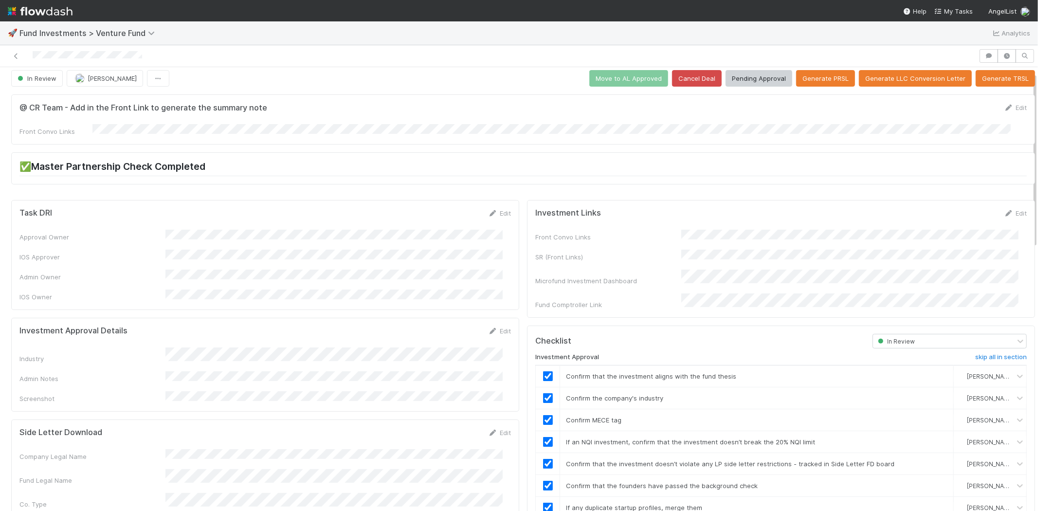
scroll to position [0, 0]
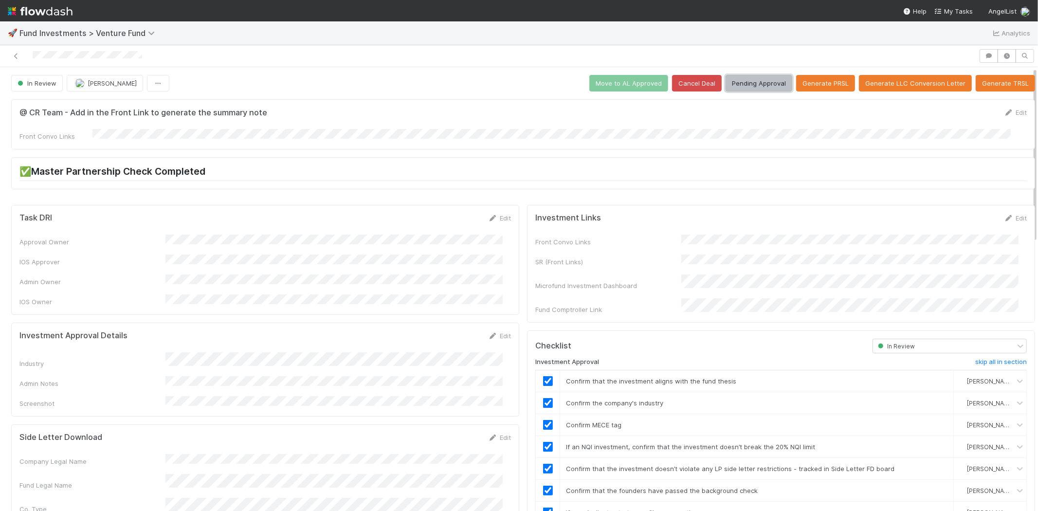
click at [752, 82] on button "Pending Approval" at bounding box center [759, 83] width 67 height 17
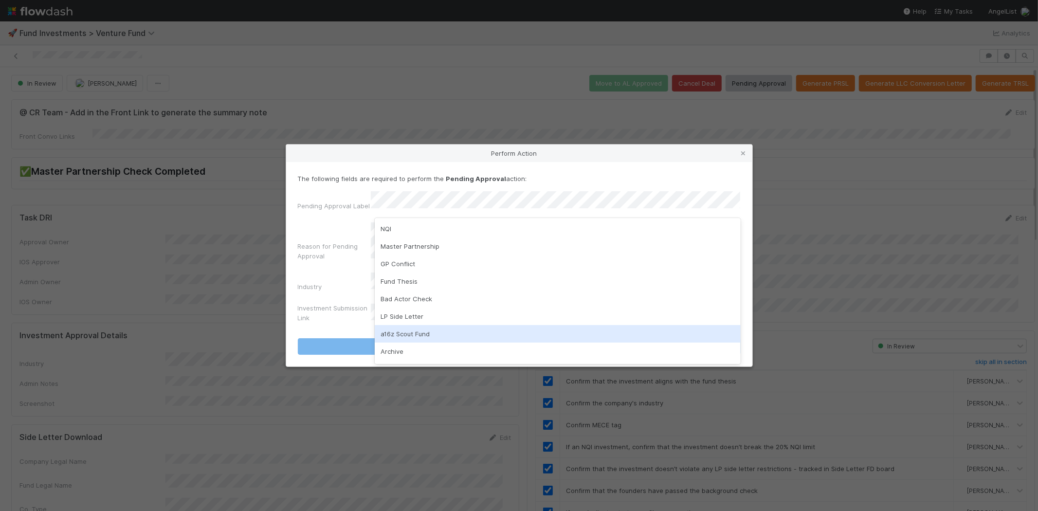
click at [392, 328] on div "a16z Scout Fund" at bounding box center [558, 334] width 366 height 18
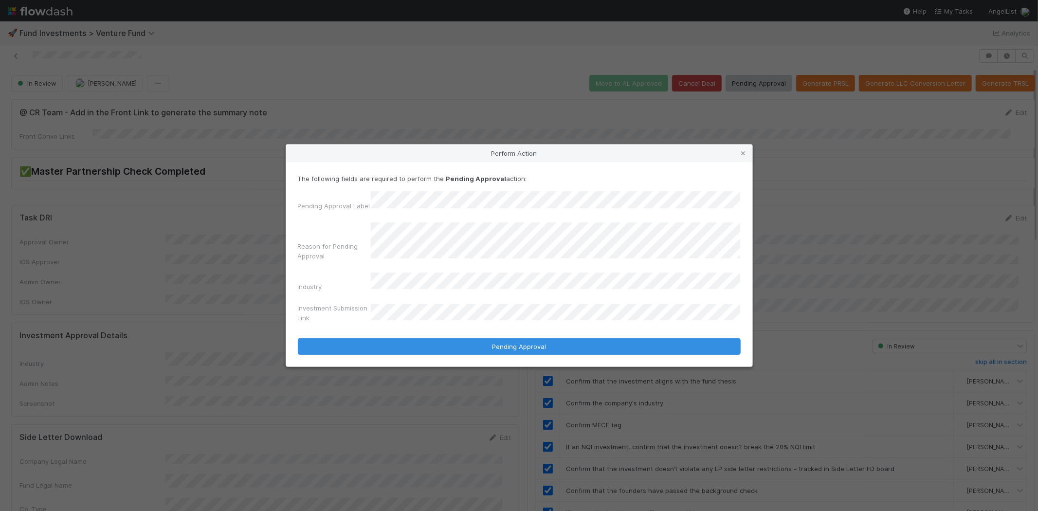
click at [298, 338] on button "Pending Approval" at bounding box center [519, 346] width 443 height 17
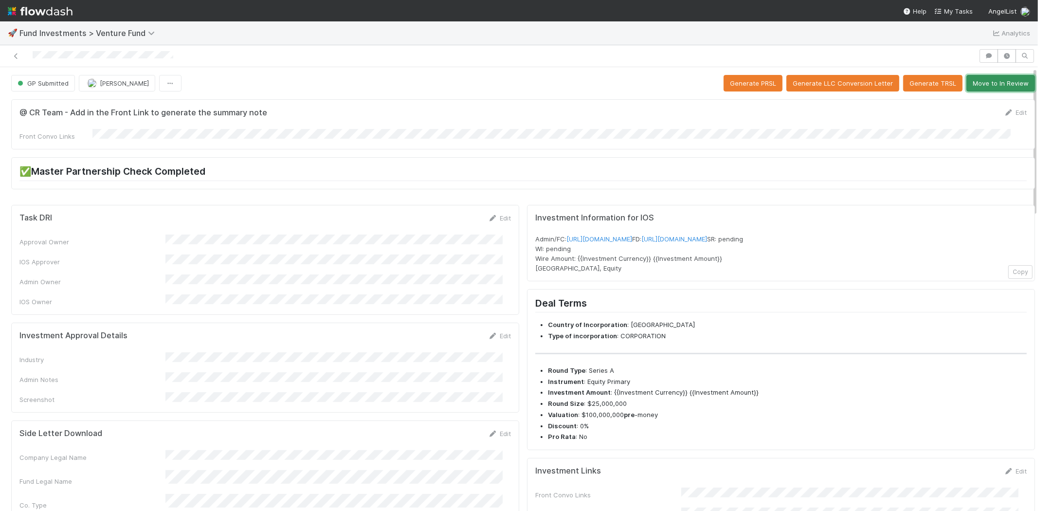
click at [985, 75] on button "Move to In Review" at bounding box center [1000, 83] width 69 height 17
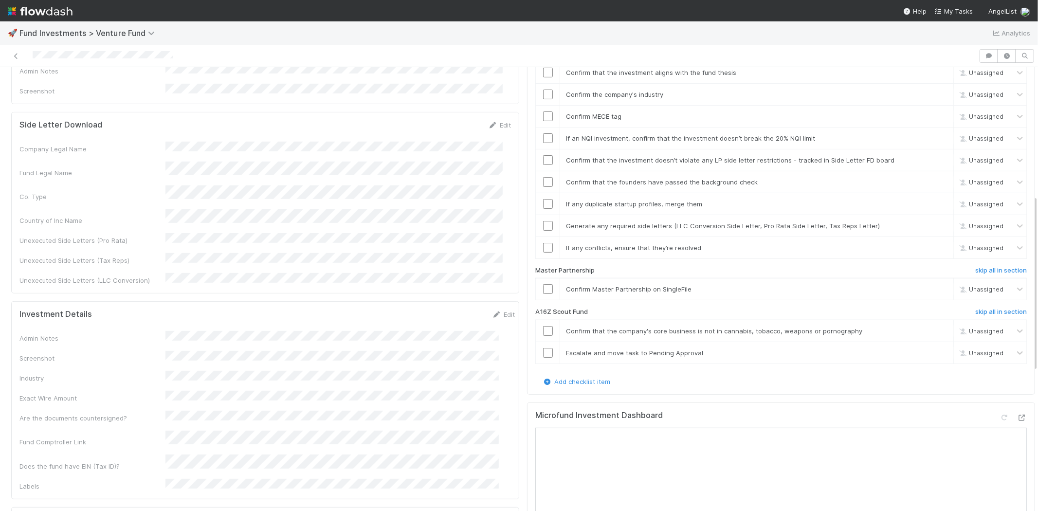
scroll to position [324, 0]
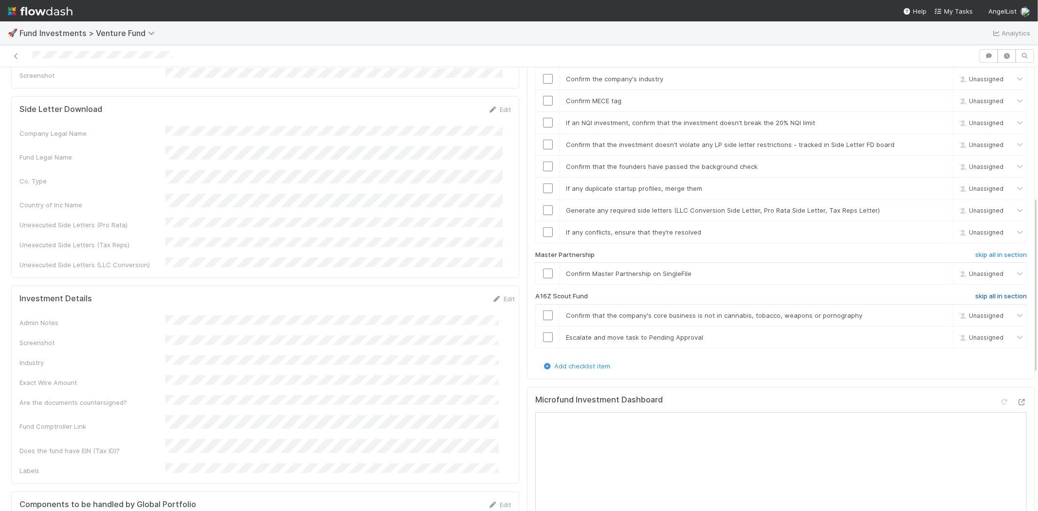
click at [977, 292] on h6 "skip all in section" at bounding box center [1001, 296] width 52 height 8
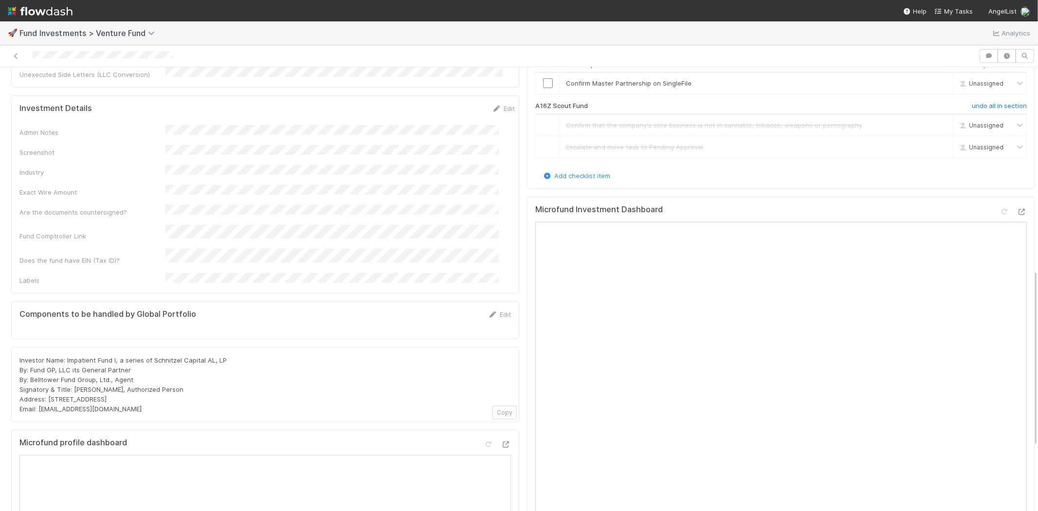
scroll to position [487, 0]
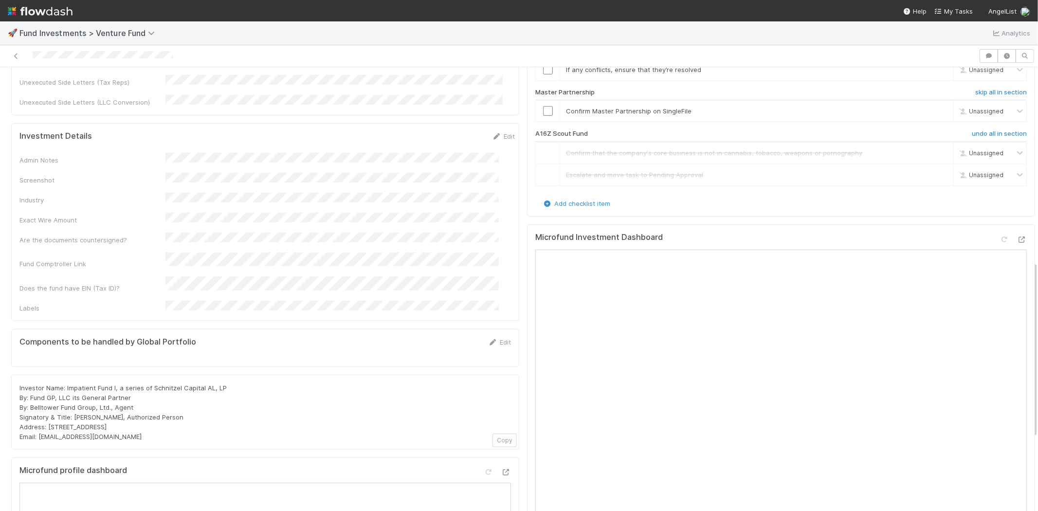
click at [161, 383] on div "Investor Name: Impatient Fund I, a series of Schnitzel Capital AL, LP By: Fund …" at bounding box center [264, 412] width 491 height 58
click at [158, 384] on span "Investor Name: Impatient Fund I, a series of Schnitzel Capital AL, LP By: Fund …" at bounding box center [122, 412] width 207 height 56
copy span "Schnitzel"
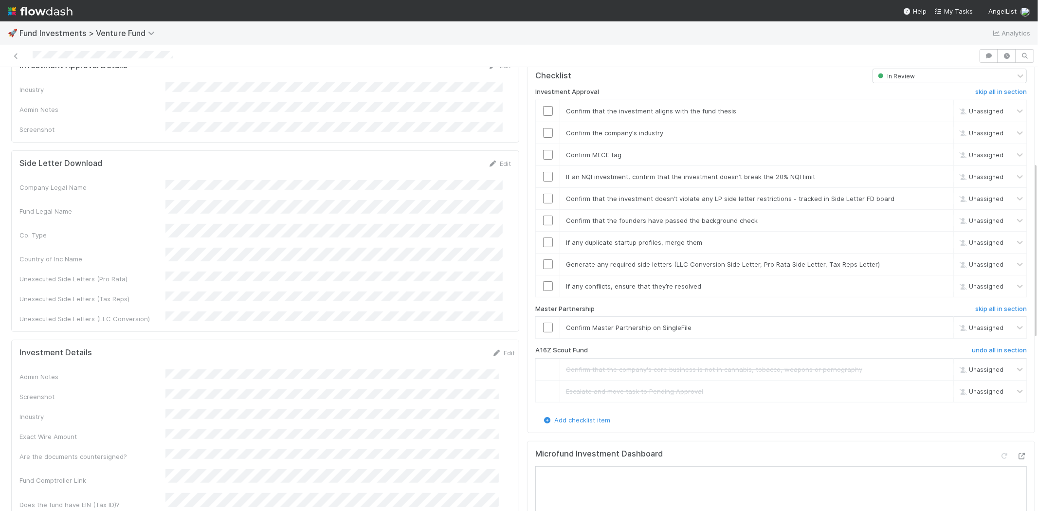
scroll to position [162, 0]
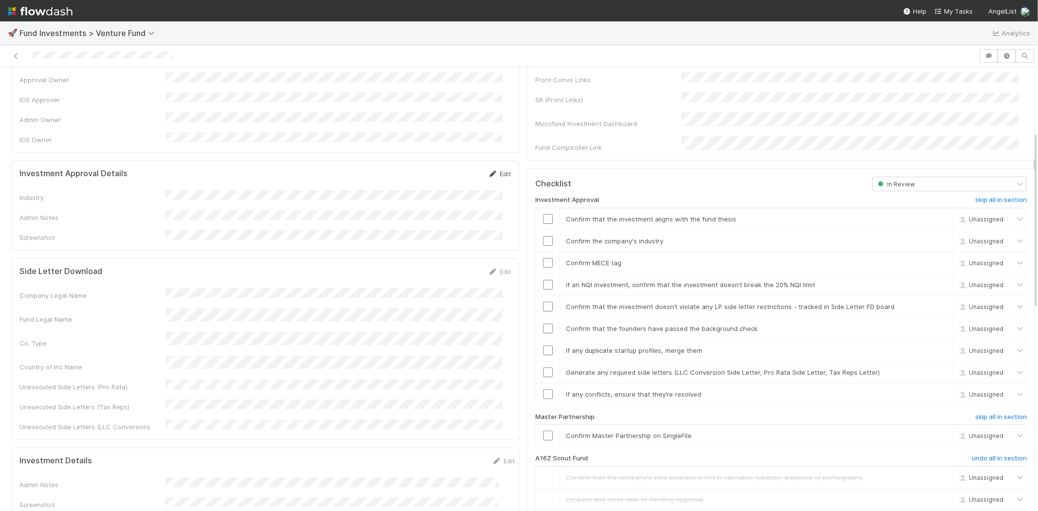
click at [497, 170] on link "Edit" at bounding box center [499, 174] width 23 height 8
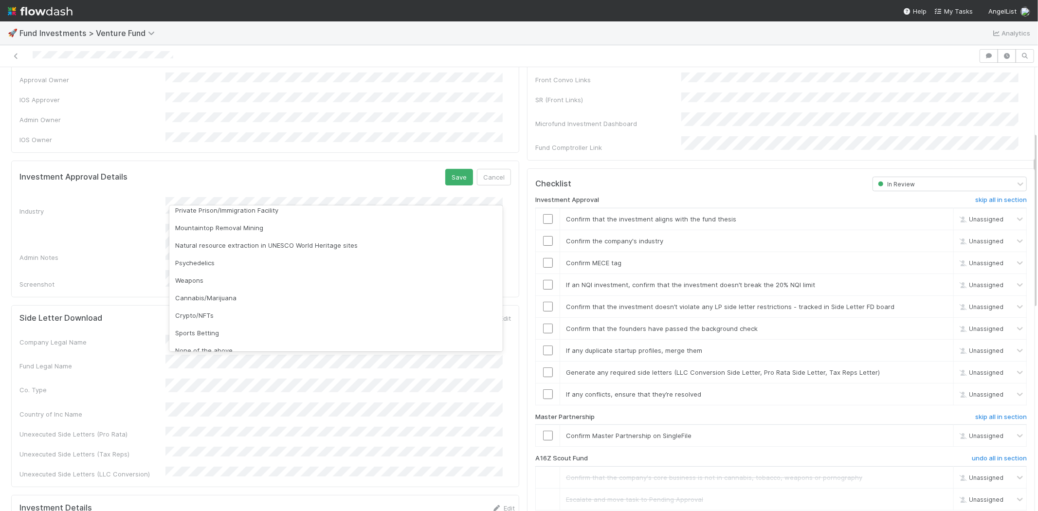
scroll to position [278, 0]
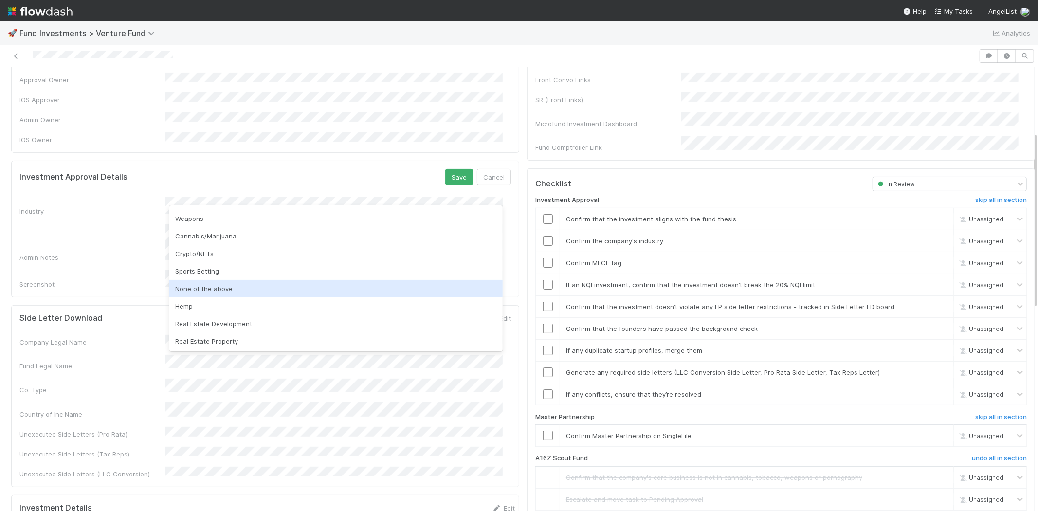
click at [208, 288] on div "None of the above" at bounding box center [335, 289] width 333 height 18
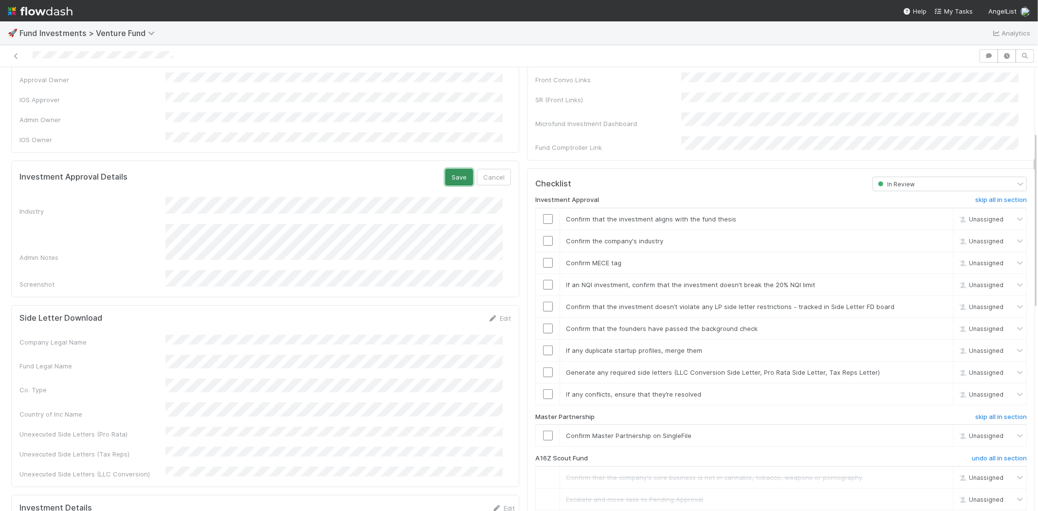
click at [454, 169] on button "Save" at bounding box center [459, 177] width 28 height 17
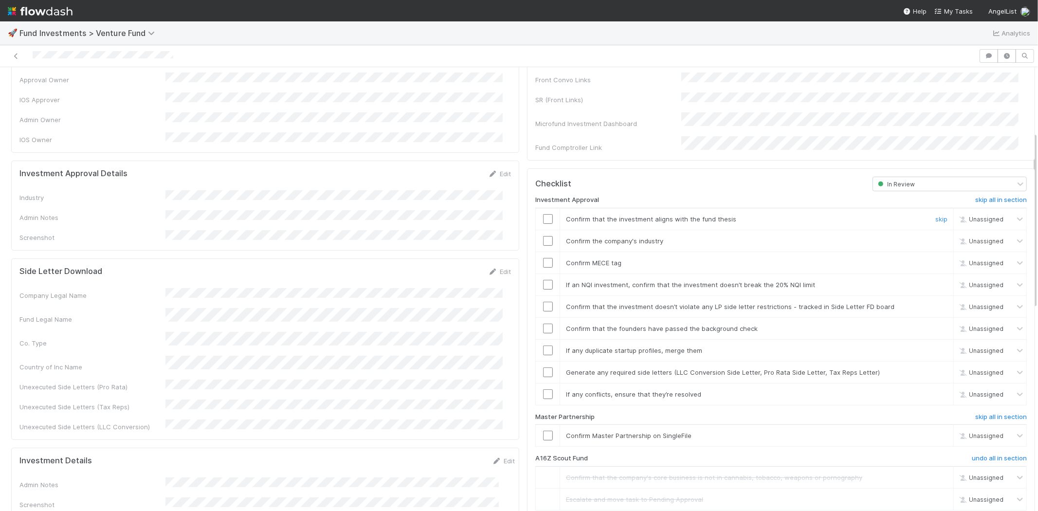
click at [543, 214] on input "checkbox" at bounding box center [548, 219] width 10 height 10
click at [543, 236] on input "checkbox" at bounding box center [548, 241] width 10 height 10
click at [543, 258] on input "checkbox" at bounding box center [548, 263] width 10 height 10
click at [543, 280] on input "checkbox" at bounding box center [548, 285] width 10 height 10
click at [543, 214] on input "checkbox" at bounding box center [548, 219] width 10 height 10
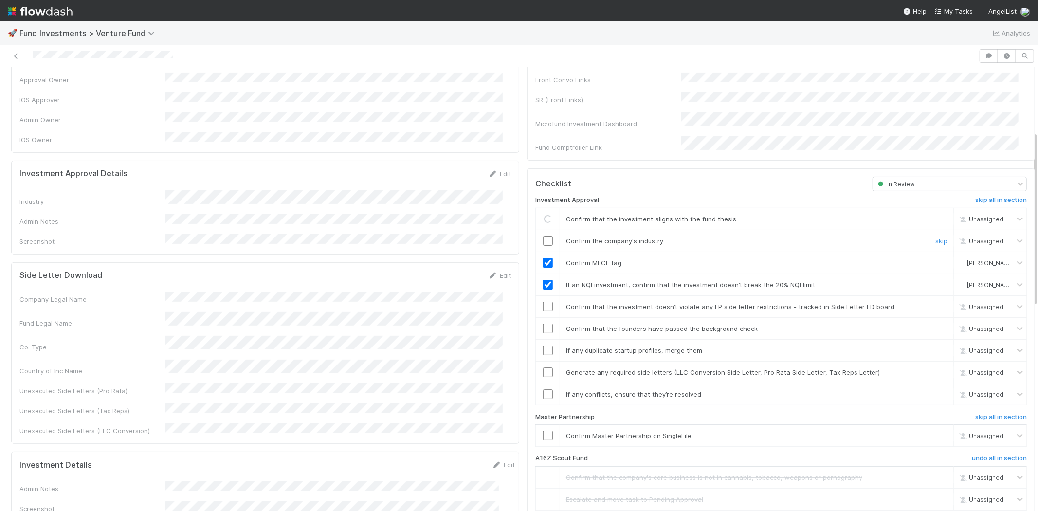
click at [543, 236] on input "checkbox" at bounding box center [548, 241] width 10 height 10
click at [543, 302] on input "checkbox" at bounding box center [548, 307] width 10 height 10
click at [543, 324] on input "checkbox" at bounding box center [548, 329] width 10 height 10
click at [543, 345] on input "checkbox" at bounding box center [548, 350] width 10 height 10
click at [543, 367] on input "checkbox" at bounding box center [548, 372] width 10 height 10
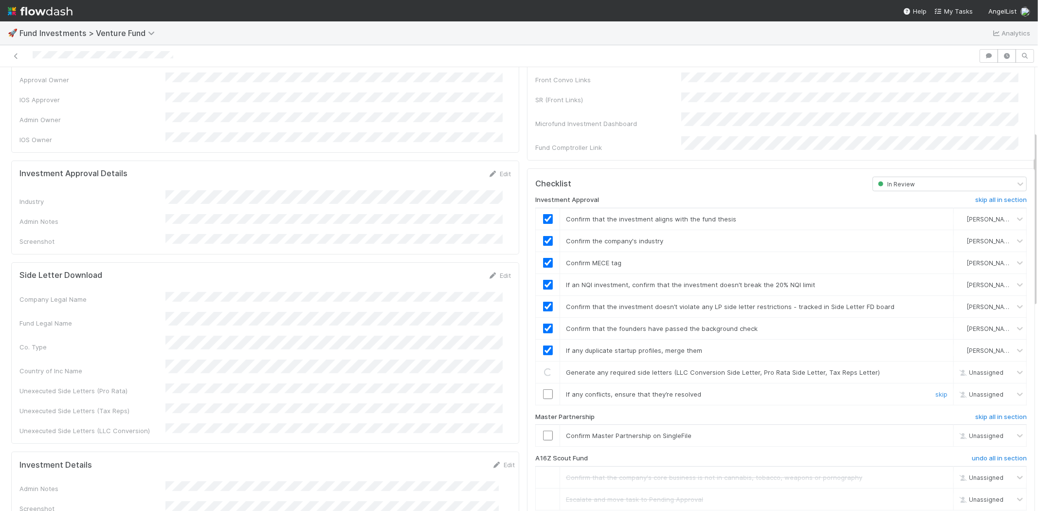
click at [543, 389] on input "checkbox" at bounding box center [548, 394] width 10 height 10
click at [543, 431] on input "checkbox" at bounding box center [548, 436] width 10 height 10
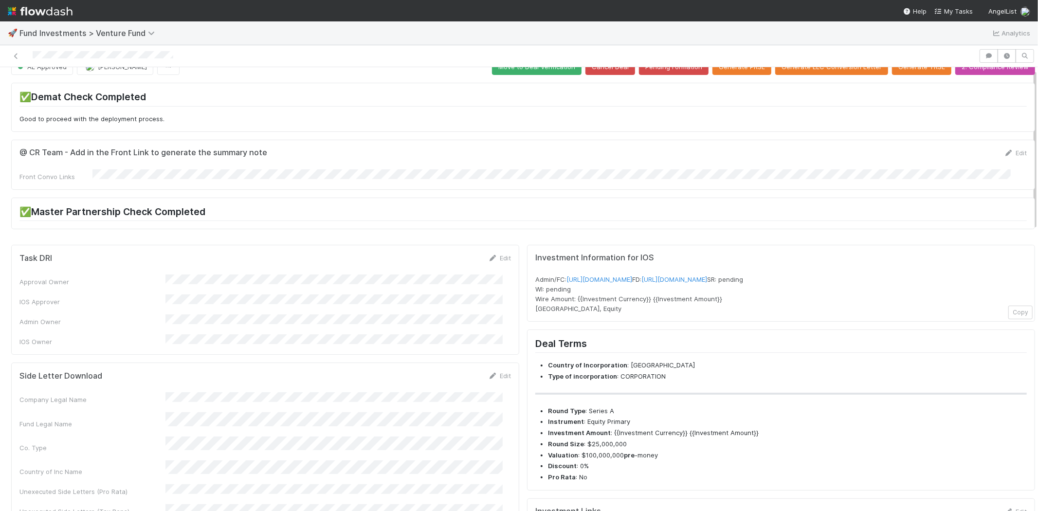
scroll to position [0, 0]
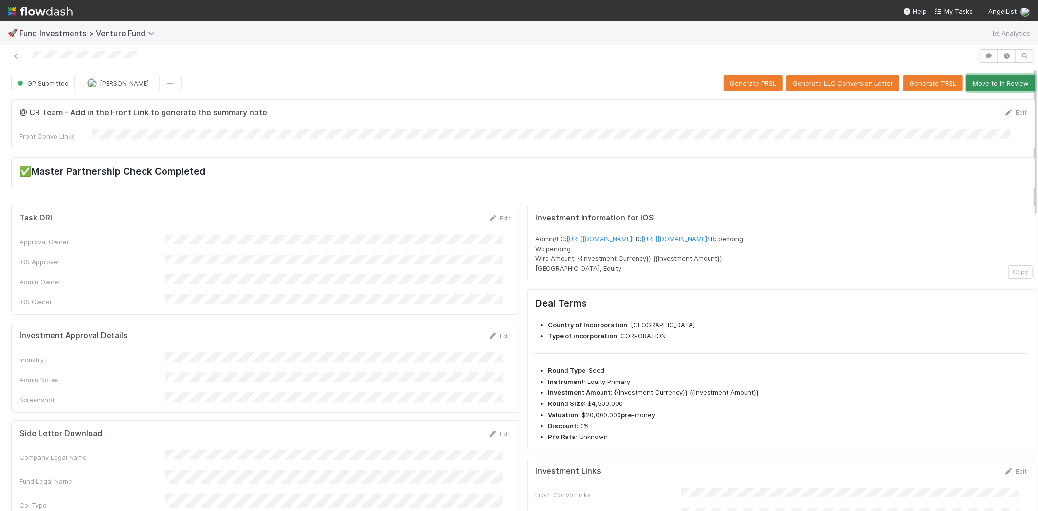
click at [979, 79] on button "Move to In Review" at bounding box center [1000, 83] width 69 height 17
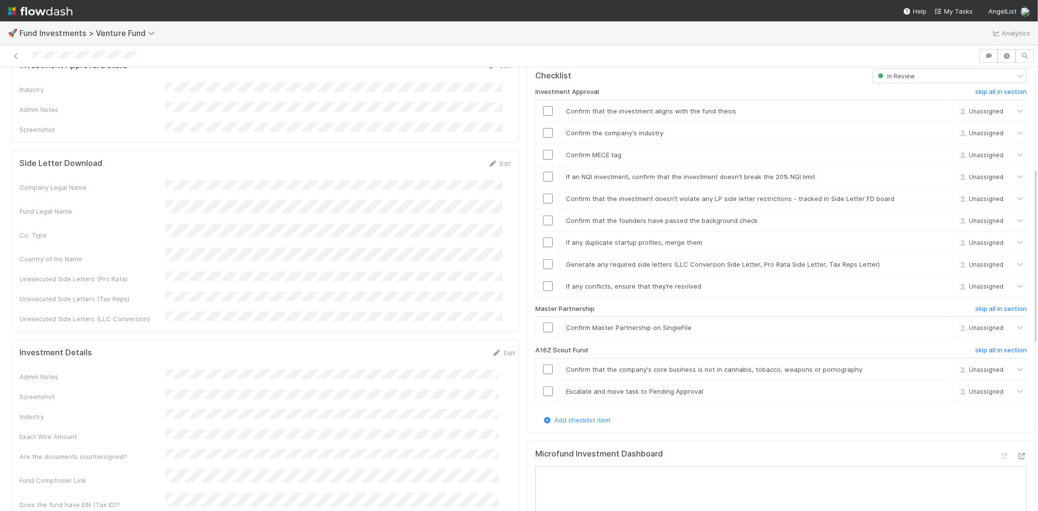
scroll to position [162, 0]
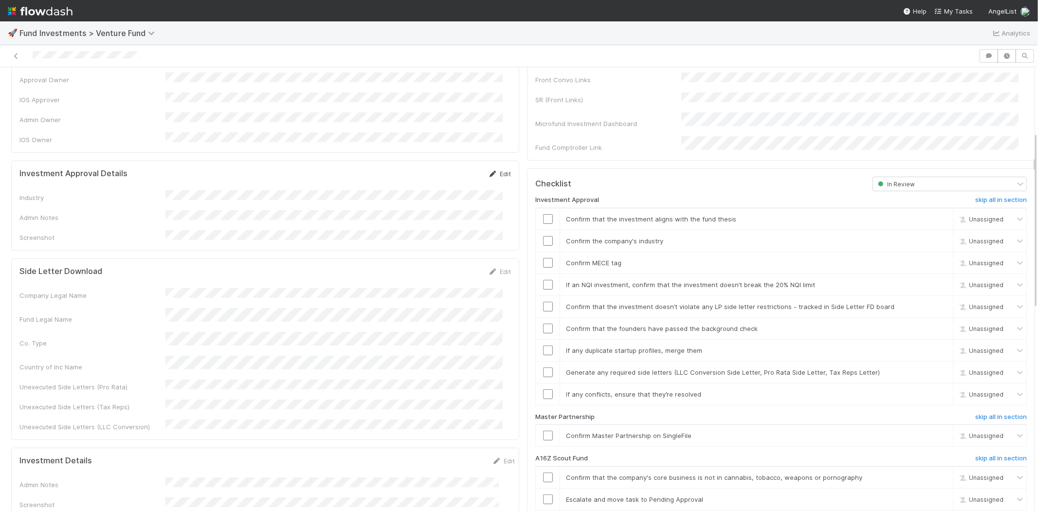
click at [489, 171] on icon at bounding box center [493, 174] width 10 height 6
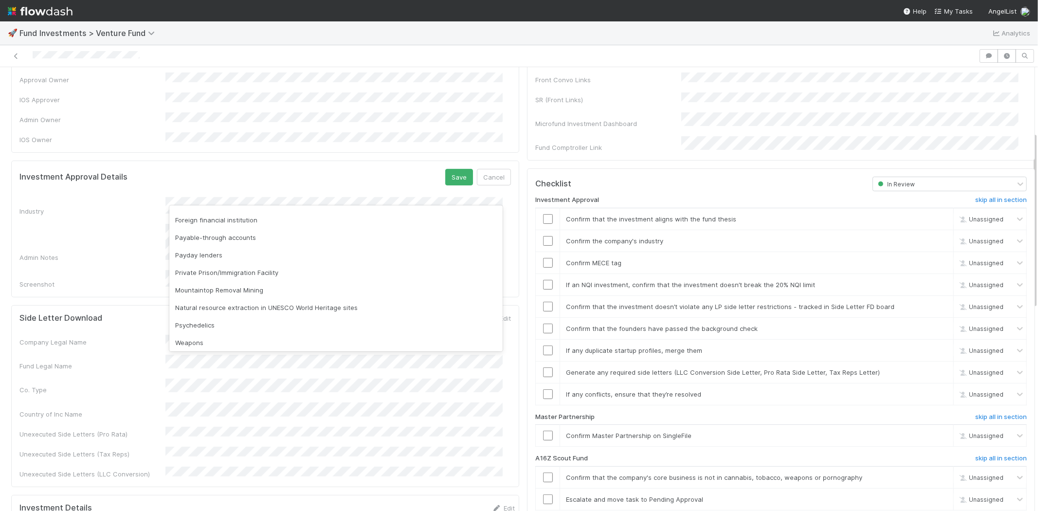
scroll to position [278, 0]
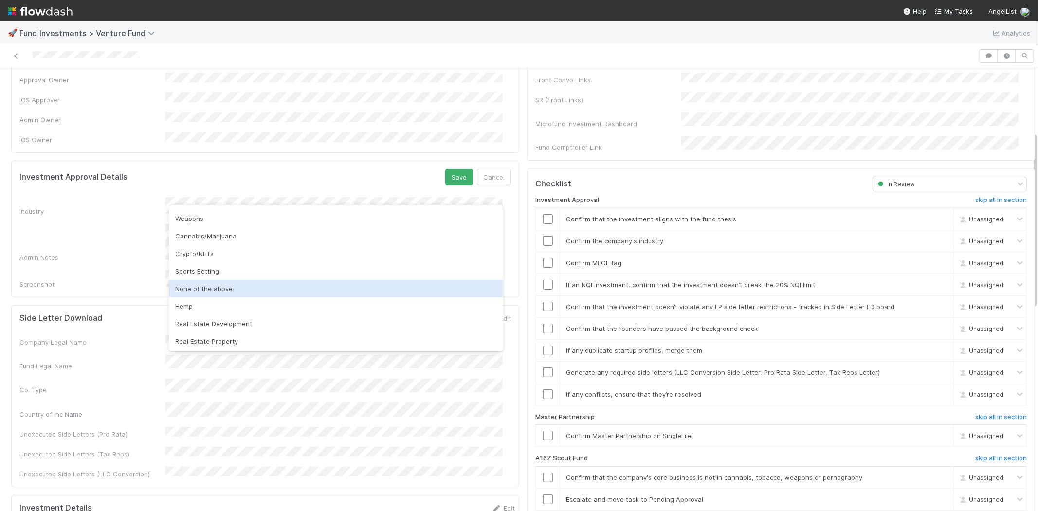
click at [230, 284] on div "None of the above" at bounding box center [335, 289] width 333 height 18
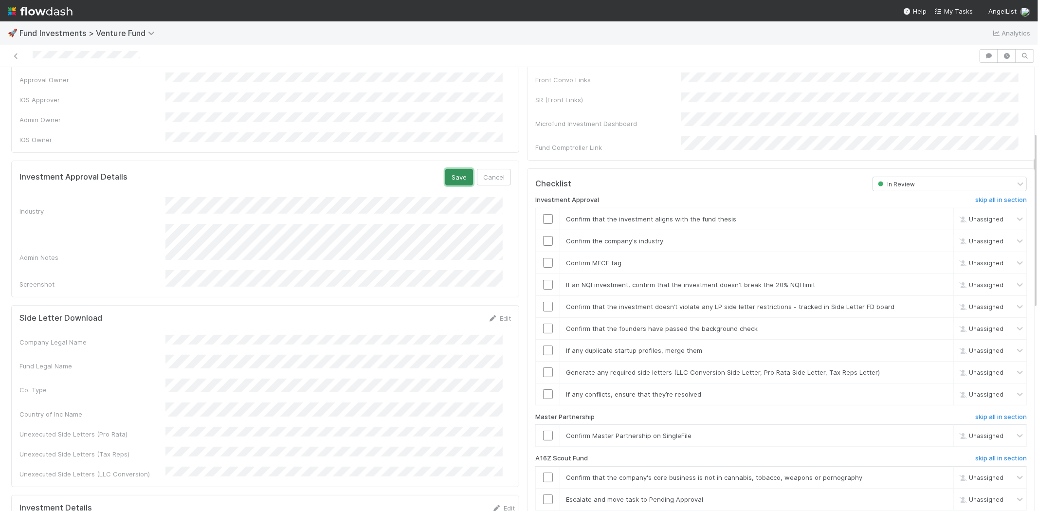
click at [445, 169] on button "Save" at bounding box center [459, 177] width 28 height 17
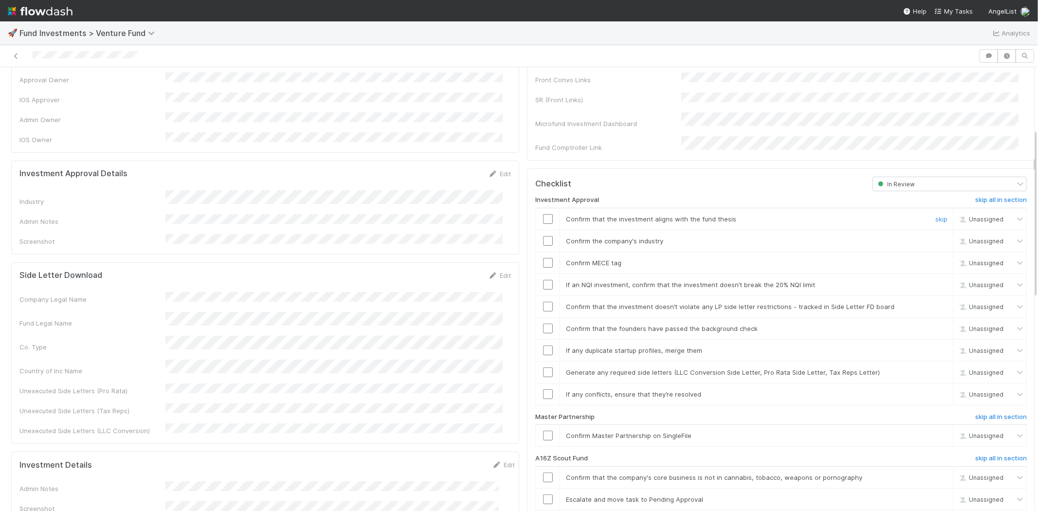
click at [536, 214] on div at bounding box center [548, 219] width 24 height 10
drag, startPoint x: 537, startPoint y: 202, endPoint x: 539, endPoint y: 221, distance: 18.6
click at [543, 214] on input "checkbox" at bounding box center [548, 219] width 10 height 10
click at [543, 236] on input "checkbox" at bounding box center [548, 241] width 10 height 10
click at [543, 258] on input "checkbox" at bounding box center [548, 263] width 10 height 10
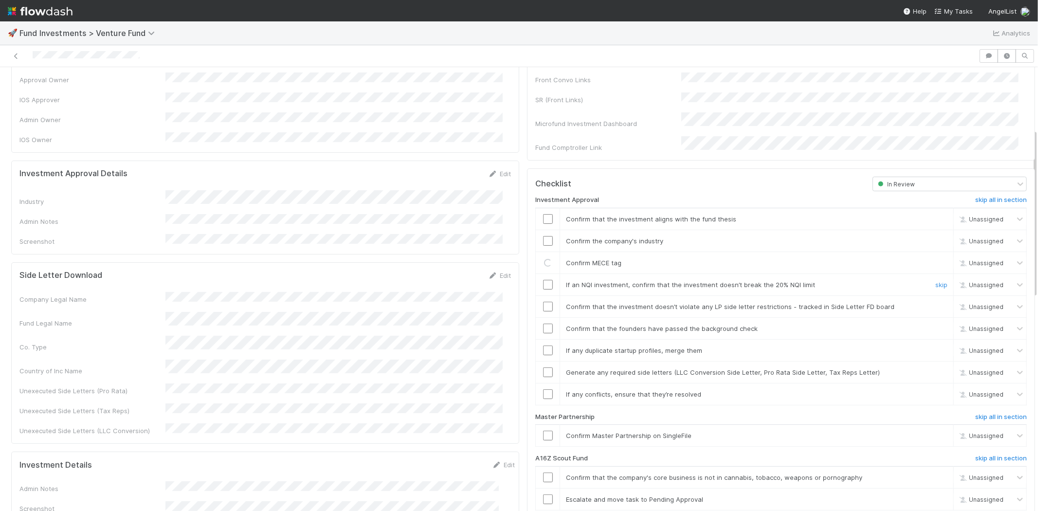
click at [543, 280] on input "checkbox" at bounding box center [548, 285] width 10 height 10
checkbox input "true"
drag, startPoint x: 543, startPoint y: 249, endPoint x: 544, endPoint y: 280, distance: 31.2
click at [543, 258] on input "checkbox" at bounding box center [548, 263] width 10 height 10
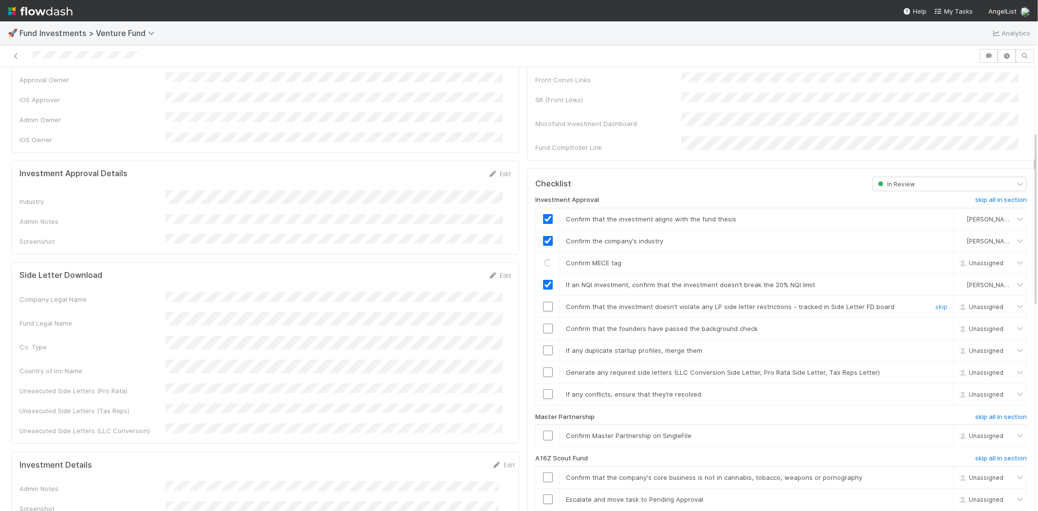
click at [544, 295] on td at bounding box center [548, 306] width 24 height 22
click at [543, 302] on input "checkbox" at bounding box center [548, 307] width 10 height 10
click at [543, 324] on input "checkbox" at bounding box center [548, 329] width 10 height 10
click at [543, 345] on input "checkbox" at bounding box center [548, 350] width 10 height 10
click at [543, 367] on input "checkbox" at bounding box center [548, 372] width 10 height 10
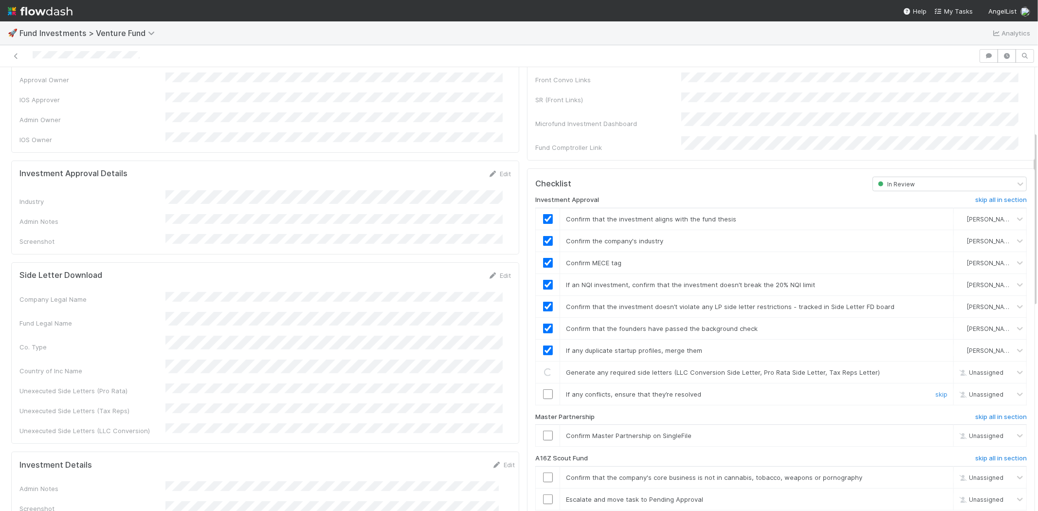
click at [543, 389] on input "checkbox" at bounding box center [548, 394] width 10 height 10
click at [543, 431] on input "checkbox" at bounding box center [548, 436] width 10 height 10
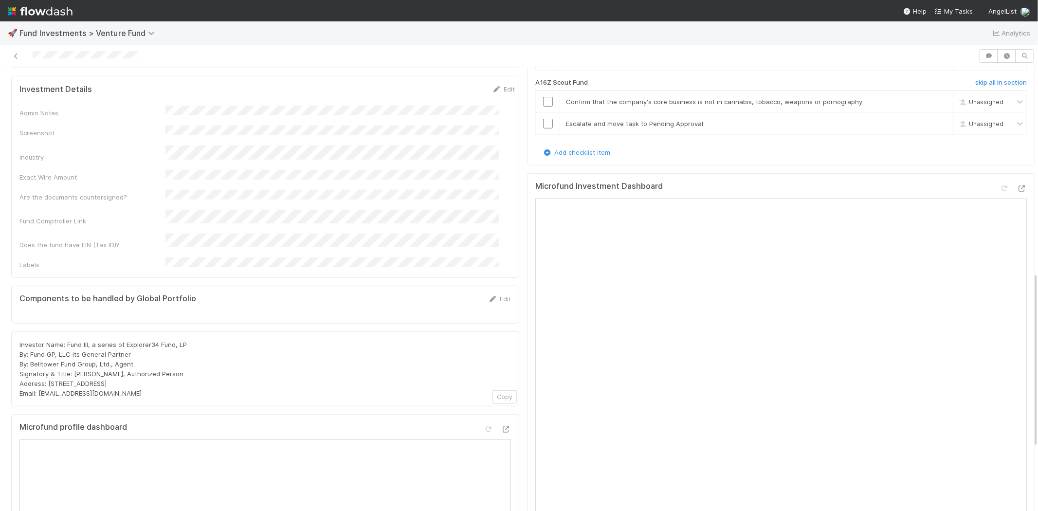
scroll to position [541, 0]
click at [999, 181] on div at bounding box center [1012, 188] width 27 height 14
click at [999, 182] on icon at bounding box center [1004, 185] width 10 height 6
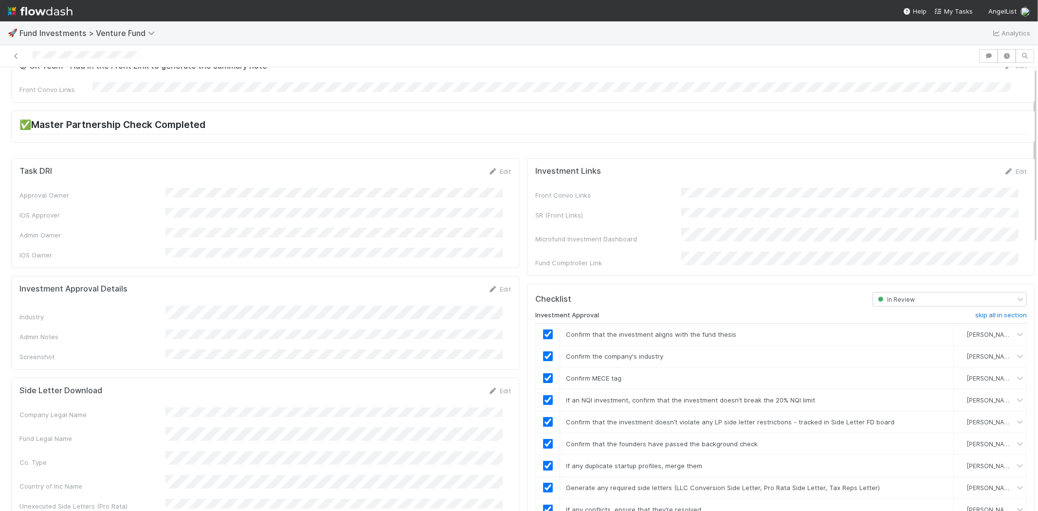
scroll to position [0, 0]
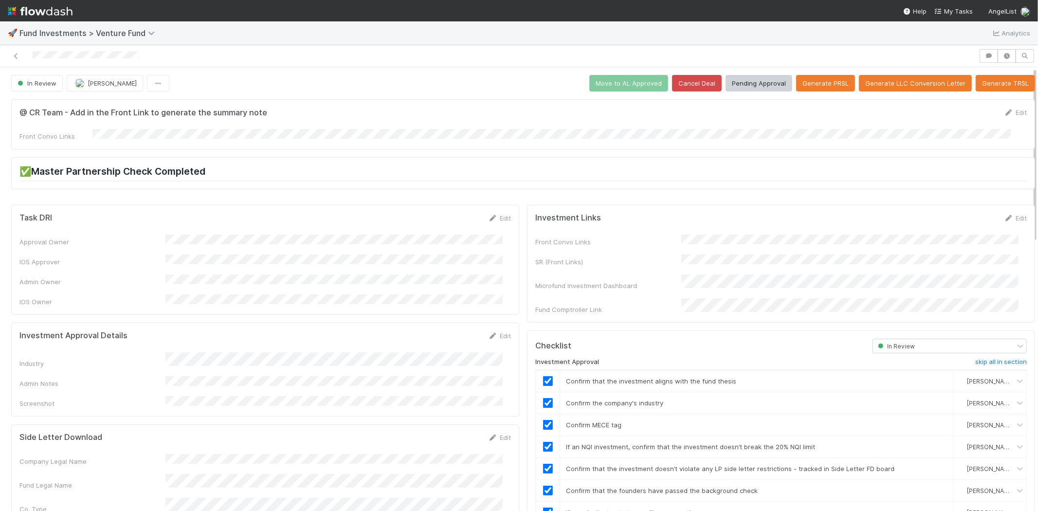
click at [181, 56] on div at bounding box center [489, 56] width 971 height 14
click at [736, 81] on button "Pending Approval" at bounding box center [759, 83] width 67 height 17
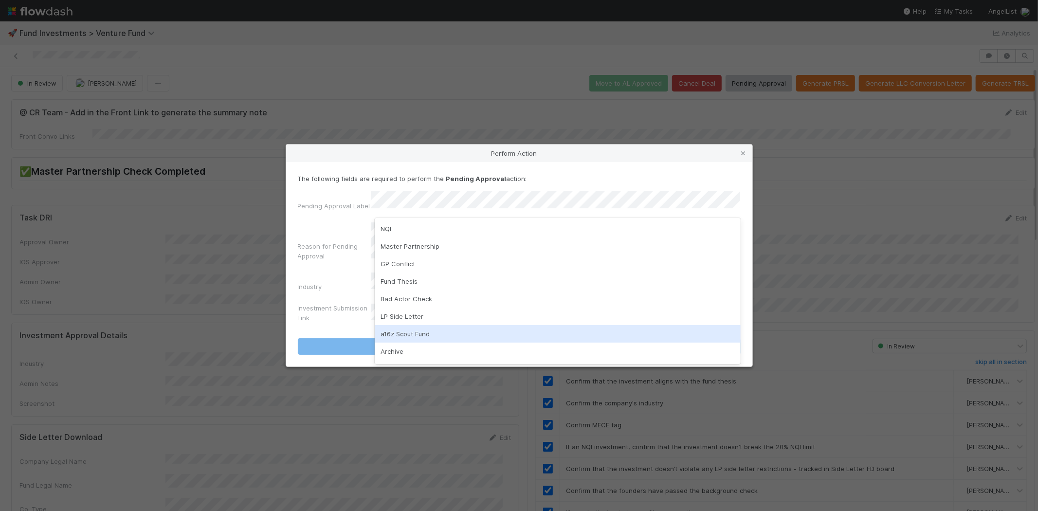
click at [395, 328] on div "a16z Scout Fund" at bounding box center [558, 334] width 366 height 18
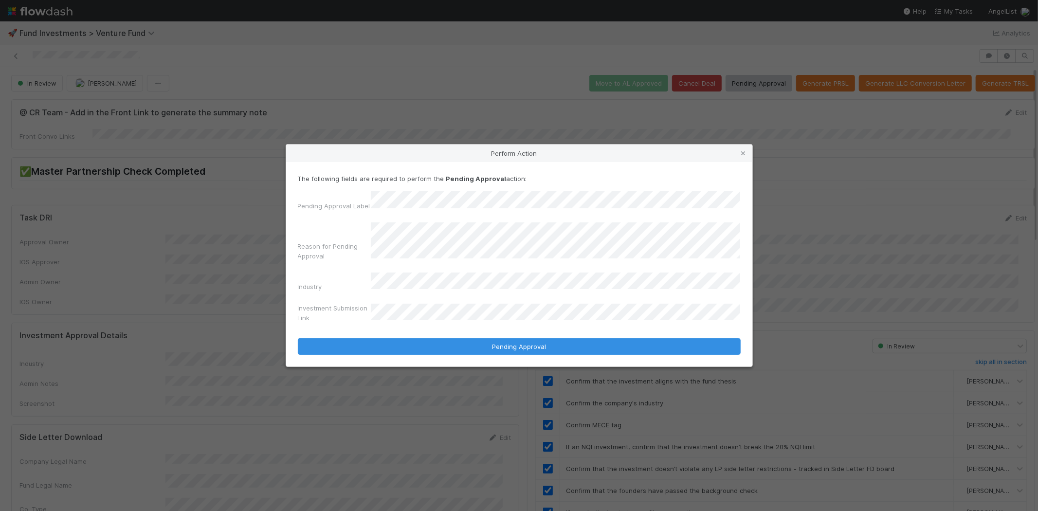
click at [401, 320] on form "The following fields are required to perform the Pending Approval action: Pendi…" at bounding box center [519, 264] width 443 height 181
click at [298, 338] on button "Pending Approval" at bounding box center [519, 346] width 443 height 17
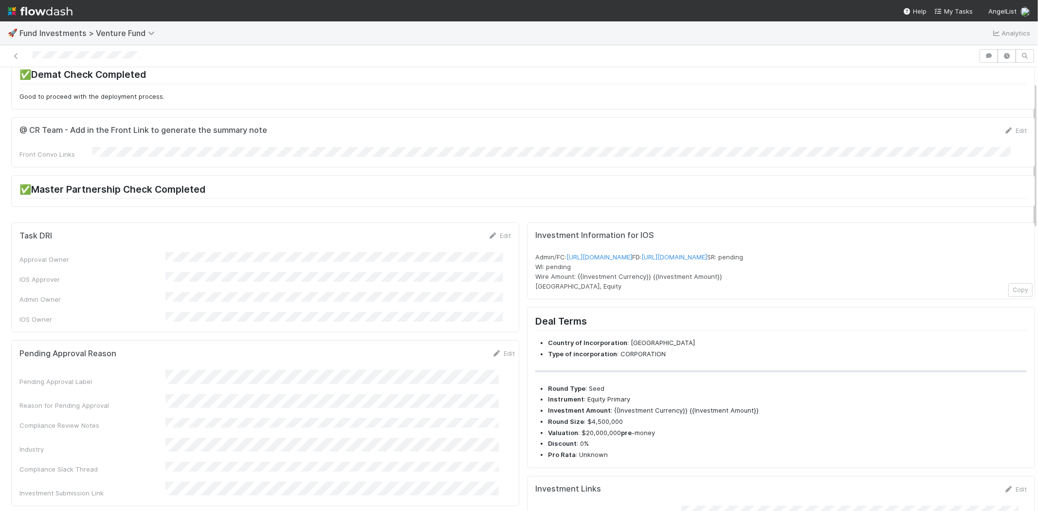
scroll to position [54, 0]
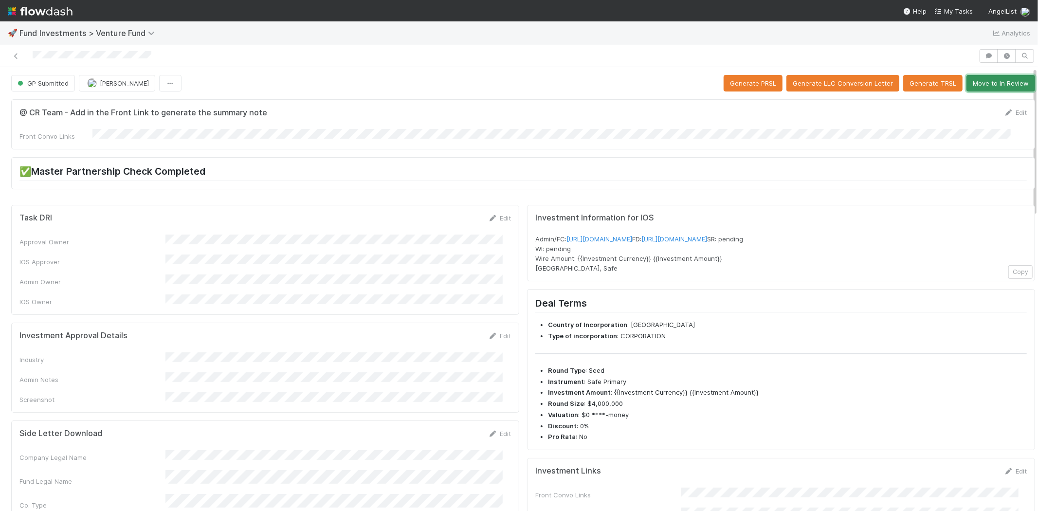
click at [986, 79] on button "Move to In Review" at bounding box center [1000, 83] width 69 height 17
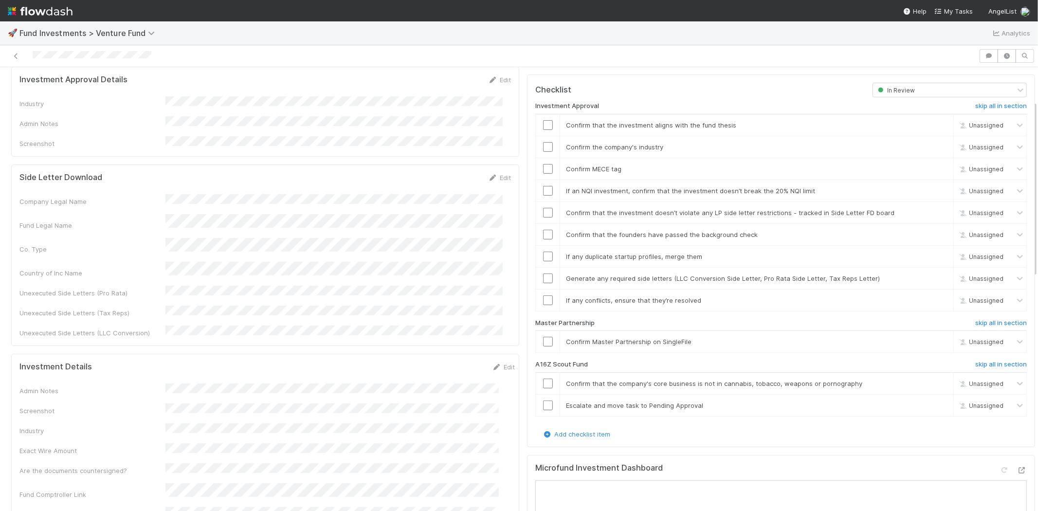
scroll to position [270, 0]
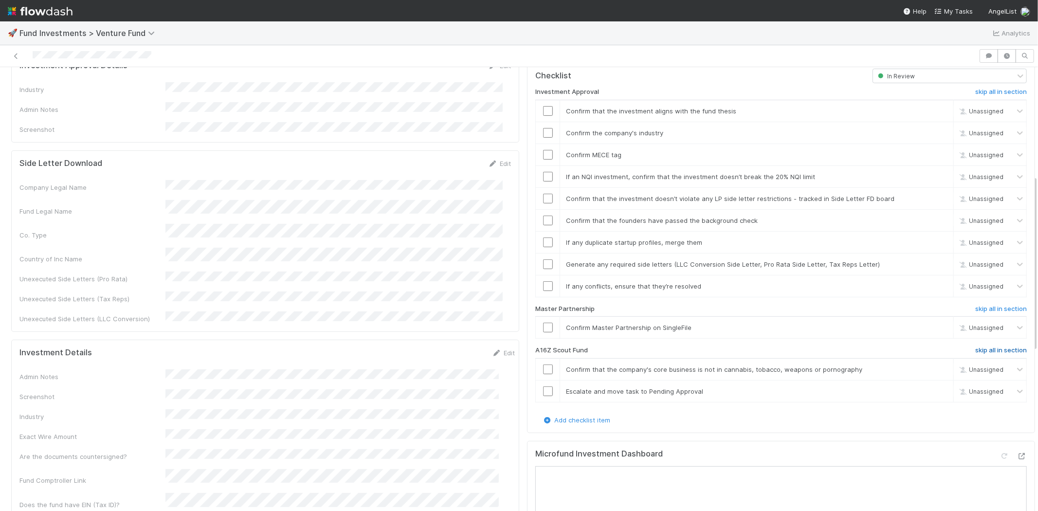
click at [980, 346] on h6 "skip all in section" at bounding box center [1001, 350] width 52 height 8
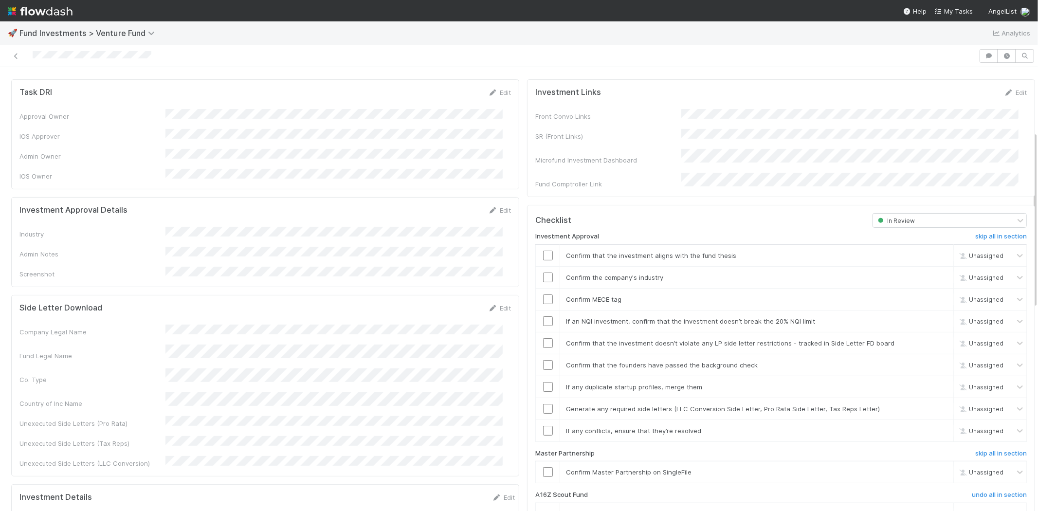
scroll to position [108, 0]
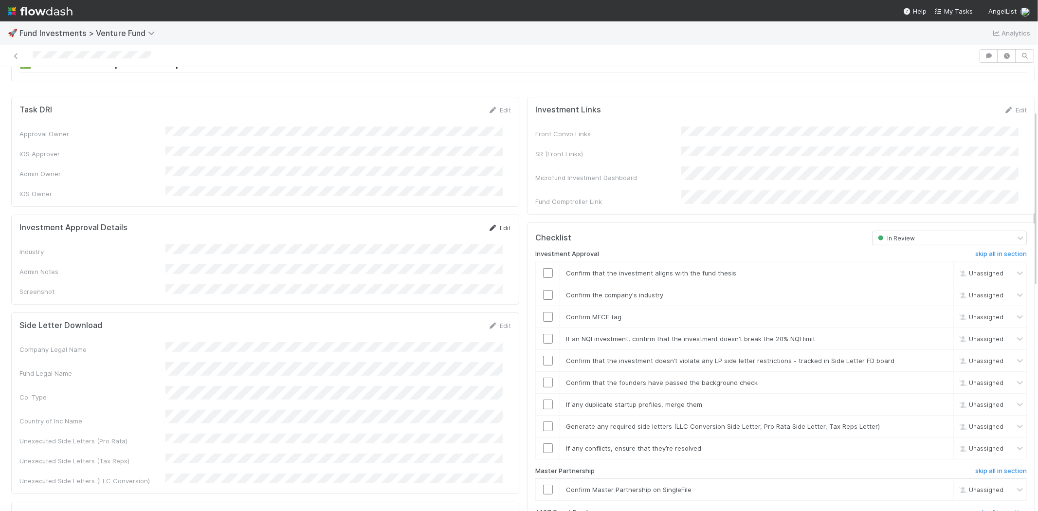
click at [494, 224] on link "Edit" at bounding box center [499, 228] width 23 height 8
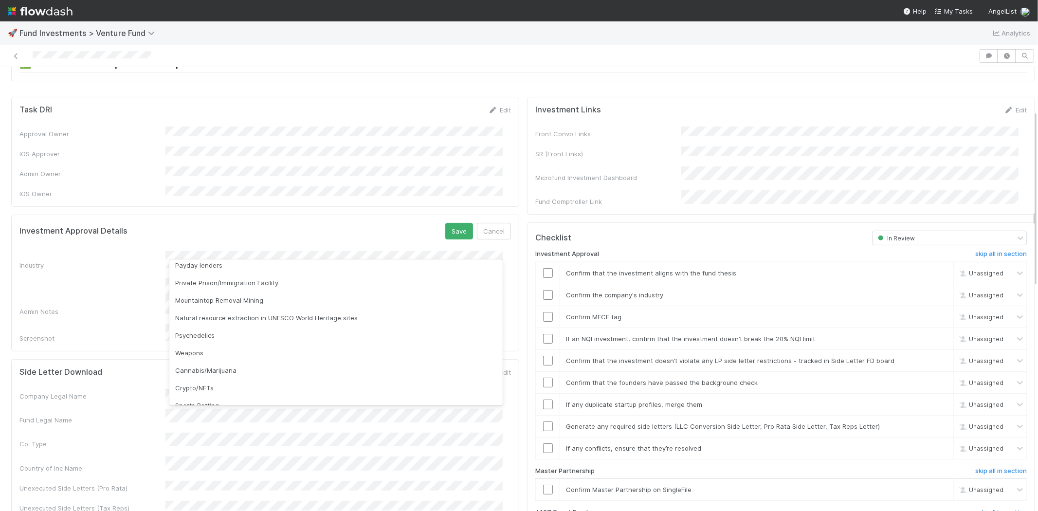
scroll to position [278, 0]
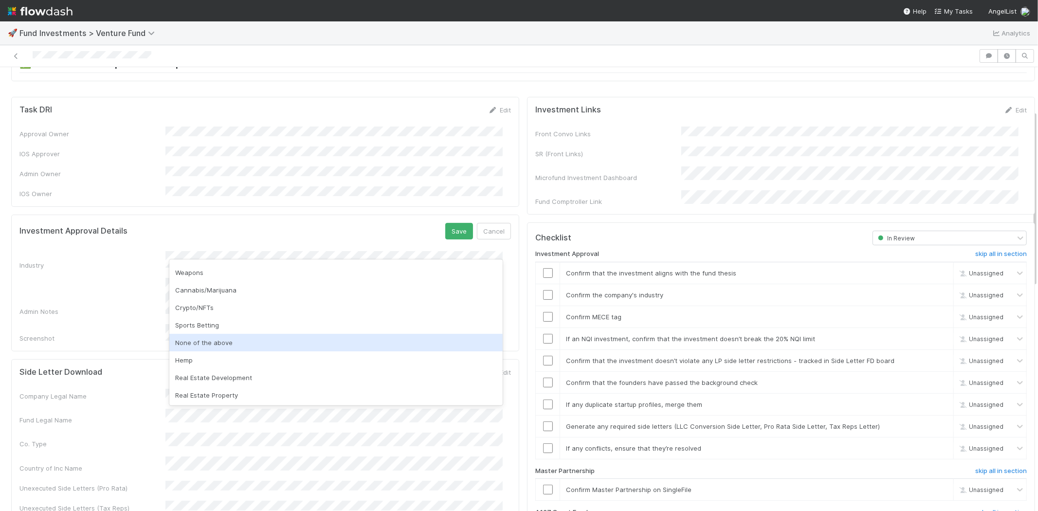
click at [226, 341] on div "None of the above" at bounding box center [335, 343] width 333 height 18
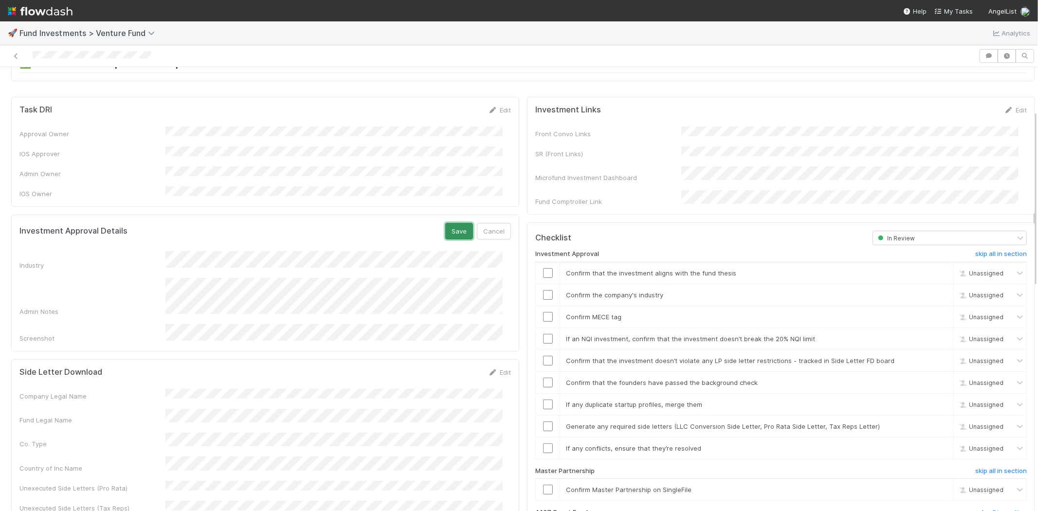
click at [445, 223] on button "Save" at bounding box center [459, 231] width 28 height 17
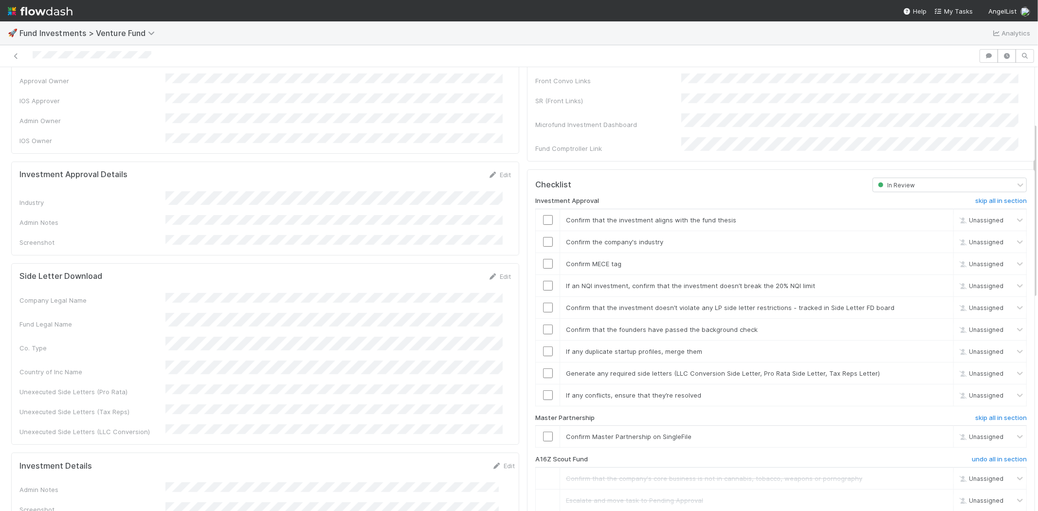
scroll to position [162, 0]
click at [543, 214] on input "checkbox" at bounding box center [548, 219] width 10 height 10
click at [543, 236] on input "checkbox" at bounding box center [548, 241] width 10 height 10
click at [543, 258] on input "checkbox" at bounding box center [548, 263] width 10 height 10
click at [543, 280] on input "checkbox" at bounding box center [548, 285] width 10 height 10
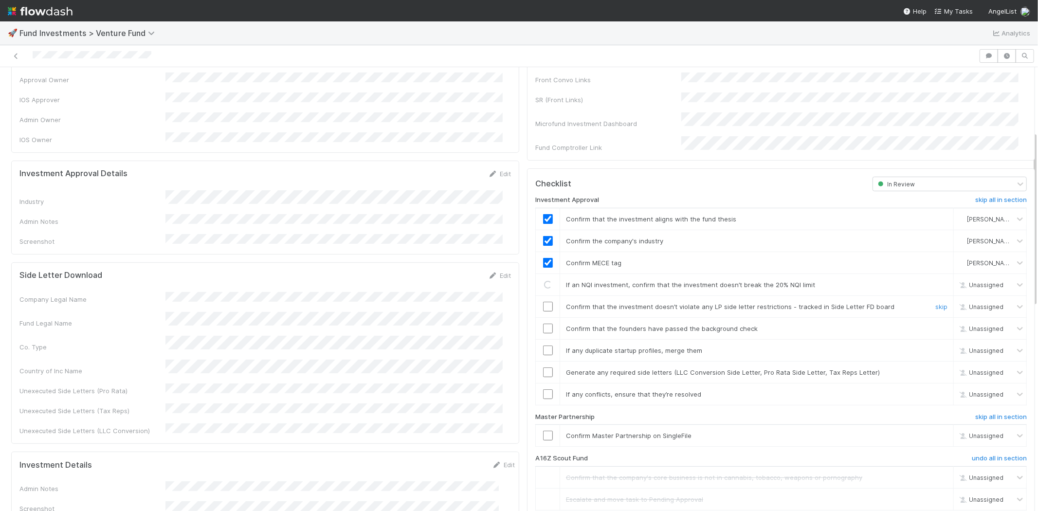
click at [543, 302] on input "checkbox" at bounding box center [548, 307] width 10 height 10
click at [543, 324] on input "checkbox" at bounding box center [548, 329] width 10 height 10
checkbox input "true"
click at [543, 302] on input "checkbox" at bounding box center [548, 307] width 10 height 10
click at [543, 324] on input "checkbox" at bounding box center [548, 329] width 10 height 10
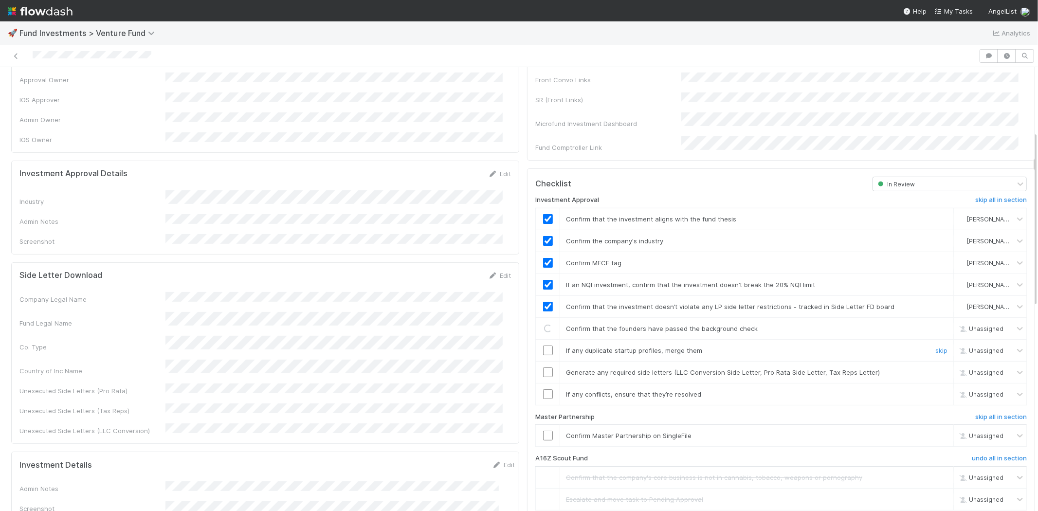
click at [543, 345] on input "checkbox" at bounding box center [548, 350] width 10 height 10
click at [543, 367] on input "checkbox" at bounding box center [548, 372] width 10 height 10
click at [543, 389] on input "checkbox" at bounding box center [548, 394] width 10 height 10
click at [543, 431] on input "checkbox" at bounding box center [548, 436] width 10 height 10
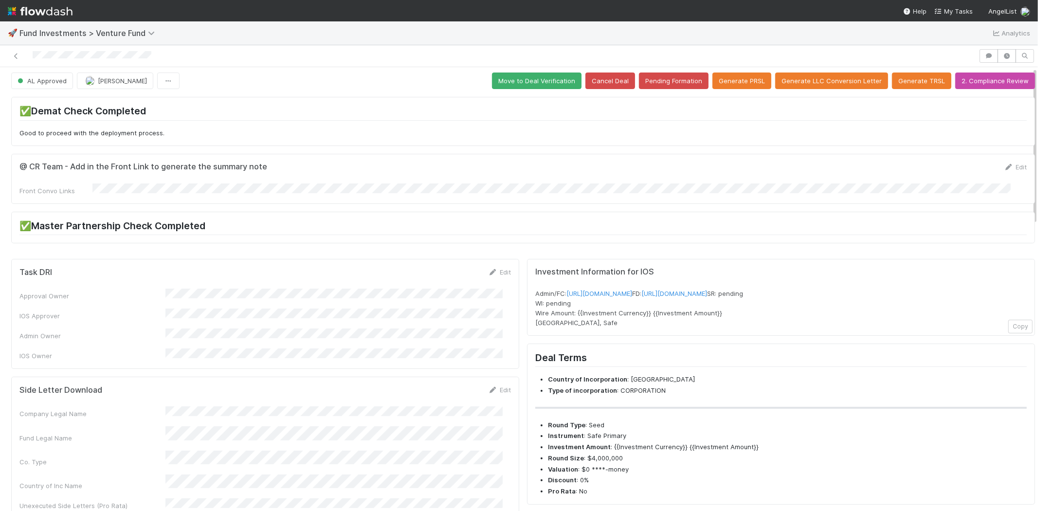
scroll to position [0, 0]
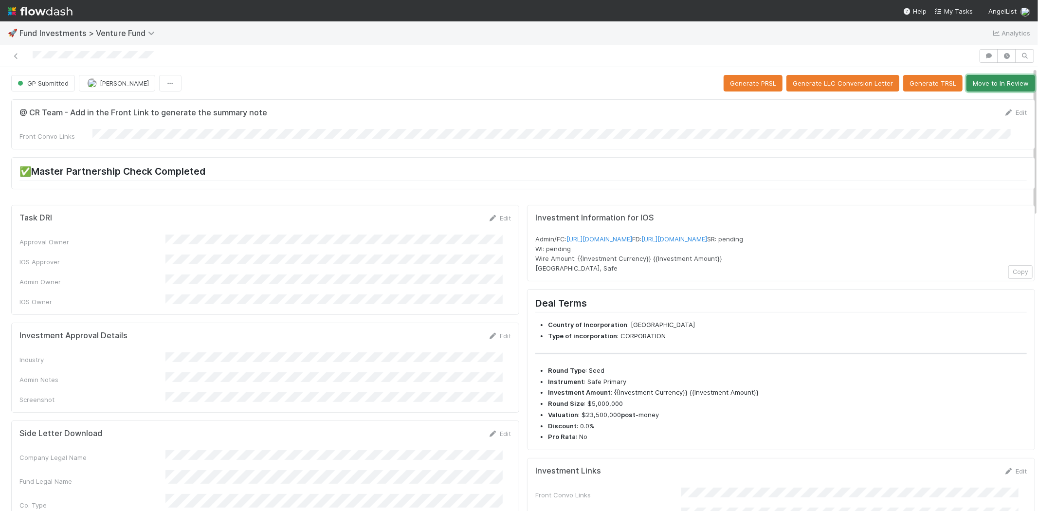
click at [967, 84] on button "Move to In Review" at bounding box center [1000, 83] width 69 height 17
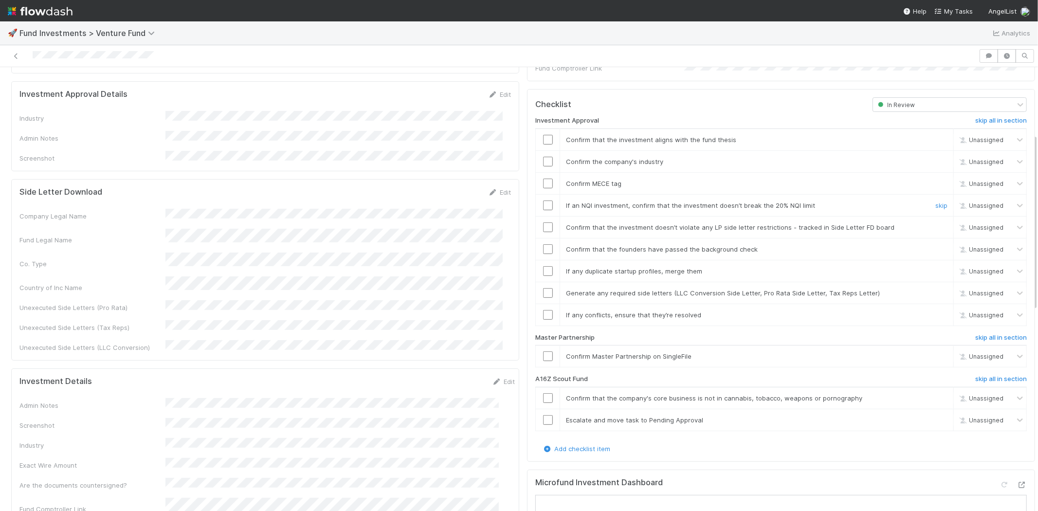
scroll to position [270, 0]
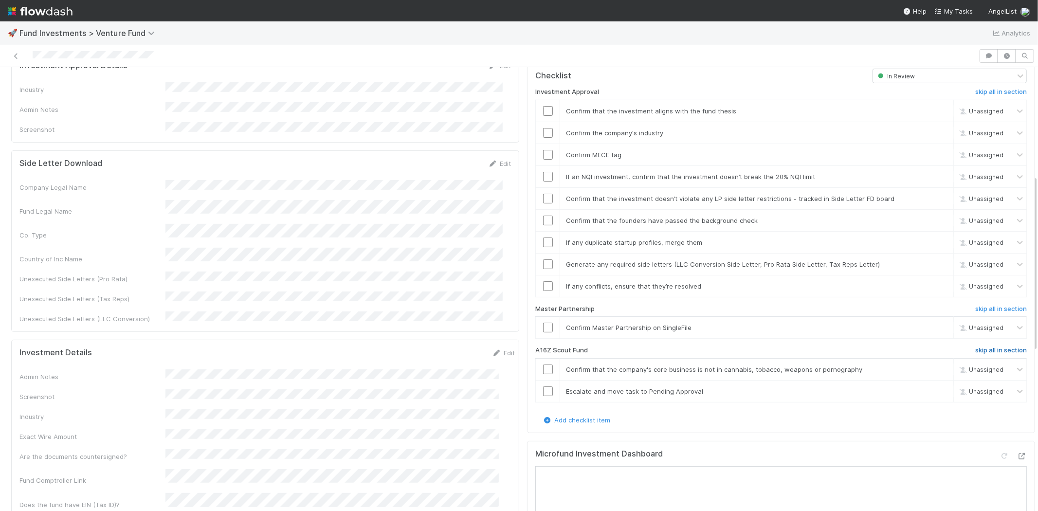
click at [983, 346] on h6 "skip all in section" at bounding box center [1001, 350] width 52 height 8
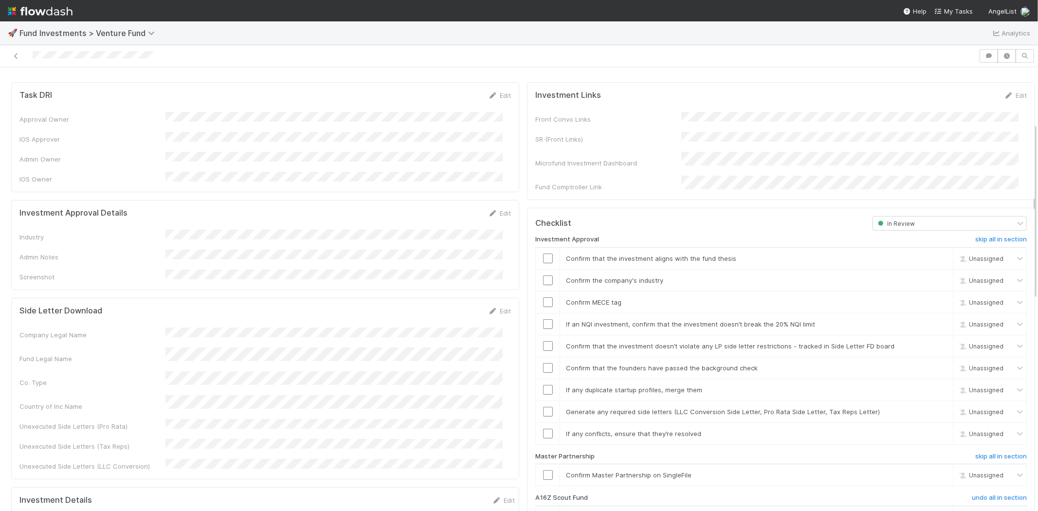
scroll to position [108, 0]
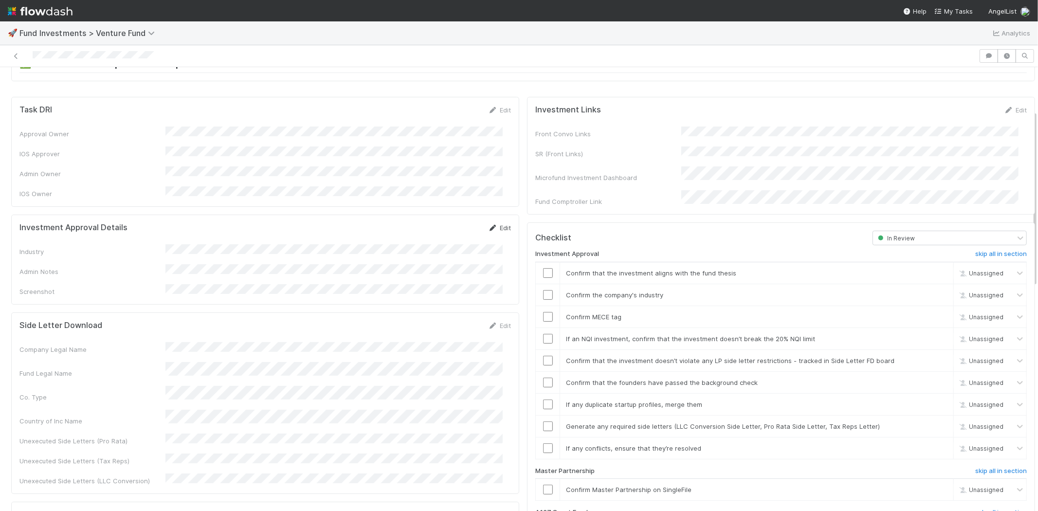
click at [494, 224] on link "Edit" at bounding box center [499, 228] width 23 height 8
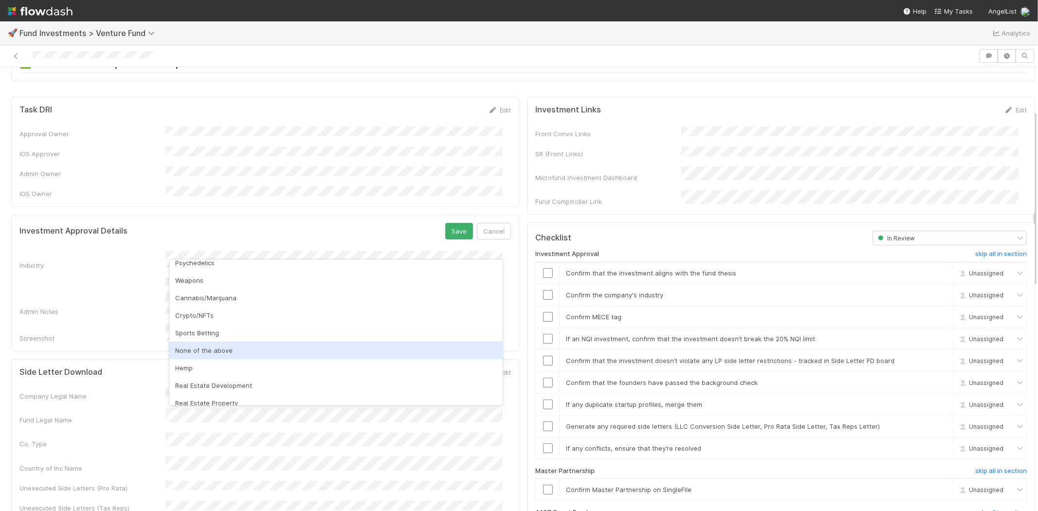
scroll to position [278, 0]
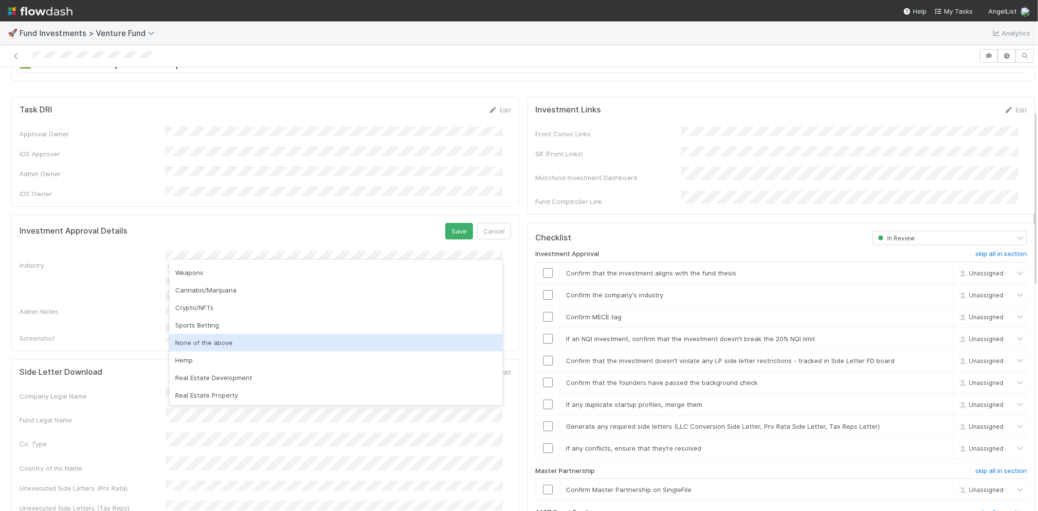
click at [231, 341] on div "None of the above" at bounding box center [335, 343] width 333 height 18
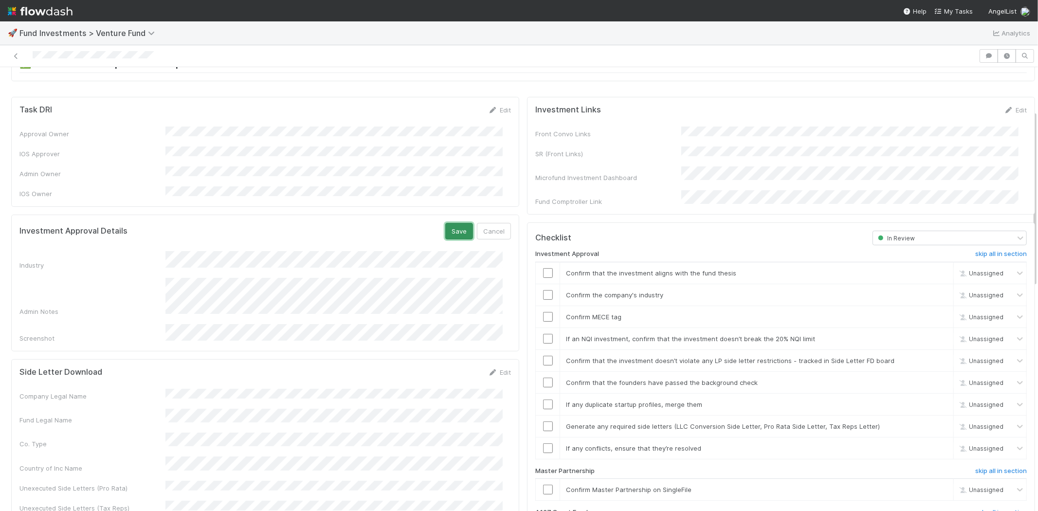
click at [447, 223] on button "Save" at bounding box center [459, 231] width 28 height 17
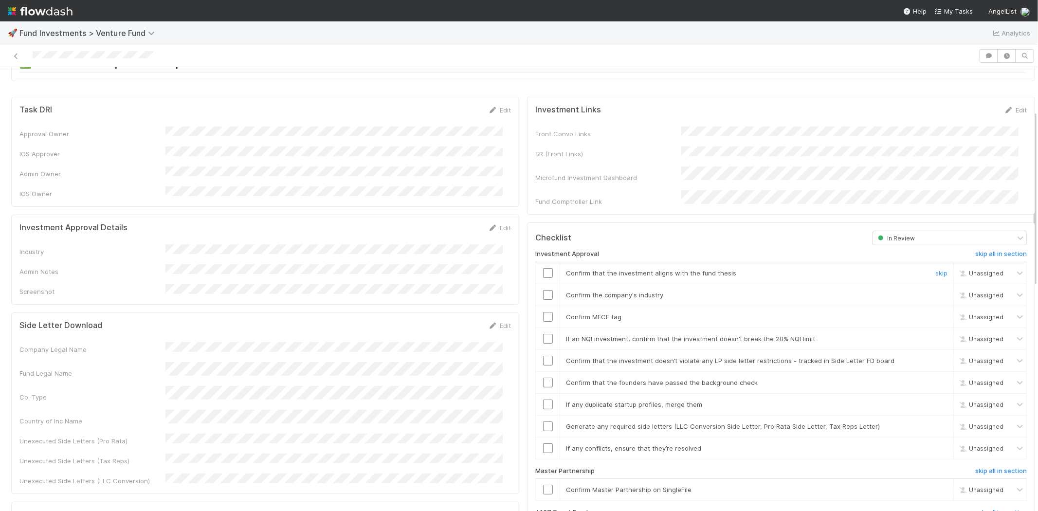
click at [543, 268] on input "checkbox" at bounding box center [548, 273] width 10 height 10
click at [543, 290] on input "checkbox" at bounding box center [548, 295] width 10 height 10
click at [543, 312] on input "checkbox" at bounding box center [548, 317] width 10 height 10
click at [543, 334] on input "checkbox" at bounding box center [548, 339] width 10 height 10
click at [543, 356] on input "checkbox" at bounding box center [548, 361] width 10 height 10
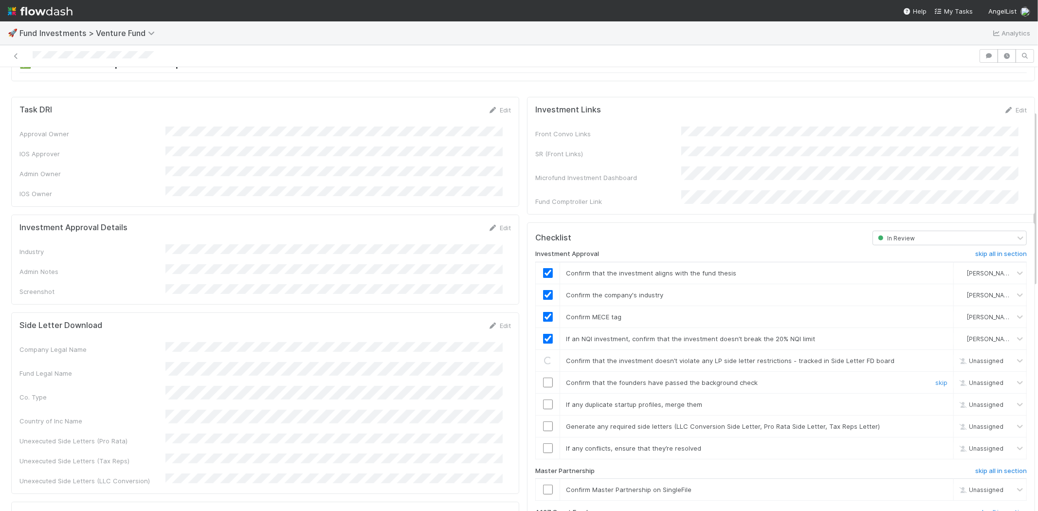
click at [543, 378] on input "checkbox" at bounding box center [548, 383] width 10 height 10
click at [543, 399] on input "checkbox" at bounding box center [548, 404] width 10 height 10
click at [543, 421] on input "checkbox" at bounding box center [548, 426] width 10 height 10
click at [543, 443] on input "checkbox" at bounding box center [548, 448] width 10 height 10
checkbox input "true"
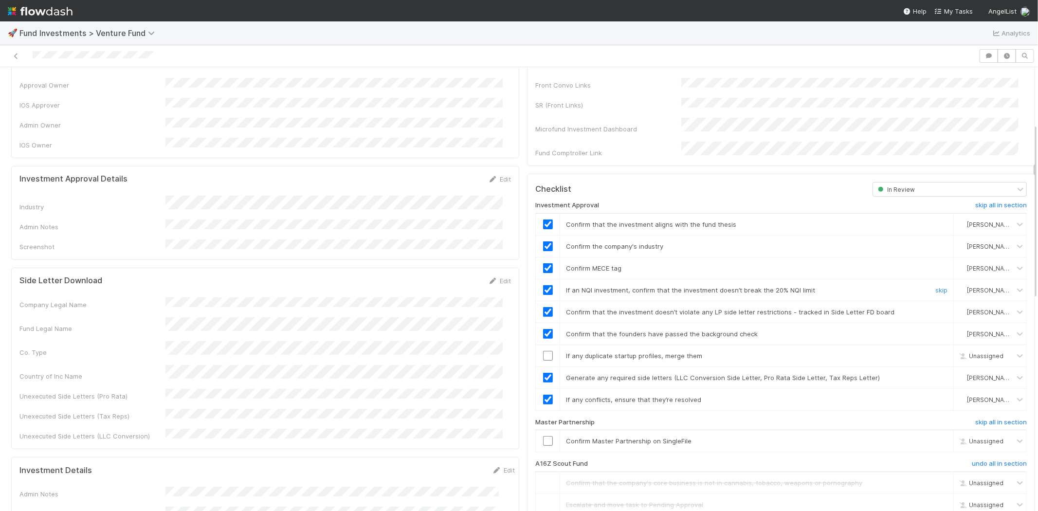
scroll to position [216, 0]
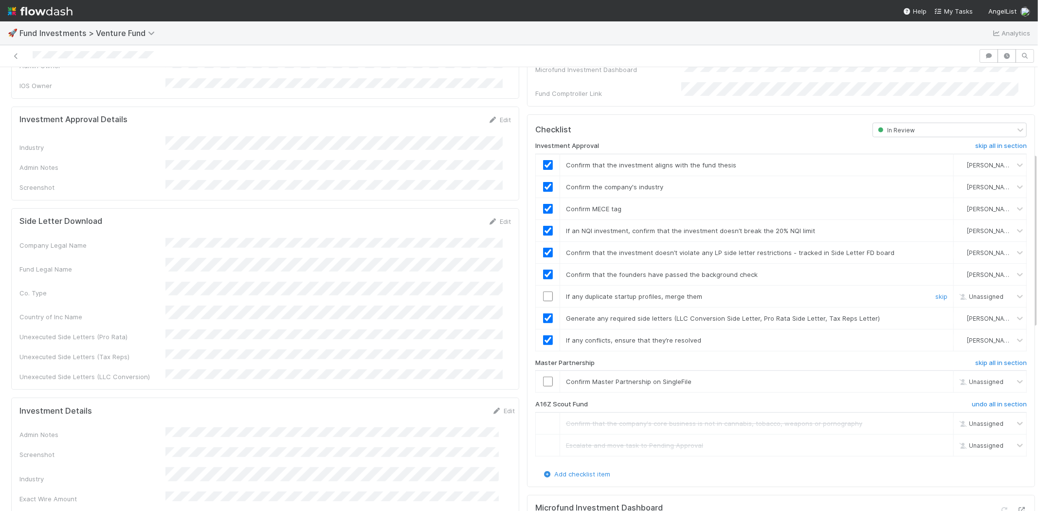
click at [539, 285] on td at bounding box center [548, 296] width 24 height 22
click at [543, 291] on input "checkbox" at bounding box center [548, 296] width 10 height 10
click at [540, 375] on td at bounding box center [548, 382] width 24 height 22
click at [543, 377] on input "checkbox" at bounding box center [548, 382] width 10 height 10
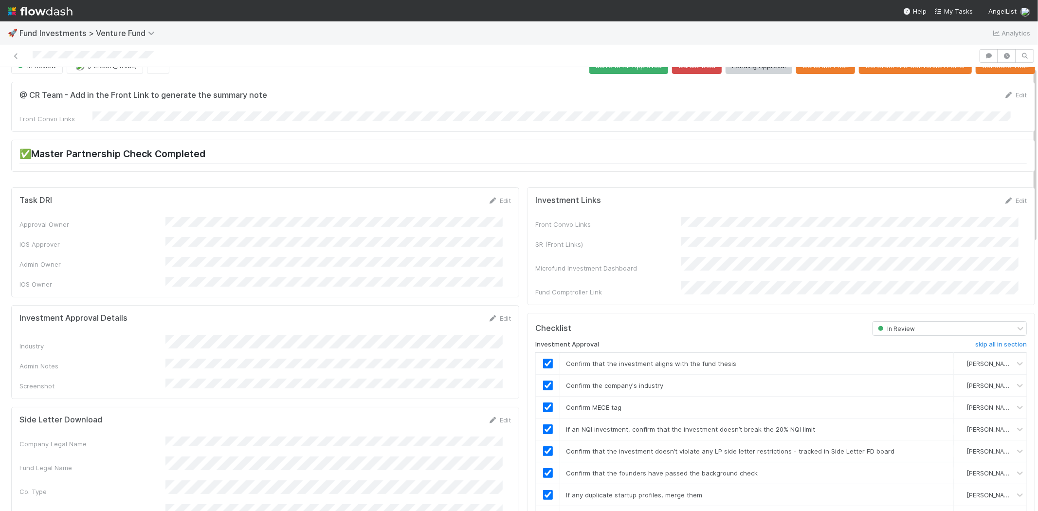
scroll to position [0, 0]
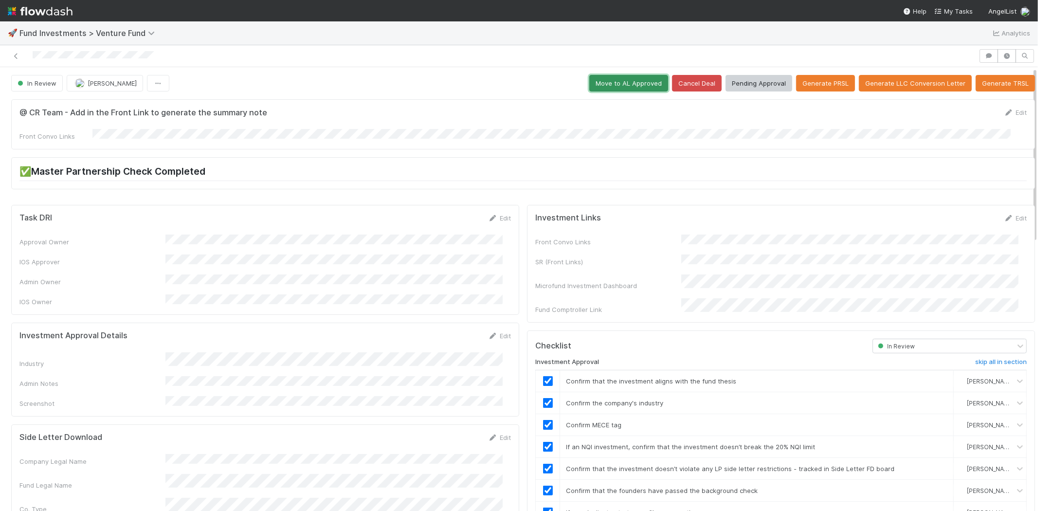
click at [612, 83] on button "Move to AL Approved" at bounding box center [628, 83] width 79 height 17
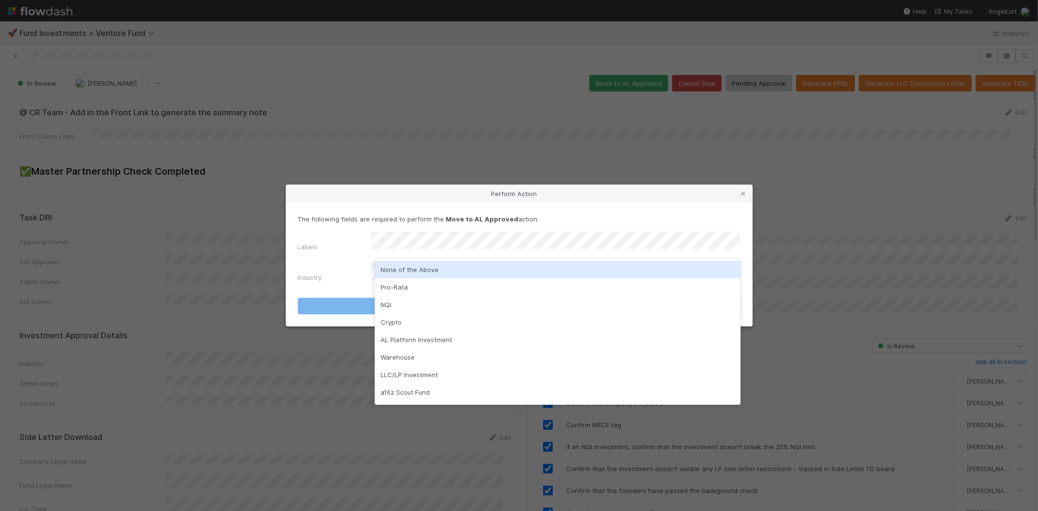
click at [402, 266] on div "None of the Above" at bounding box center [558, 270] width 366 height 18
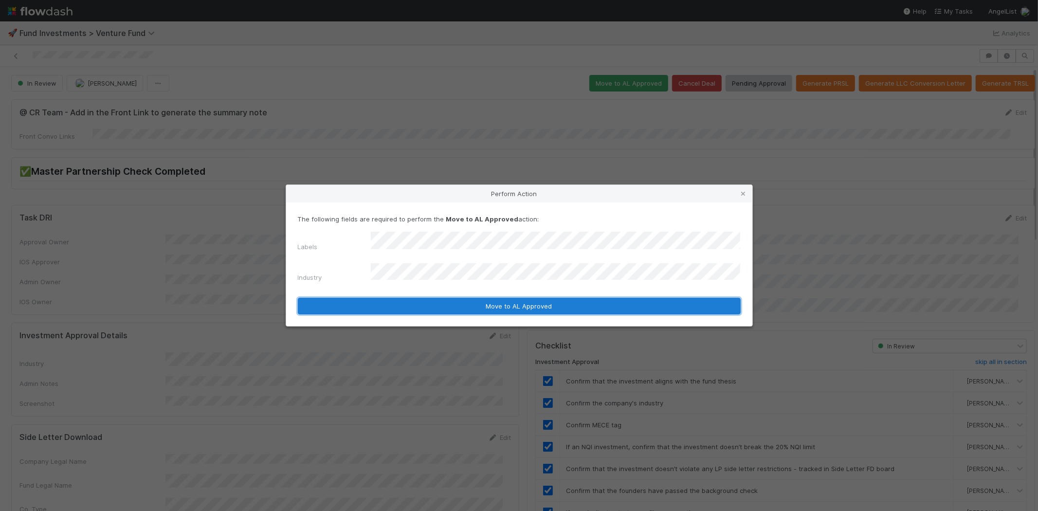
click at [352, 298] on button "Move to AL Approved" at bounding box center [519, 306] width 443 height 17
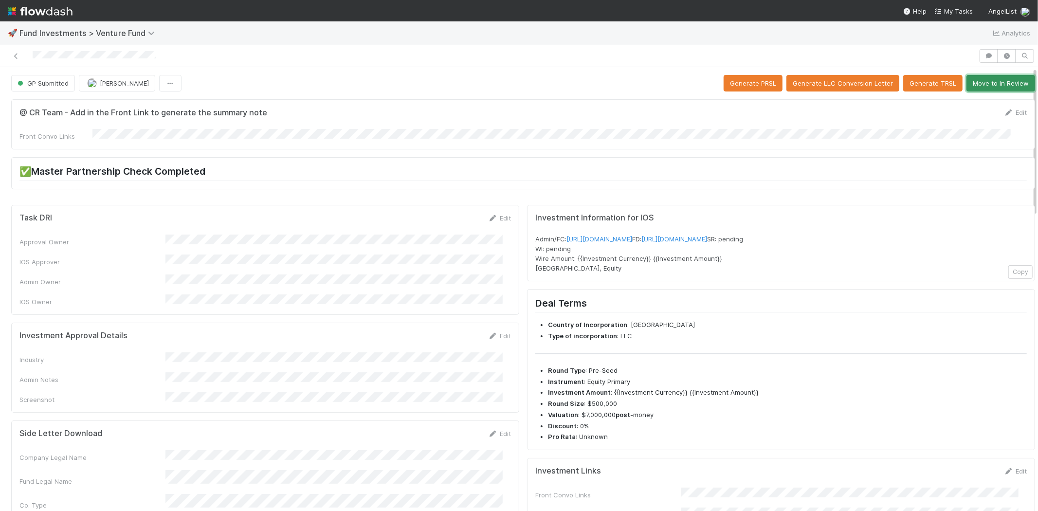
click at [993, 82] on button "Move to In Review" at bounding box center [1000, 83] width 69 height 17
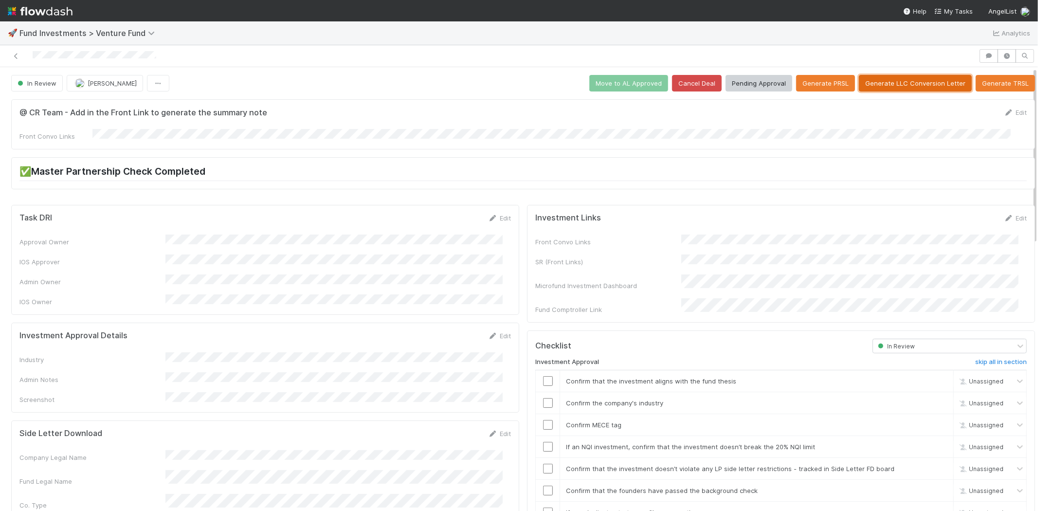
click at [874, 80] on button "Generate LLC Conversion Letter" at bounding box center [915, 83] width 113 height 17
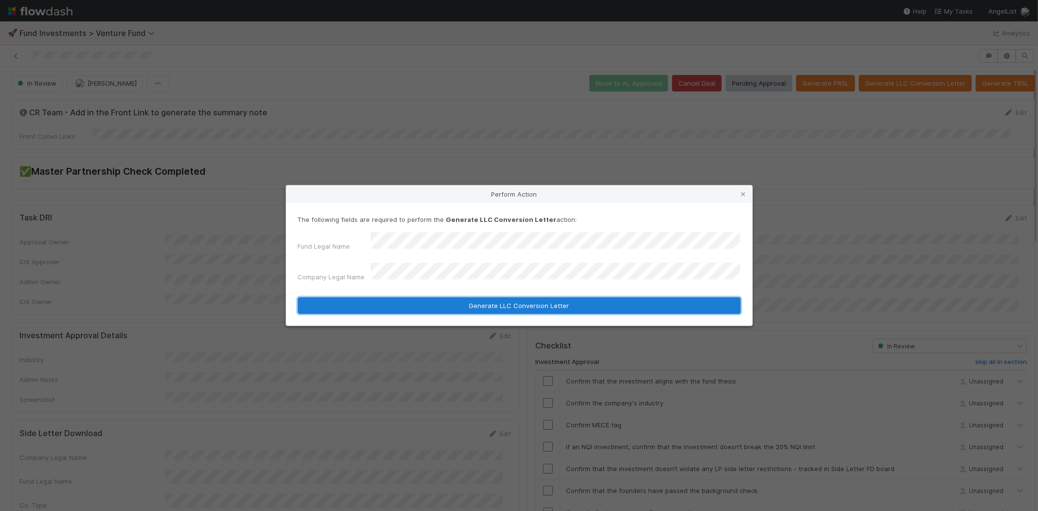
click at [396, 298] on button "Generate LLC Conversion Letter" at bounding box center [519, 305] width 443 height 17
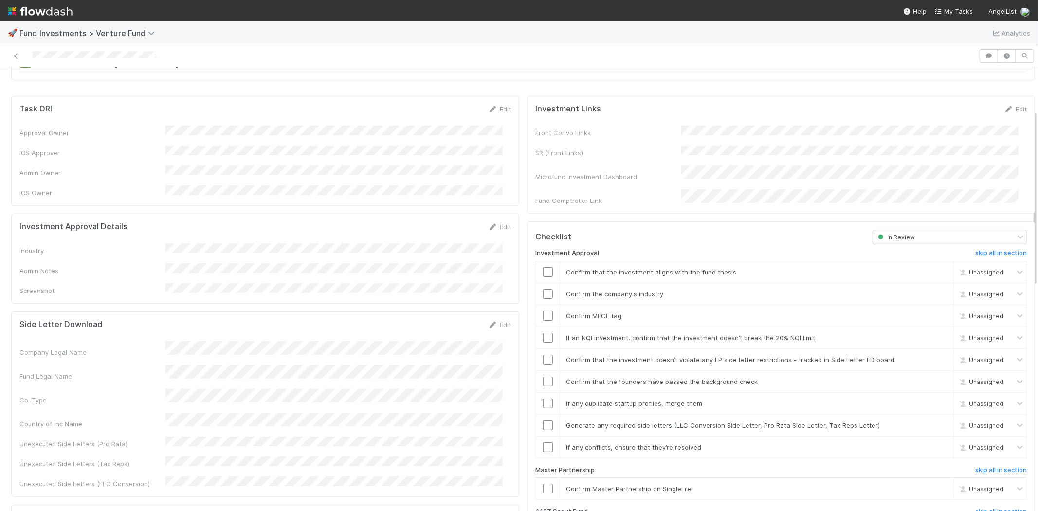
scroll to position [108, 0]
click at [492, 224] on link "Edit" at bounding box center [499, 228] width 23 height 8
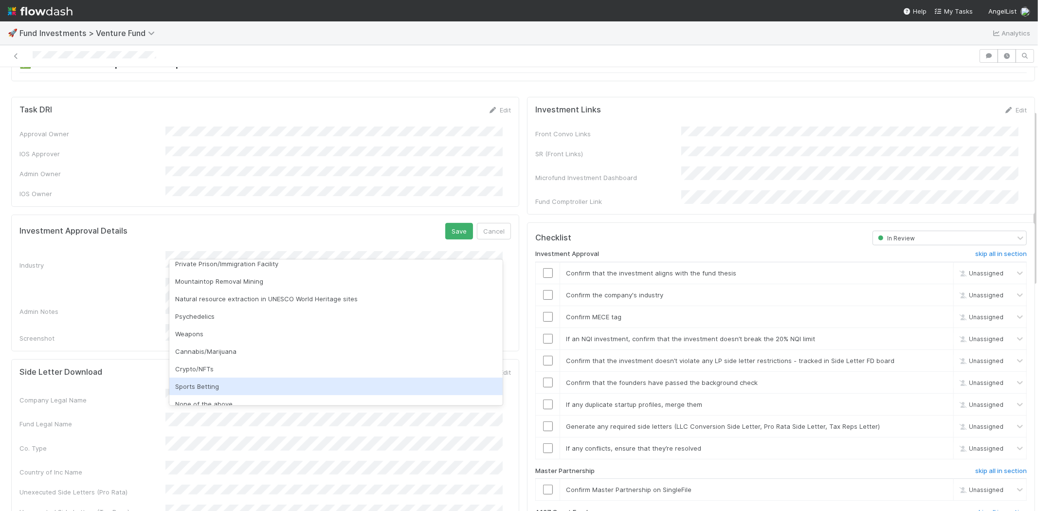
scroll to position [278, 0]
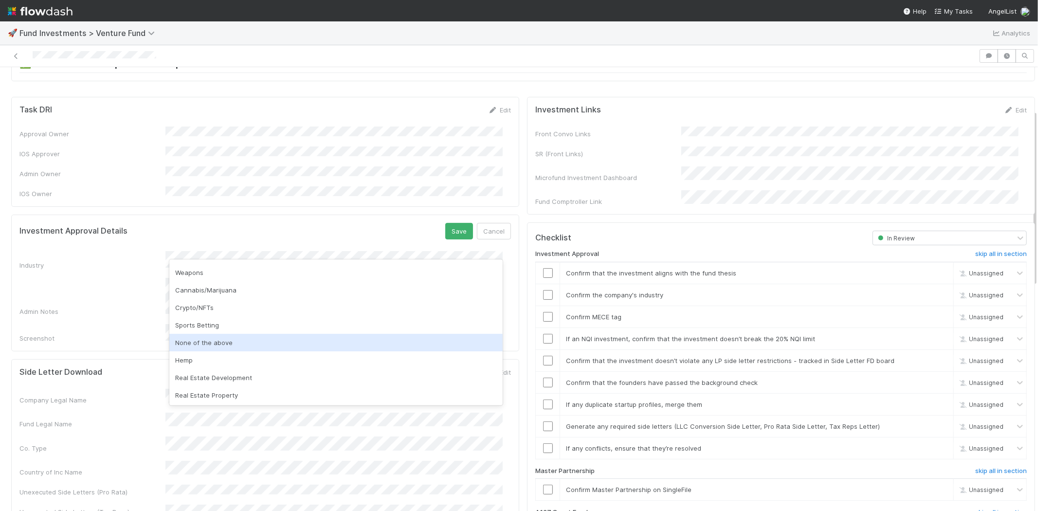
click at [212, 336] on div "None of the above" at bounding box center [335, 343] width 333 height 18
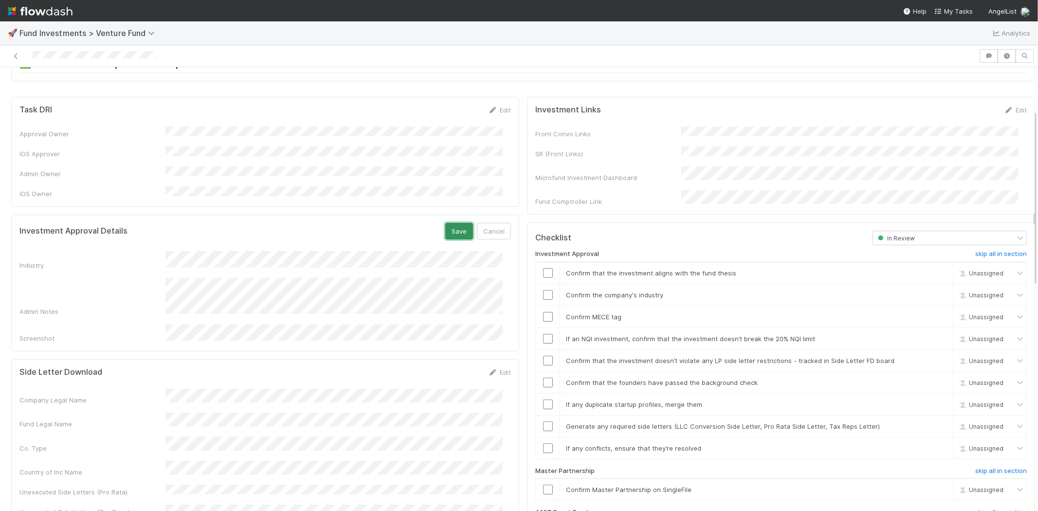
click at [450, 223] on button "Save" at bounding box center [459, 231] width 28 height 17
click at [543, 268] on input "checkbox" at bounding box center [548, 273] width 10 height 10
click at [543, 290] on input "checkbox" at bounding box center [548, 295] width 10 height 10
click at [543, 312] on input "checkbox" at bounding box center [548, 317] width 10 height 10
click at [543, 268] on input "checkbox" at bounding box center [548, 273] width 10 height 10
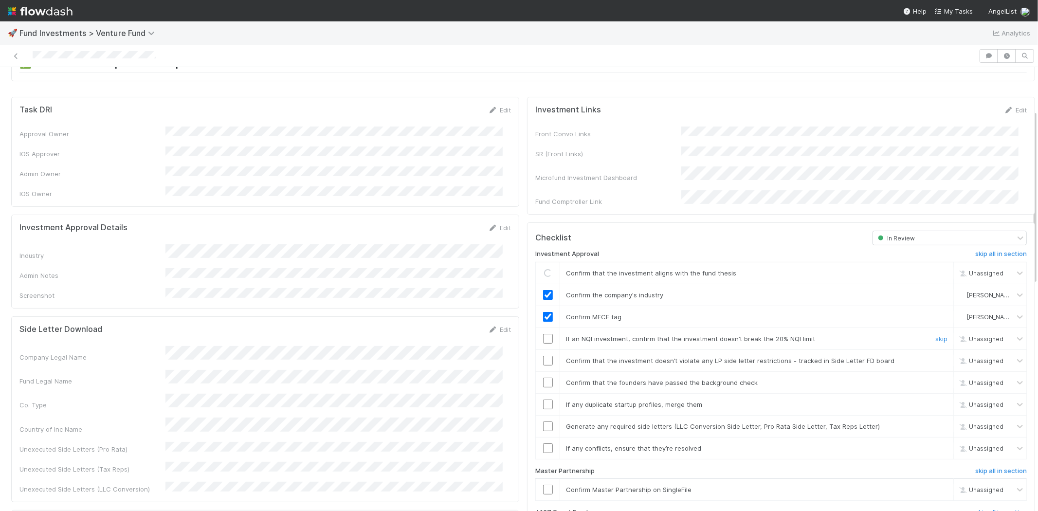
drag, startPoint x: 542, startPoint y: 319, endPoint x: 542, endPoint y: 328, distance: 9.3
click at [542, 327] on td at bounding box center [548, 338] width 24 height 22
click at [543, 334] on input "checkbox" at bounding box center [548, 339] width 10 height 10
click at [538, 371] on td at bounding box center [548, 382] width 24 height 22
click at [536, 356] on div at bounding box center [548, 361] width 24 height 10
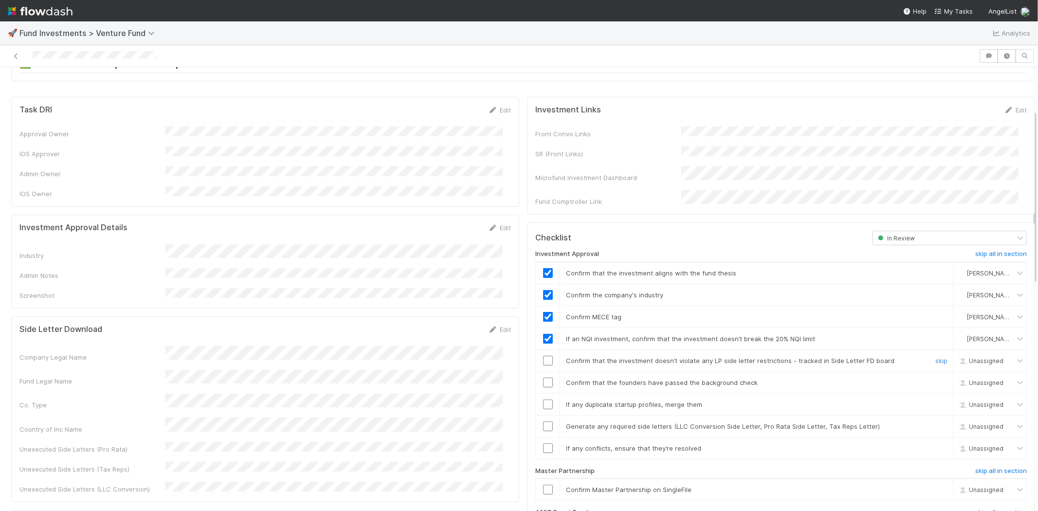
click at [543, 356] on input "checkbox" at bounding box center [548, 361] width 10 height 10
click at [543, 378] on input "checkbox" at bounding box center [548, 383] width 10 height 10
click at [543, 399] on input "checkbox" at bounding box center [548, 404] width 10 height 10
click at [543, 421] on input "checkbox" at bounding box center [548, 426] width 10 height 10
click at [543, 443] on input "checkbox" at bounding box center [548, 448] width 10 height 10
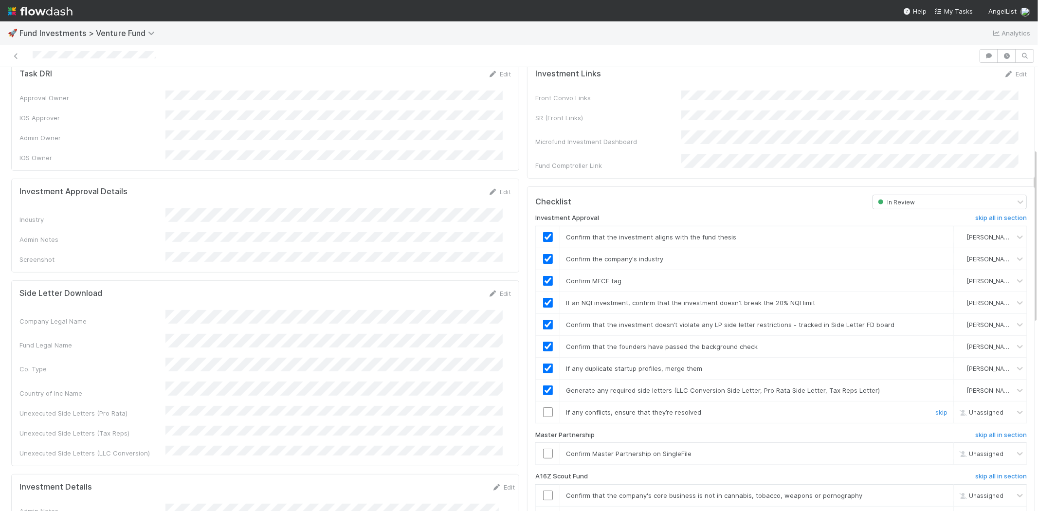
scroll to position [216, 0]
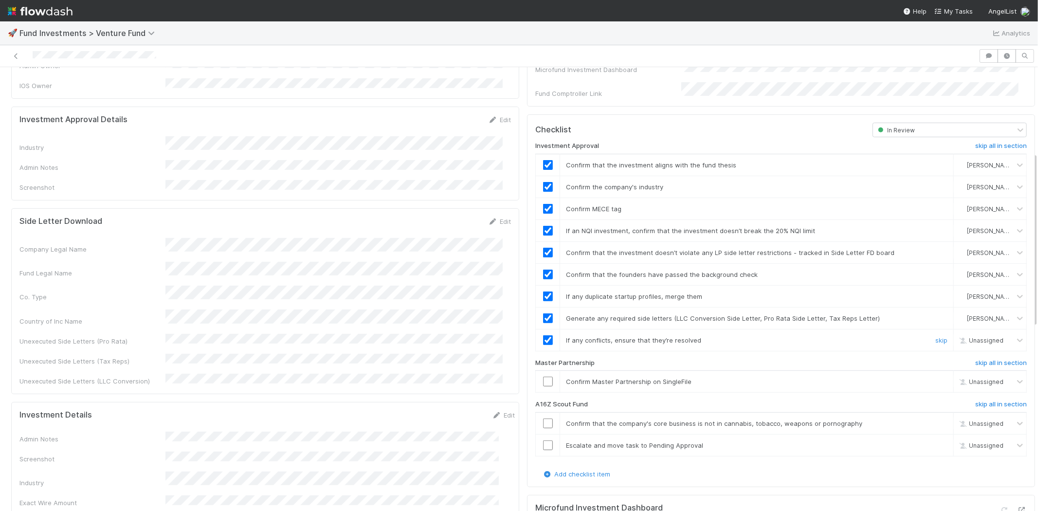
checkbox input "true"
drag, startPoint x: 542, startPoint y: 371, endPoint x: 548, endPoint y: 388, distance: 18.3
click at [543, 377] on input "checkbox" at bounding box center [548, 382] width 10 height 10
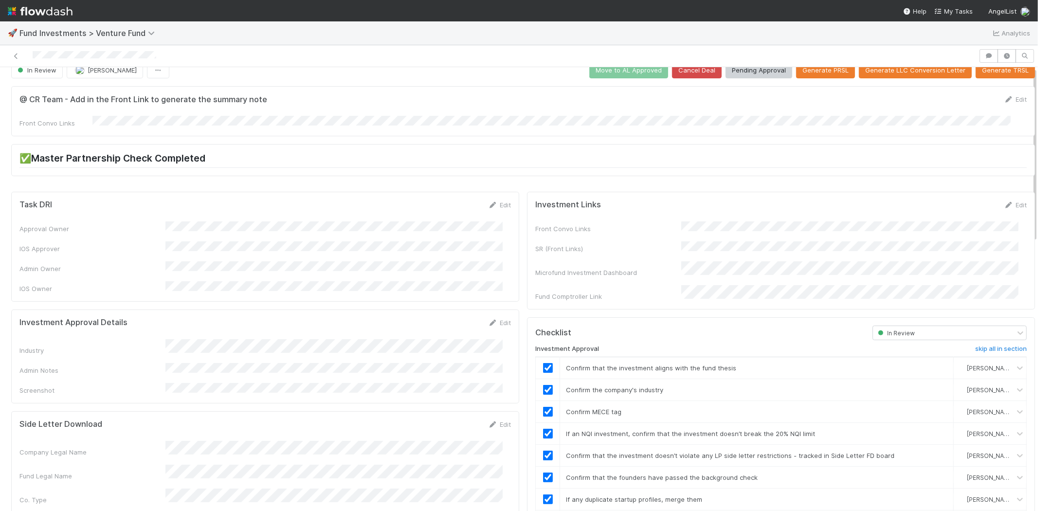
scroll to position [0, 0]
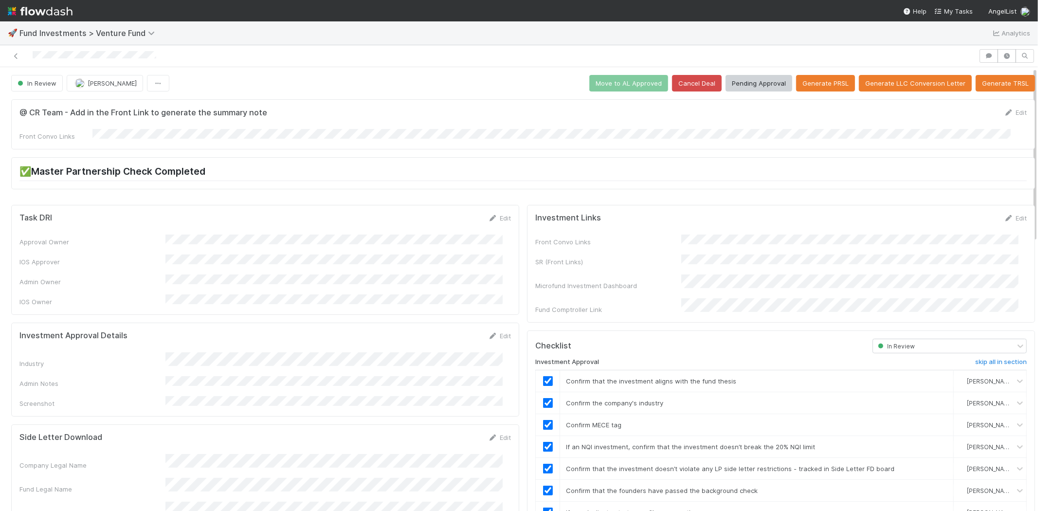
click at [165, 55] on div at bounding box center [489, 56] width 971 height 14
click at [762, 81] on button "Pending Approval" at bounding box center [759, 83] width 67 height 17
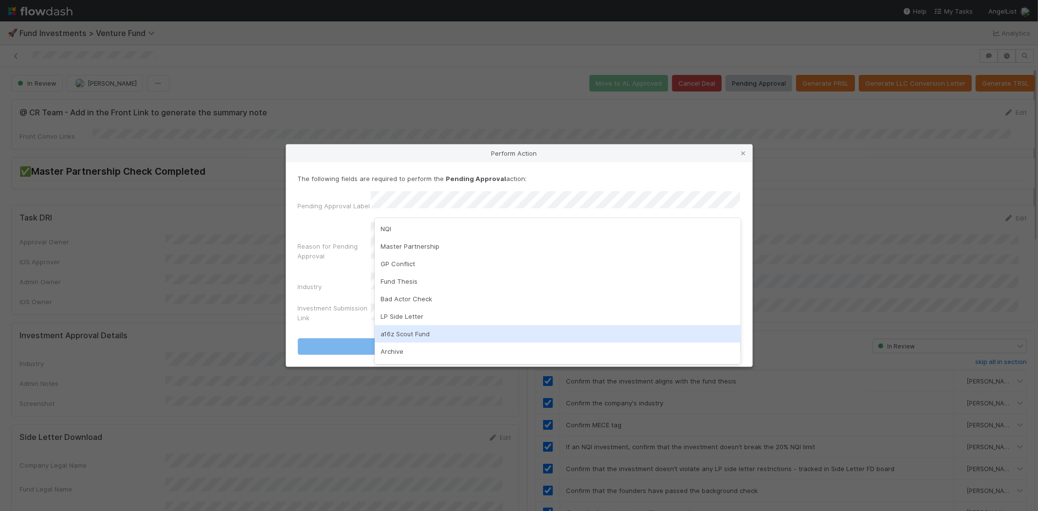
click at [404, 333] on div "a16z Scout Fund" at bounding box center [558, 334] width 366 height 18
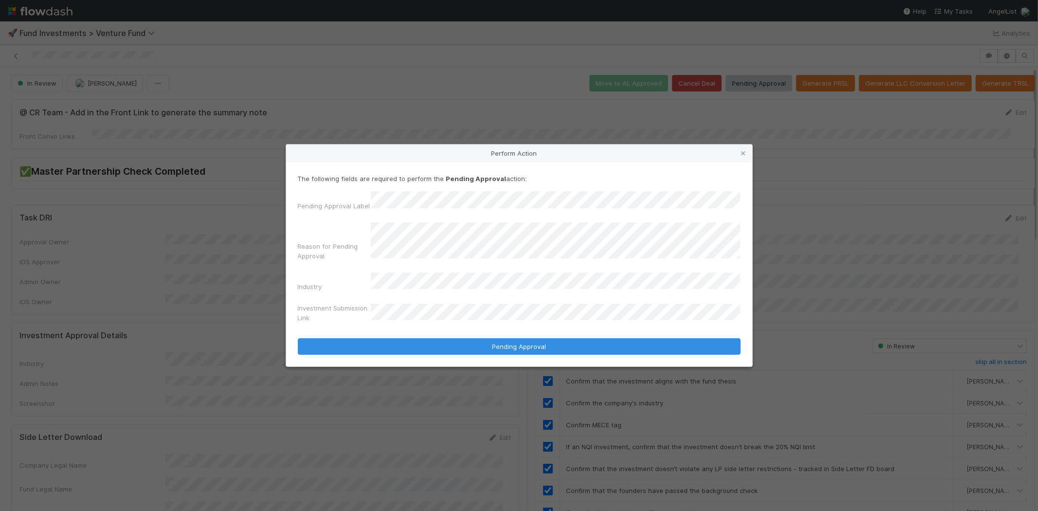
click at [298, 338] on button "Pending Approval" at bounding box center [519, 346] width 443 height 17
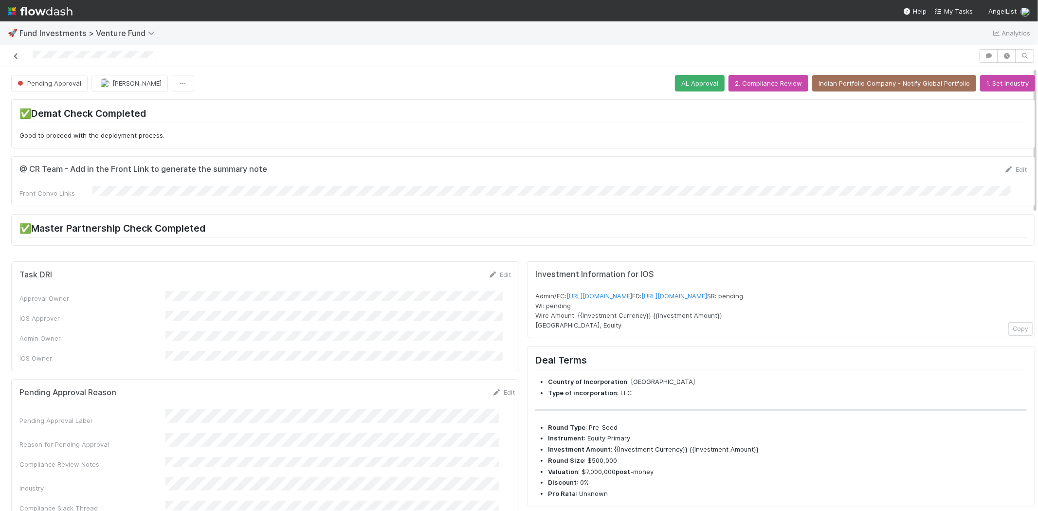
click at [15, 55] on icon at bounding box center [16, 56] width 10 height 6
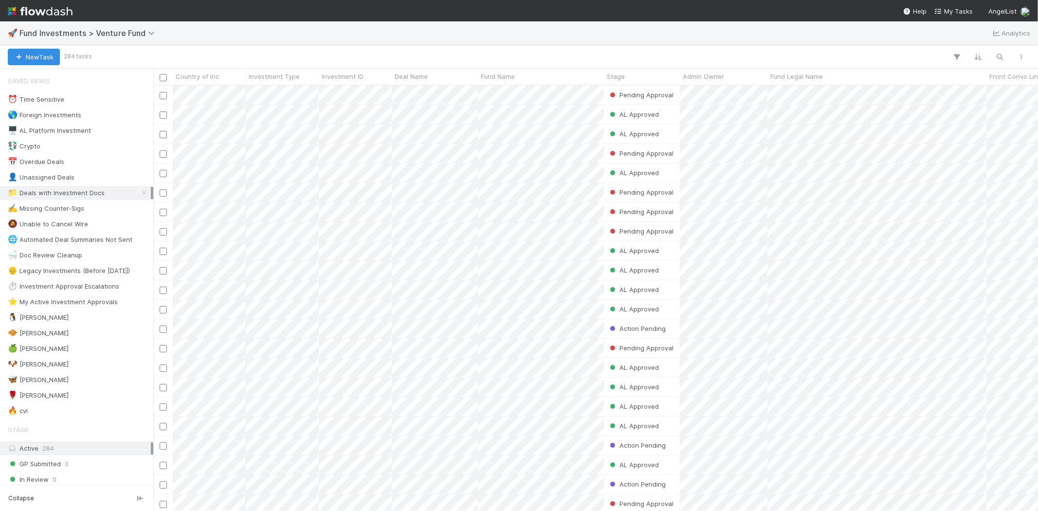
scroll to position [417, 876]
click at [141, 30] on span "Fund Investments > Venture Fund" at bounding box center [89, 33] width 140 height 10
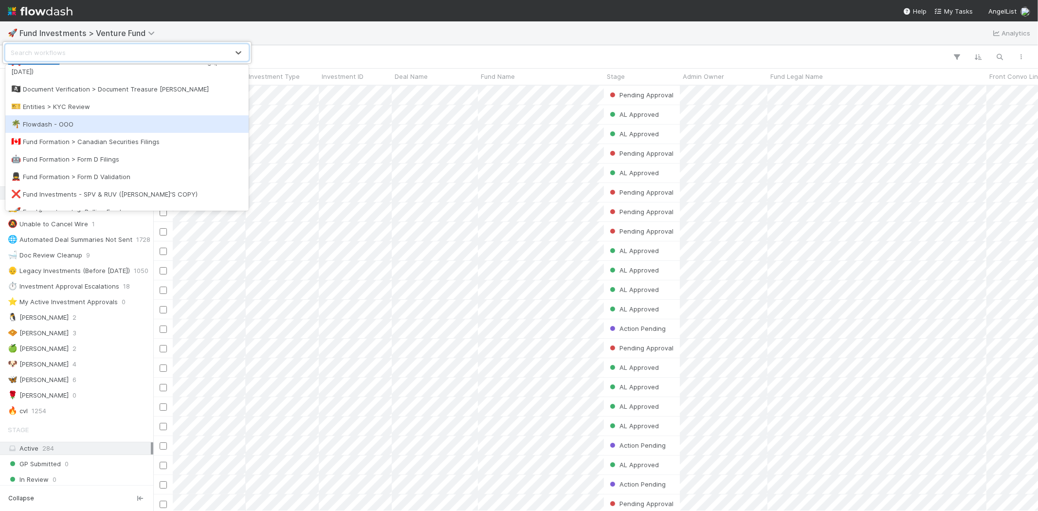
scroll to position [270, 0]
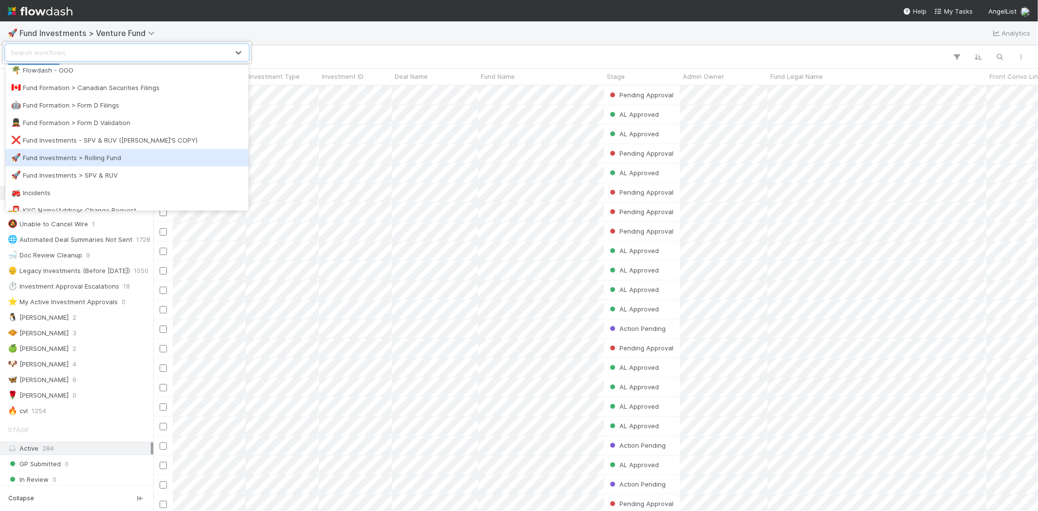
click at [112, 157] on div "🚀 Fund Investments > Rolling Fund" at bounding box center [127, 158] width 232 height 10
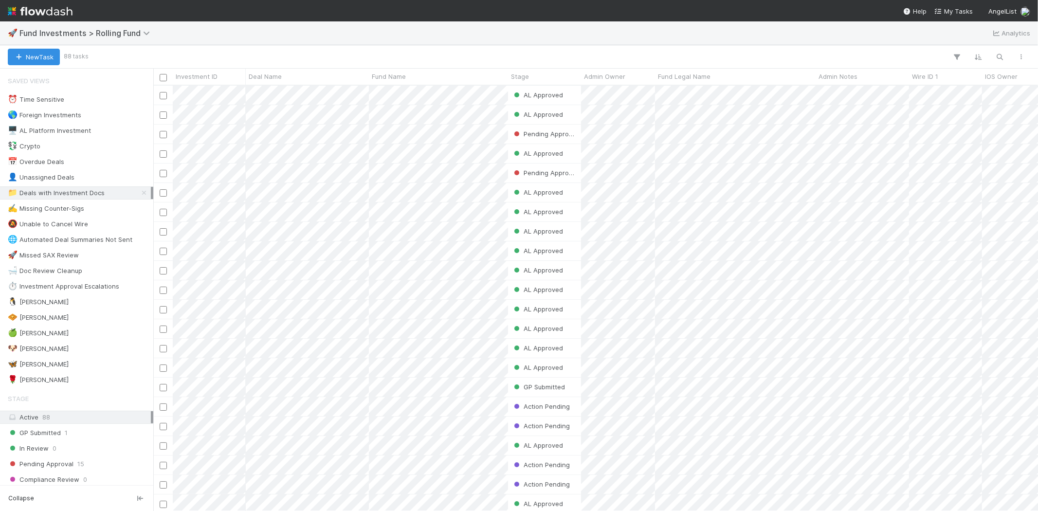
scroll to position [417, 876]
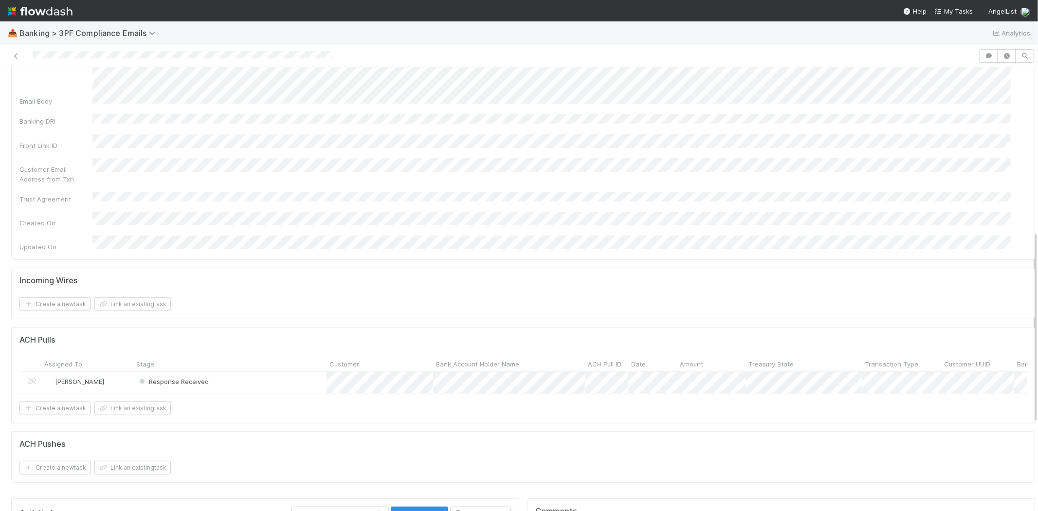
scroll to position [378, 0]
click at [242, 371] on div "Response Received" at bounding box center [229, 381] width 193 height 21
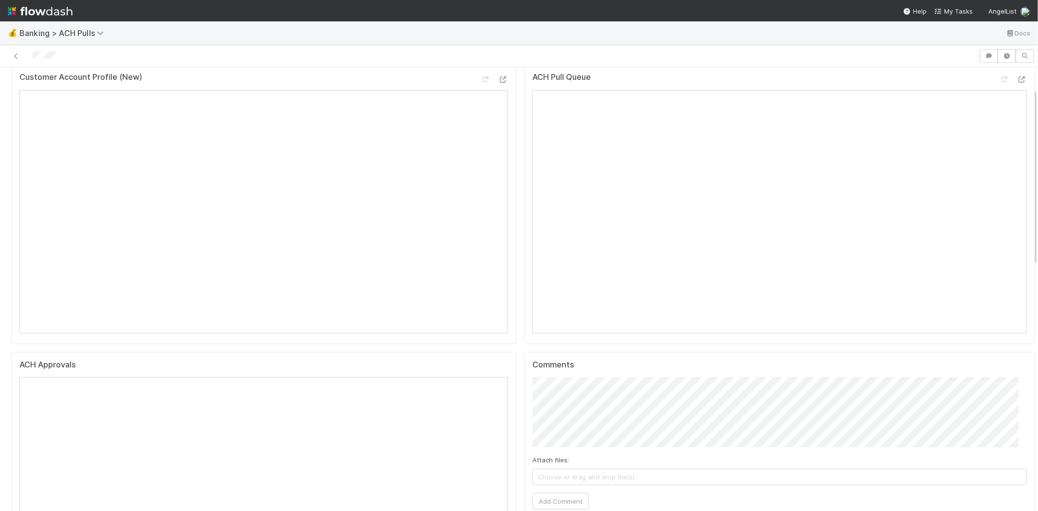
scroll to position [54, 0]
click at [601, 453] on span "Choose or drag and drop file(s)" at bounding box center [779, 458] width 493 height 16
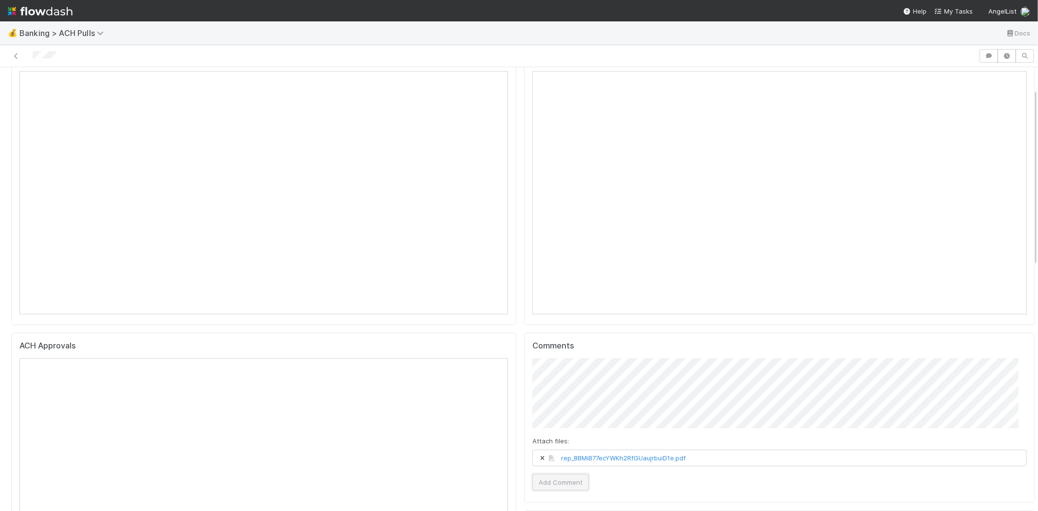
click at [554, 484] on button "Add Comment" at bounding box center [560, 482] width 56 height 17
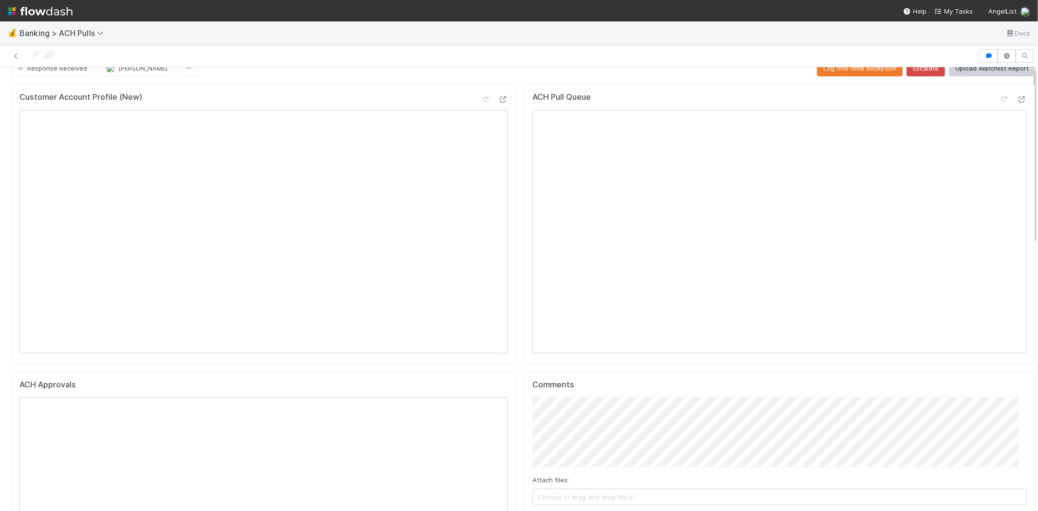
scroll to position [0, 0]
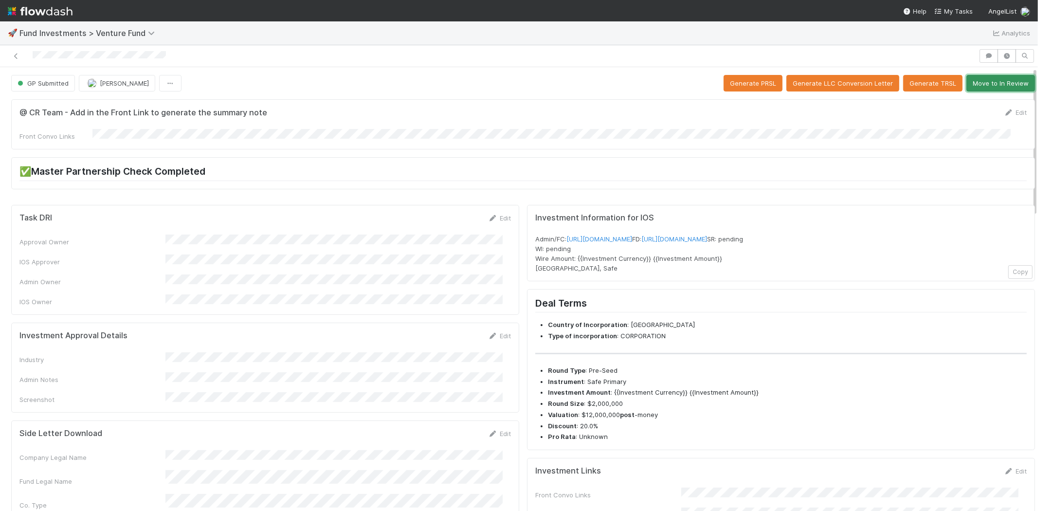
click at [979, 84] on button "Move to In Review" at bounding box center [1000, 83] width 69 height 17
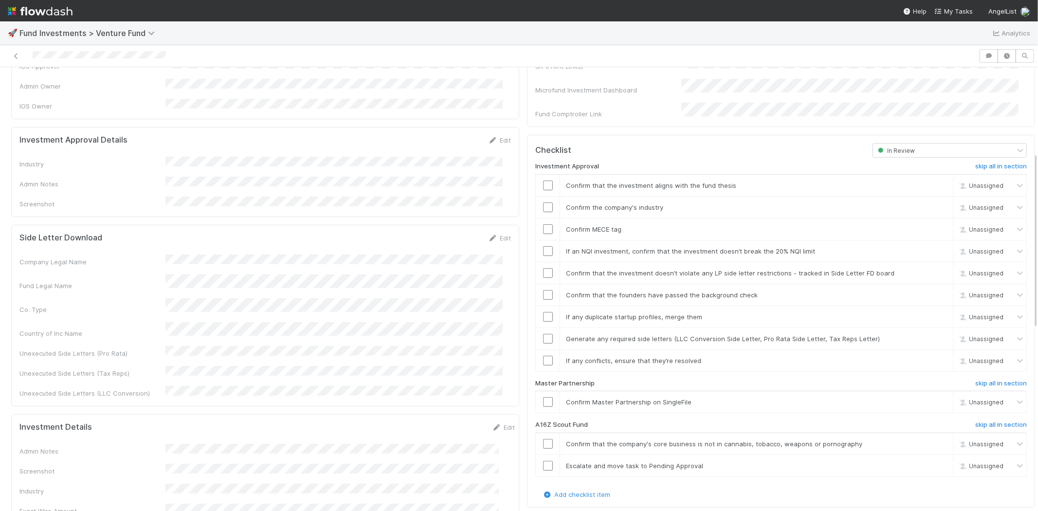
scroll to position [162, 0]
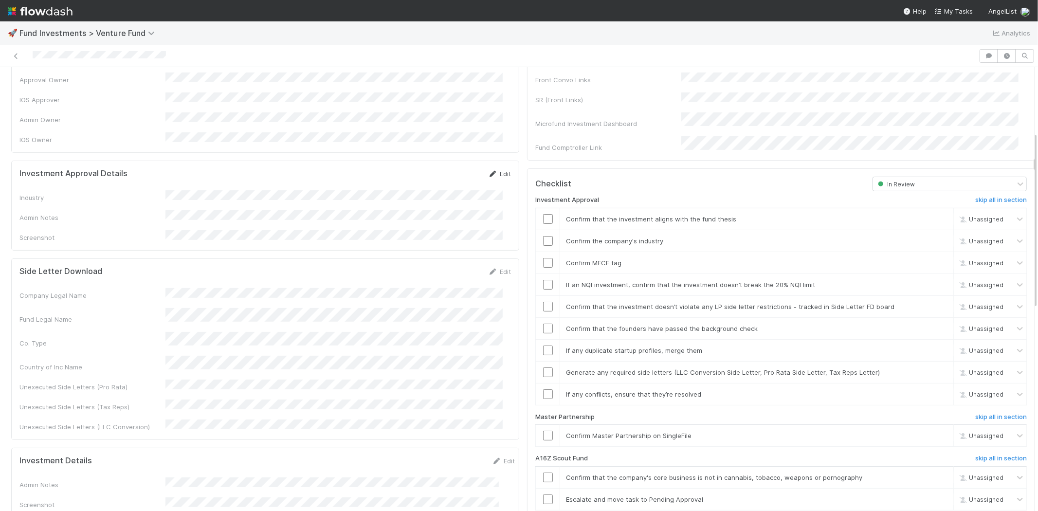
click at [490, 170] on link "Edit" at bounding box center [499, 174] width 23 height 8
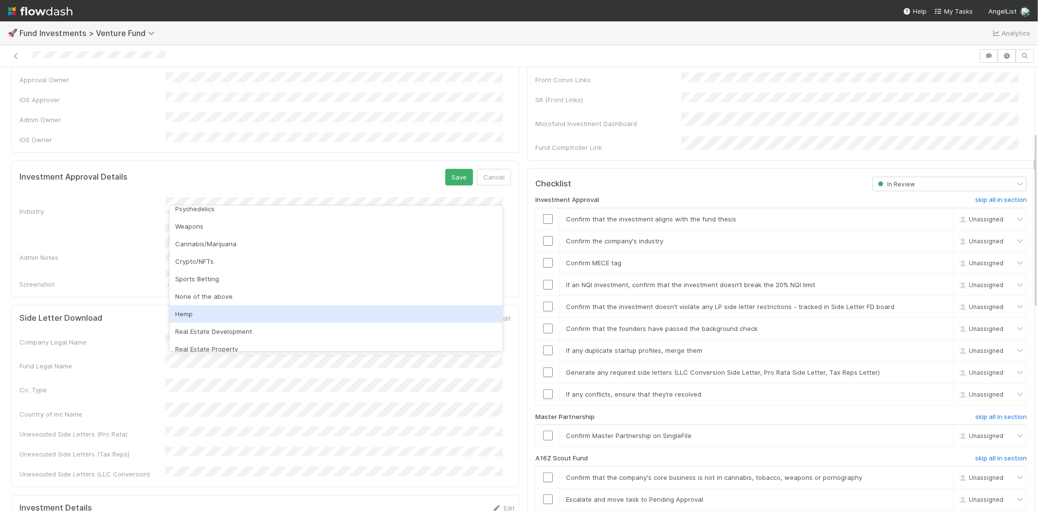
scroll to position [278, 0]
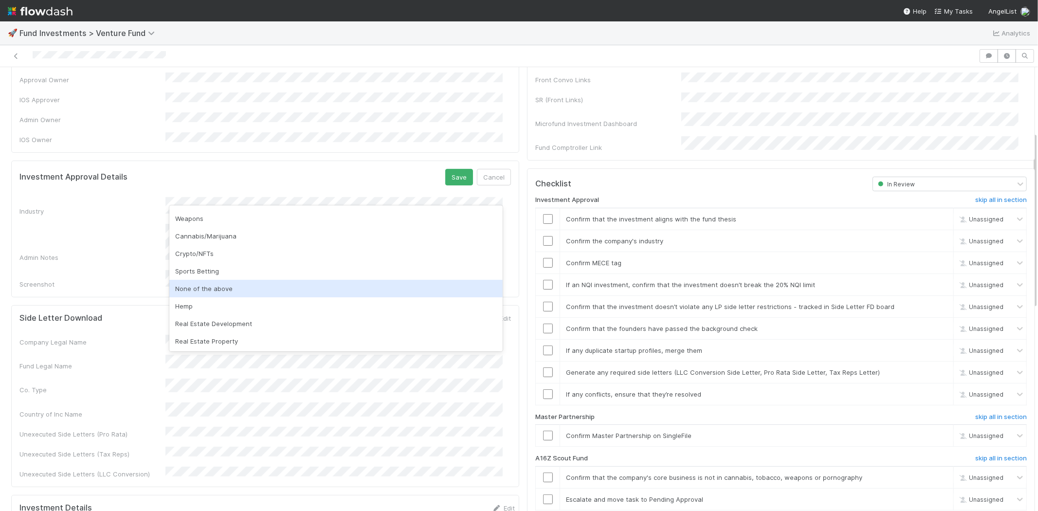
click at [225, 290] on div "None of the above" at bounding box center [335, 289] width 333 height 18
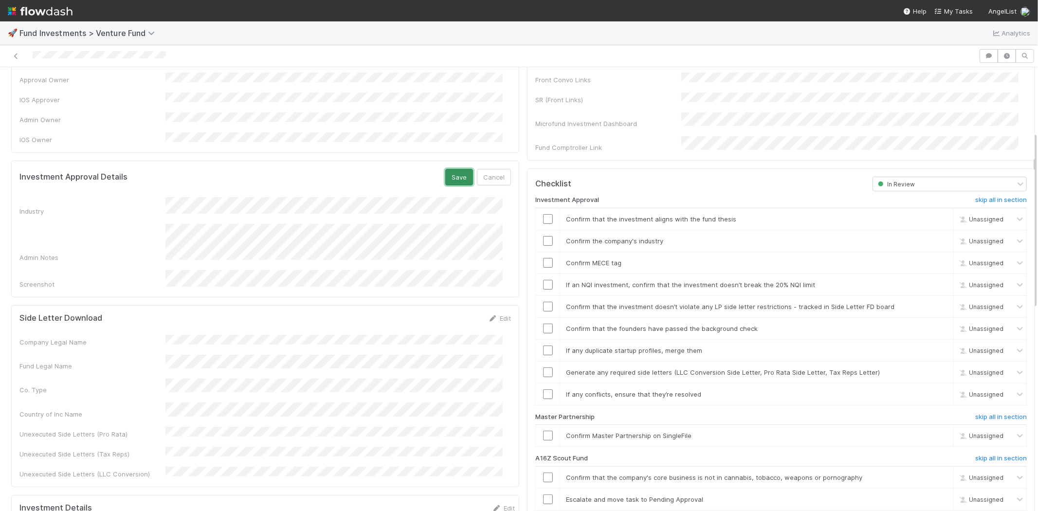
click at [455, 169] on button "Save" at bounding box center [459, 177] width 28 height 17
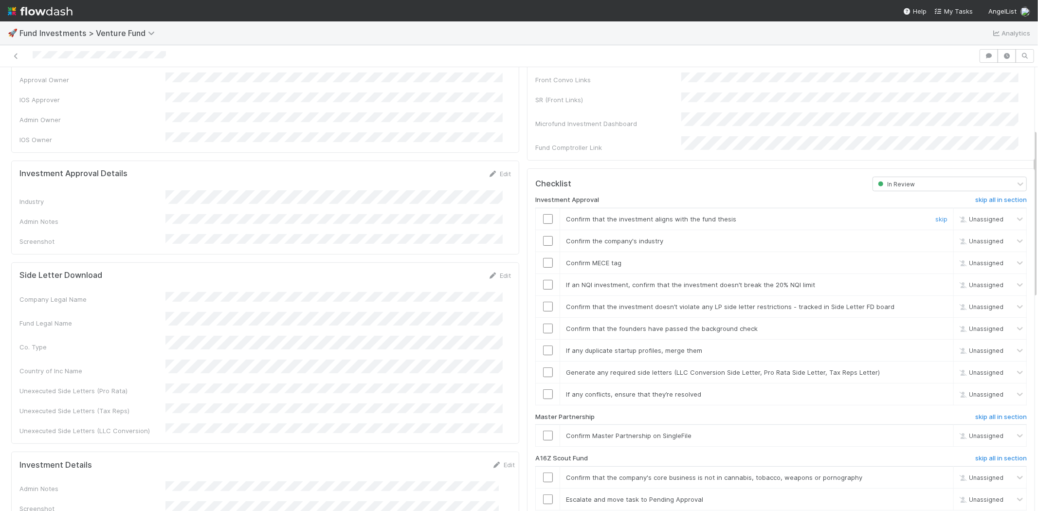
click at [543, 214] on input "checkbox" at bounding box center [548, 219] width 10 height 10
click at [543, 236] on input "checkbox" at bounding box center [548, 241] width 10 height 10
click at [543, 258] on input "checkbox" at bounding box center [548, 263] width 10 height 10
click at [543, 280] on input "checkbox" at bounding box center [548, 285] width 10 height 10
click at [541, 295] on td at bounding box center [548, 306] width 24 height 22
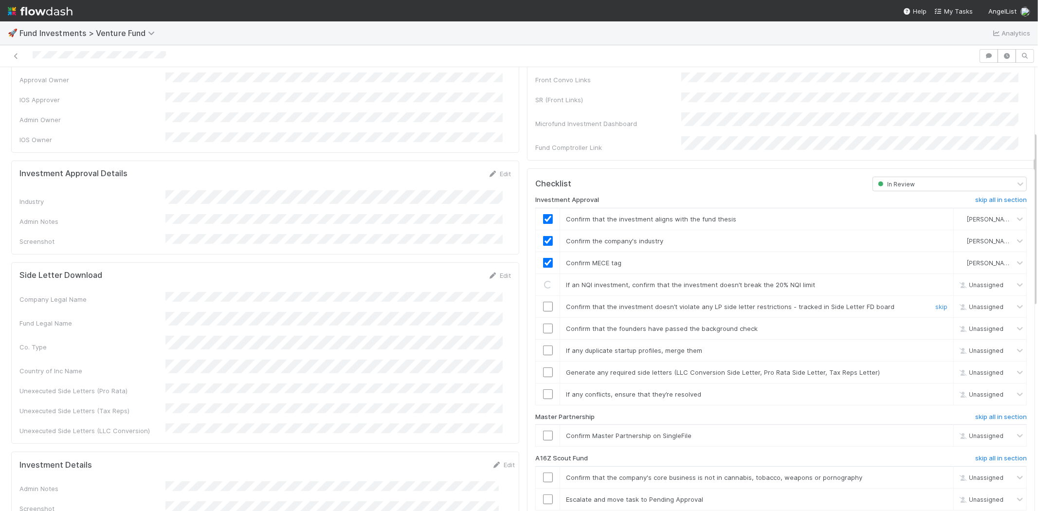
click at [543, 302] on input "checkbox" at bounding box center [548, 307] width 10 height 10
click at [543, 324] on input "checkbox" at bounding box center [548, 329] width 10 height 10
click at [543, 345] on input "checkbox" at bounding box center [548, 350] width 10 height 10
click at [543, 367] on input "checkbox" at bounding box center [548, 372] width 10 height 10
click at [543, 389] on input "checkbox" at bounding box center [548, 394] width 10 height 10
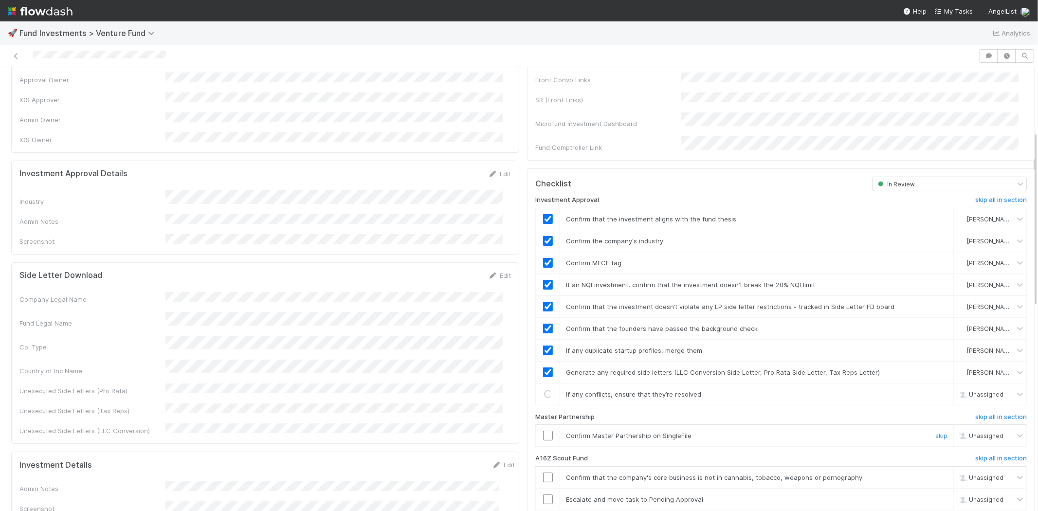
click at [543, 431] on input "checkbox" at bounding box center [548, 436] width 10 height 10
checkbox input "true"
click at [543, 431] on input "checkbox" at bounding box center [548, 436] width 10 height 10
click at [542, 430] on td at bounding box center [548, 436] width 24 height 22
click at [543, 431] on input "checkbox" at bounding box center [548, 436] width 10 height 10
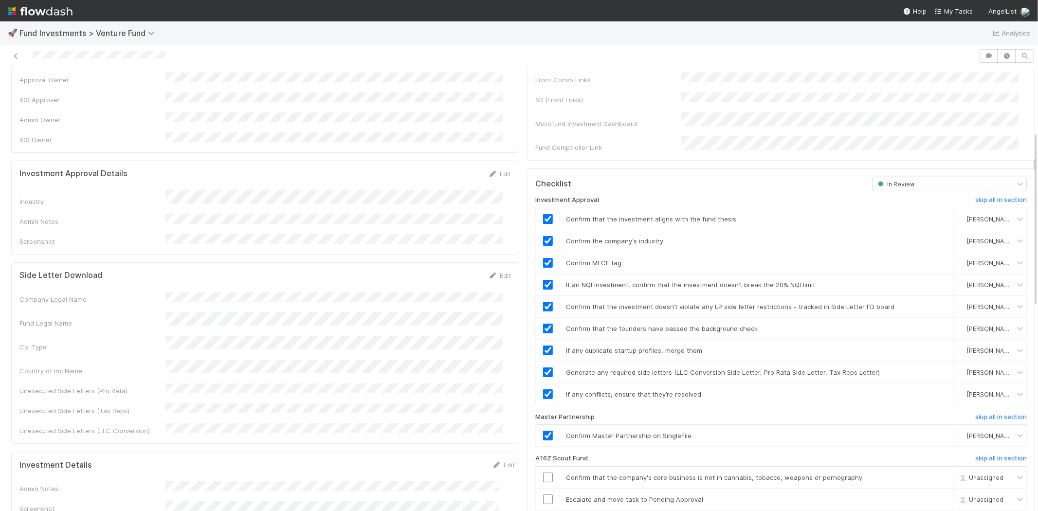
click at [212, 59] on div at bounding box center [489, 56] width 971 height 14
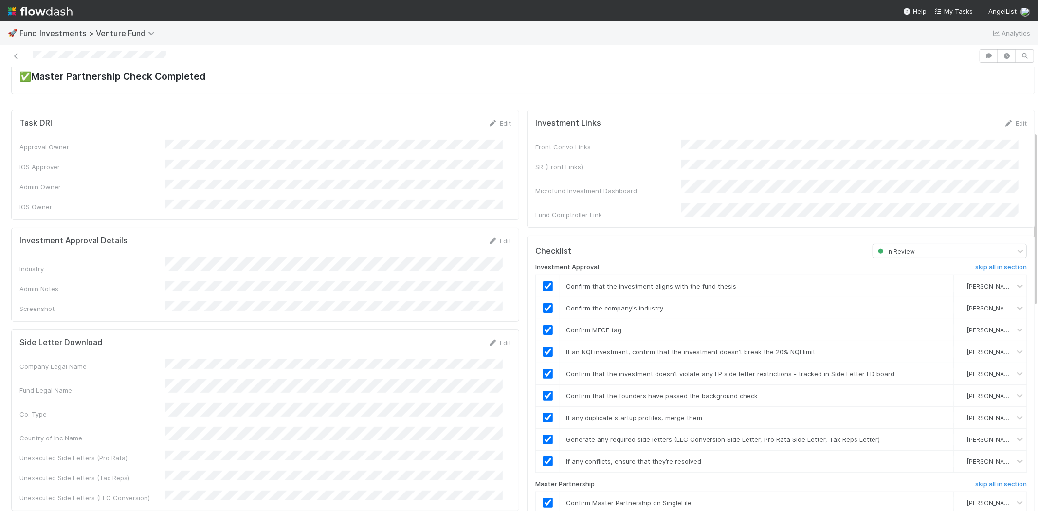
scroll to position [0, 0]
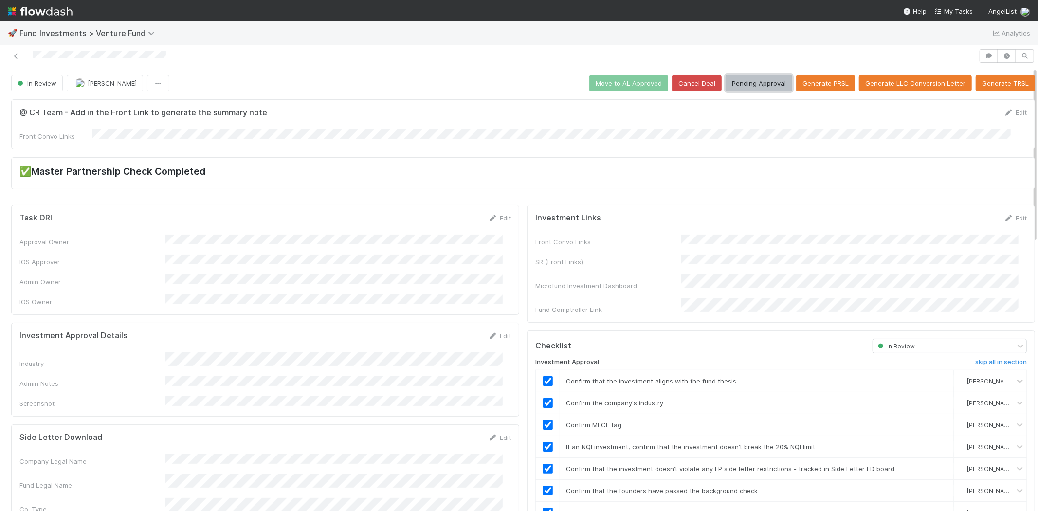
click at [744, 84] on button "Pending Approval" at bounding box center [759, 83] width 67 height 17
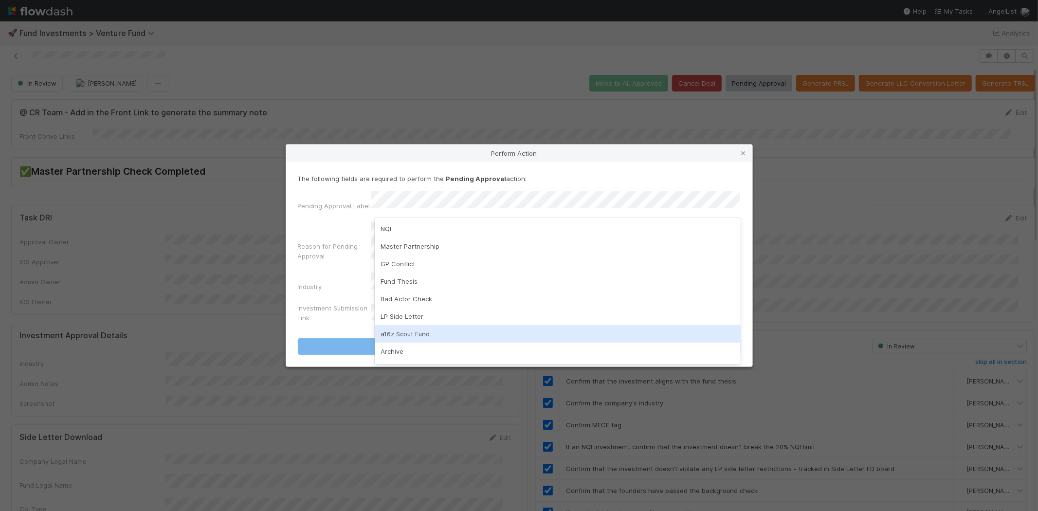
drag, startPoint x: 415, startPoint y: 334, endPoint x: 408, endPoint y: 266, distance: 68.9
click at [414, 334] on div "a16z Scout Fund" at bounding box center [558, 334] width 366 height 18
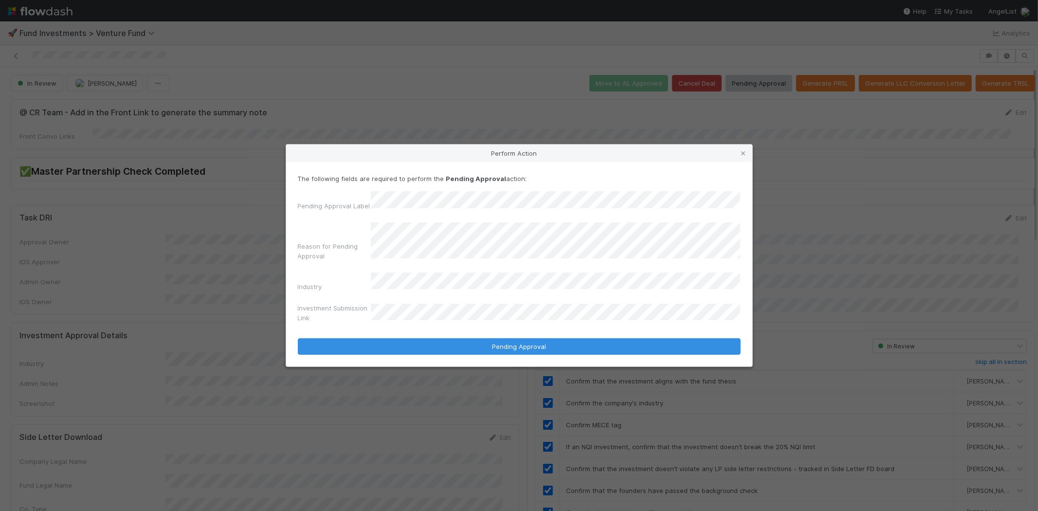
click at [298, 338] on button "Pending Approval" at bounding box center [519, 346] width 443 height 17
